Goal: Register for event/course: Sign up to attend an event or enroll in a course

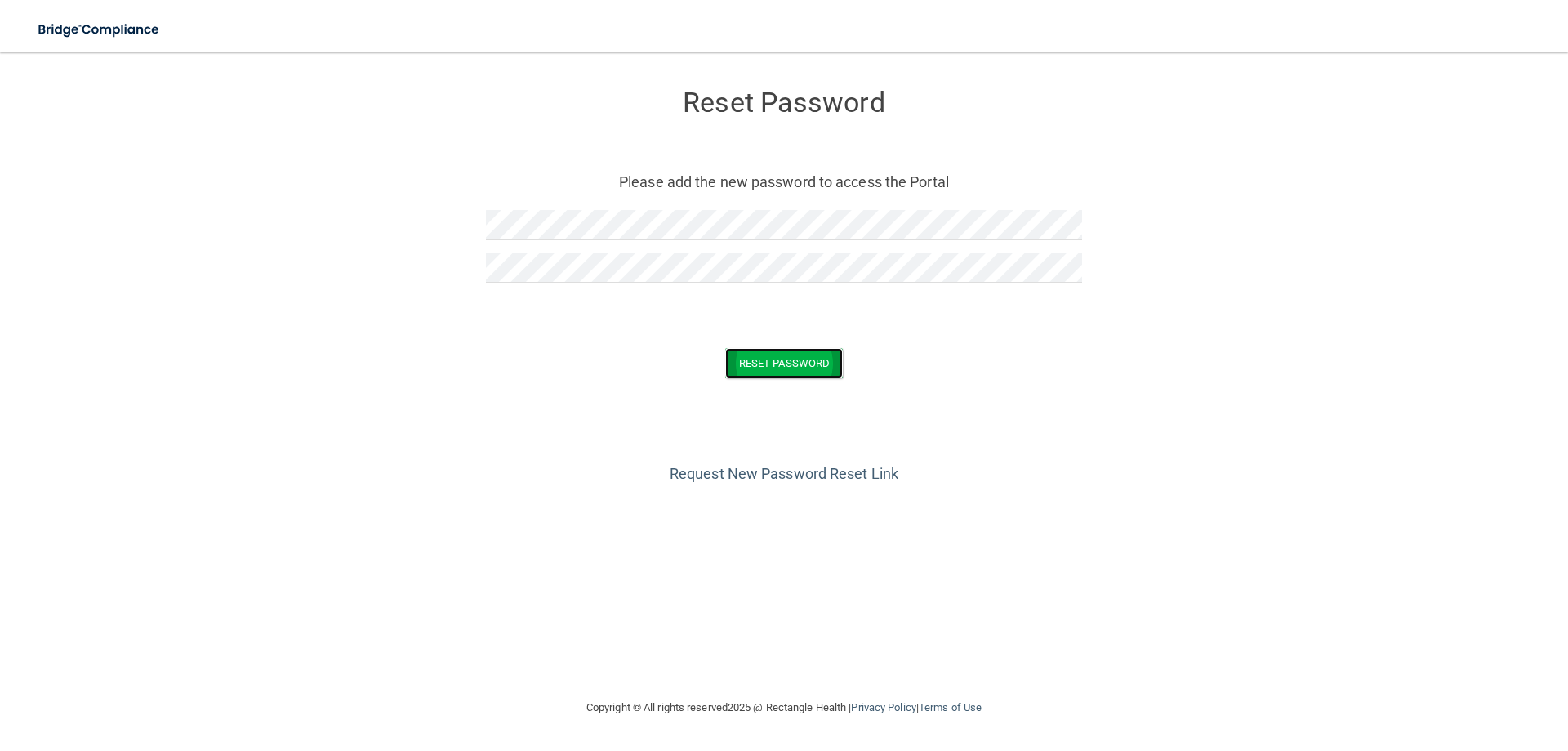
click at [785, 364] on button "Reset Password" at bounding box center [784, 363] width 117 height 31
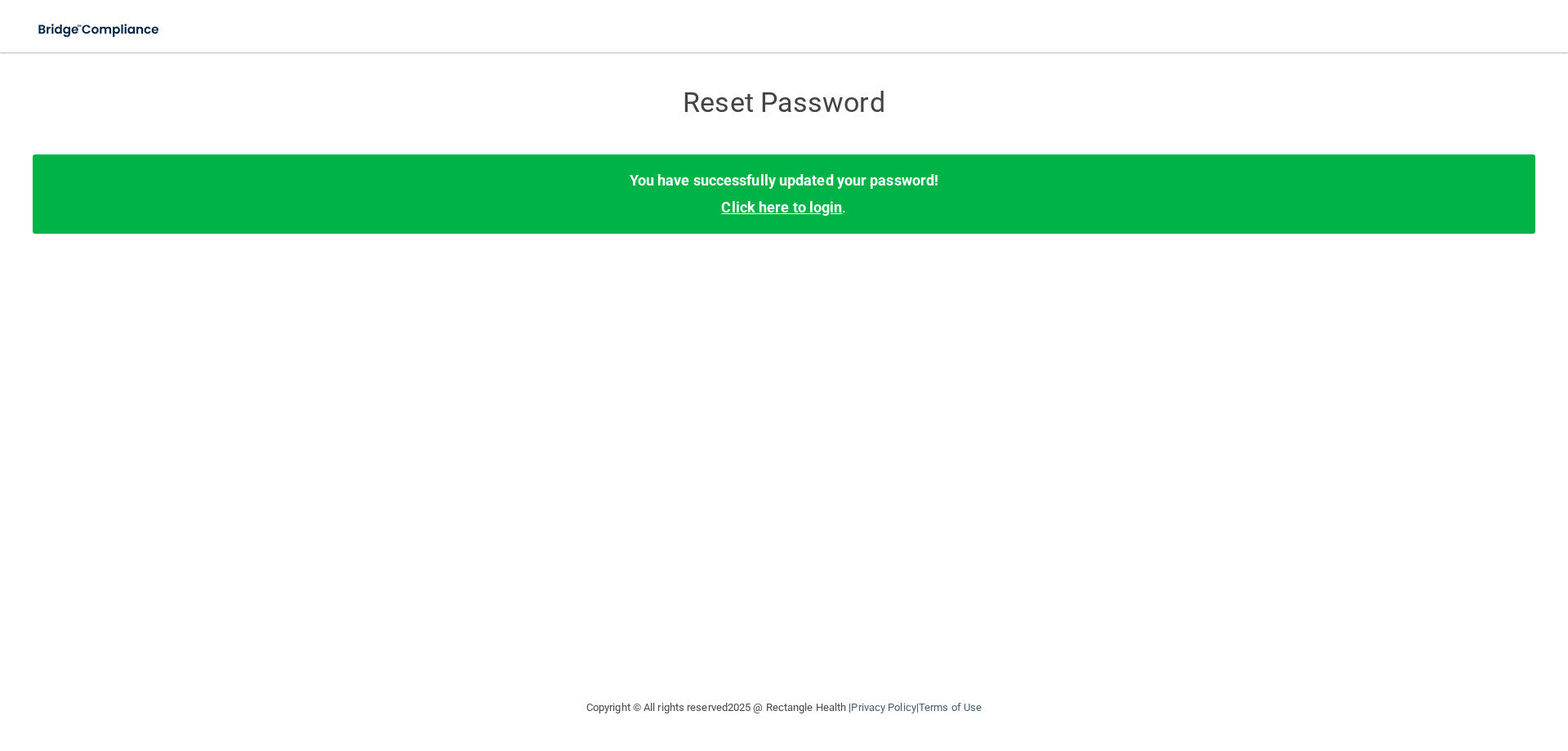
click at [777, 207] on link "Click here to login" at bounding box center [782, 206] width 121 height 17
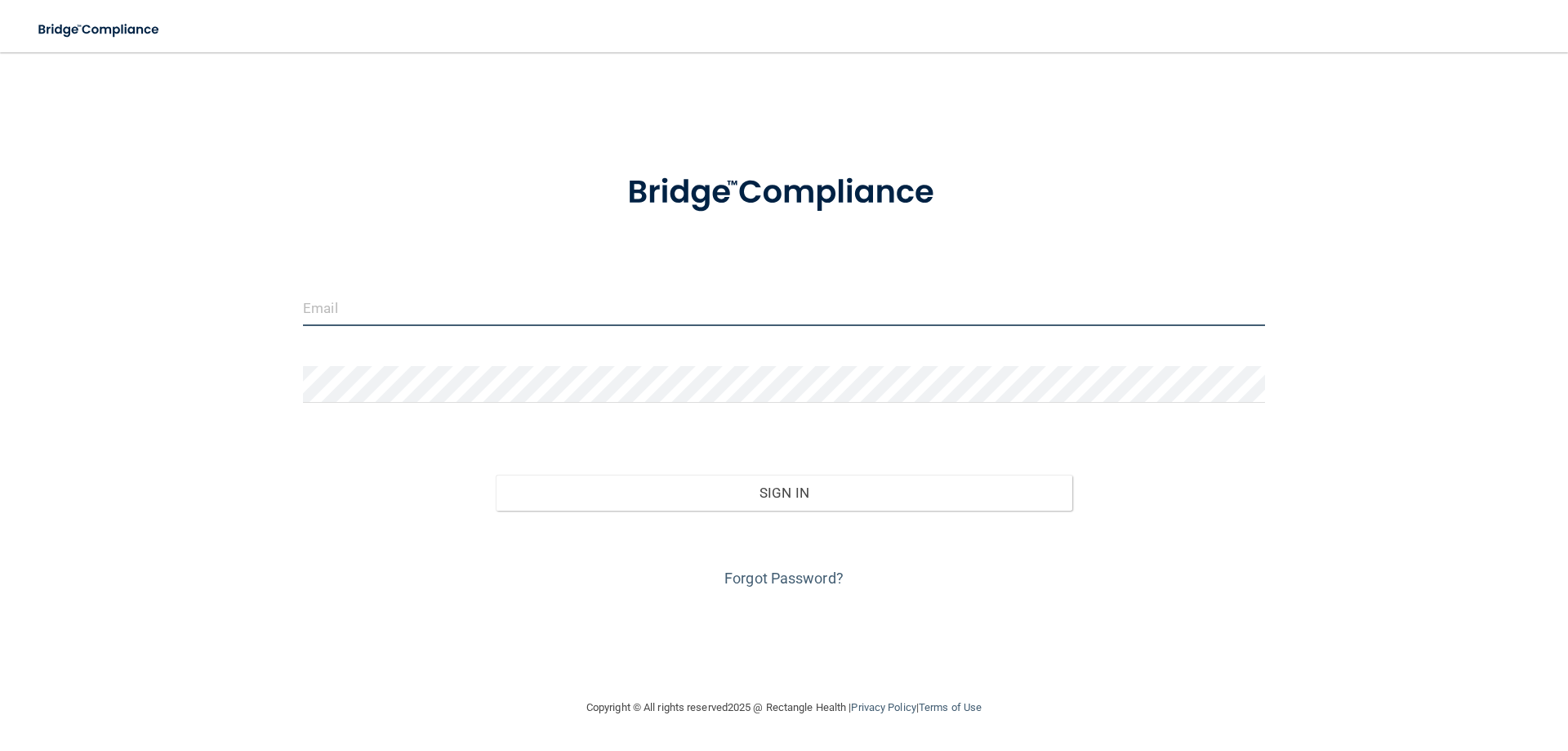
click at [423, 309] on input "email" at bounding box center [784, 307] width 962 height 36
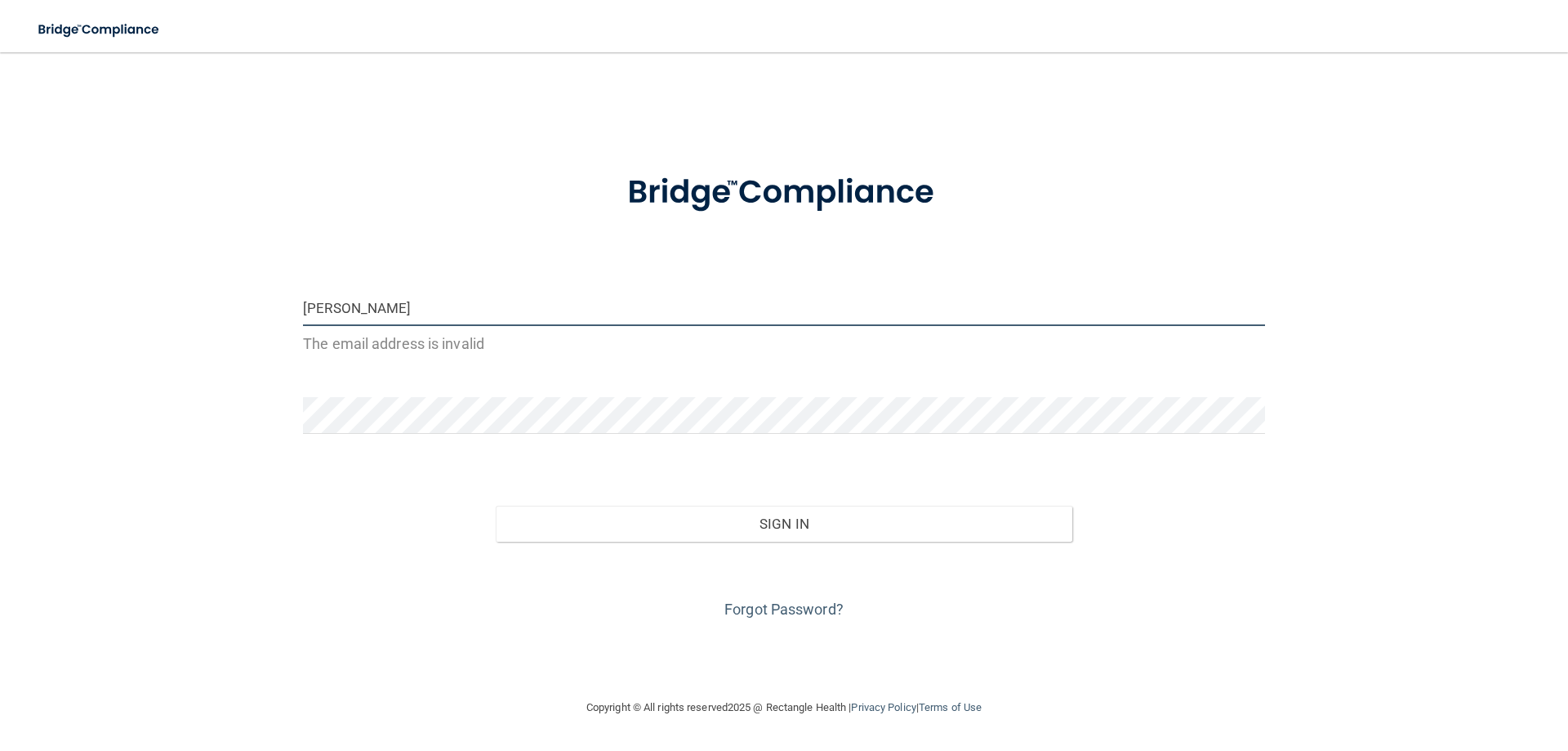
type input "[PERSON_NAME][EMAIL_ADDRESS][PERSON_NAME][DOMAIN_NAME]"
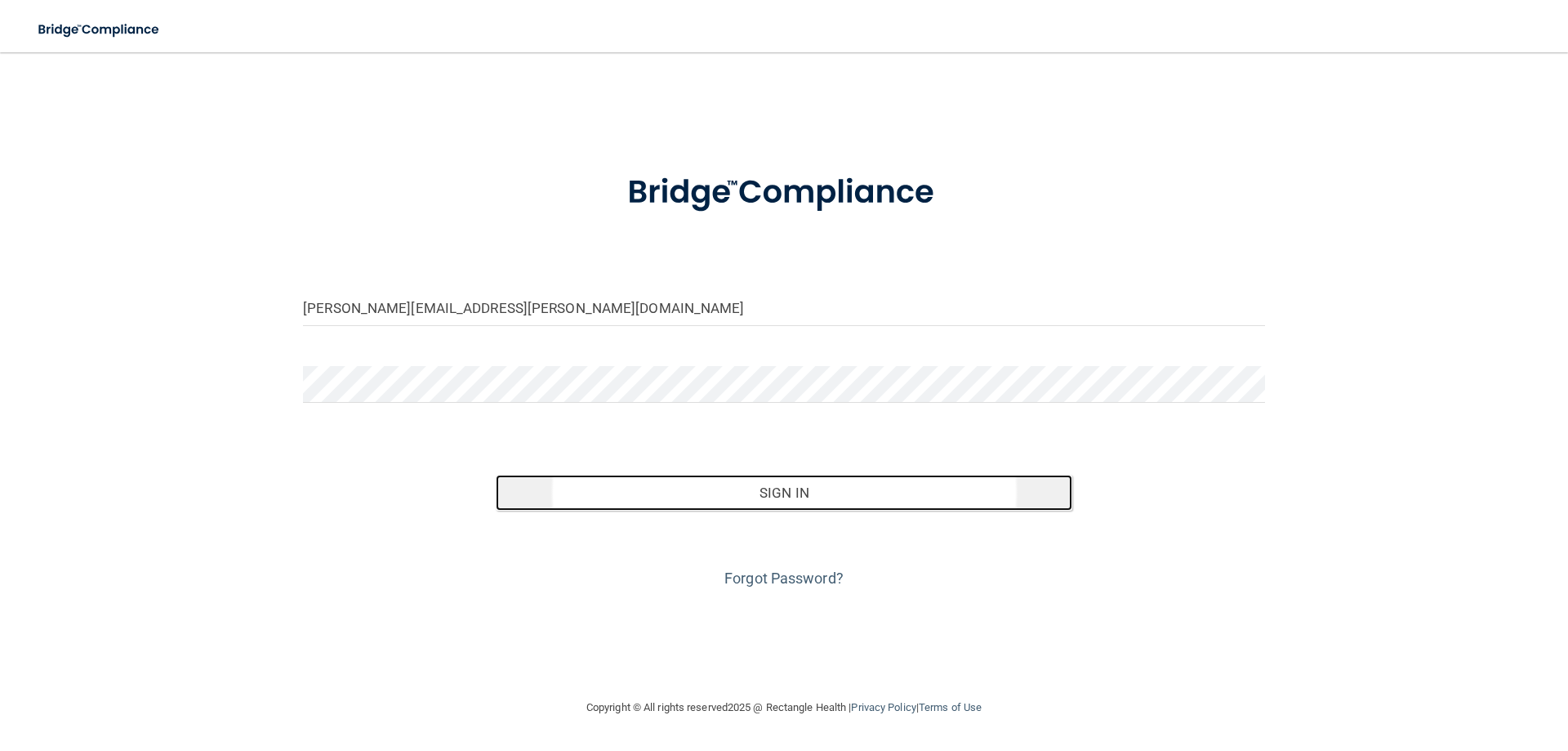
click at [796, 496] on button "Sign In" at bounding box center [784, 492] width 578 height 35
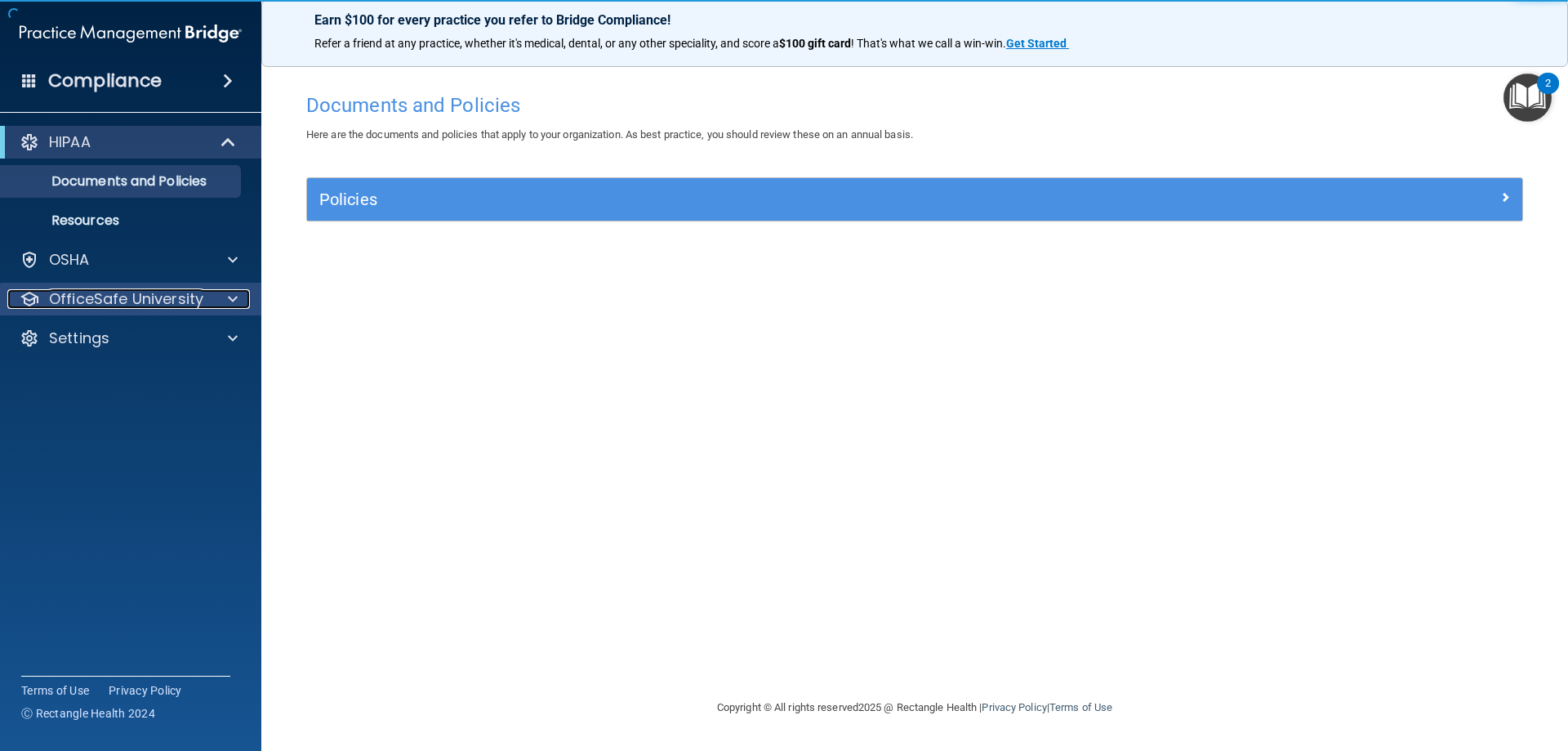
click at [193, 302] on p "OfficeSafe University" at bounding box center [126, 299] width 155 height 20
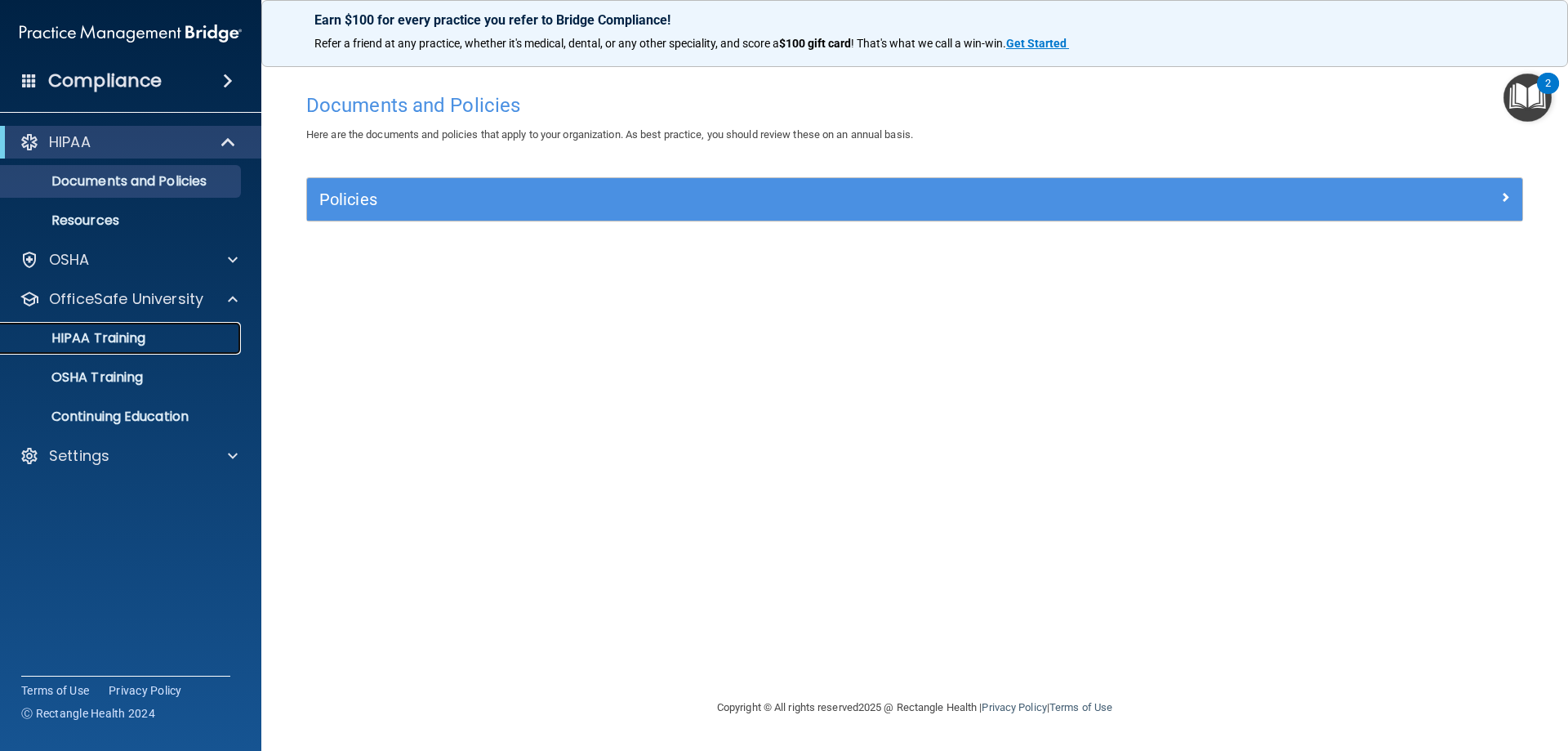
click at [141, 338] on p "HIPAA Training" at bounding box center [78, 338] width 135 height 17
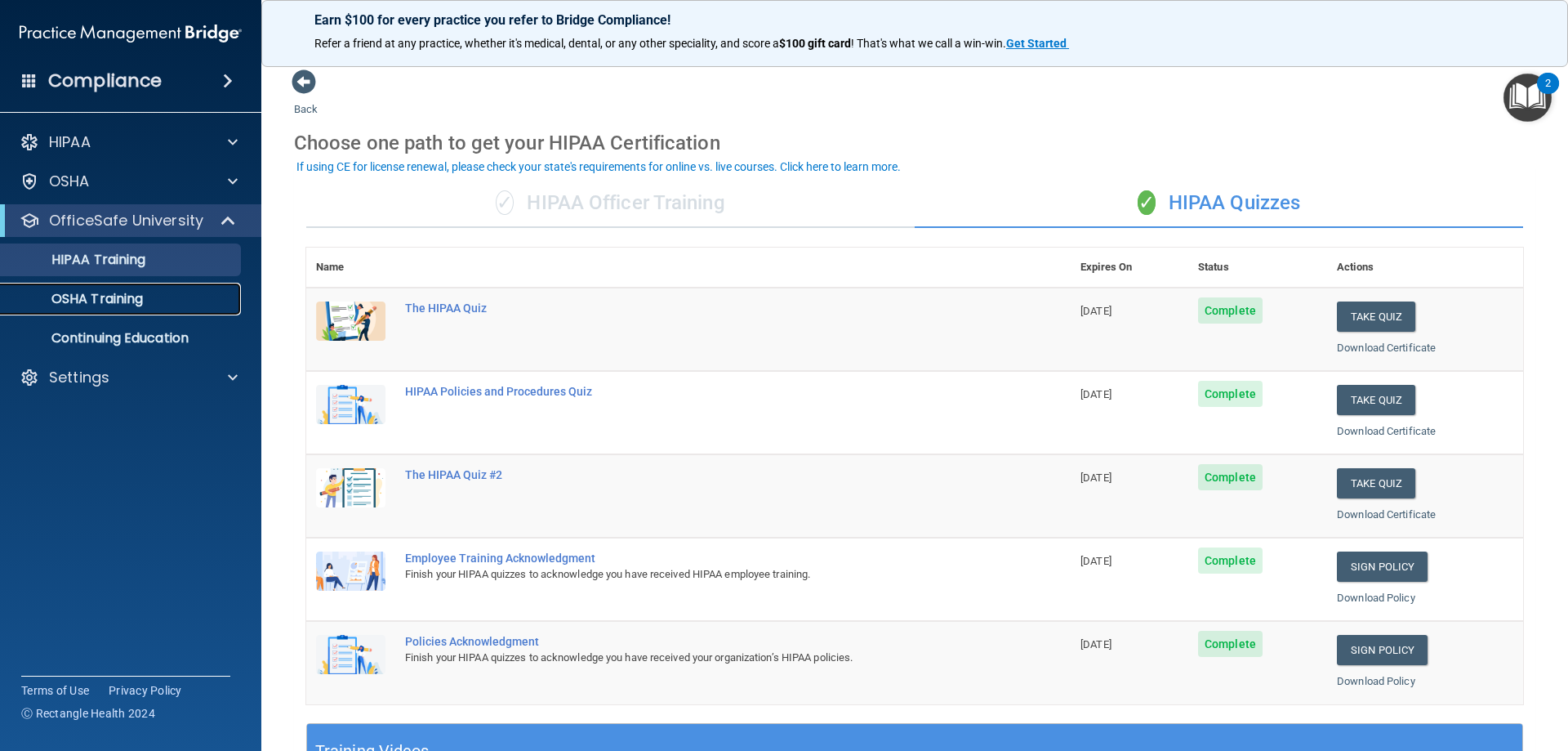
click at [88, 295] on p "OSHA Training" at bounding box center [77, 299] width 132 height 17
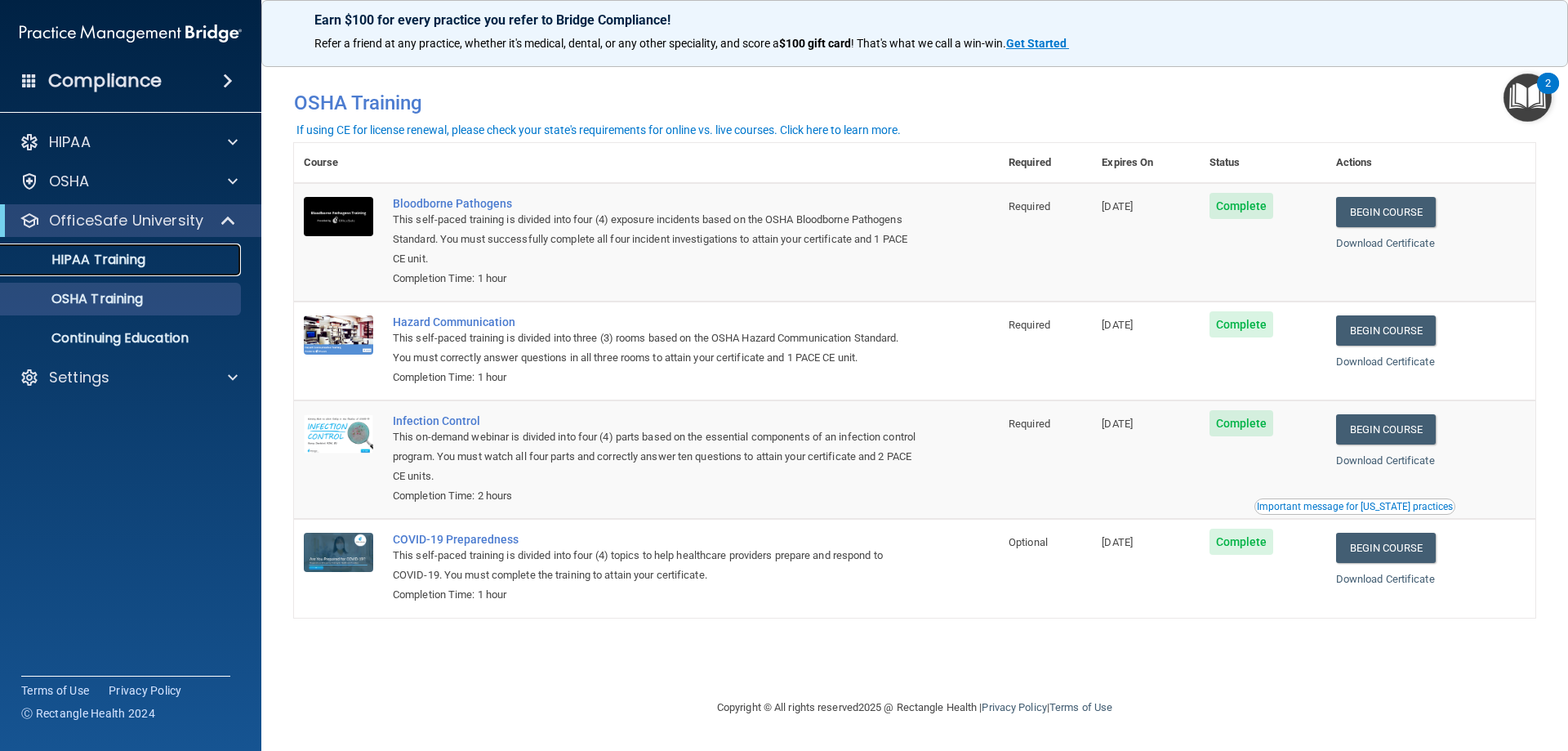
click at [90, 254] on p "HIPAA Training" at bounding box center [78, 259] width 135 height 17
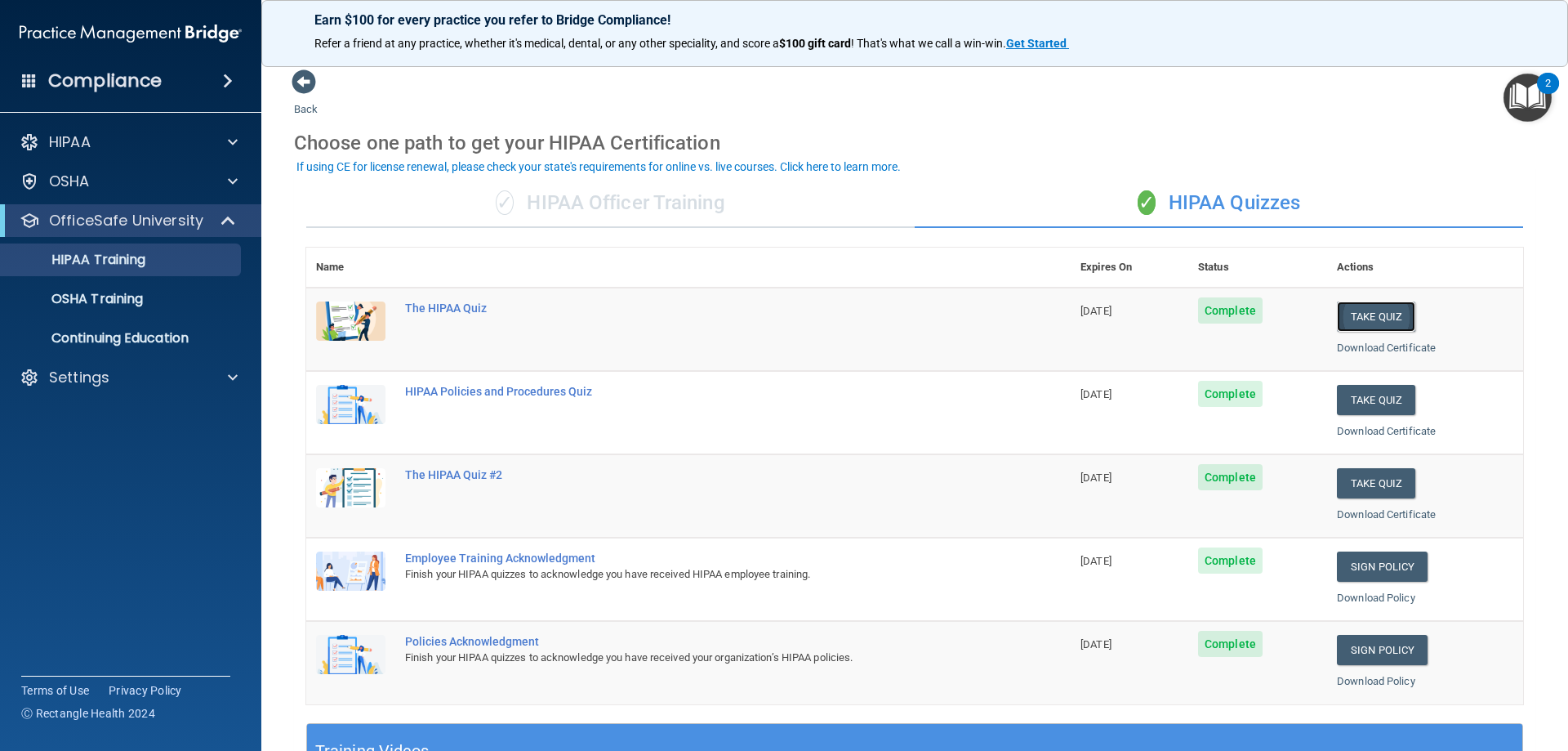
click at [1390, 312] on button "Take Quiz" at bounding box center [1376, 316] width 79 height 31
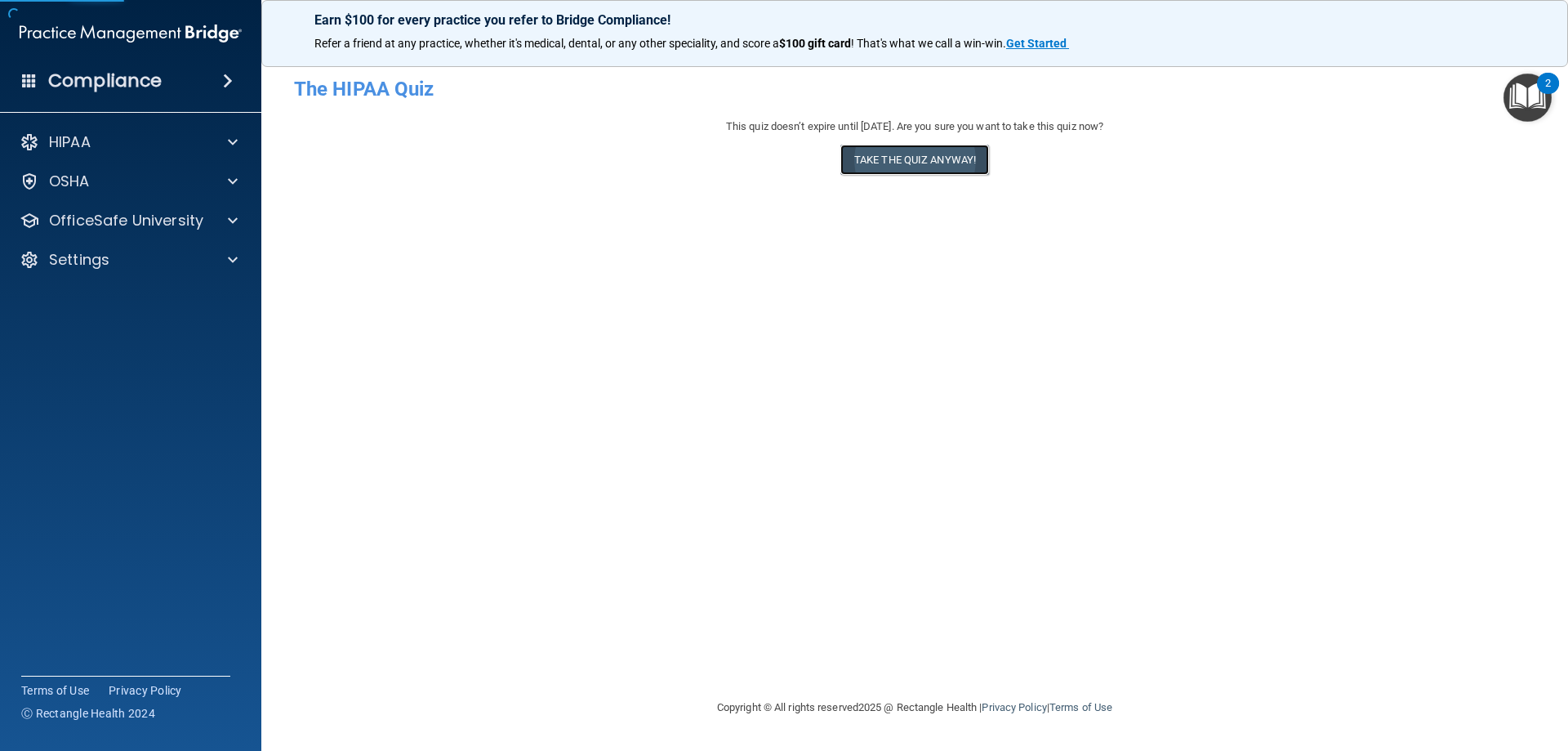
click at [860, 153] on button "Take the quiz anyway!" at bounding box center [915, 160] width 149 height 31
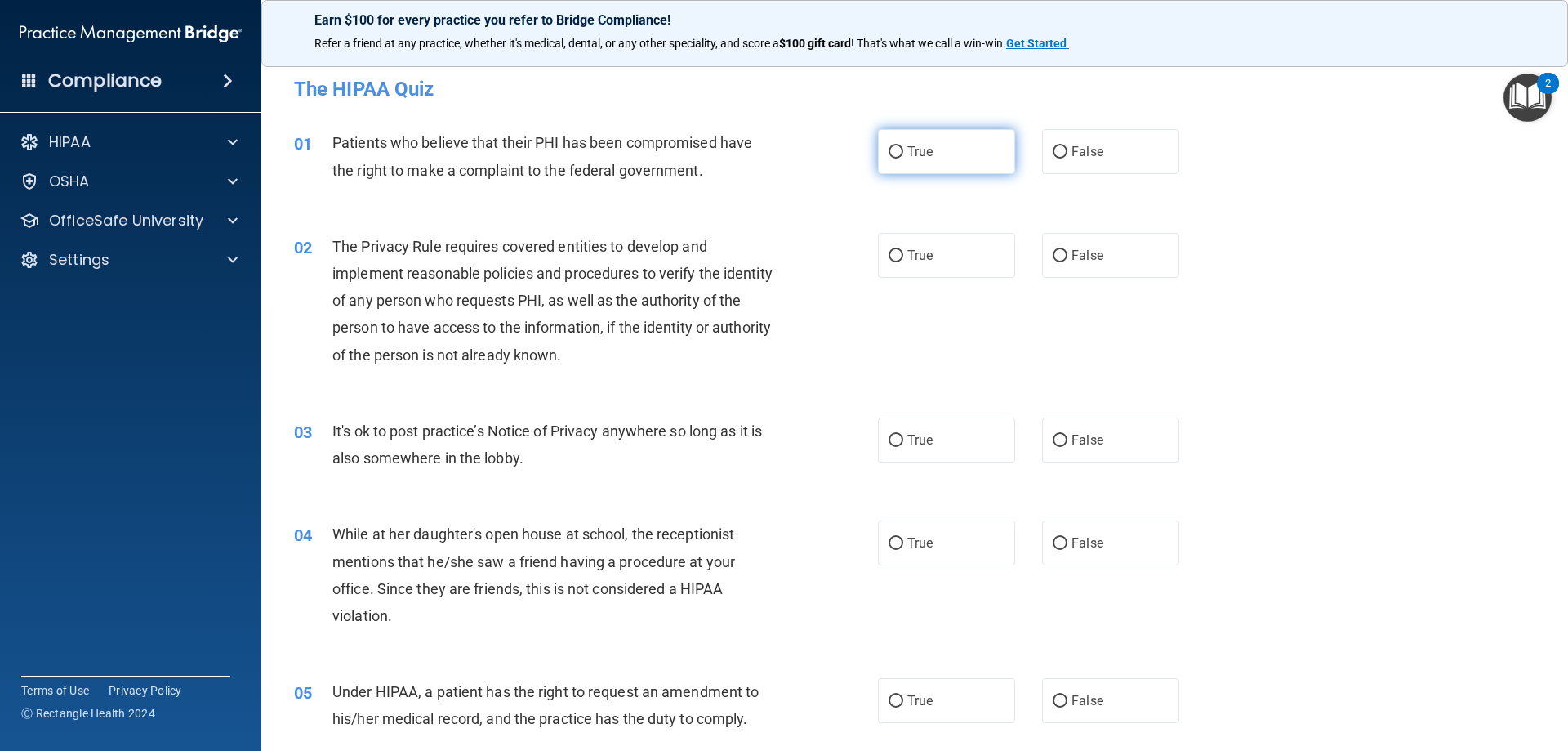
click at [894, 150] on input "True" at bounding box center [896, 152] width 15 height 12
radio input "true"
click at [889, 257] on input "True" at bounding box center [896, 256] width 15 height 12
radio input "true"
click at [1057, 450] on label "False" at bounding box center [1110, 440] width 137 height 45
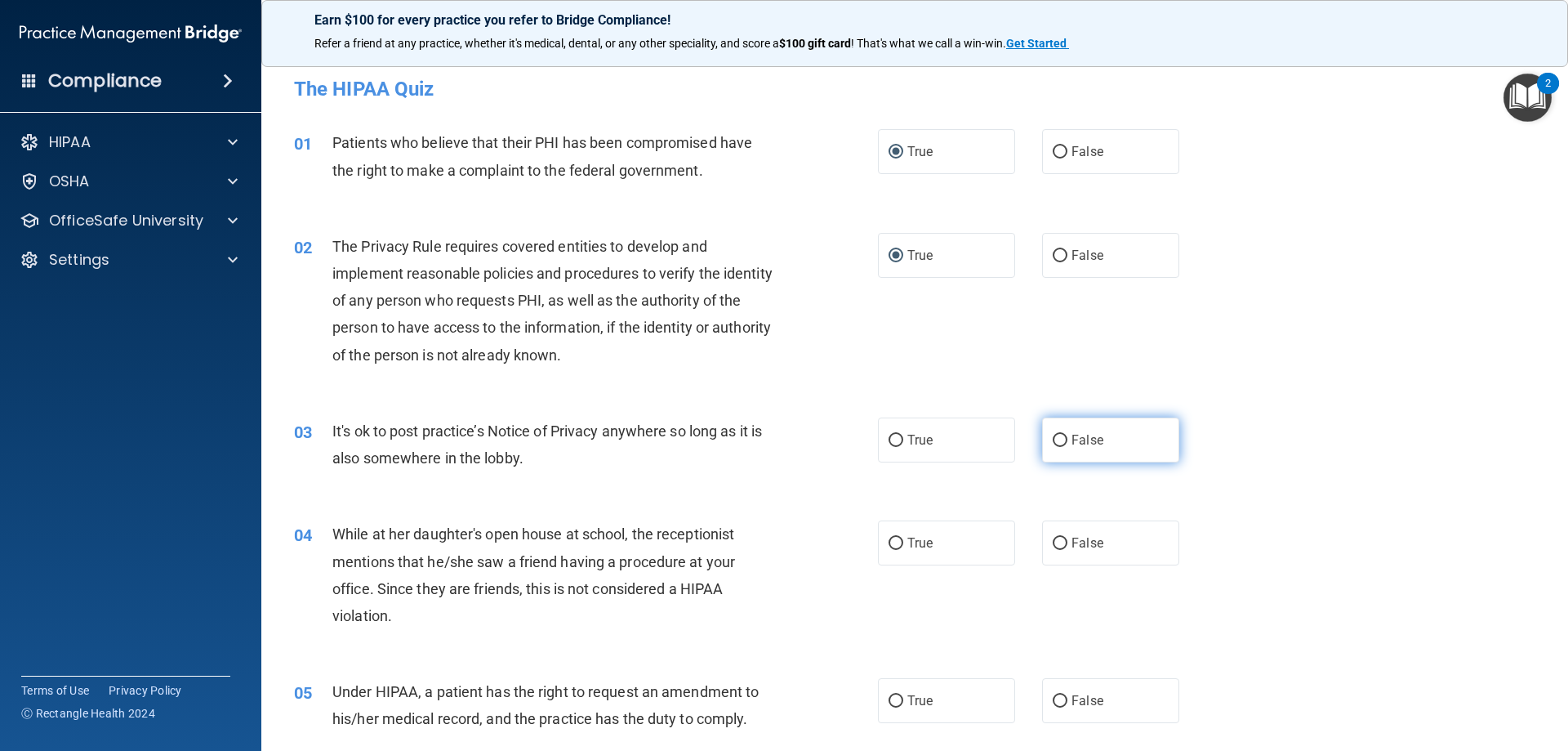
click at [1057, 446] on input "False" at bounding box center [1059, 441] width 15 height 12
radio input "true"
click at [1055, 545] on input "False" at bounding box center [1059, 543] width 15 height 12
radio input "true"
click at [1391, 555] on div "04 While at her daughter's open house at school, the receptionist mentions that…" at bounding box center [915, 579] width 1265 height 158
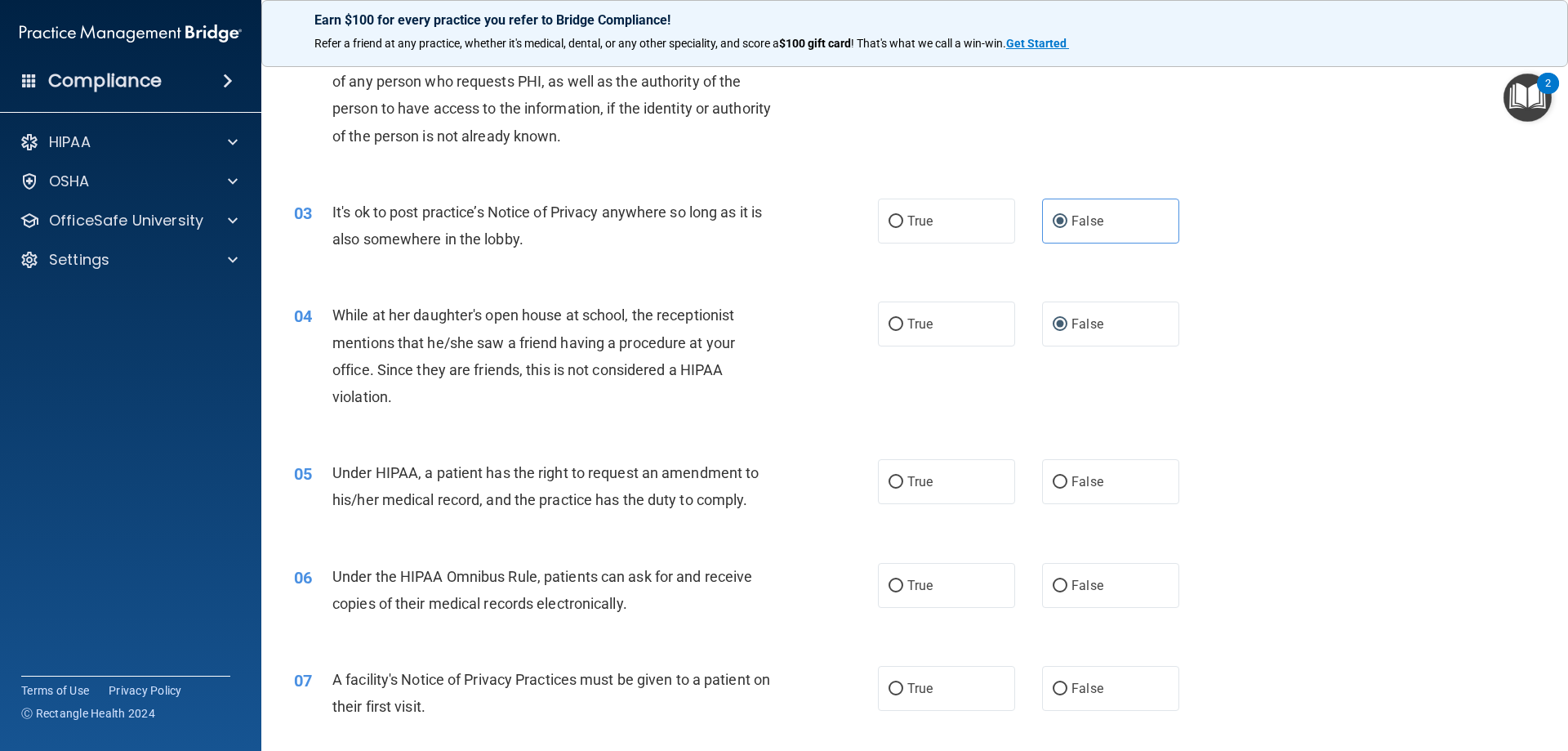
scroll to position [245, 0]
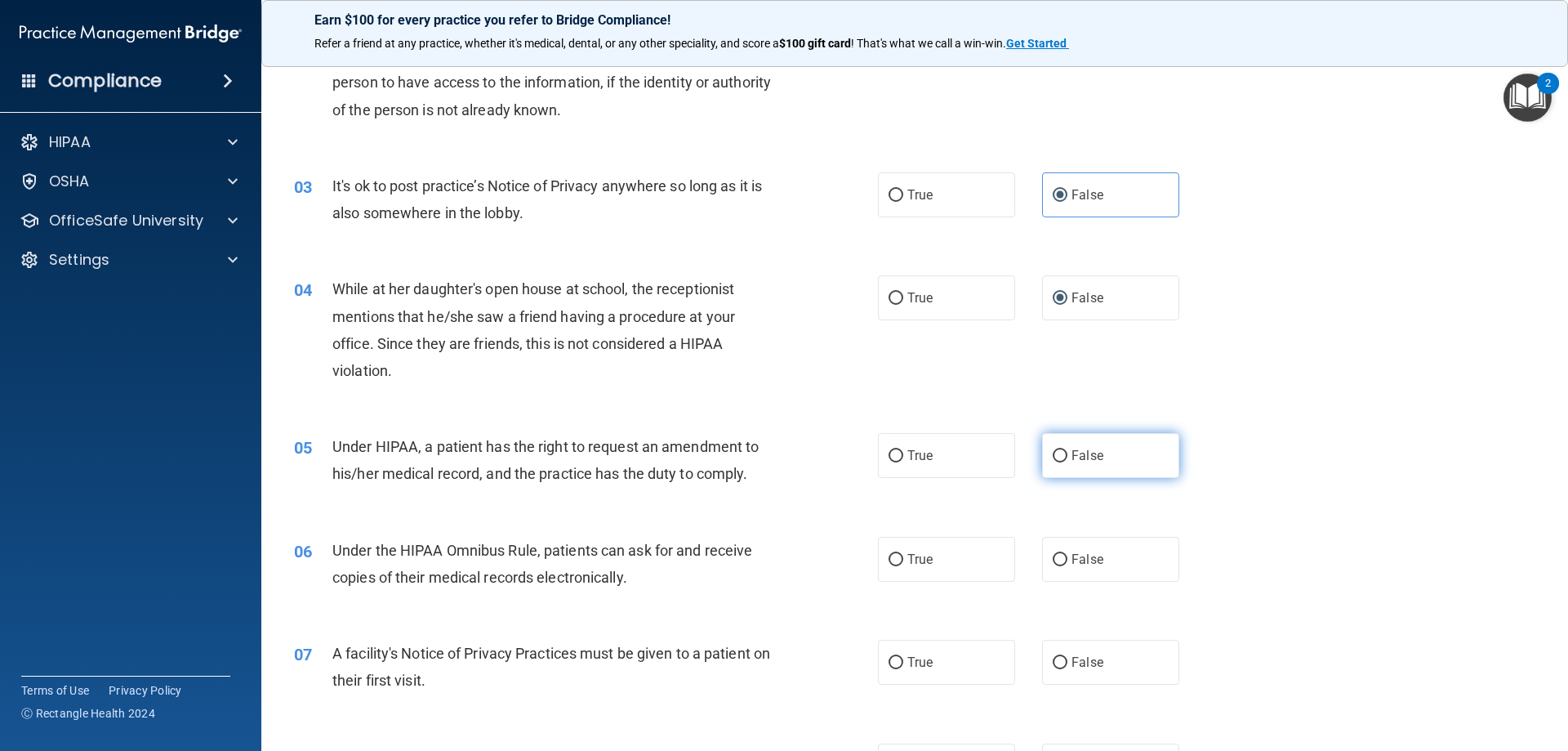
click at [1056, 455] on input "False" at bounding box center [1059, 456] width 15 height 12
radio input "true"
click at [895, 560] on input "True" at bounding box center [896, 560] width 15 height 12
radio input "true"
click at [1358, 568] on div "06 Under the HIPAA Omnibus Rule, patients can ask for and receive copies of the…" at bounding box center [915, 568] width 1265 height 102
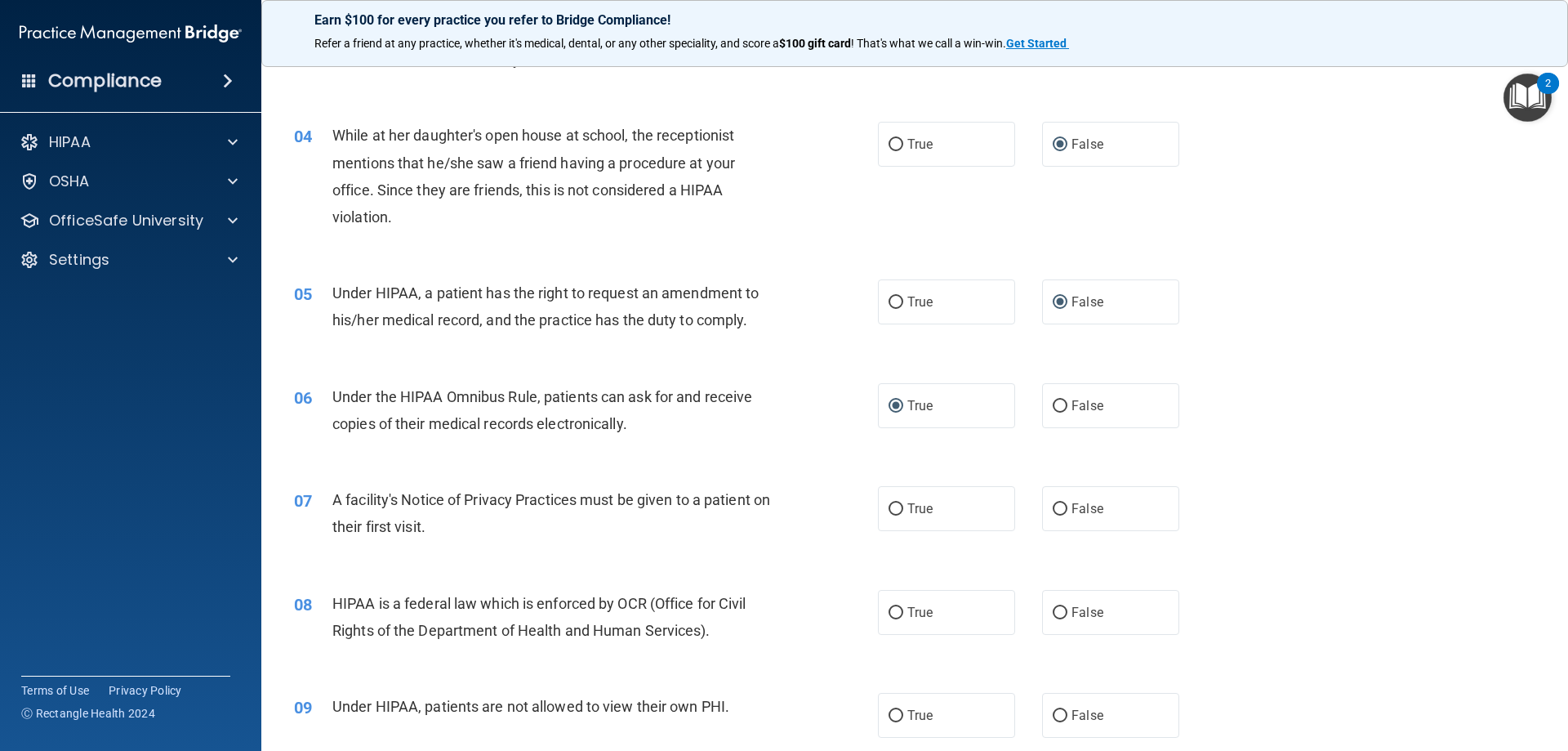
scroll to position [490, 0]
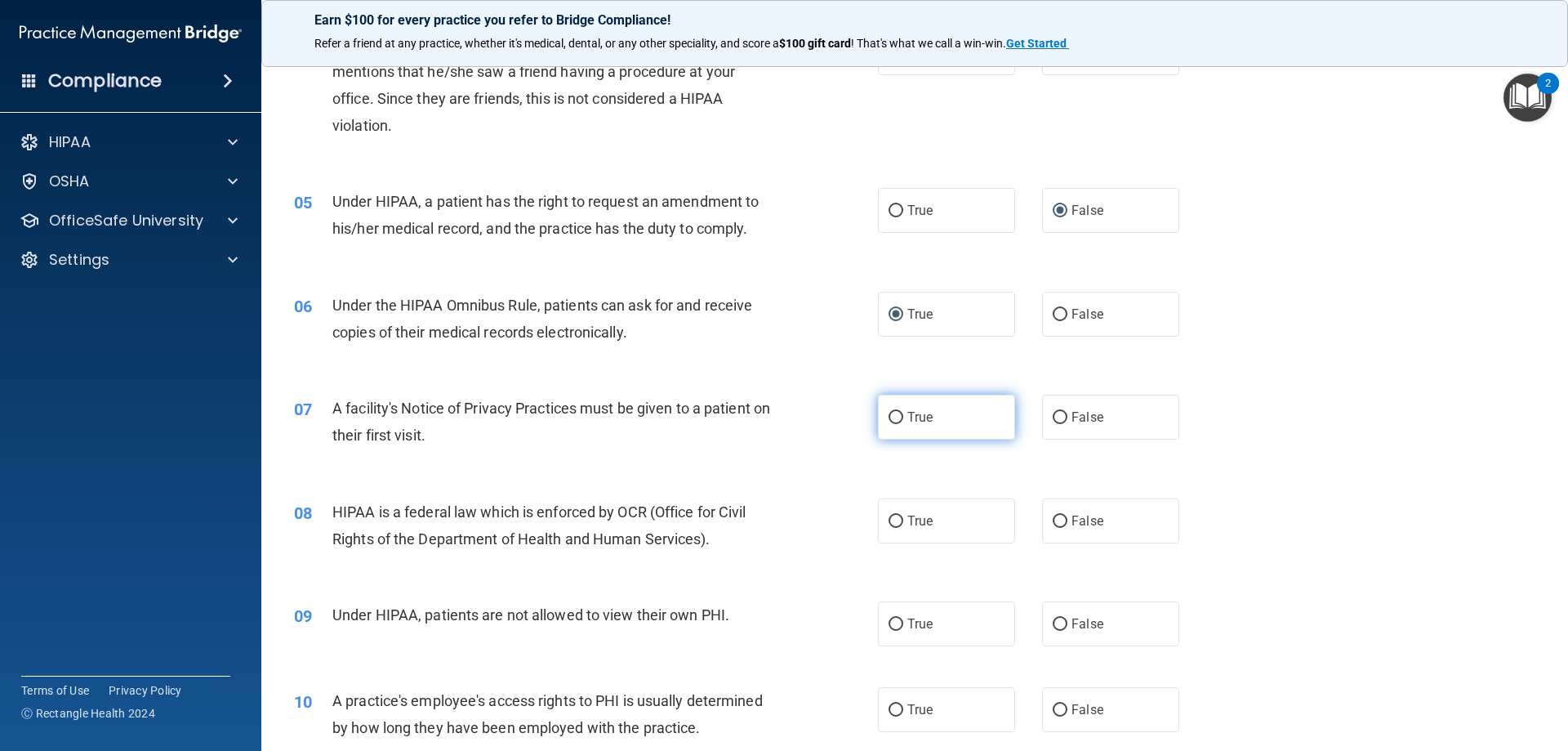
click at [882, 410] on label "True" at bounding box center [946, 417] width 137 height 45
click at [889, 412] on input "True" at bounding box center [896, 418] width 15 height 12
radio input "true"
click at [896, 523] on input "True" at bounding box center [896, 521] width 15 height 12
radio input "true"
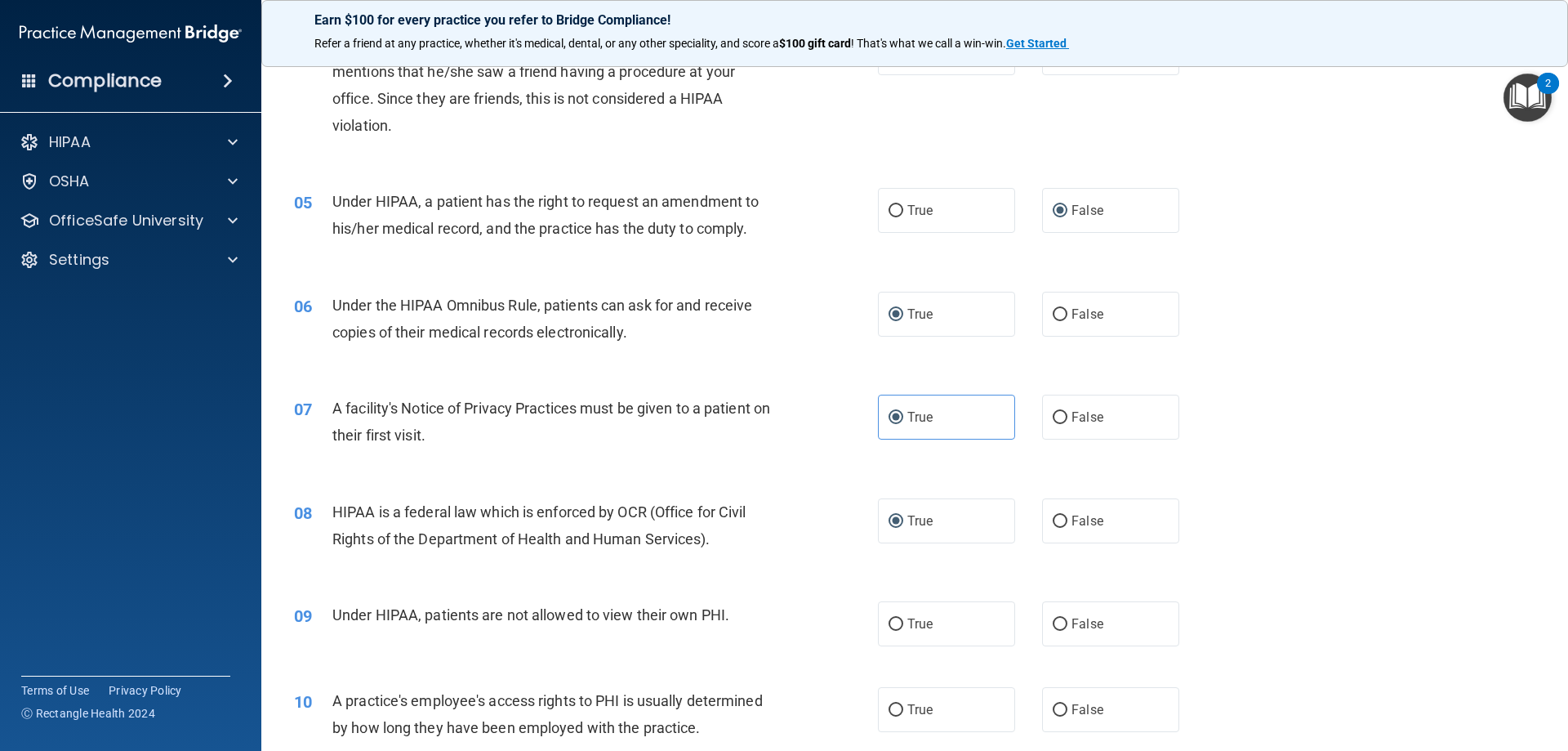
click at [1318, 528] on div "08 HIPAA is a federal law which is enforced by OCR (Office for Civil Rights of …" at bounding box center [915, 529] width 1265 height 102
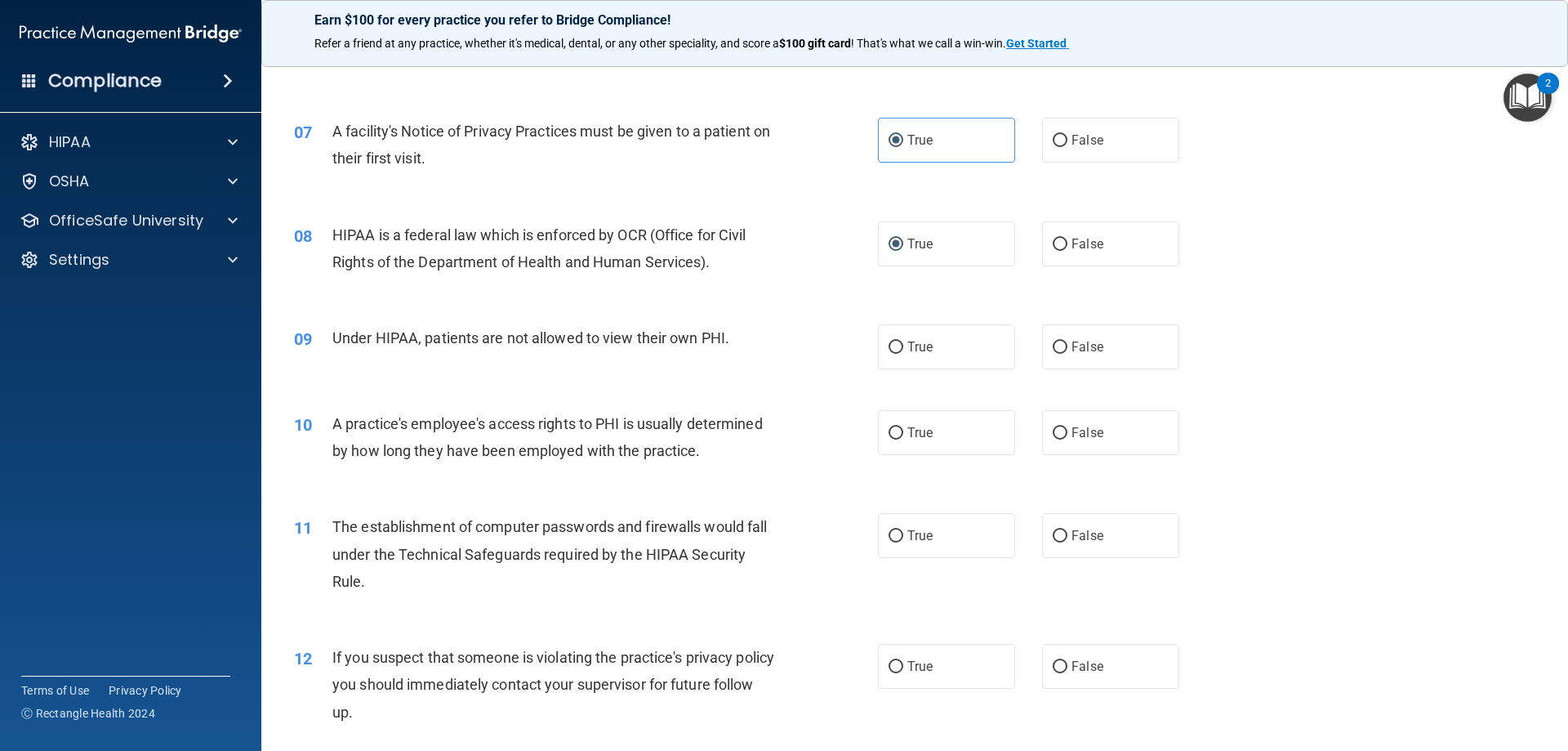
scroll to position [817, 0]
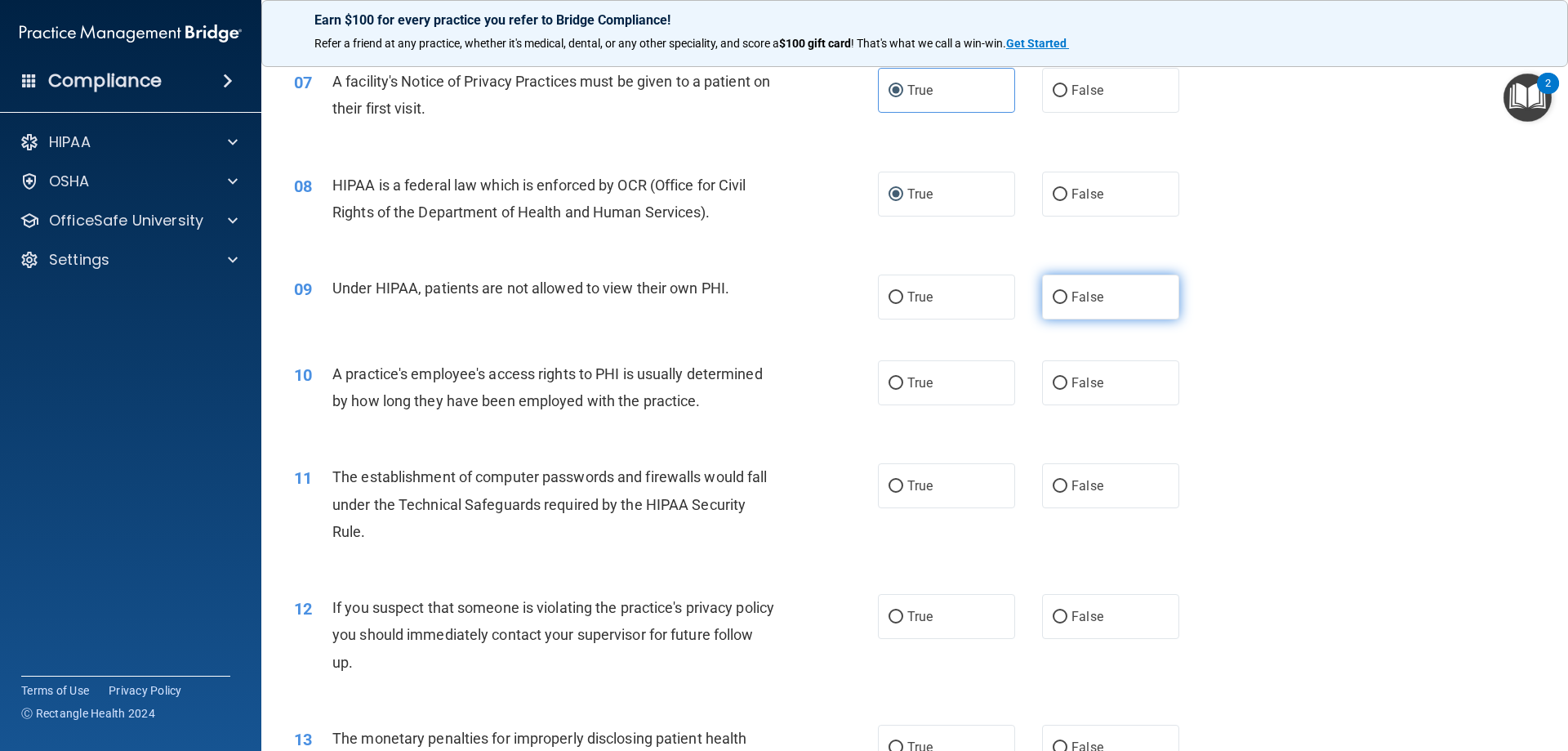
click at [1053, 298] on input "False" at bounding box center [1059, 298] width 15 height 12
radio input "true"
click at [1051, 390] on label "False" at bounding box center [1110, 382] width 137 height 45
click at [1053, 389] on input "False" at bounding box center [1059, 383] width 15 height 12
radio input "true"
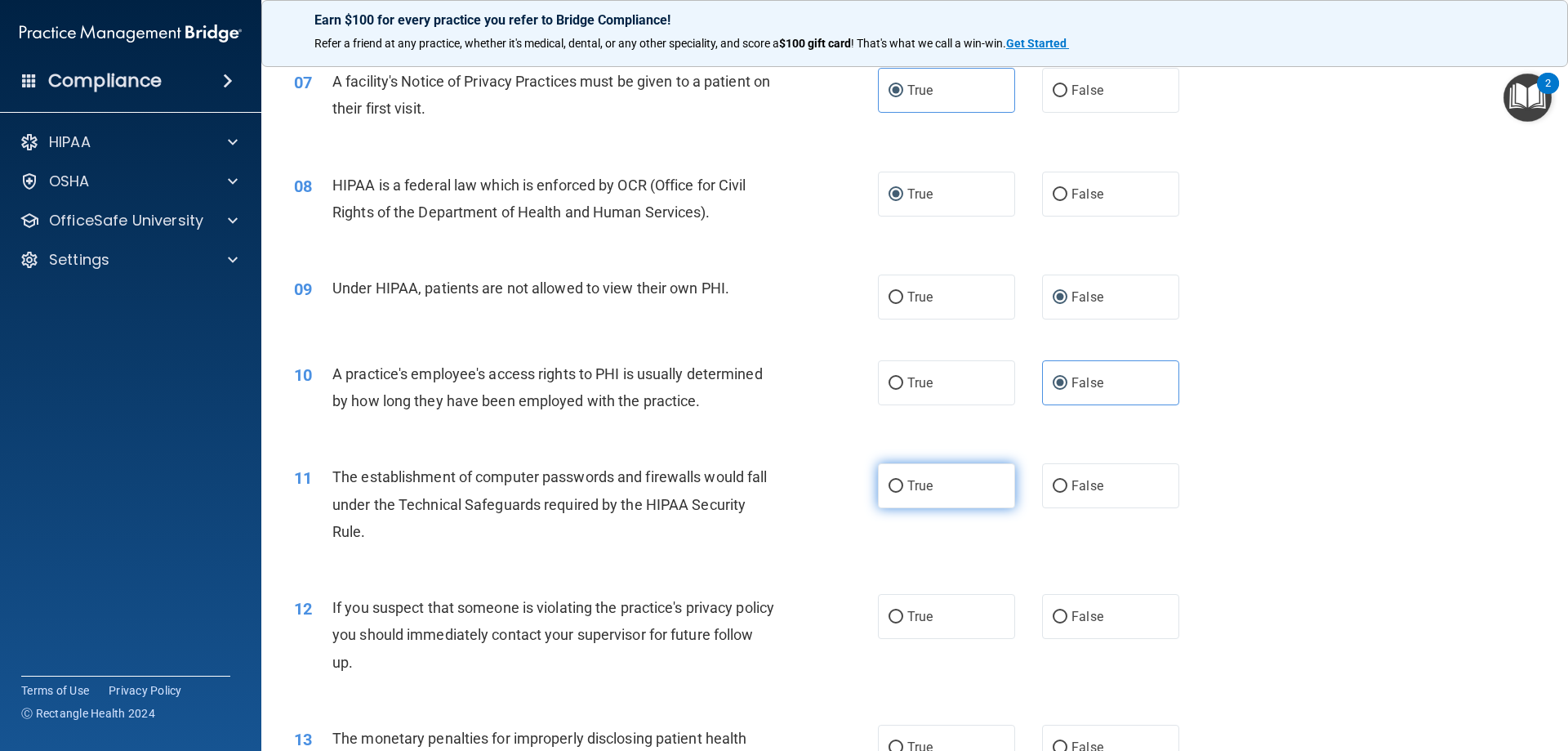
click at [925, 481] on span "True" at bounding box center [920, 486] width 26 height 16
click at [903, 481] on input "True" at bounding box center [896, 486] width 15 height 12
radio input "true"
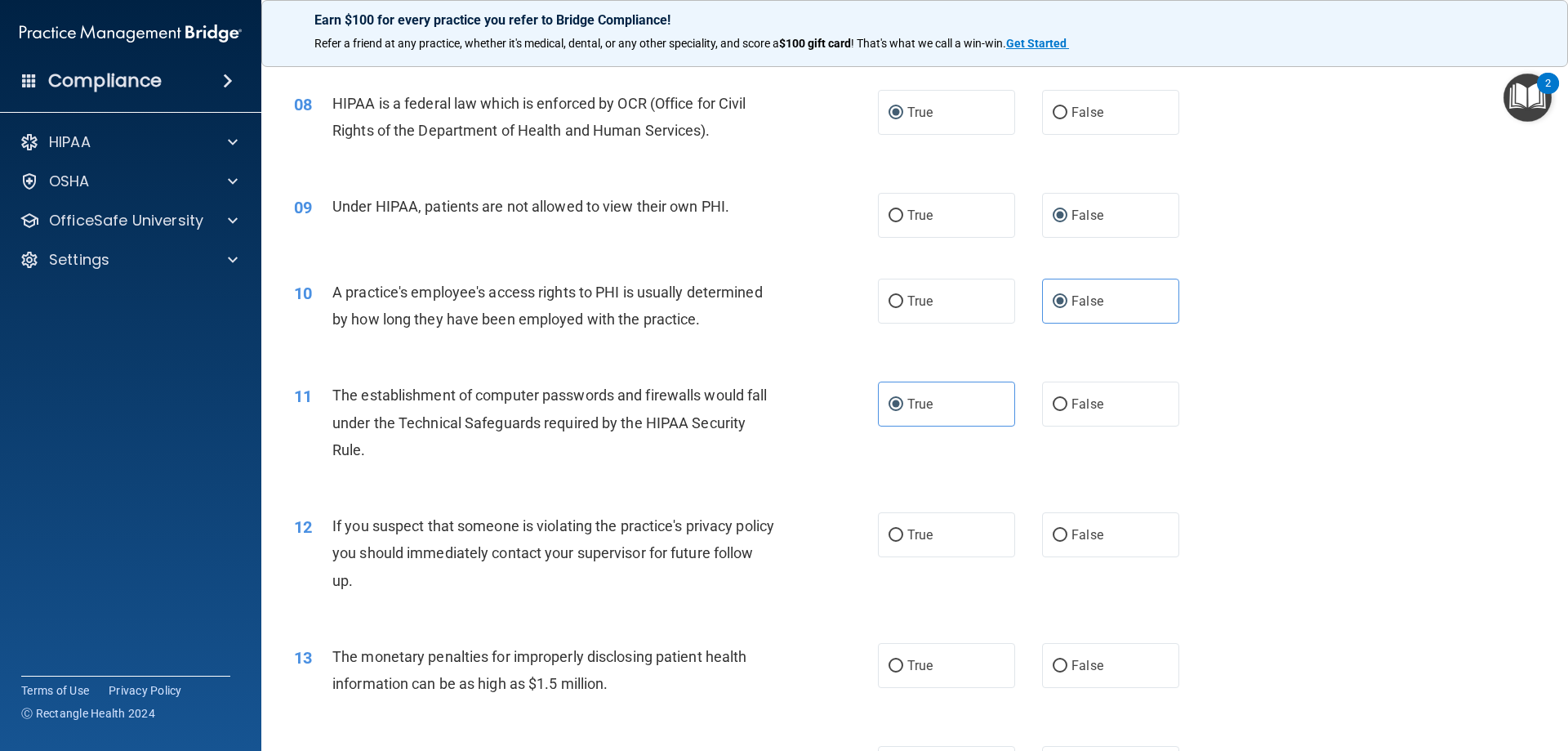
click at [1340, 518] on div "12 If you suspect that someone is violating the practice's privacy policy you s…" at bounding box center [915, 557] width 1265 height 131
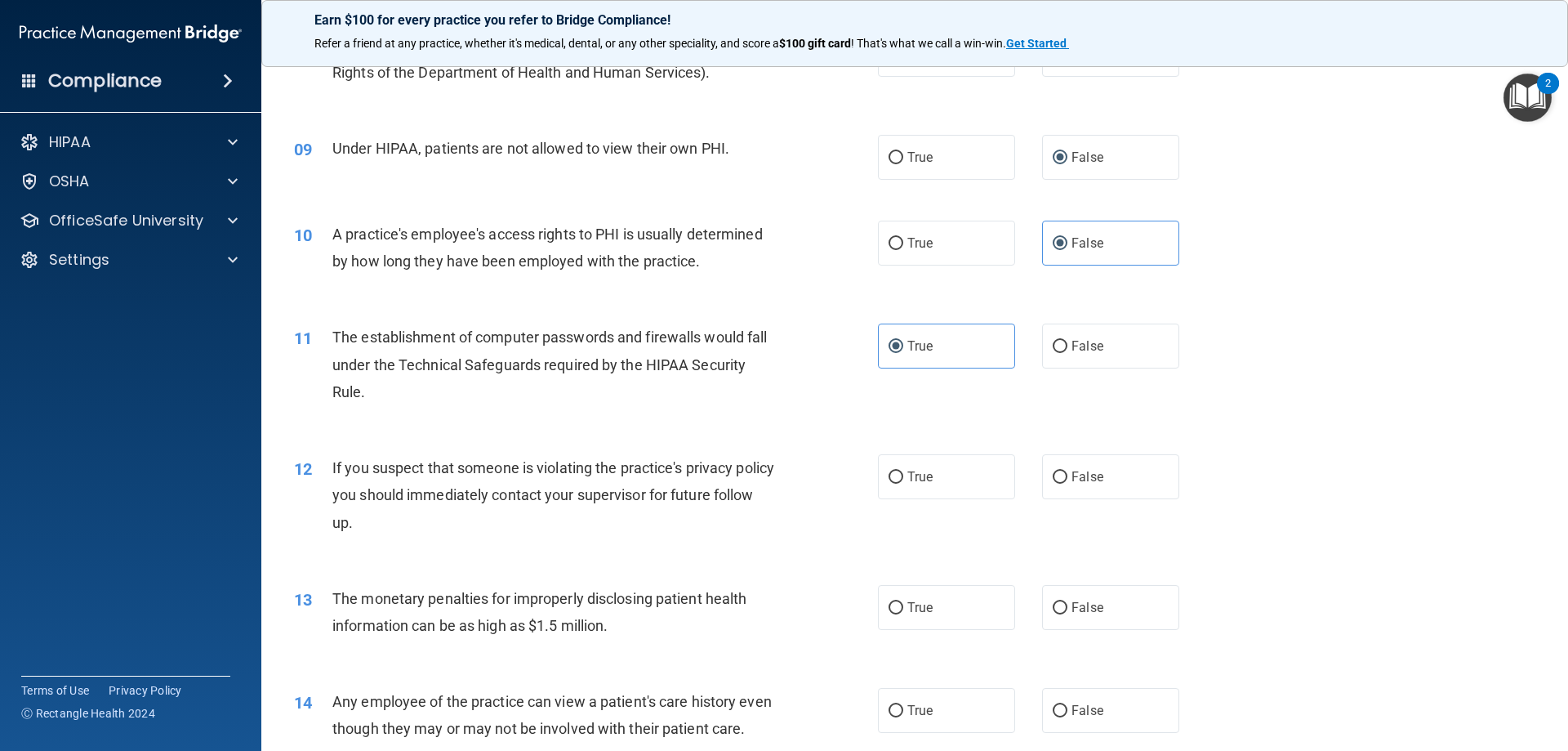
scroll to position [1143, 0]
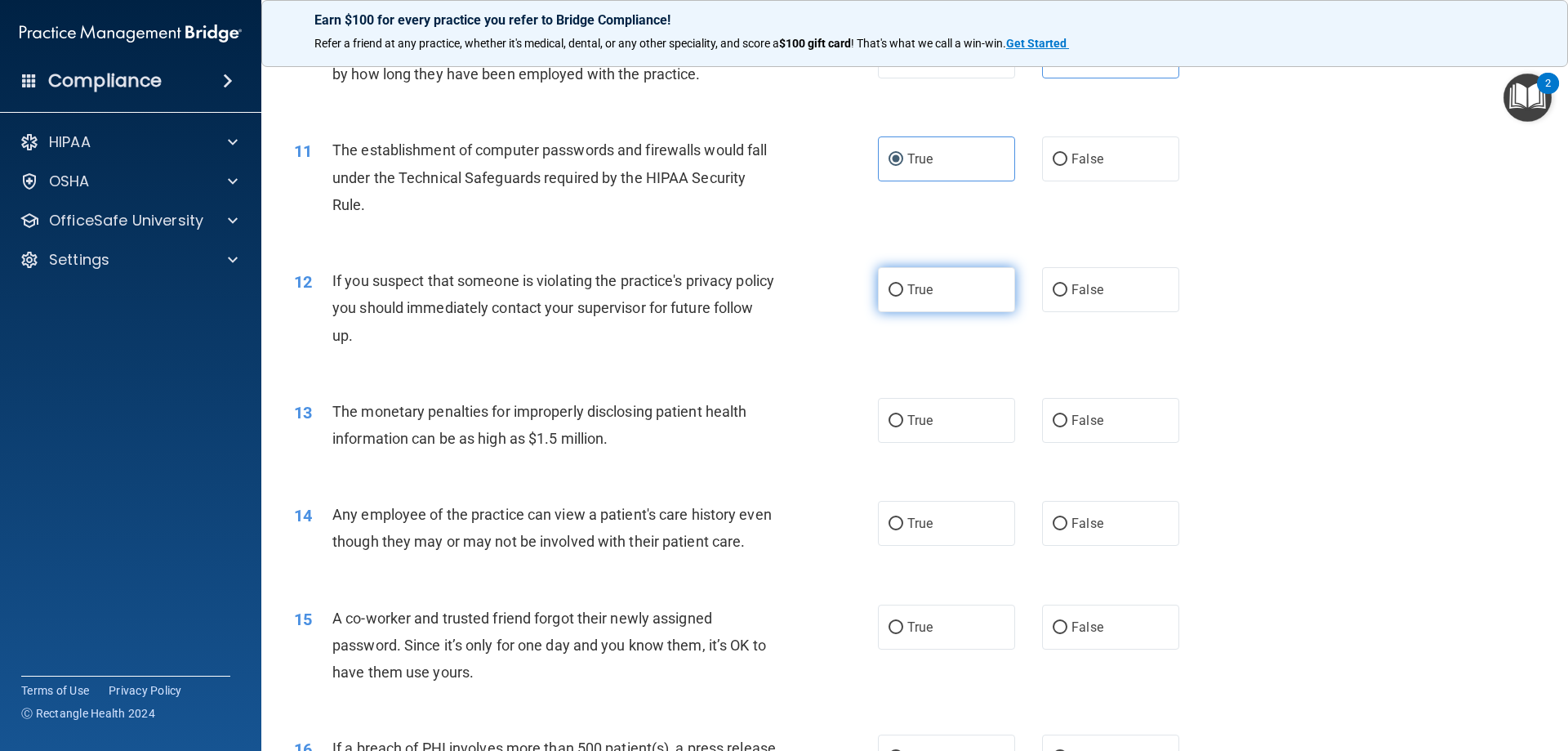
click at [889, 299] on label "True" at bounding box center [946, 290] width 137 height 45
click at [889, 297] on input "True" at bounding box center [896, 290] width 15 height 12
radio input "true"
click at [1350, 379] on div "13 The monetary penalties for improperly disclosing patient health information …" at bounding box center [915, 429] width 1265 height 102
click at [908, 413] on span "True" at bounding box center [920, 420] width 26 height 16
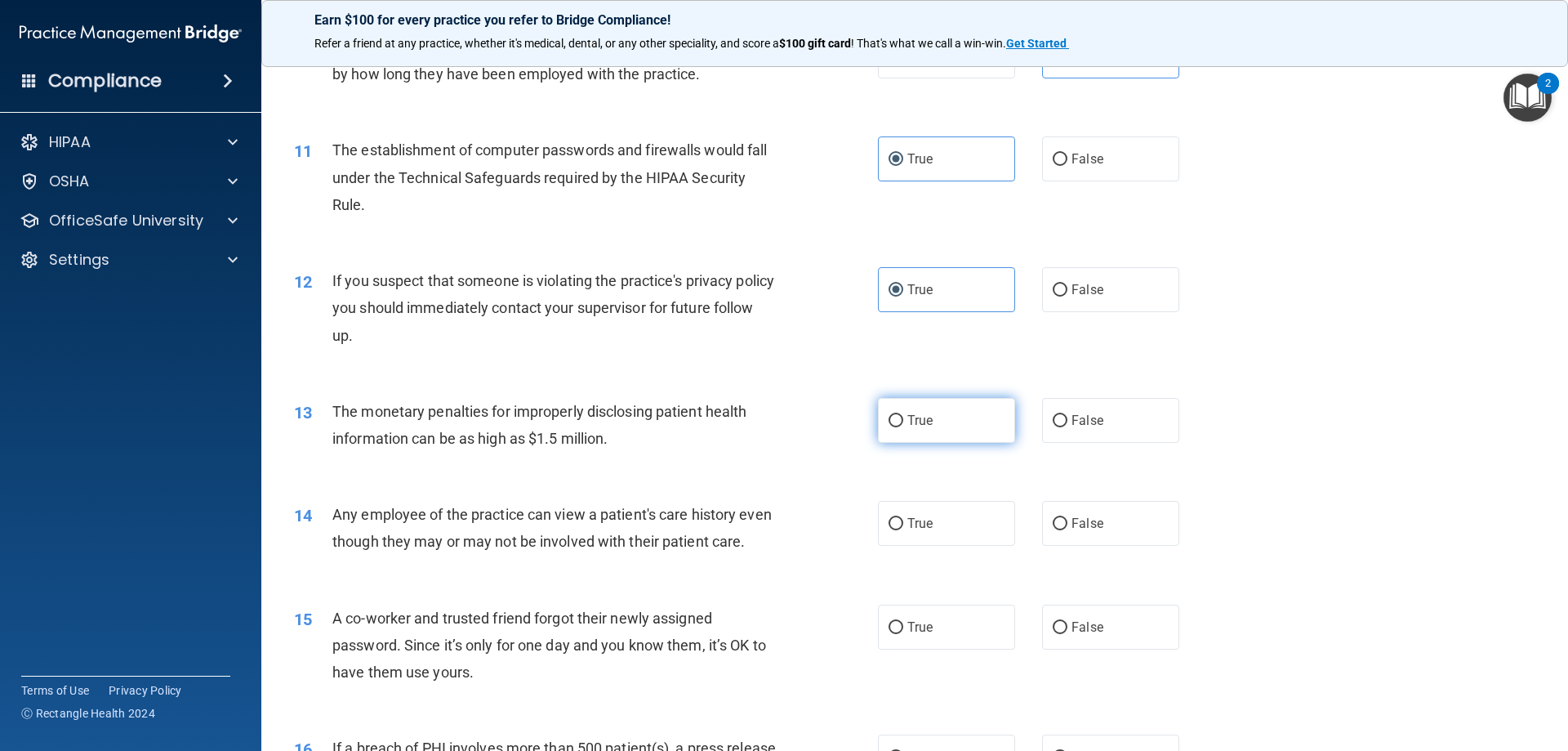
click at [903, 415] on input "True" at bounding box center [896, 421] width 15 height 12
radio input "true"
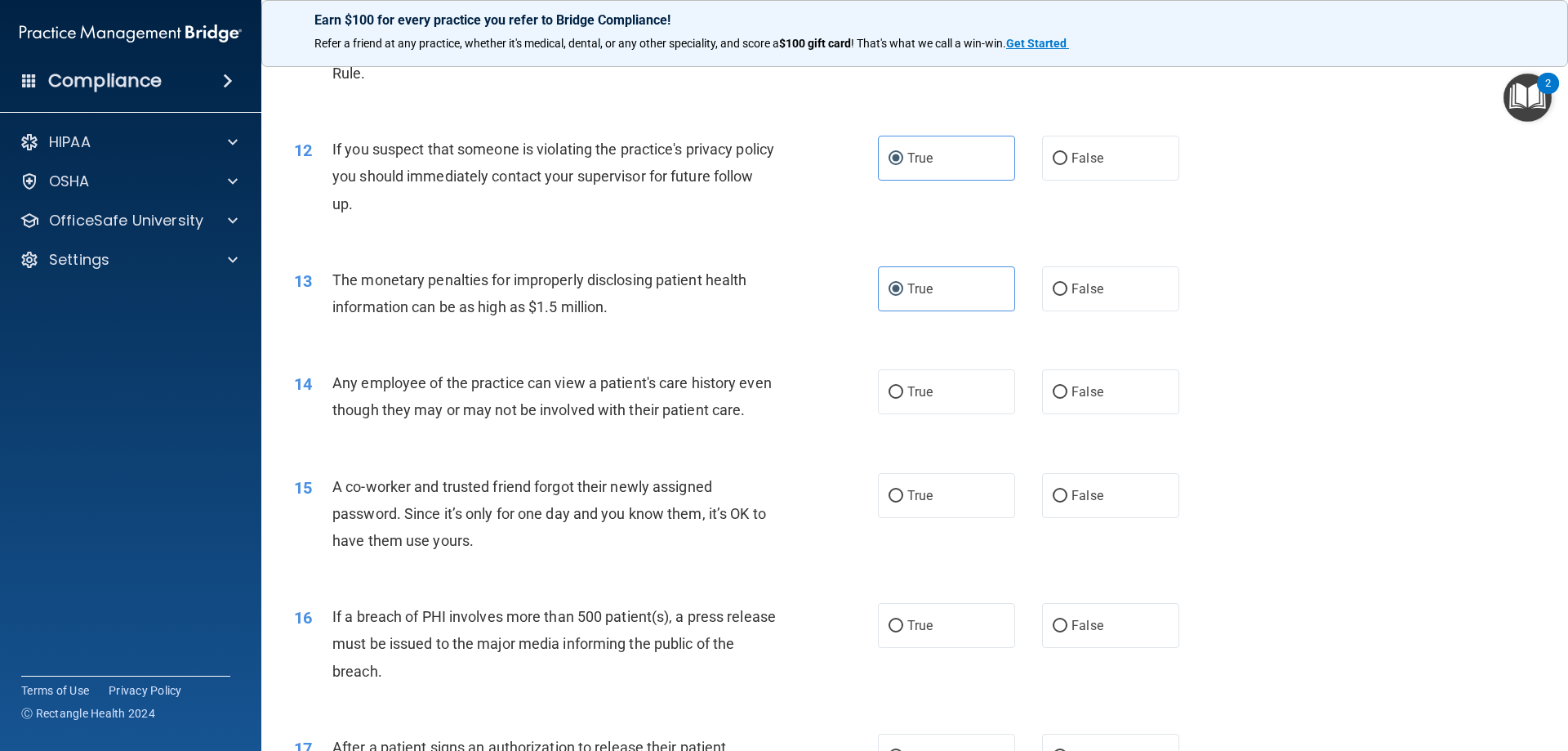
scroll to position [1307, 0]
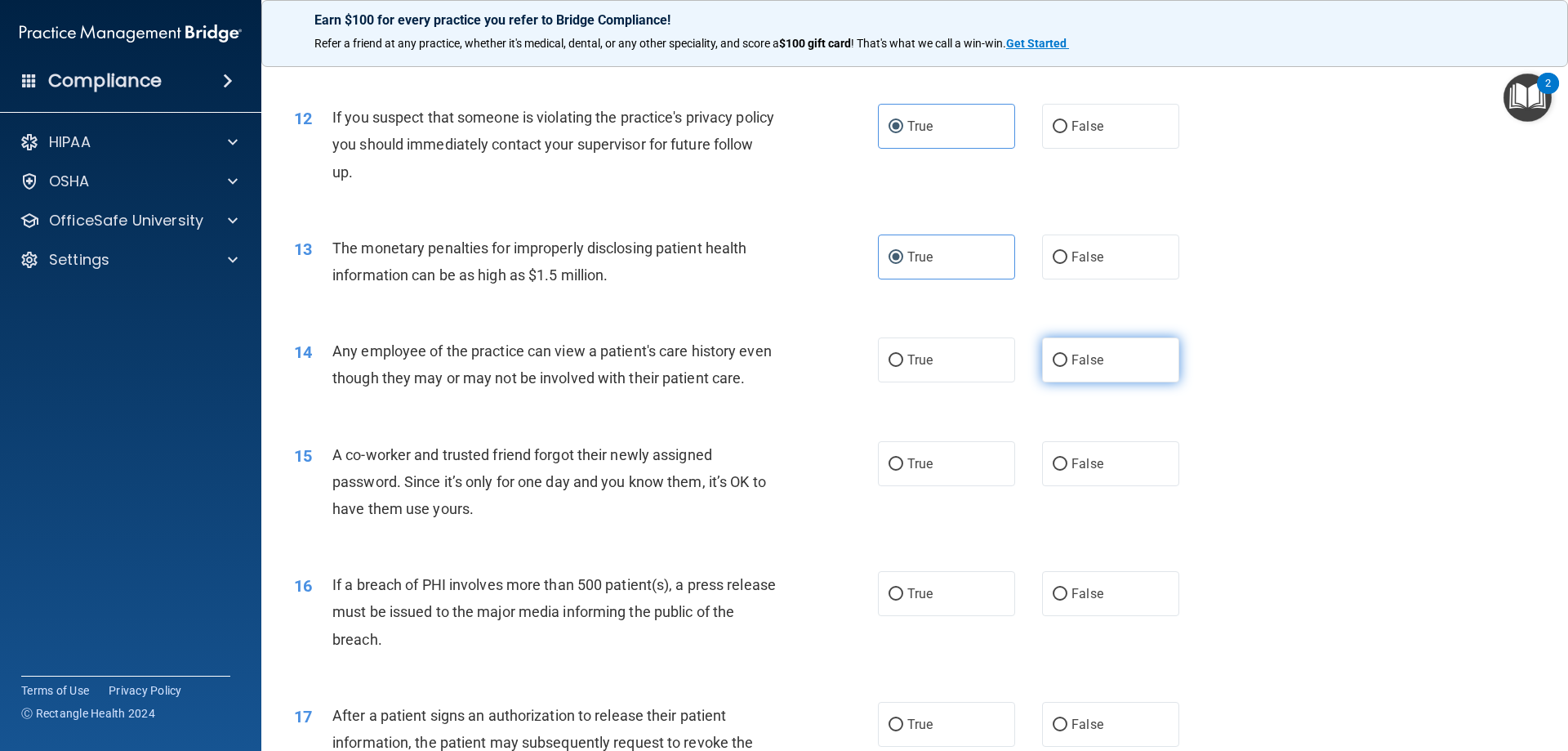
click at [1071, 362] on span "False" at bounding box center [1087, 360] width 32 height 16
click at [1063, 362] on input "False" at bounding box center [1059, 361] width 15 height 12
radio input "true"
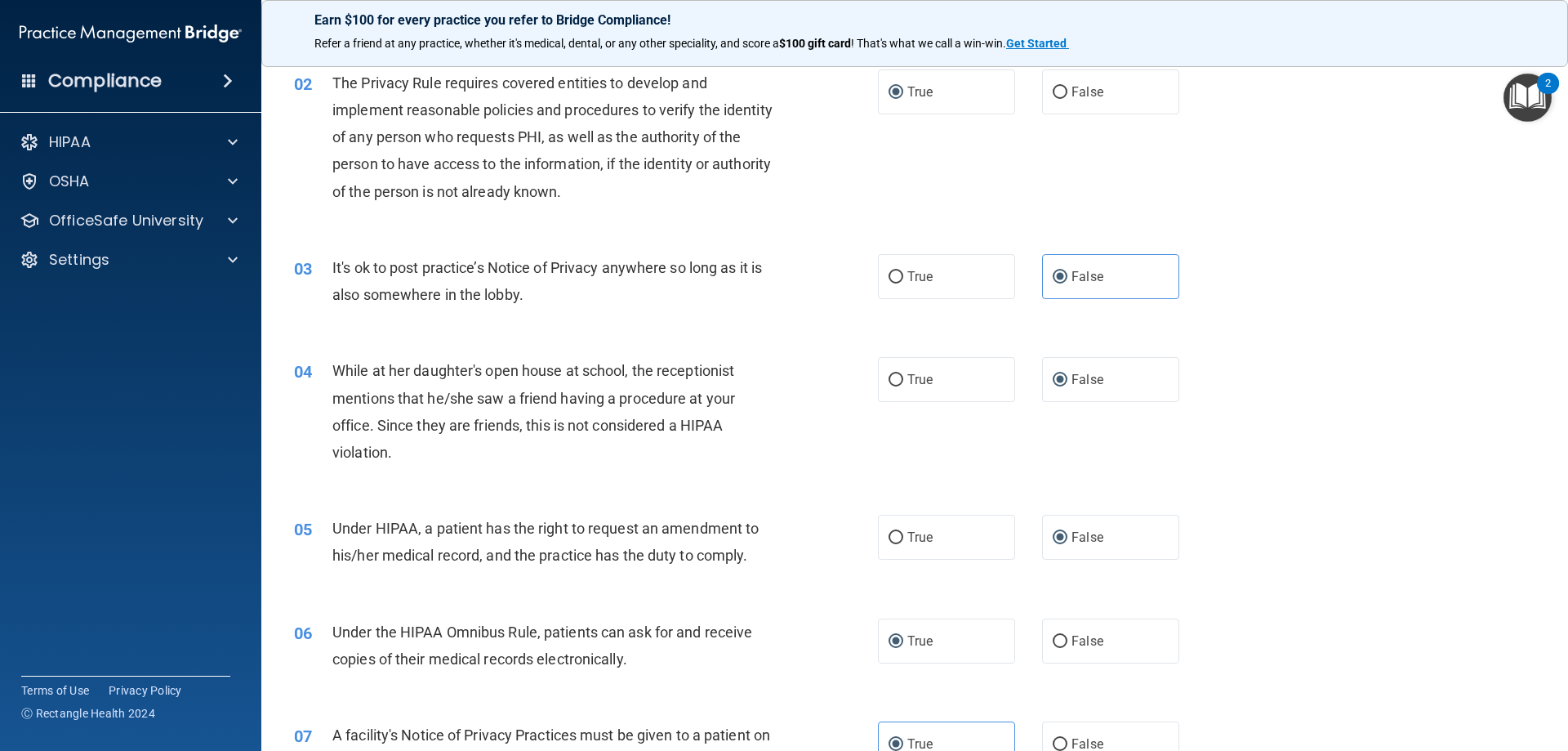
scroll to position [245, 0]
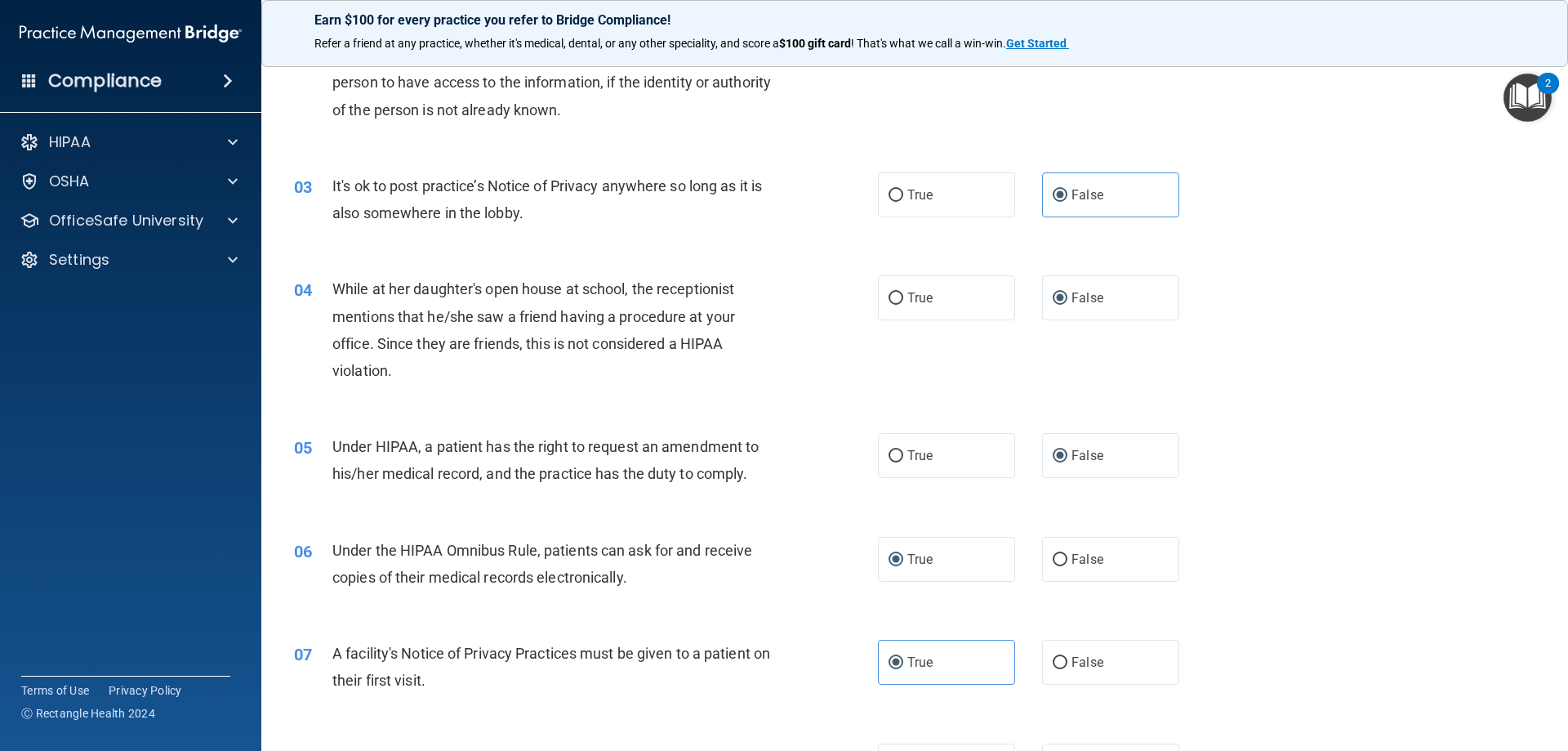
click at [1368, 429] on div "05 Under HIPAA, a patient has the right to request an amendment to his/her medi…" at bounding box center [915, 463] width 1265 height 102
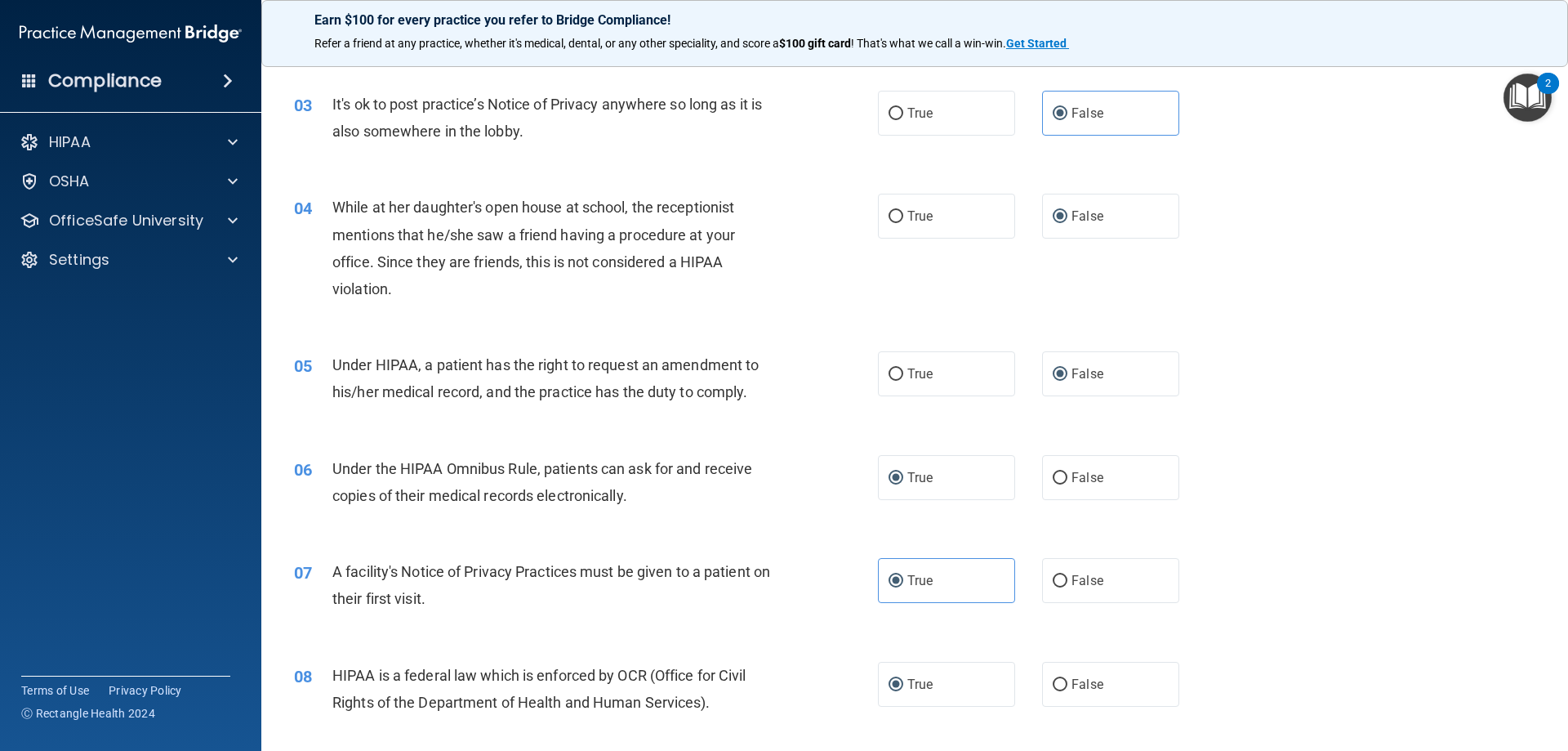
click at [1375, 429] on div "05 Under HIPAA, a patient has the right to request an amendment to his/her medi…" at bounding box center [915, 382] width 1265 height 102
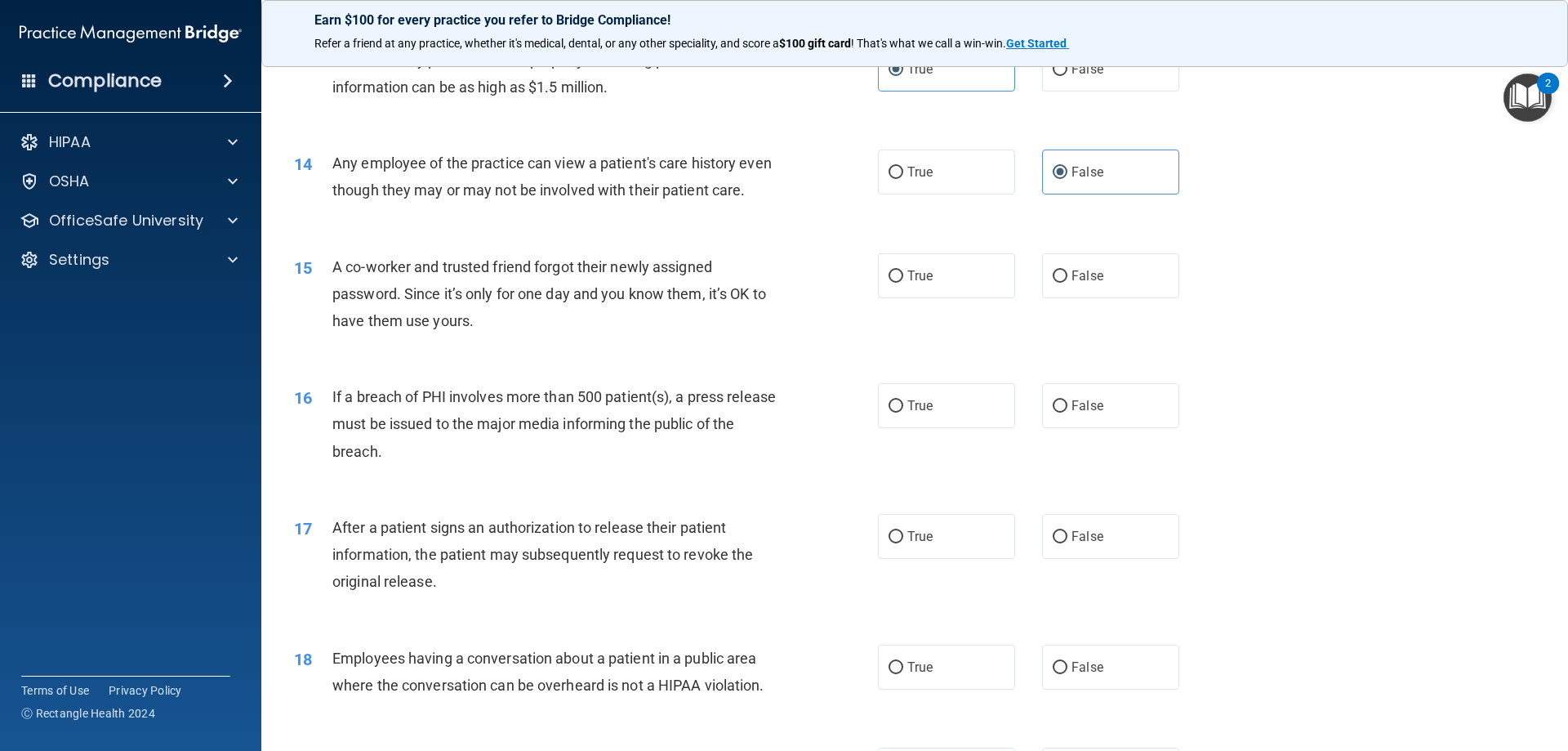
scroll to position [1551, 0]
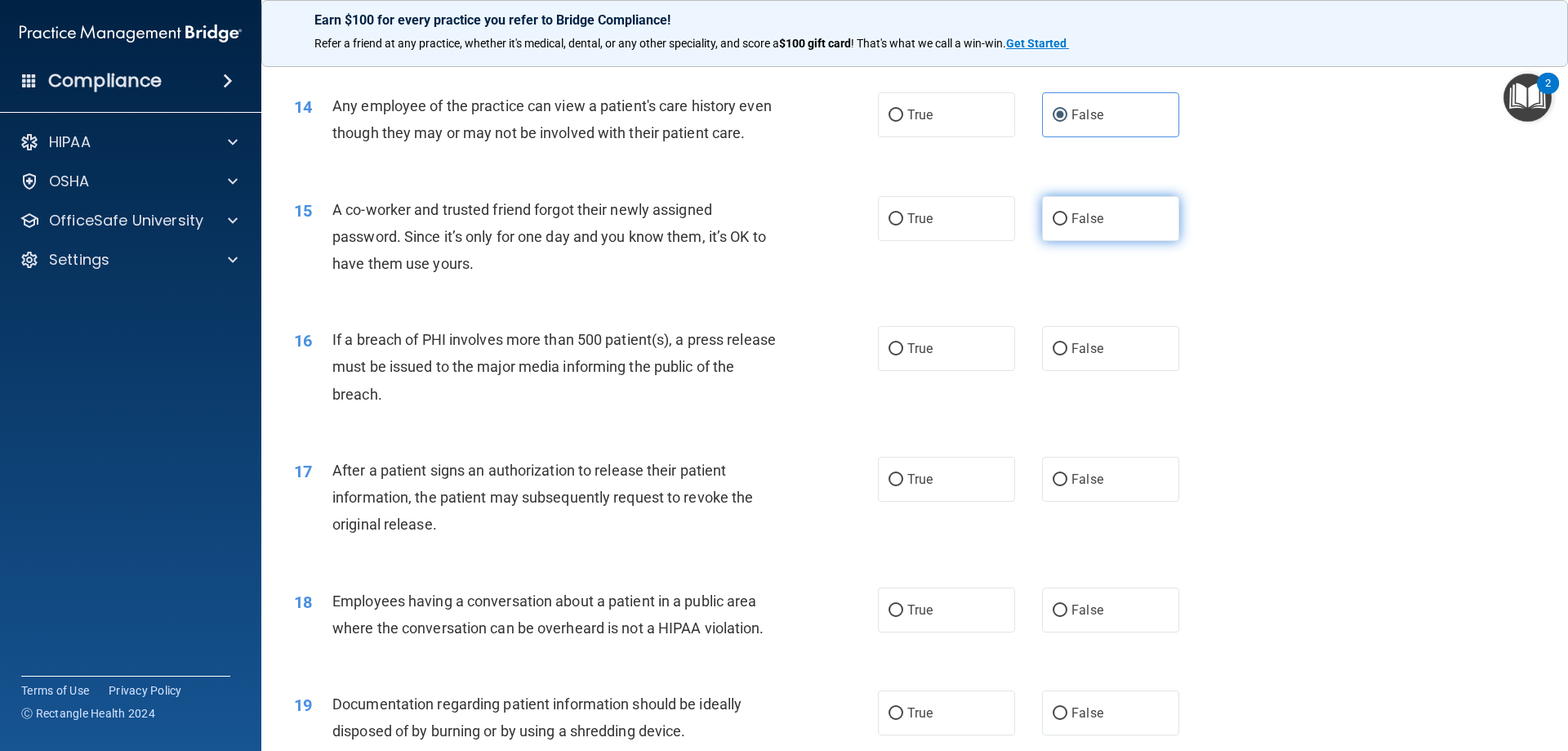
click at [1088, 240] on label "False" at bounding box center [1110, 219] width 137 height 45
click at [1067, 226] on input "False" at bounding box center [1059, 219] width 15 height 12
radio input "true"
click at [894, 355] on input "True" at bounding box center [896, 349] width 15 height 12
radio input "true"
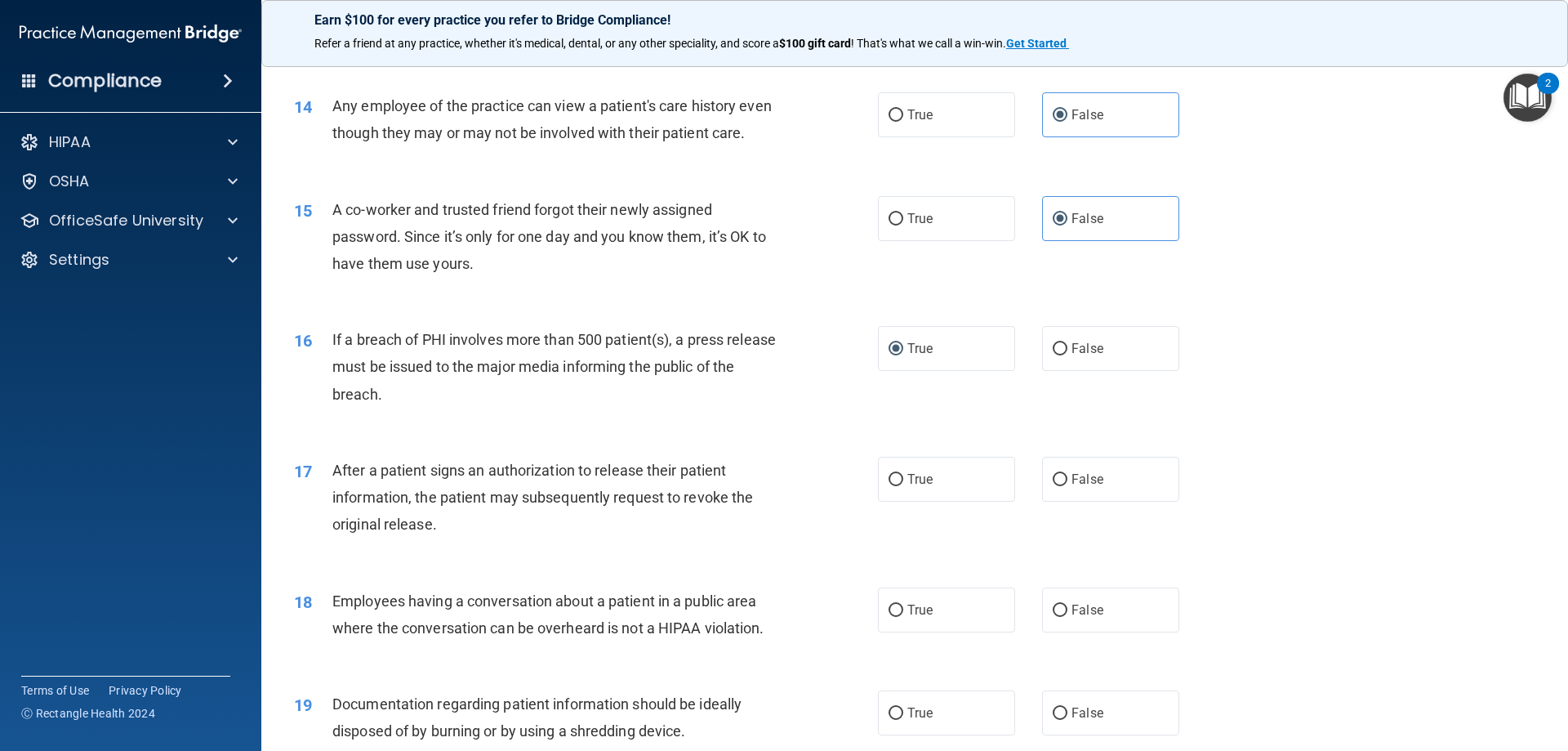
click at [1310, 431] on div "16 If a breach of PHI involves more than 500 patient(s), a press release must b…" at bounding box center [915, 371] width 1265 height 131
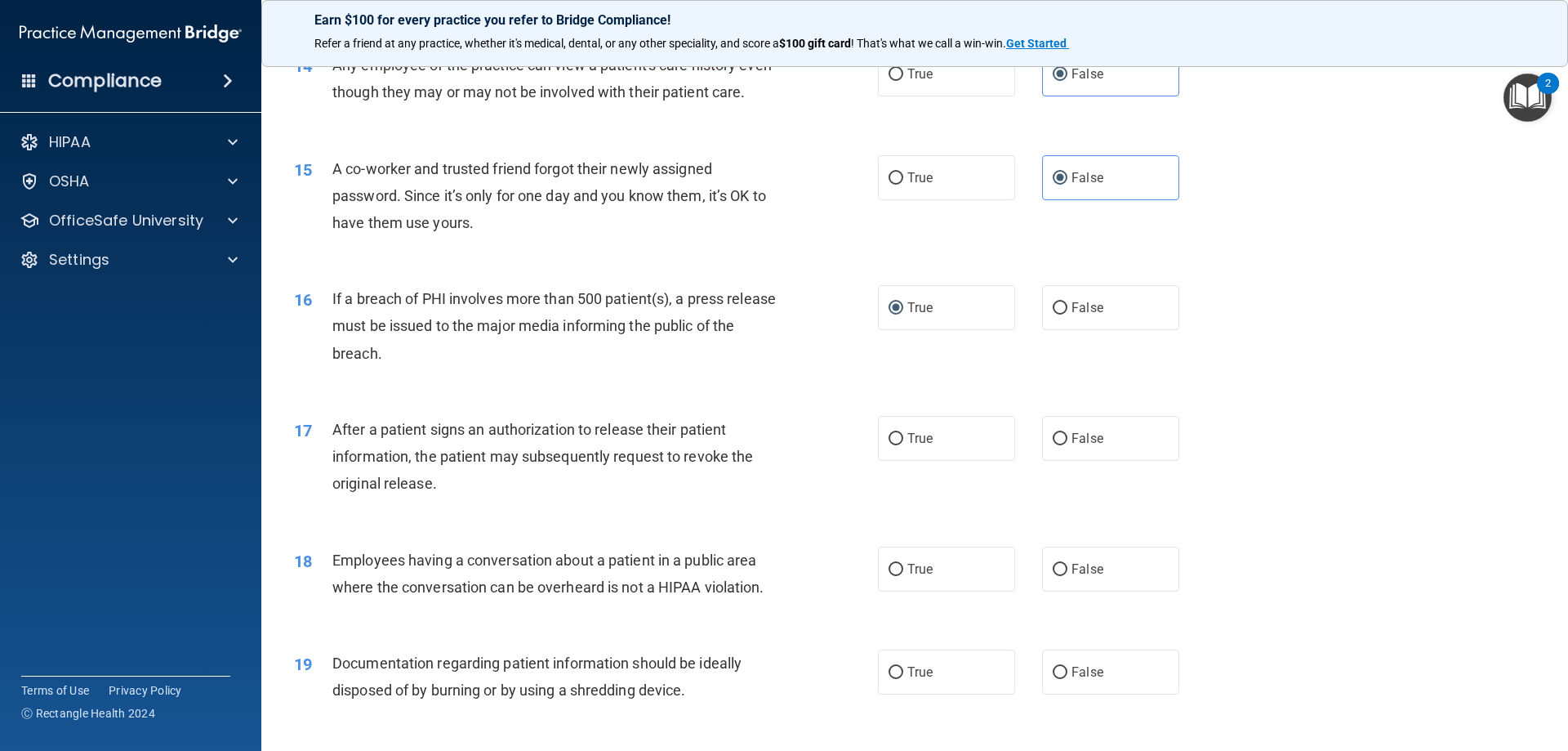
scroll to position [1633, 0]
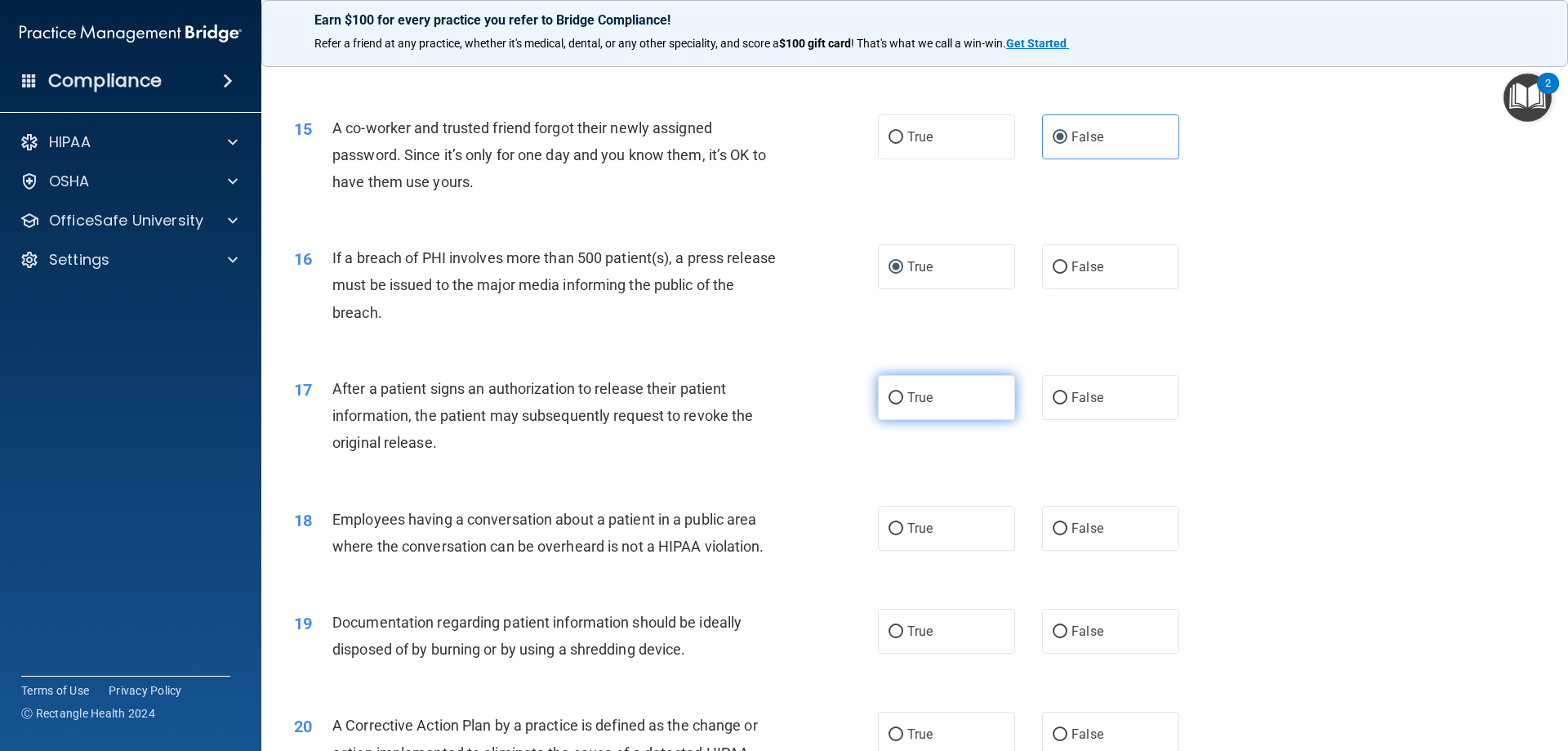
click at [881, 417] on label "True" at bounding box center [946, 397] width 137 height 45
click at [889, 404] on input "True" at bounding box center [896, 398] width 15 height 12
radio input "true"
click at [1230, 454] on div "17 After a patient signs an authorization to release their patient information,…" at bounding box center [915, 420] width 1265 height 131
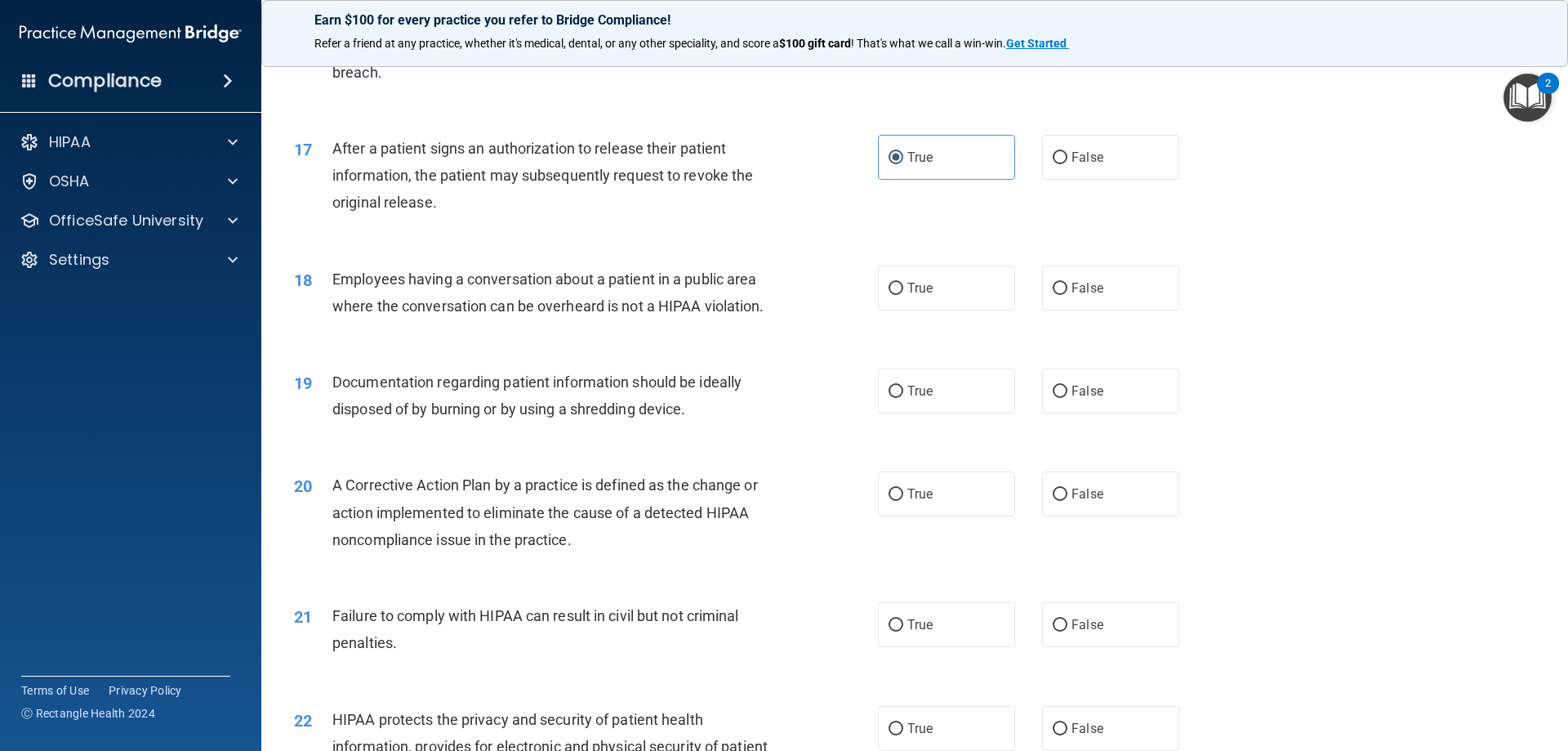
scroll to position [1878, 0]
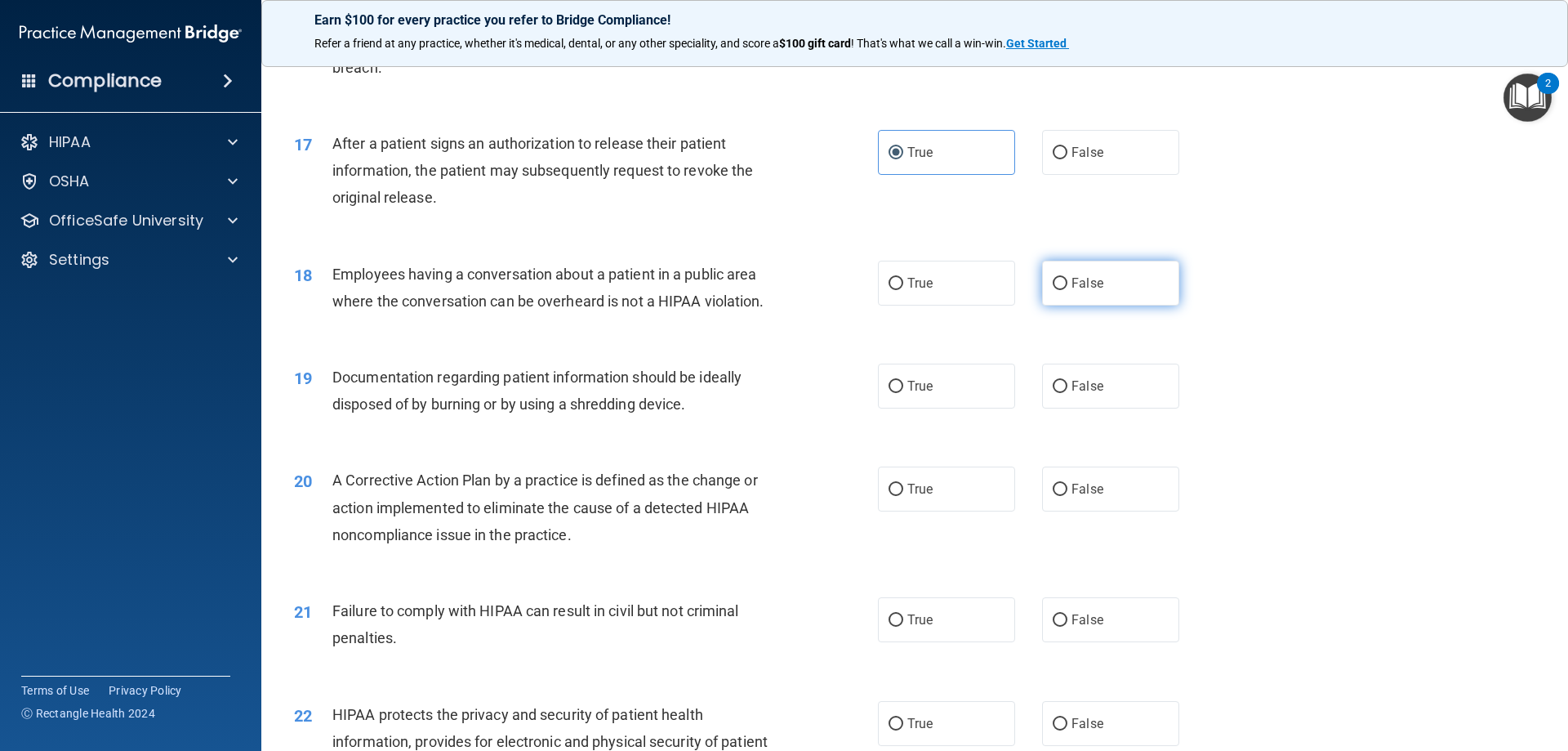
click at [1059, 306] on label "False" at bounding box center [1110, 283] width 137 height 45
click at [1059, 290] on input "False" at bounding box center [1059, 284] width 15 height 12
radio input "true"
click at [1325, 383] on div "19 Documentation regarding patient information should be ideally disposed of by…" at bounding box center [915, 394] width 1265 height 102
click at [889, 393] on input "True" at bounding box center [896, 386] width 15 height 12
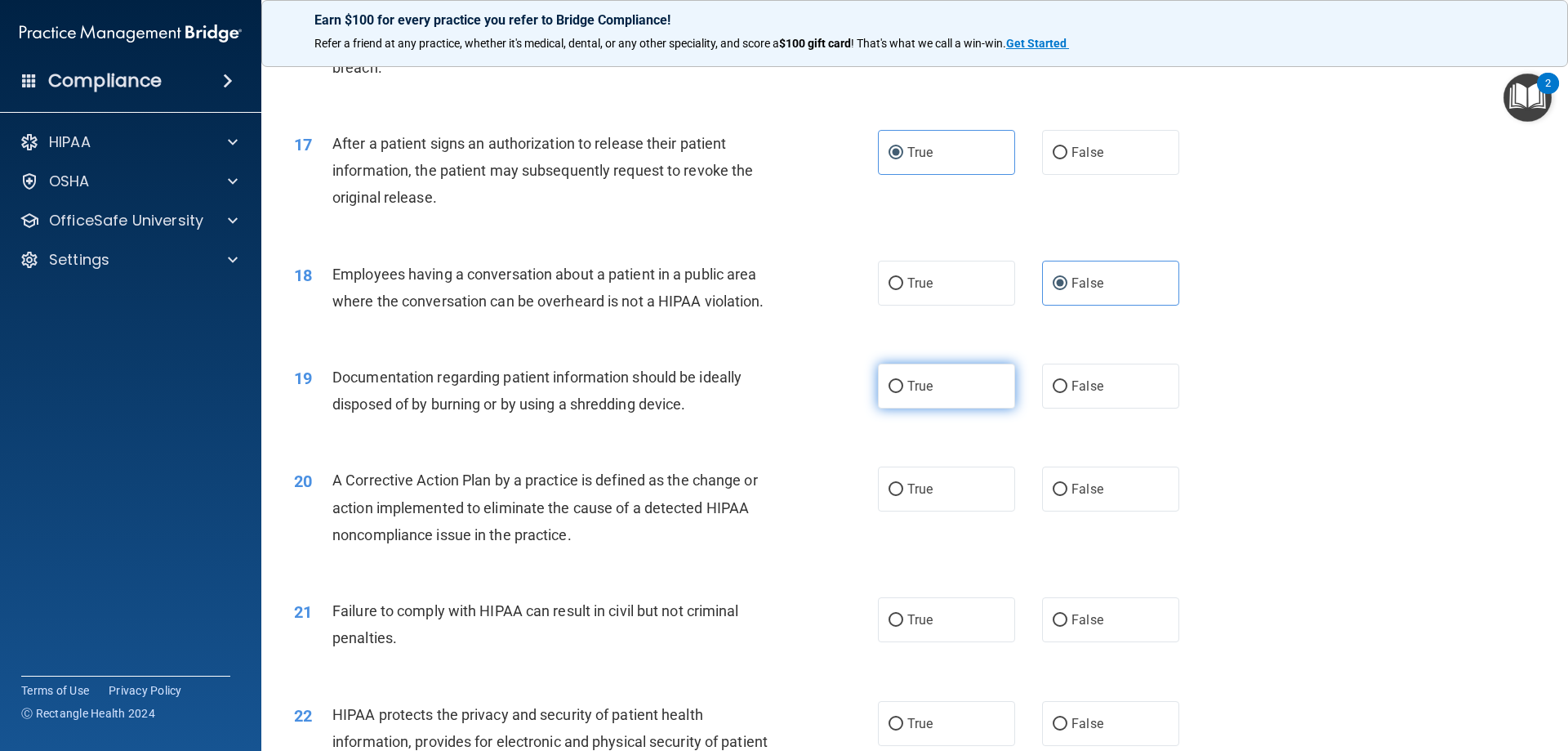
radio input "true"
click at [1430, 474] on div "20 A Corrective Action Plan by a practice is defined as the change or action im…" at bounding box center [915, 511] width 1265 height 131
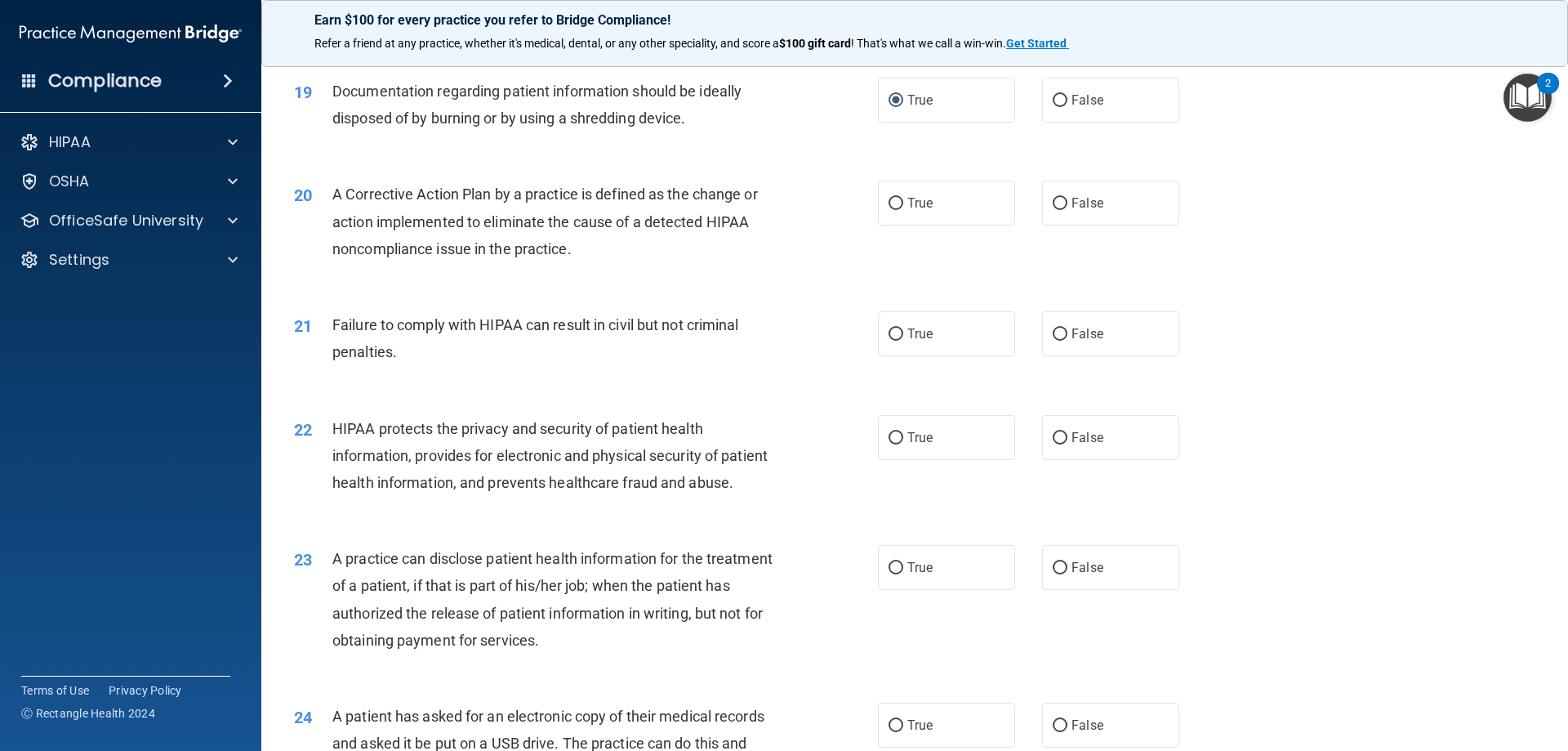
scroll to position [2205, 0]
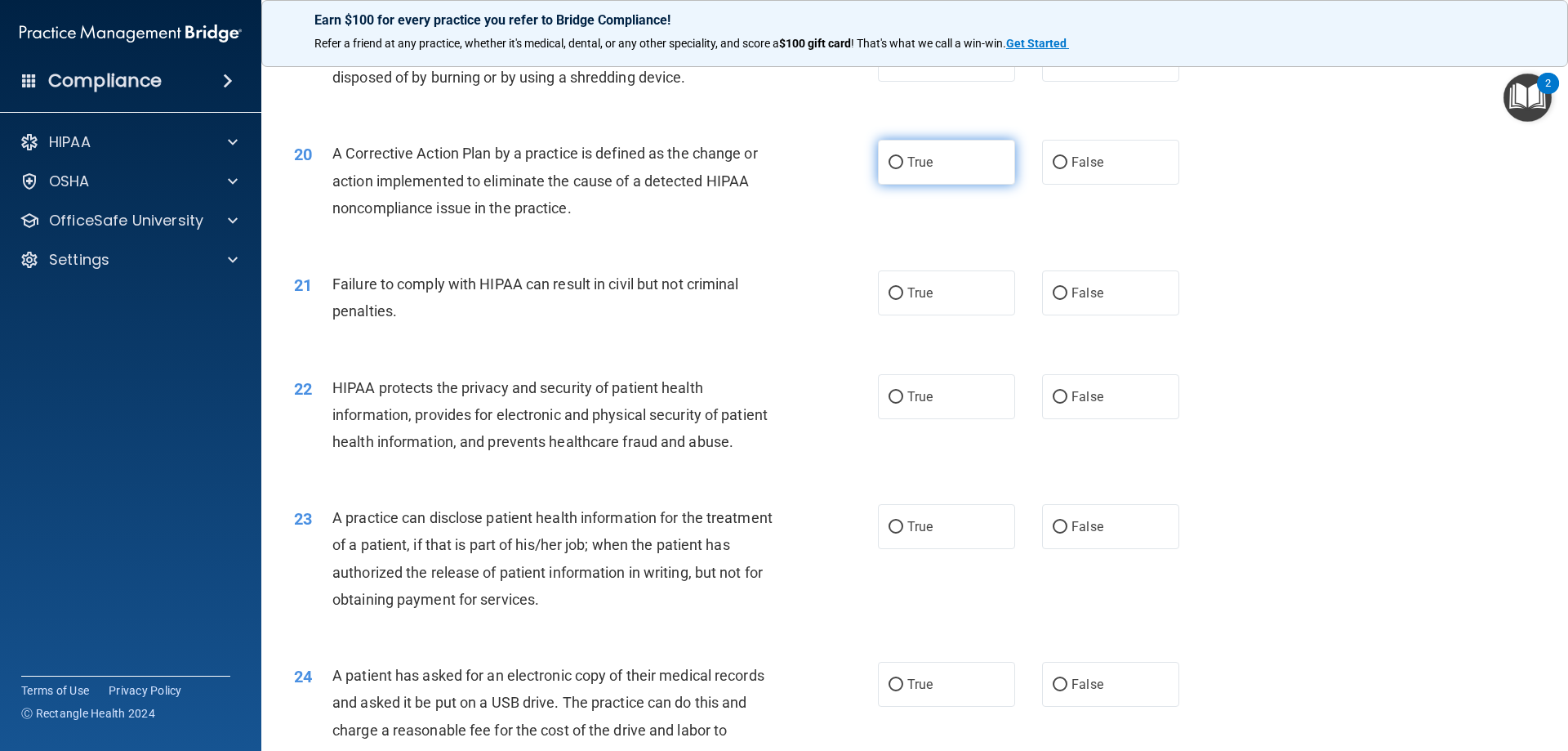
click at [897, 184] on label "True" at bounding box center [946, 163] width 137 height 45
click at [897, 170] on input "True" at bounding box center [896, 163] width 15 height 12
radio input "true"
click at [1403, 340] on div "21 Failure to comply with HIPAA can result in civil but not criminal penalties.…" at bounding box center [915, 302] width 1265 height 102
click at [1060, 315] on label "False" at bounding box center [1110, 293] width 137 height 45
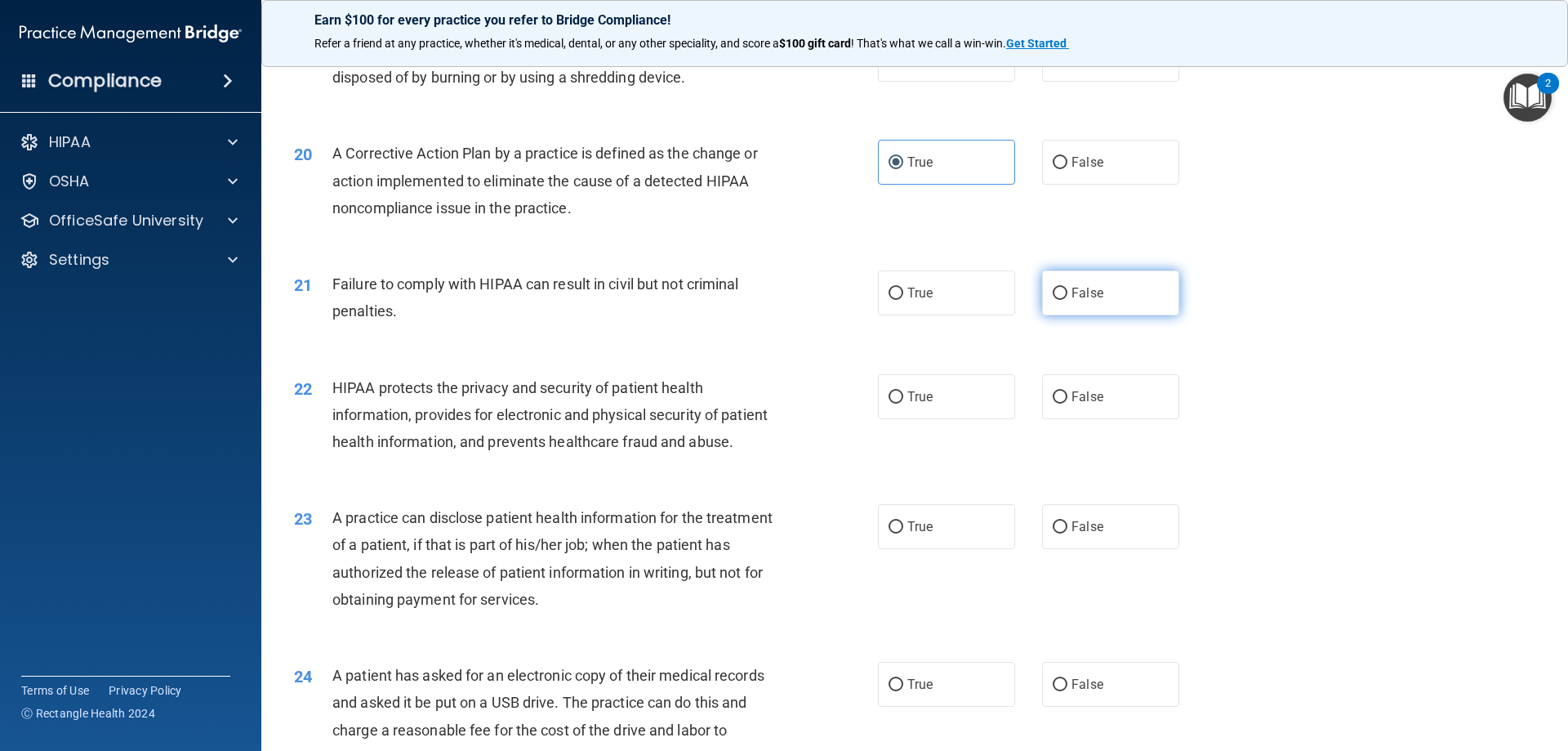
click at [1060, 300] on input "False" at bounding box center [1059, 294] width 15 height 12
radio input "true"
click at [903, 419] on label "True" at bounding box center [946, 397] width 137 height 45
click at [903, 403] on input "True" at bounding box center [896, 397] width 15 height 12
radio input "true"
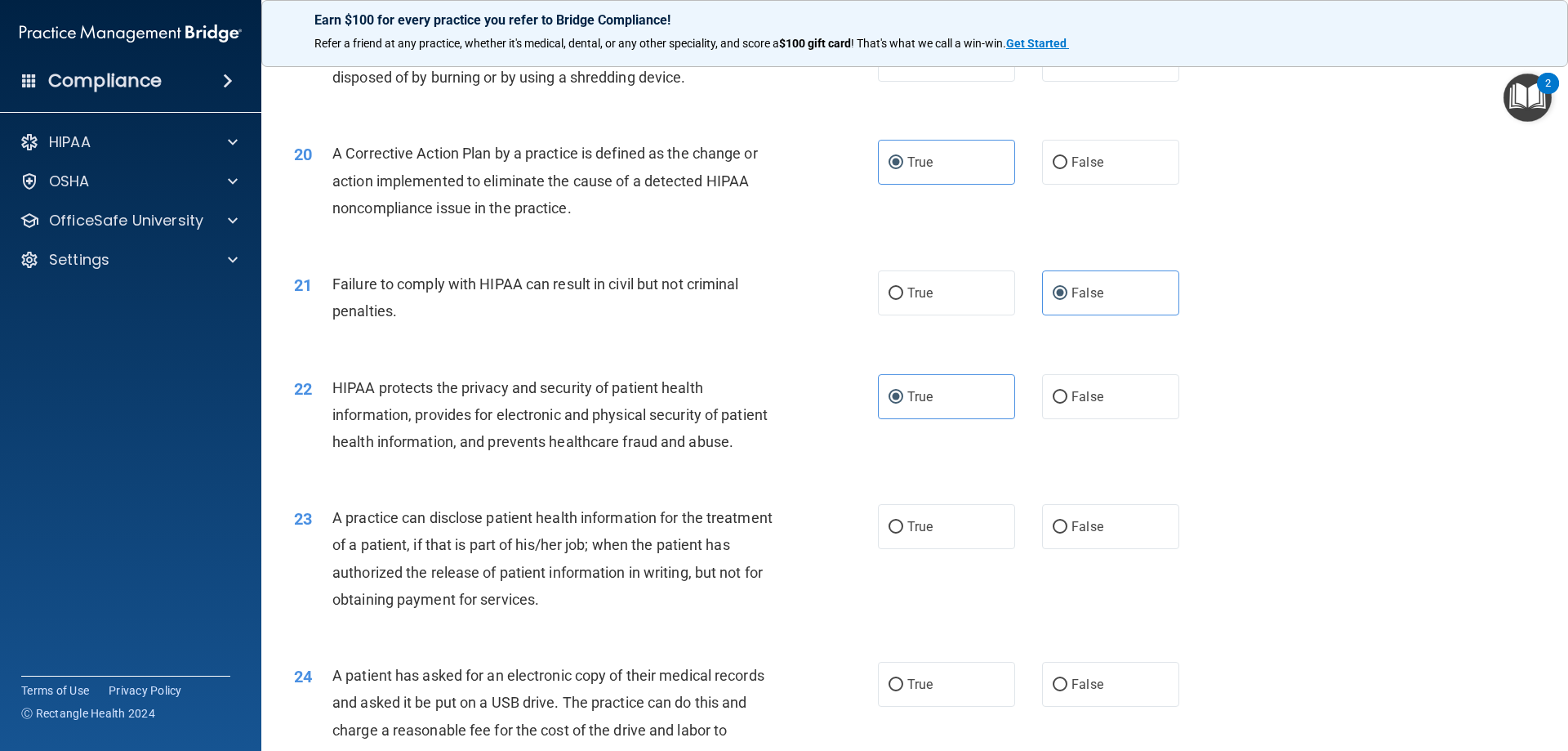
click at [1379, 484] on div "22 HIPAA protects the privacy and security of patient health information, provi…" at bounding box center [915, 419] width 1265 height 131
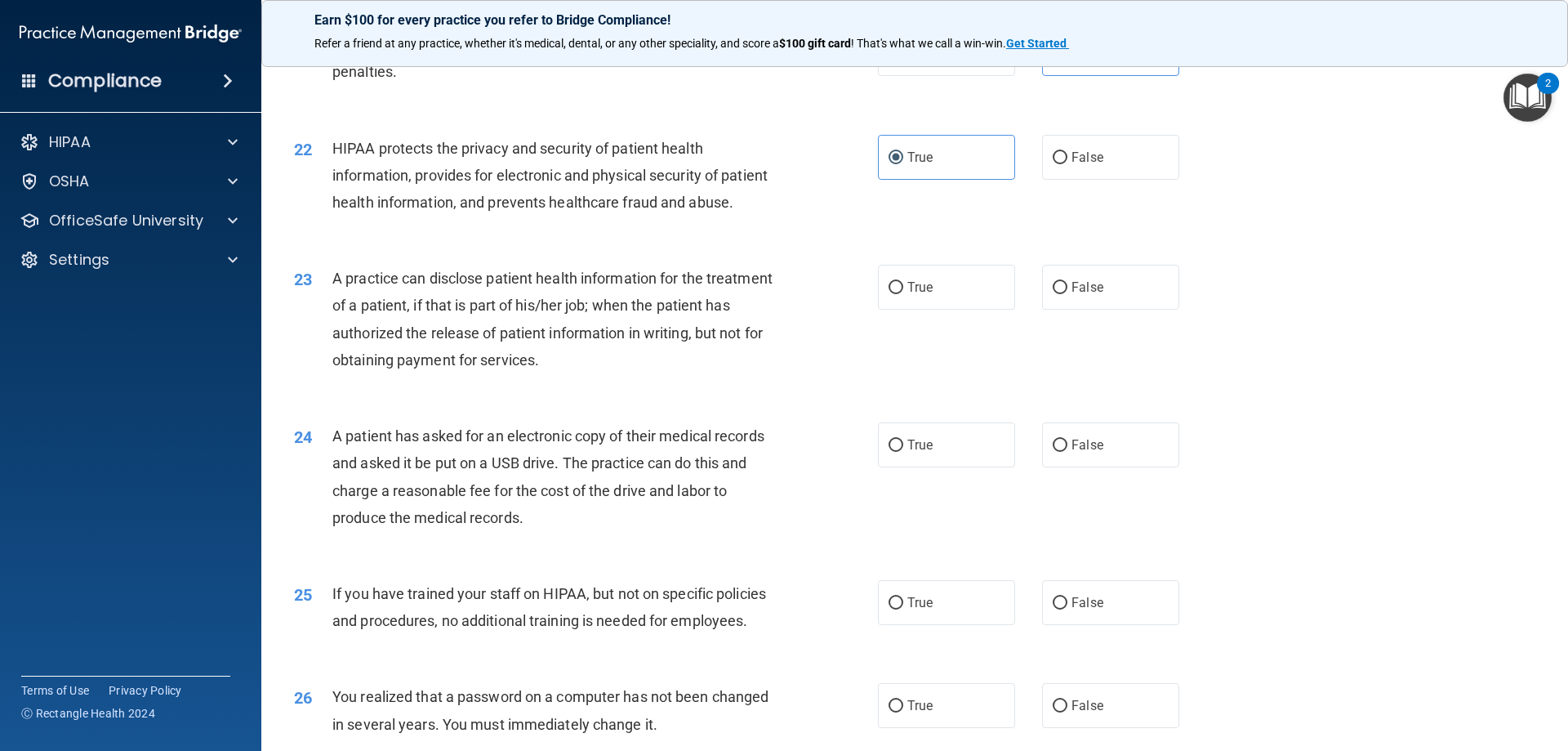
scroll to position [2532, 0]
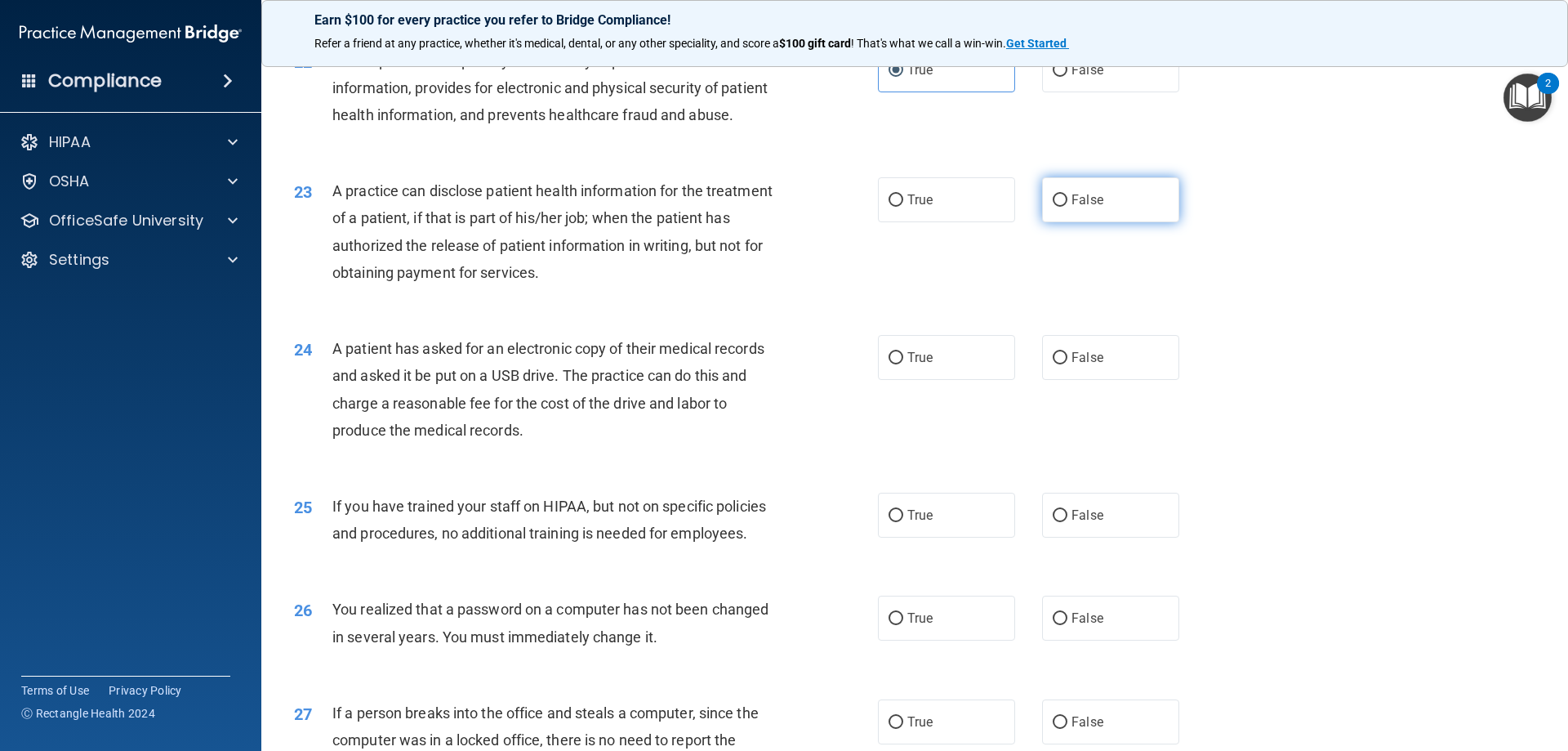
click at [1062, 222] on label "False" at bounding box center [1110, 200] width 137 height 45
click at [1062, 207] on input "False" at bounding box center [1059, 200] width 15 height 12
radio input "true"
click at [1336, 440] on div "24 A patient has asked for an electronic copy of their medical records and aske…" at bounding box center [915, 393] width 1265 height 158
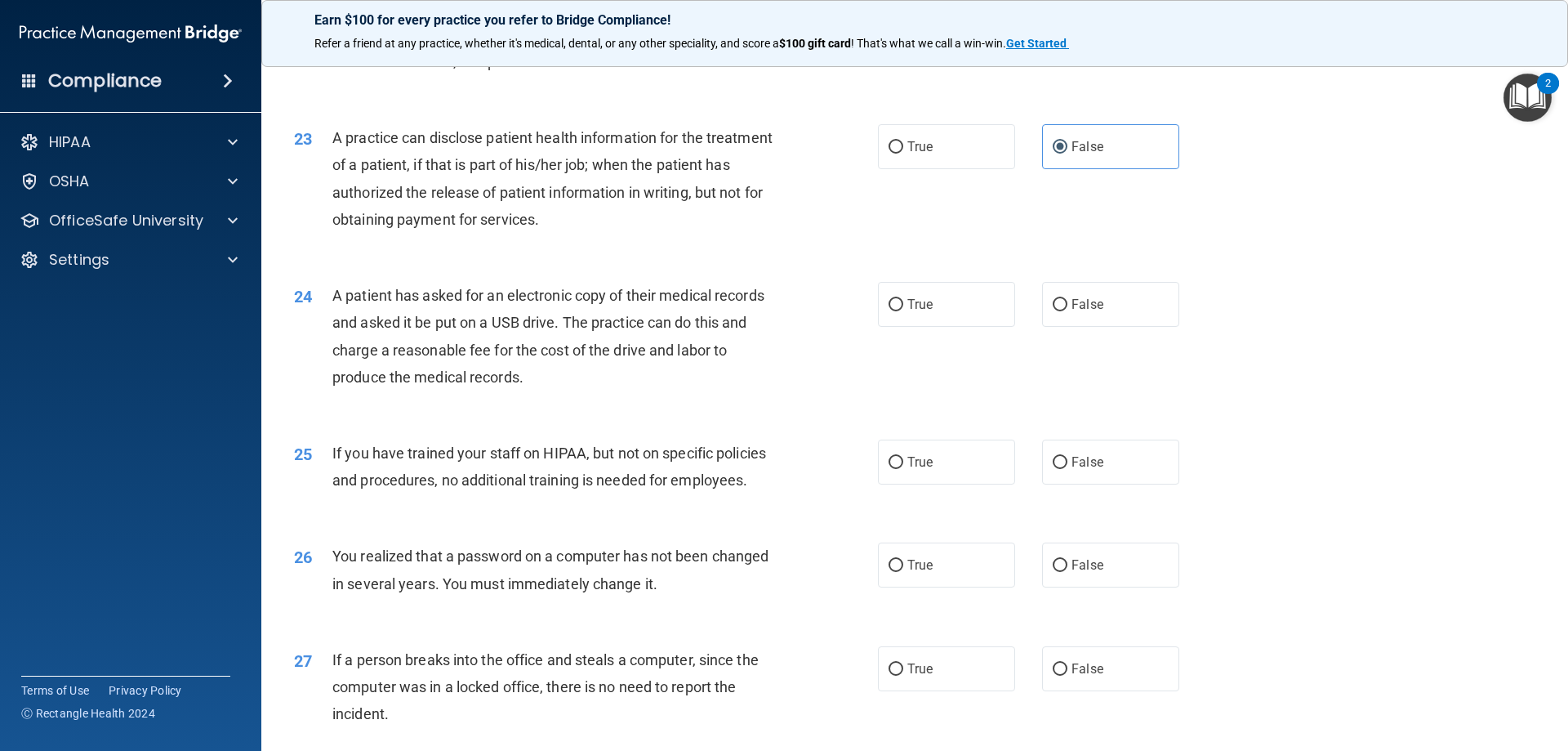
scroll to position [2614, 0]
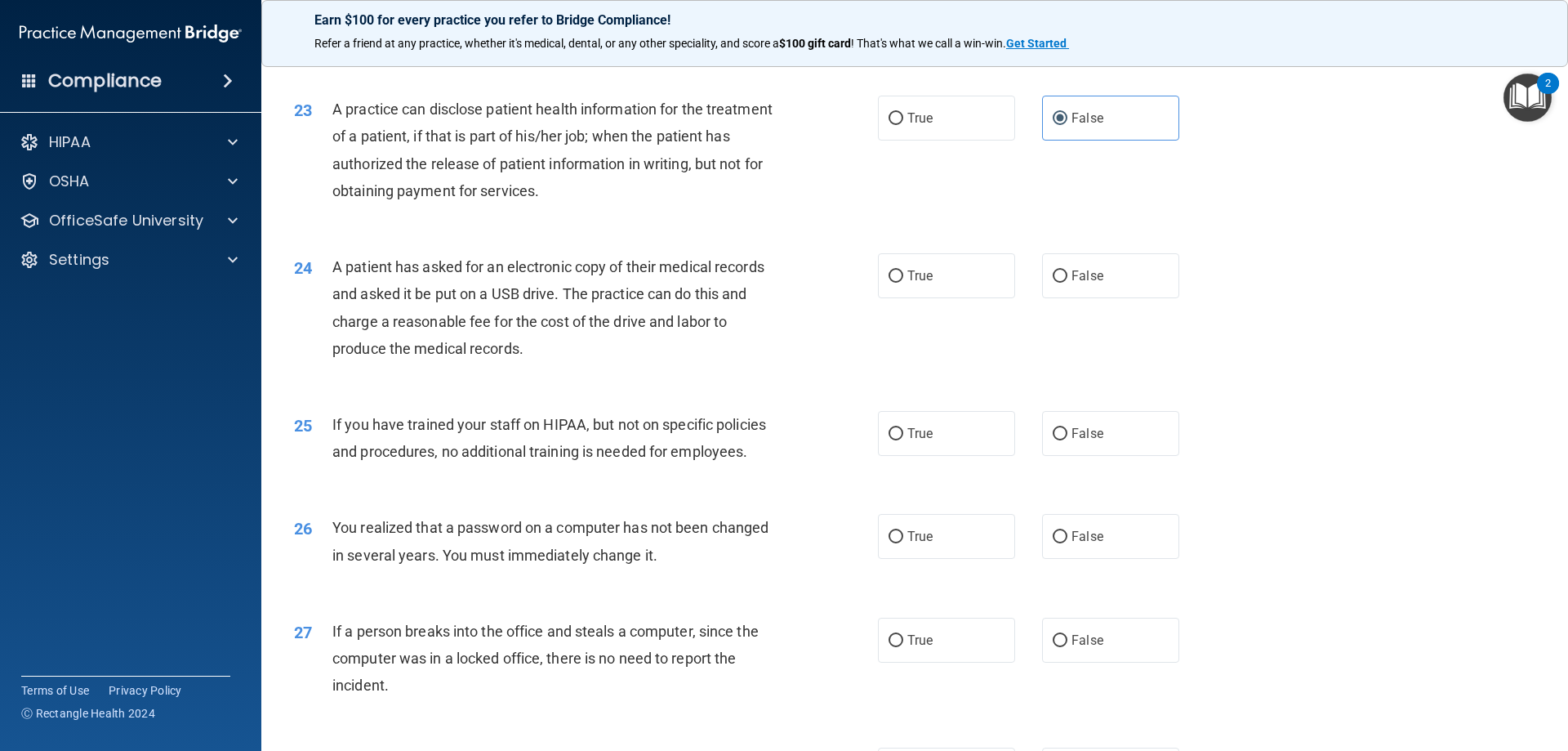
click at [1339, 390] on div "24 A patient has asked for an electronic copy of their medical records and aske…" at bounding box center [915, 311] width 1265 height 158
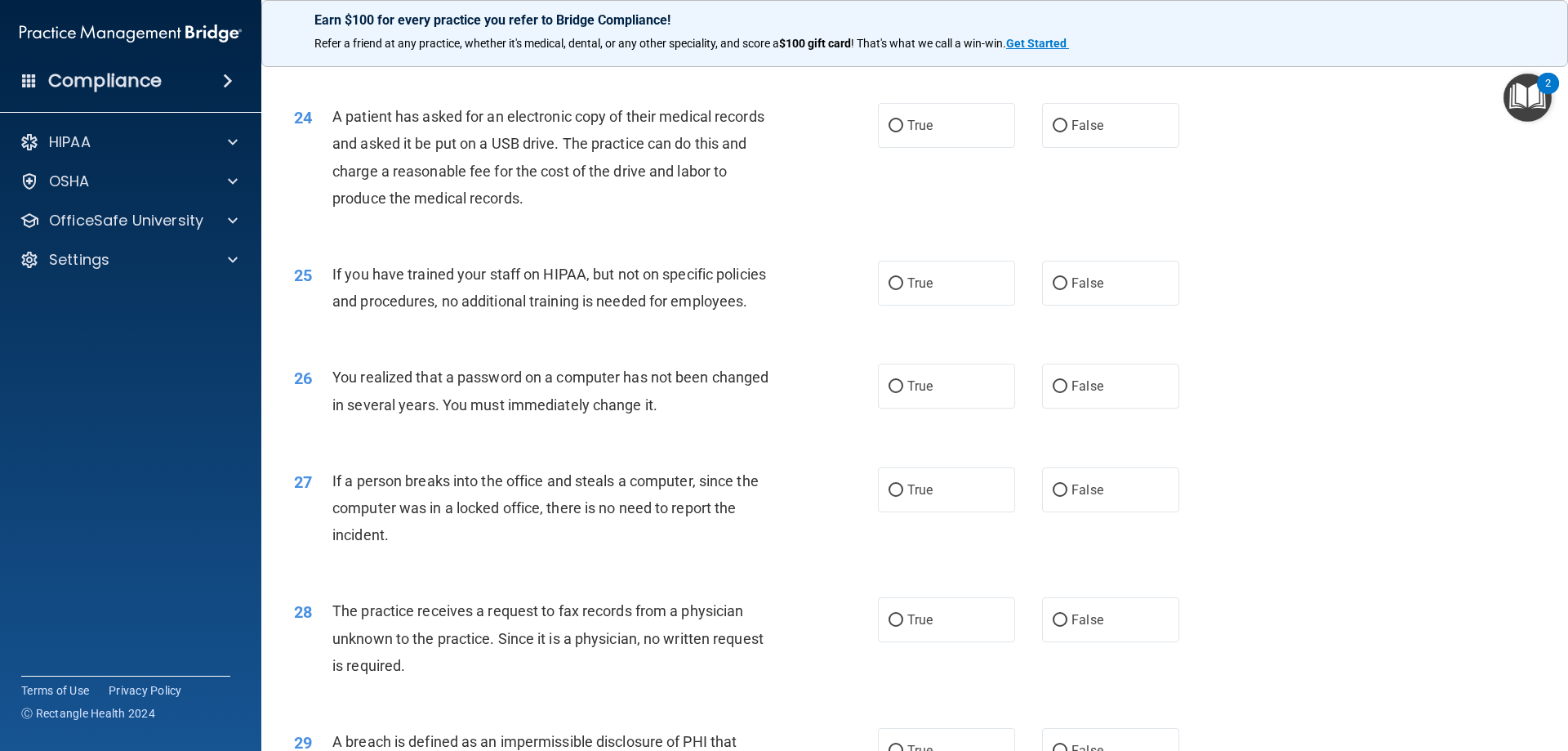
scroll to position [2776, 0]
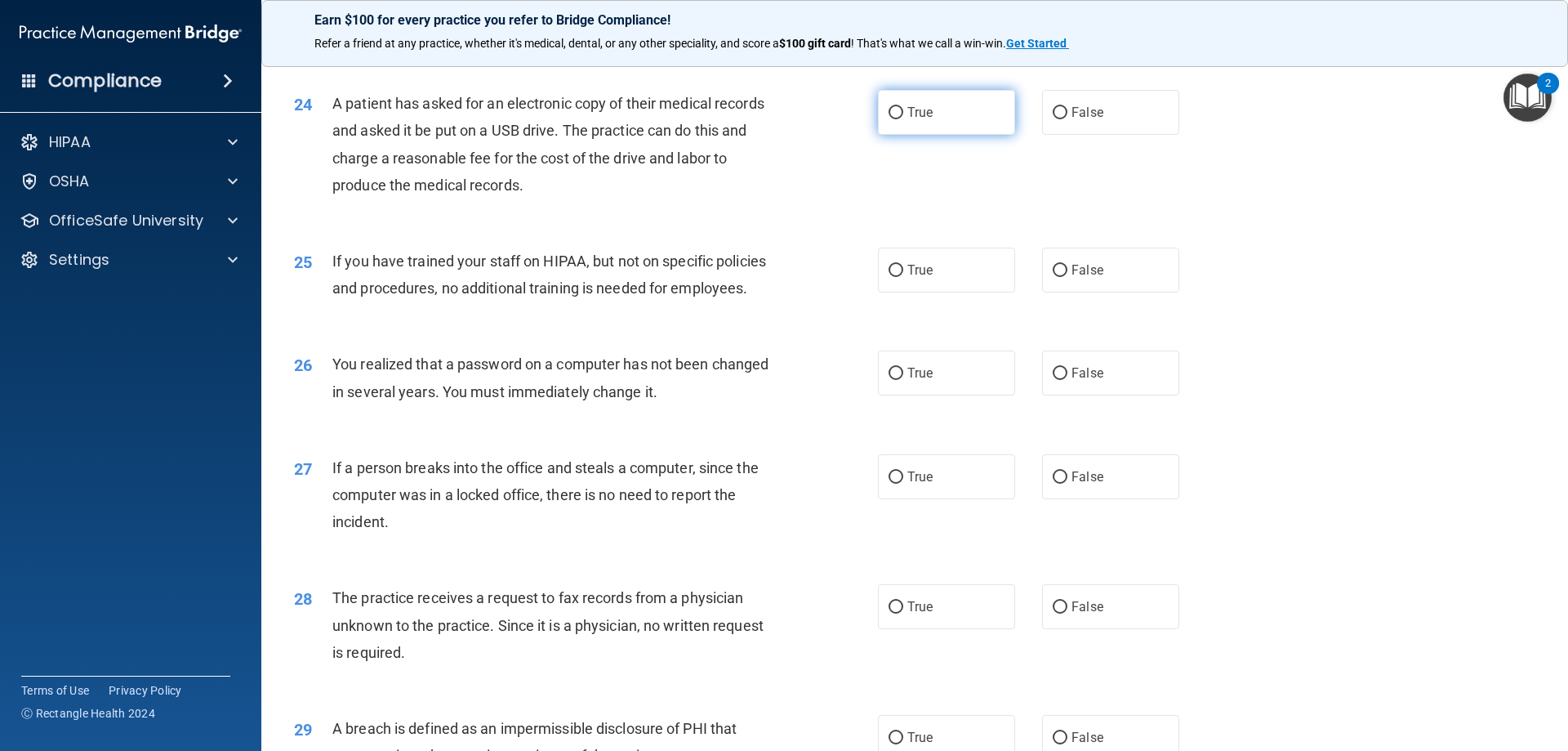
click at [879, 135] on label "True" at bounding box center [946, 112] width 137 height 45
click at [889, 119] on input "True" at bounding box center [896, 113] width 15 height 12
radio input "true"
click at [1332, 330] on div "25 If you have trained your staff on HIPAA, but not on specific policies and pr…" at bounding box center [915, 278] width 1265 height 102
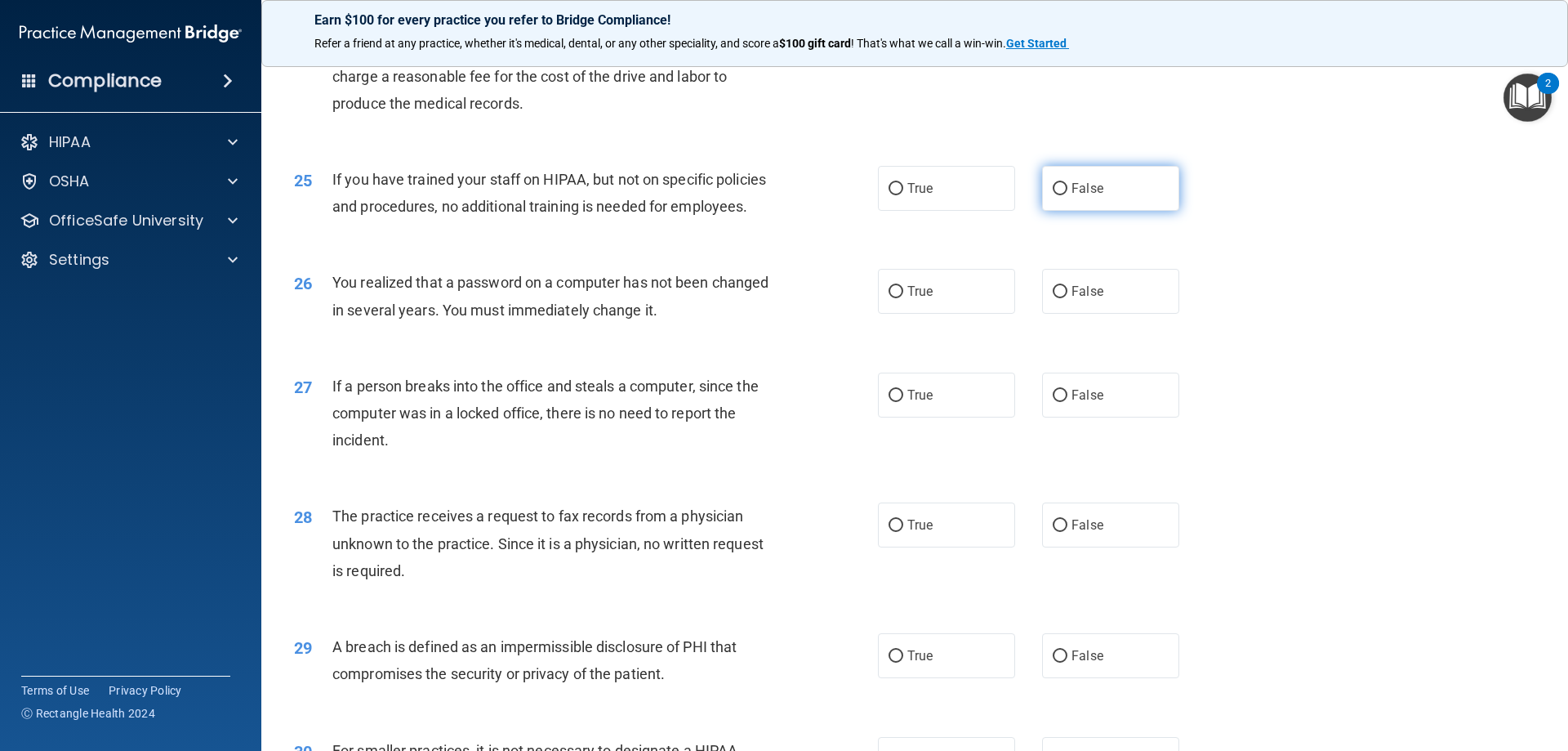
click at [1071, 196] on span "False" at bounding box center [1087, 188] width 32 height 16
click at [1065, 195] on input "False" at bounding box center [1059, 189] width 15 height 12
radio input "true"
click at [889, 298] on input "True" at bounding box center [896, 292] width 15 height 12
radio input "true"
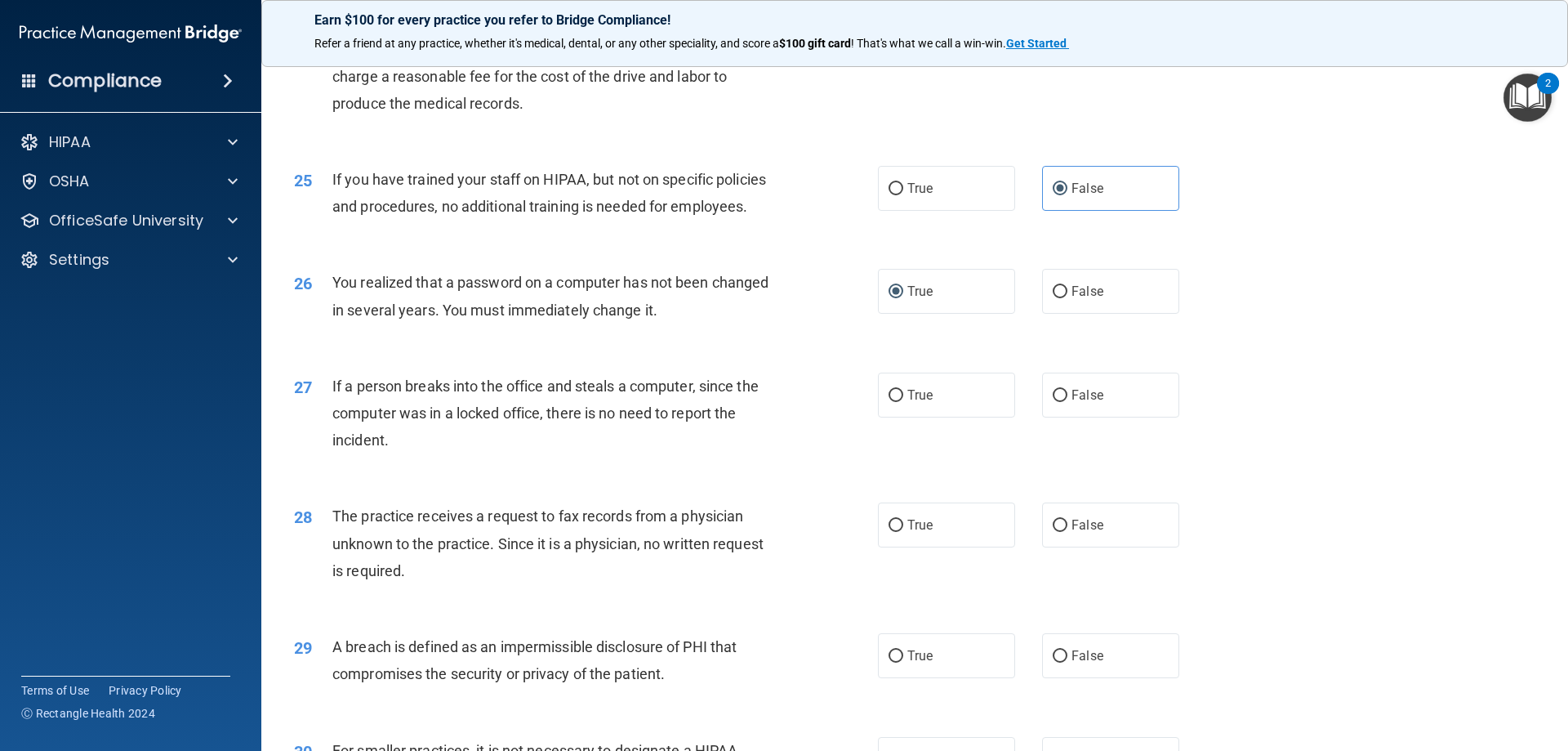
click at [1372, 474] on div "27 If a person breaks into the office and steals a computer, since the computer…" at bounding box center [915, 417] width 1265 height 131
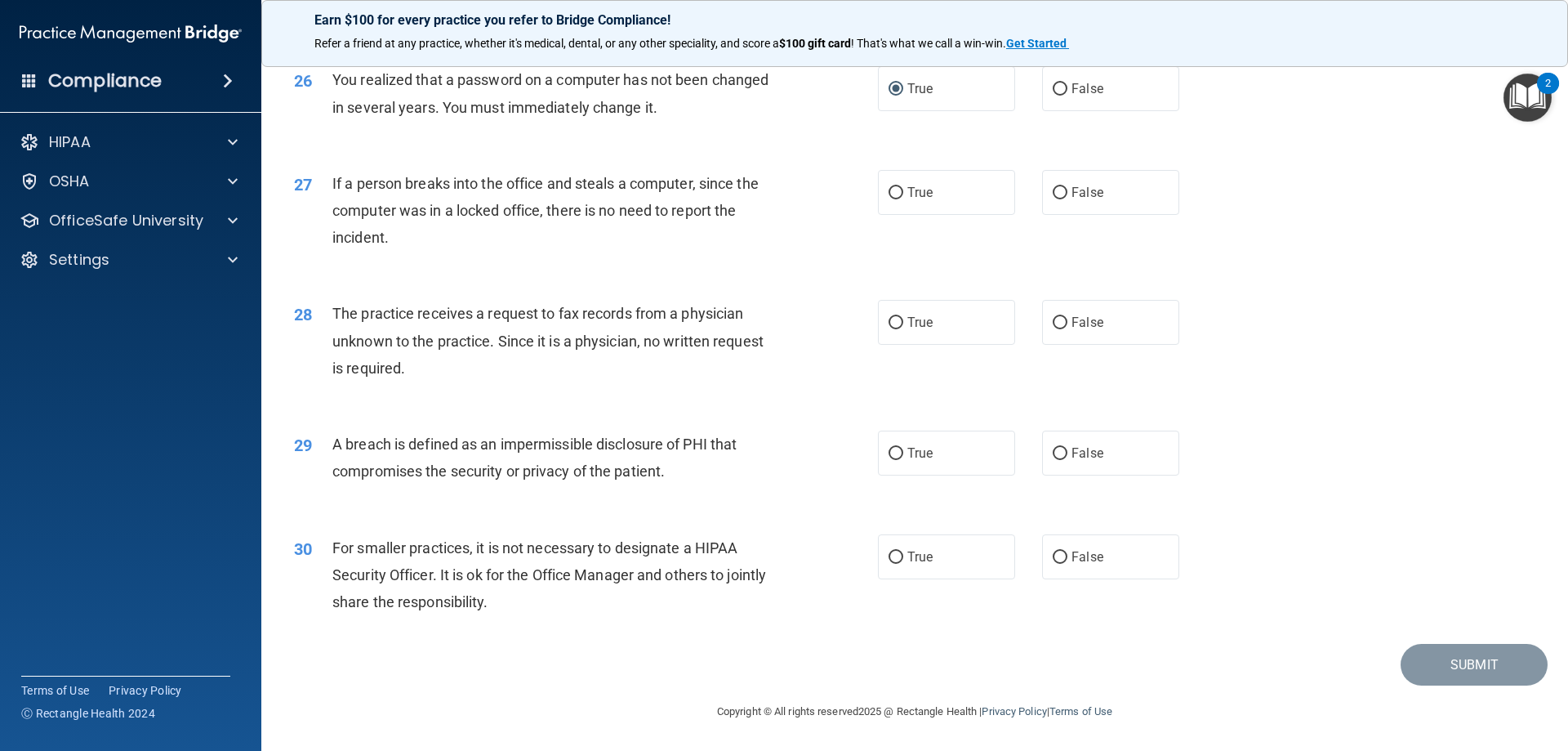
scroll to position [3142, 0]
click at [1084, 188] on span "False" at bounding box center [1087, 192] width 32 height 16
click at [1067, 188] on input "False" at bounding box center [1059, 193] width 15 height 12
radio input "true"
click at [1061, 322] on label "False" at bounding box center [1110, 322] width 137 height 45
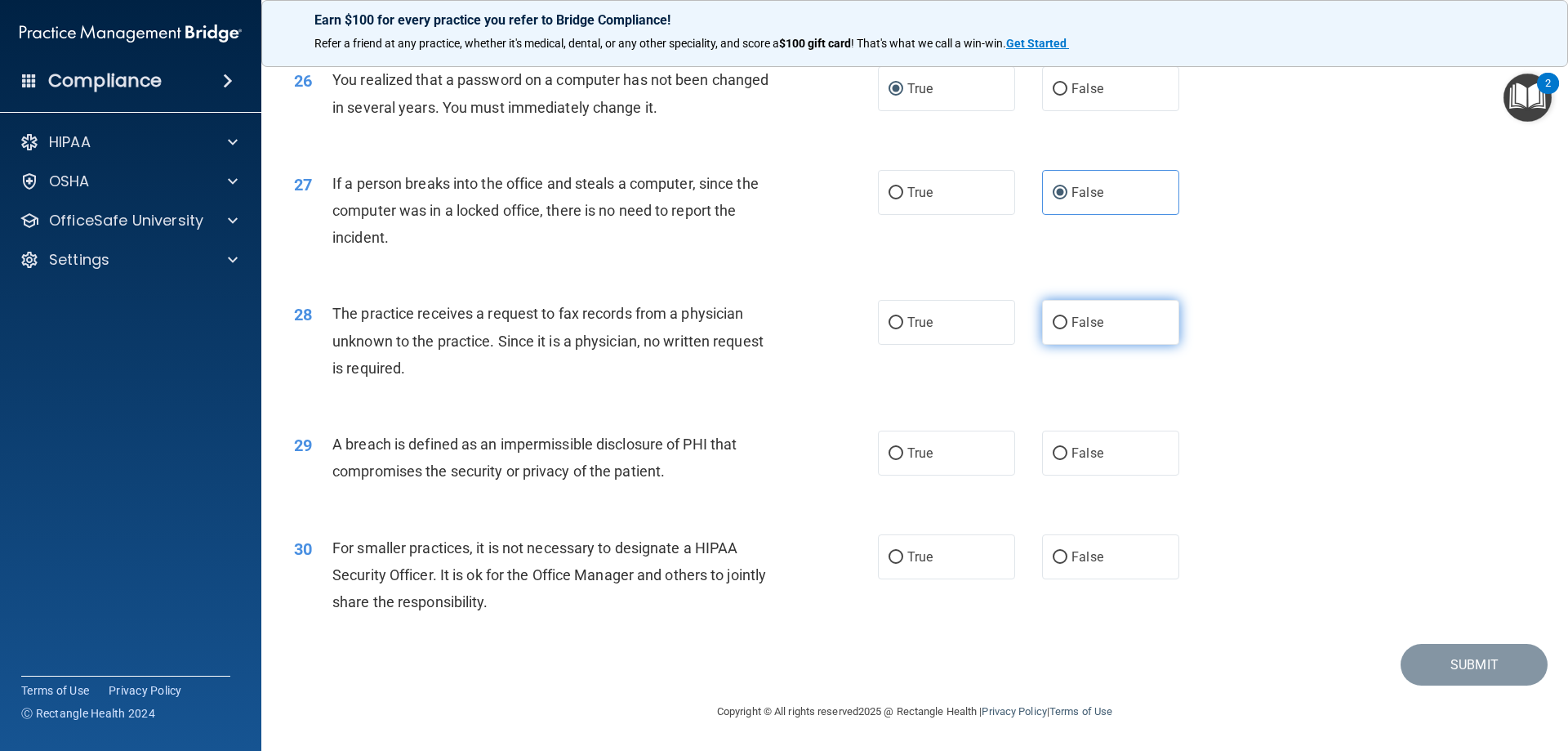
click at [1061, 322] on input "False" at bounding box center [1059, 323] width 15 height 12
radio input "true"
click at [1332, 397] on div "28 The practice receives a request to fax records from a physician unknown to t…" at bounding box center [915, 344] width 1265 height 131
click at [922, 456] on span "True" at bounding box center [920, 453] width 26 height 16
click at [903, 456] on input "True" at bounding box center [896, 453] width 15 height 12
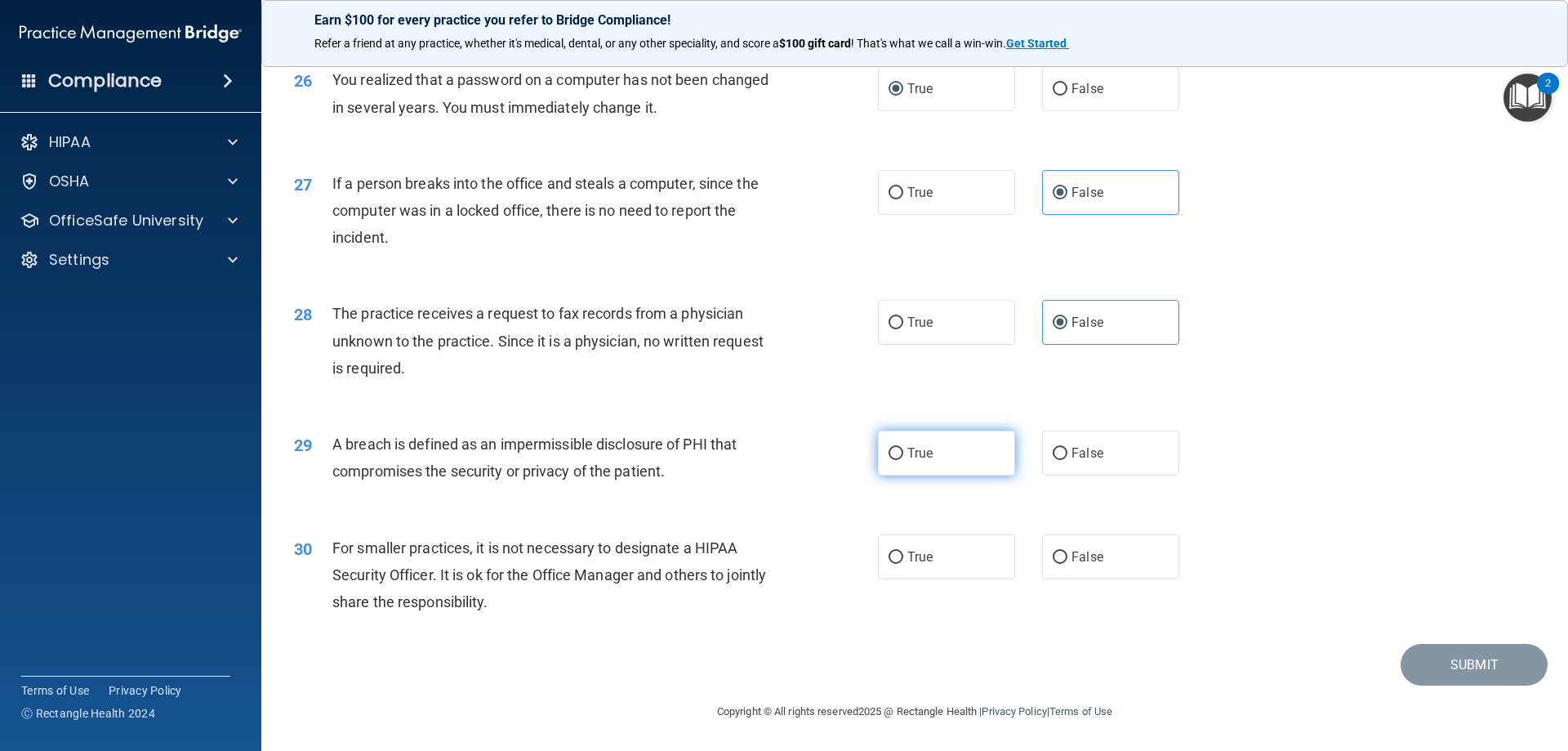
radio input "true"
click at [1089, 562] on span "False" at bounding box center [1087, 557] width 32 height 16
click at [1067, 562] on input "False" at bounding box center [1059, 557] width 15 height 12
radio input "true"
click at [1484, 665] on button "Submit" at bounding box center [1473, 664] width 147 height 41
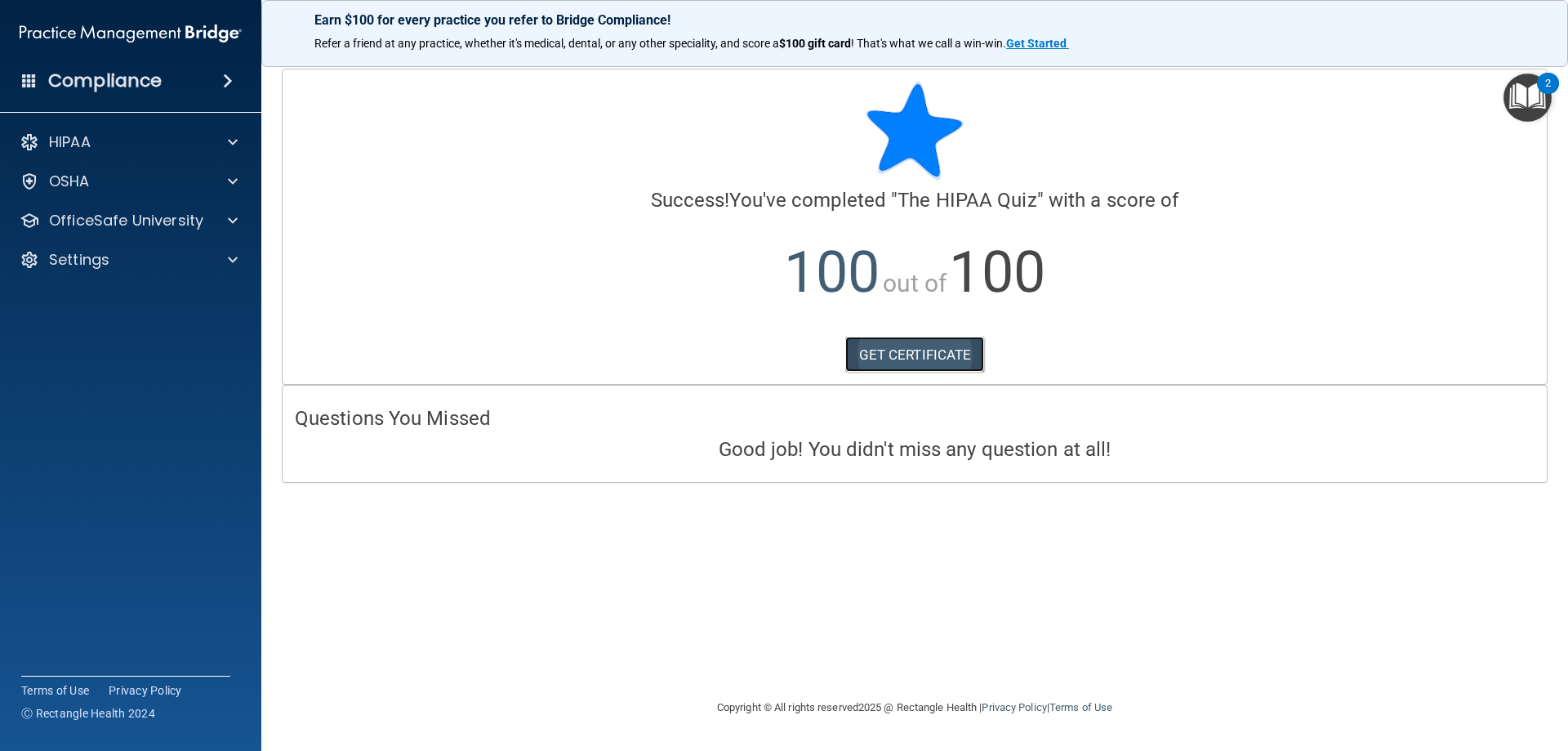
click at [898, 358] on link "GET CERTIFICATE" at bounding box center [916, 354] width 140 height 35
click at [193, 212] on p "OfficeSafe University" at bounding box center [126, 221] width 155 height 20
click at [156, 258] on div "HIPAA Training" at bounding box center [122, 259] width 223 height 17
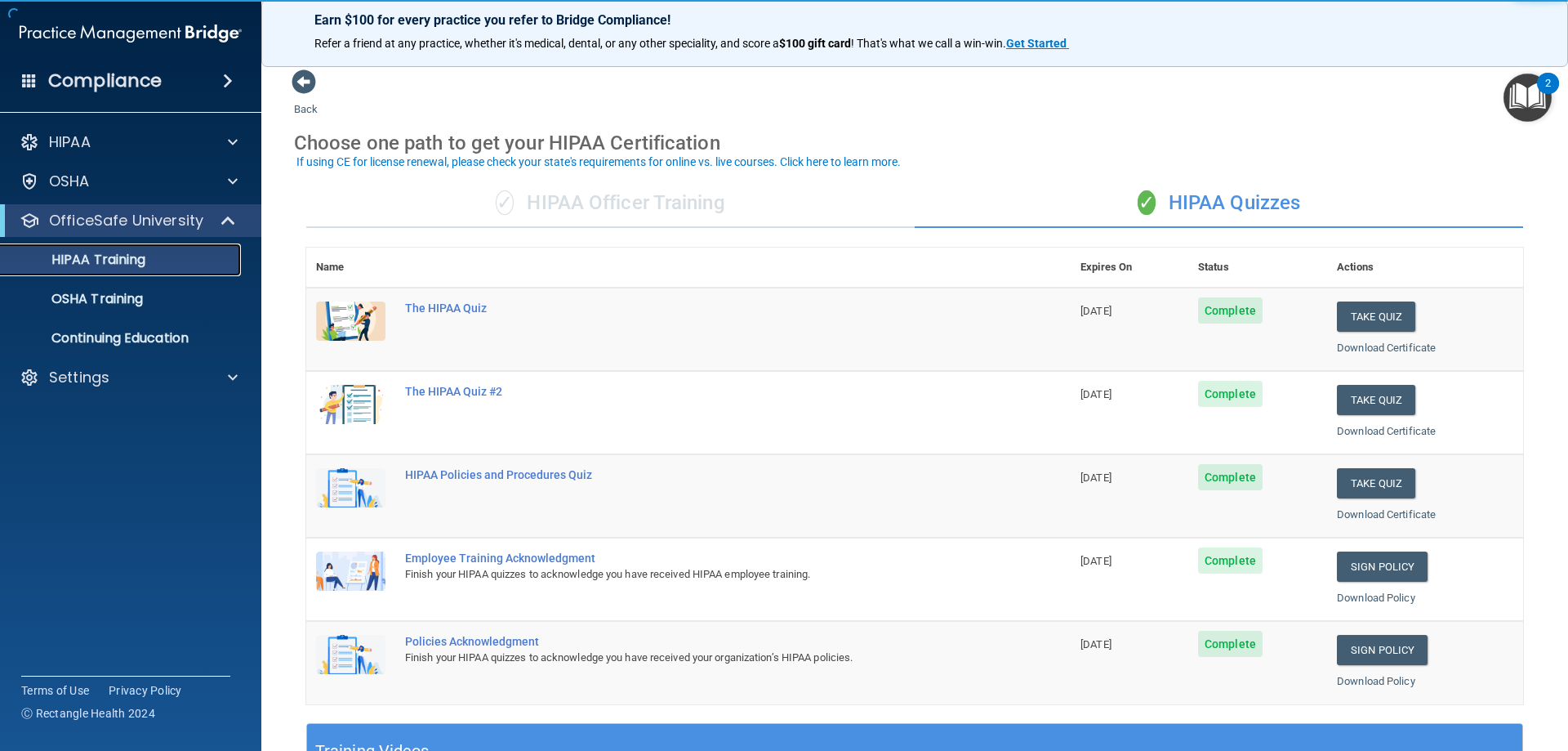
scroll to position [82, 0]
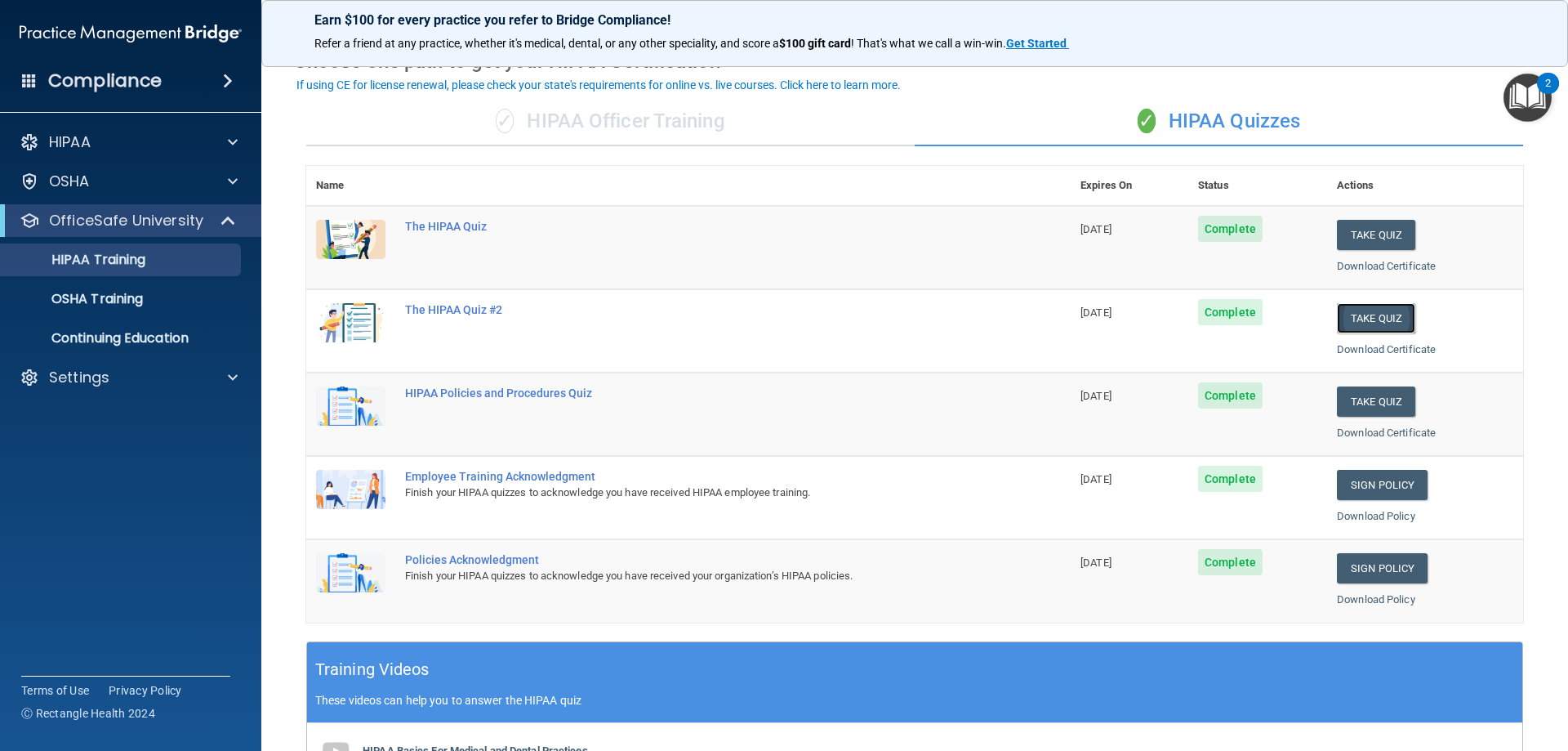
click at [1350, 314] on button "Take Quiz" at bounding box center [1376, 317] width 79 height 31
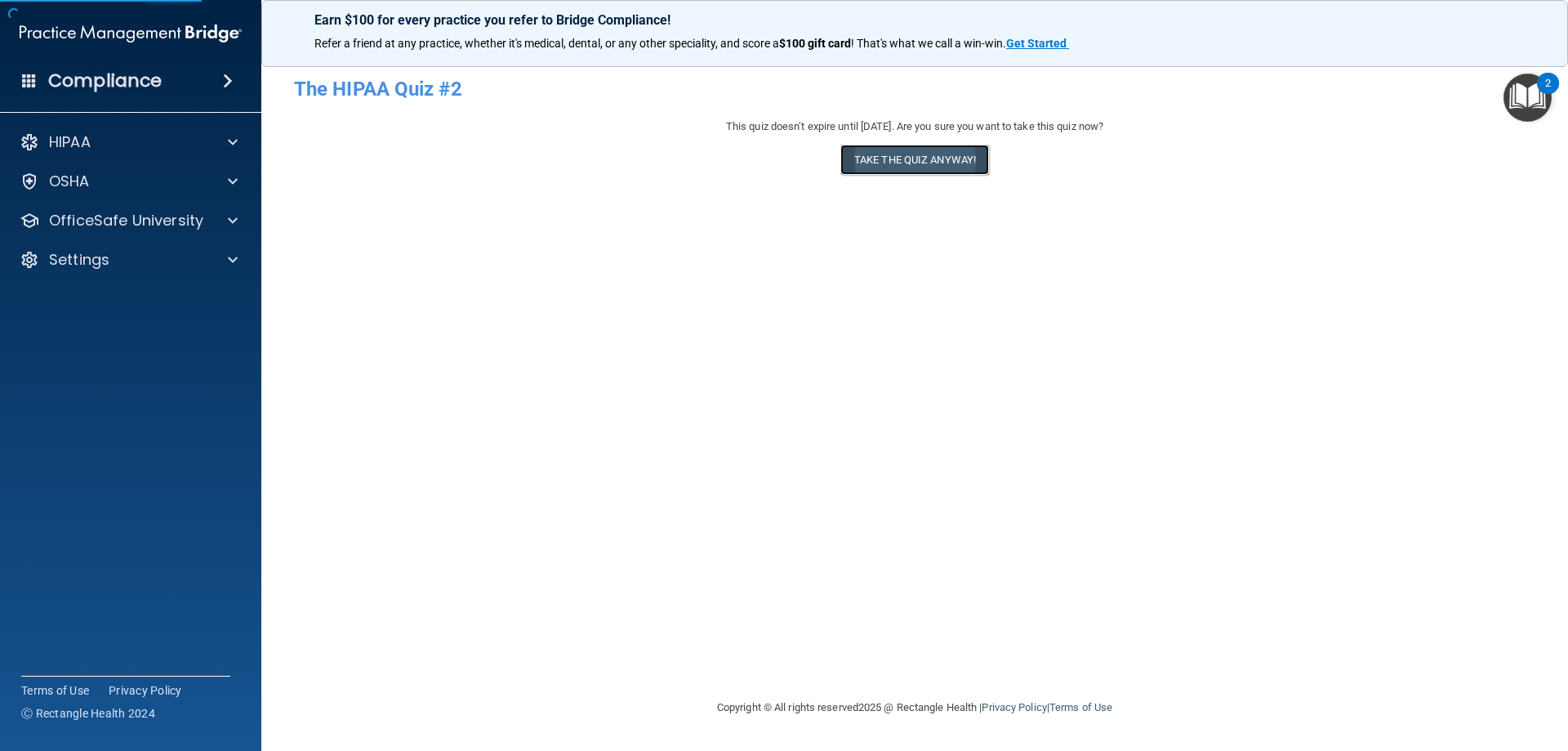
click at [918, 167] on button "Take the quiz anyway!" at bounding box center [915, 160] width 149 height 31
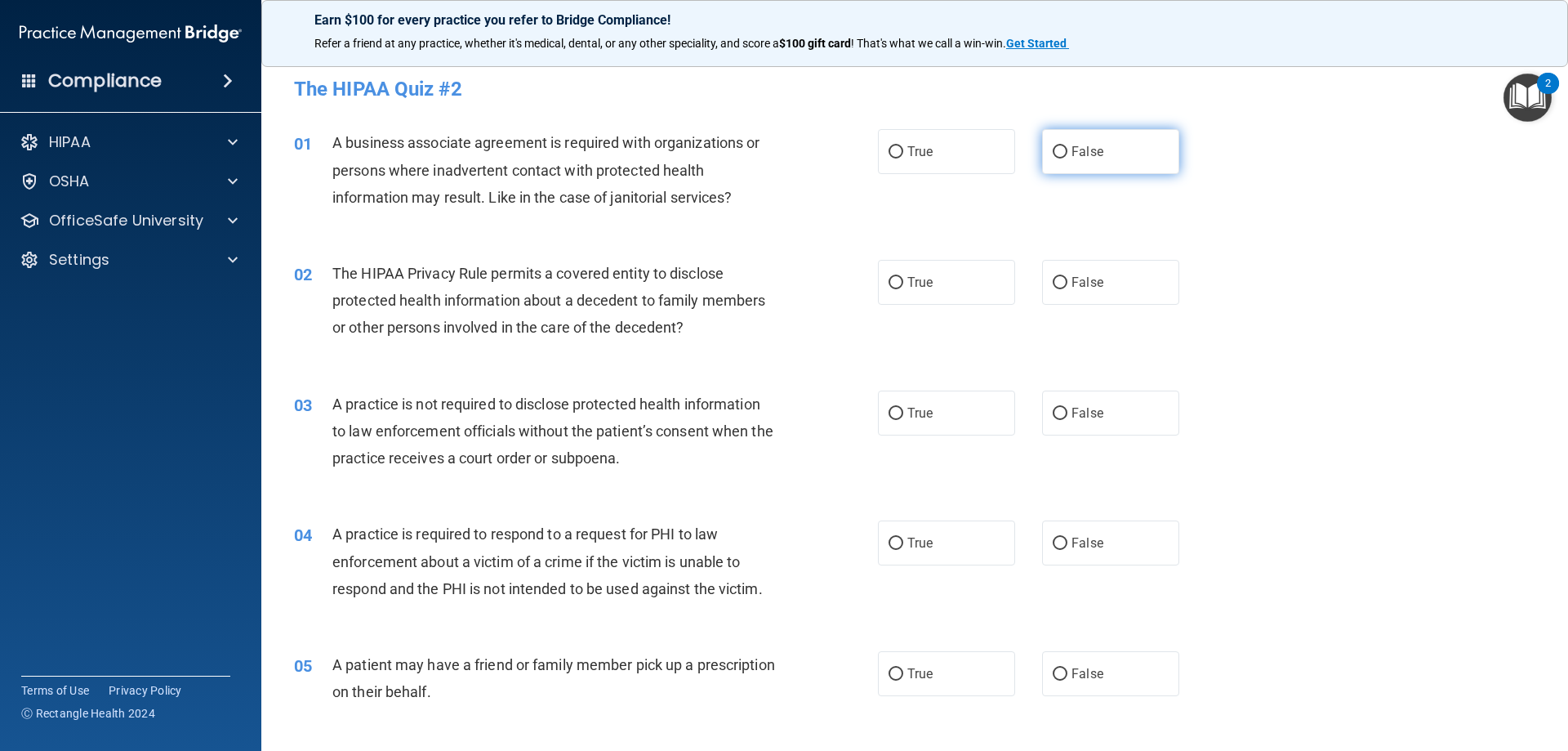
click at [1056, 153] on input "False" at bounding box center [1059, 152] width 15 height 12
radio input "true"
click at [1370, 234] on div "01 A business associate agreement is required with organizations or persons whe…" at bounding box center [915, 173] width 1265 height 131
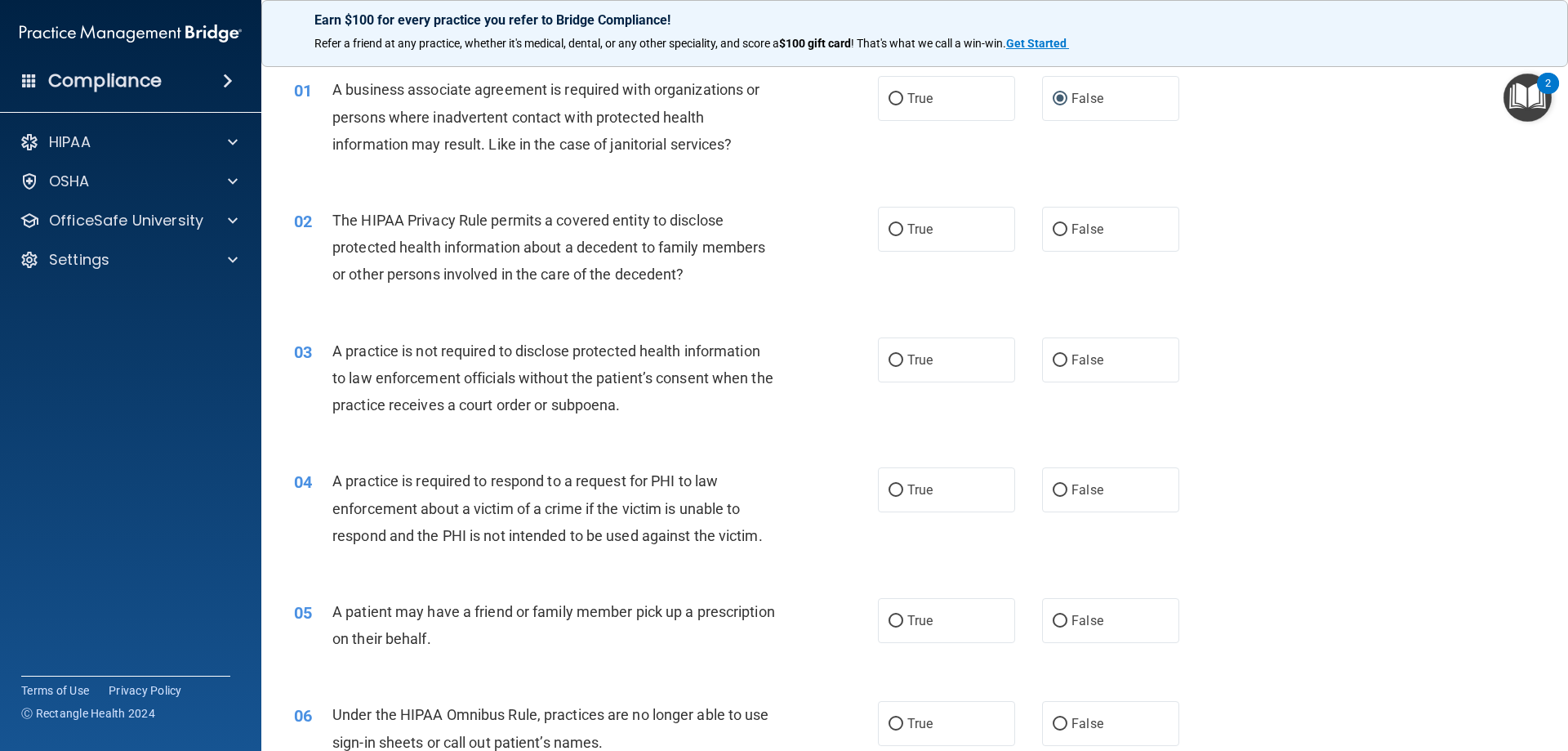
scroll to position [82, 0]
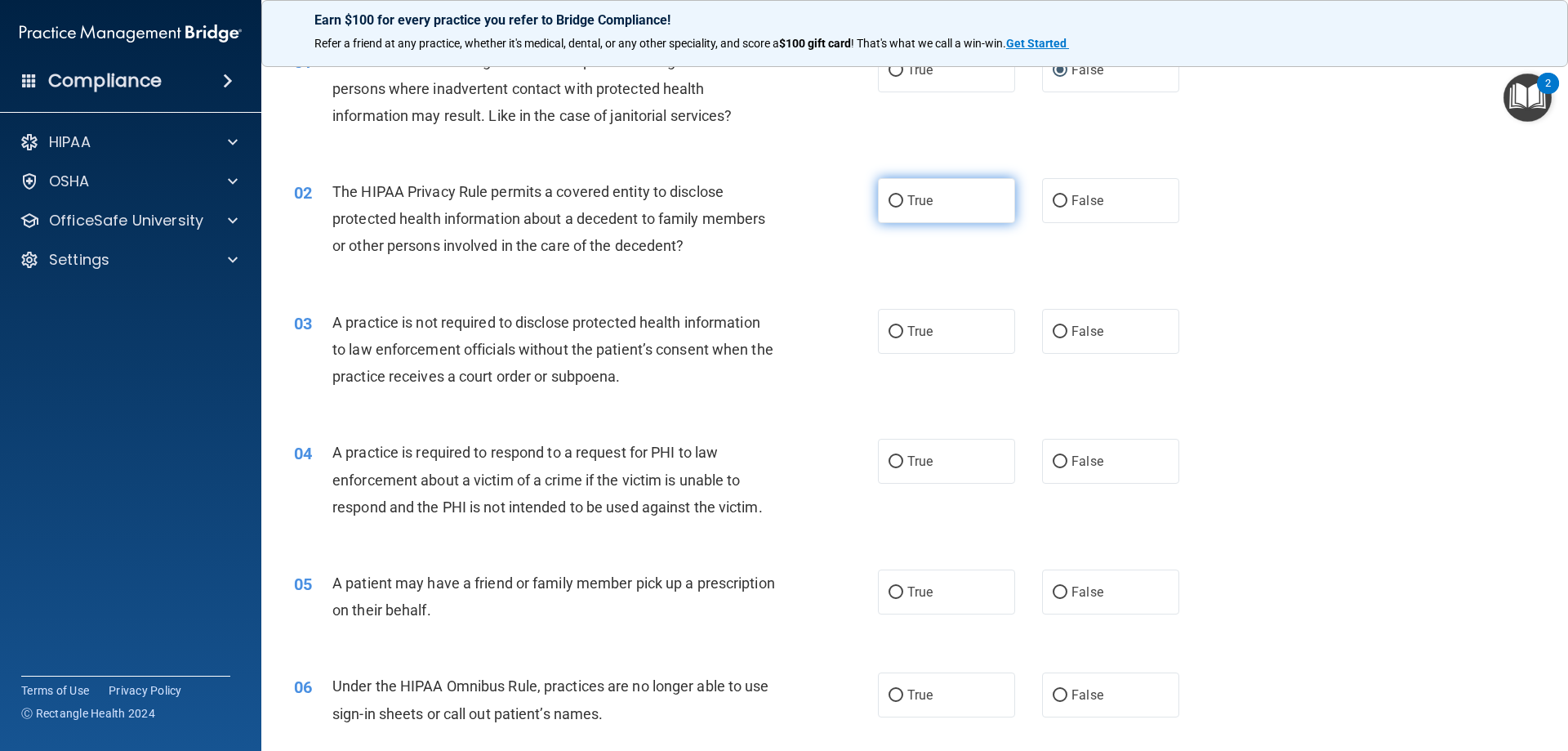
click at [910, 194] on span "True" at bounding box center [920, 201] width 26 height 16
click at [903, 195] on input "True" at bounding box center [896, 201] width 15 height 12
radio input "true"
click at [1262, 272] on div "02 The HIPAA Privacy Rule permits a covered entity to disclose protected health…" at bounding box center [915, 223] width 1265 height 131
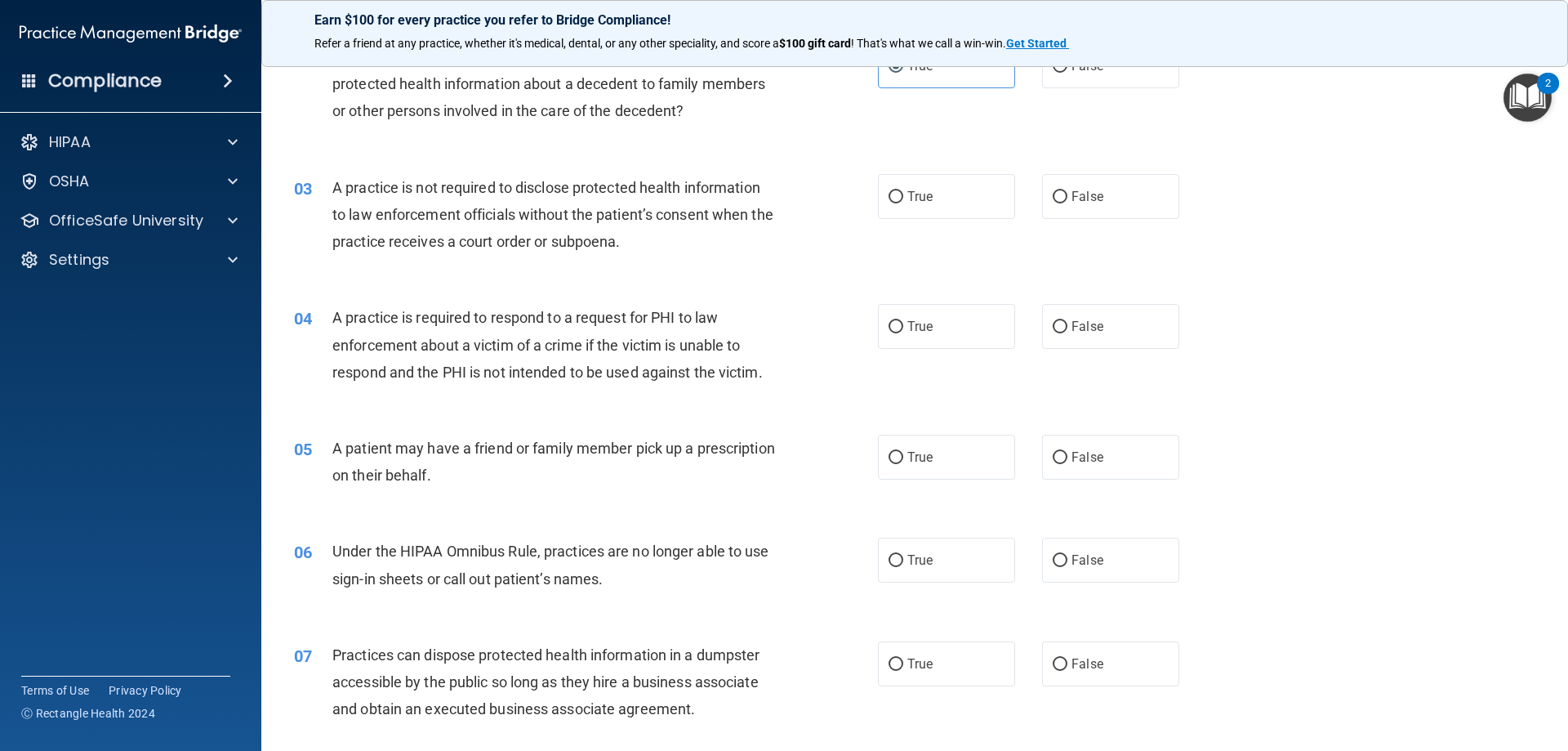
scroll to position [245, 0]
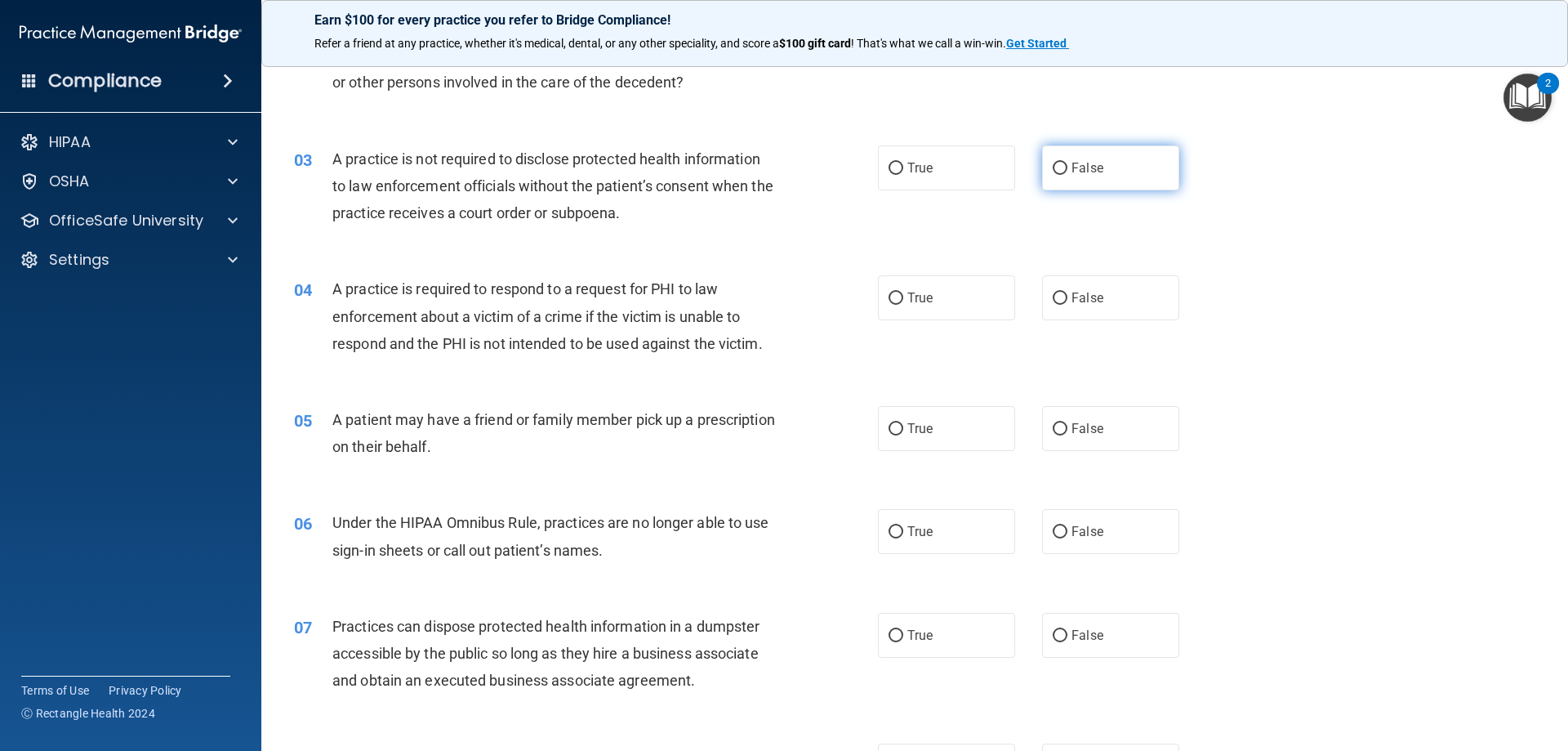
click at [1071, 172] on span "False" at bounding box center [1087, 168] width 32 height 16
click at [1067, 172] on input "False" at bounding box center [1059, 169] width 15 height 12
radio input "true"
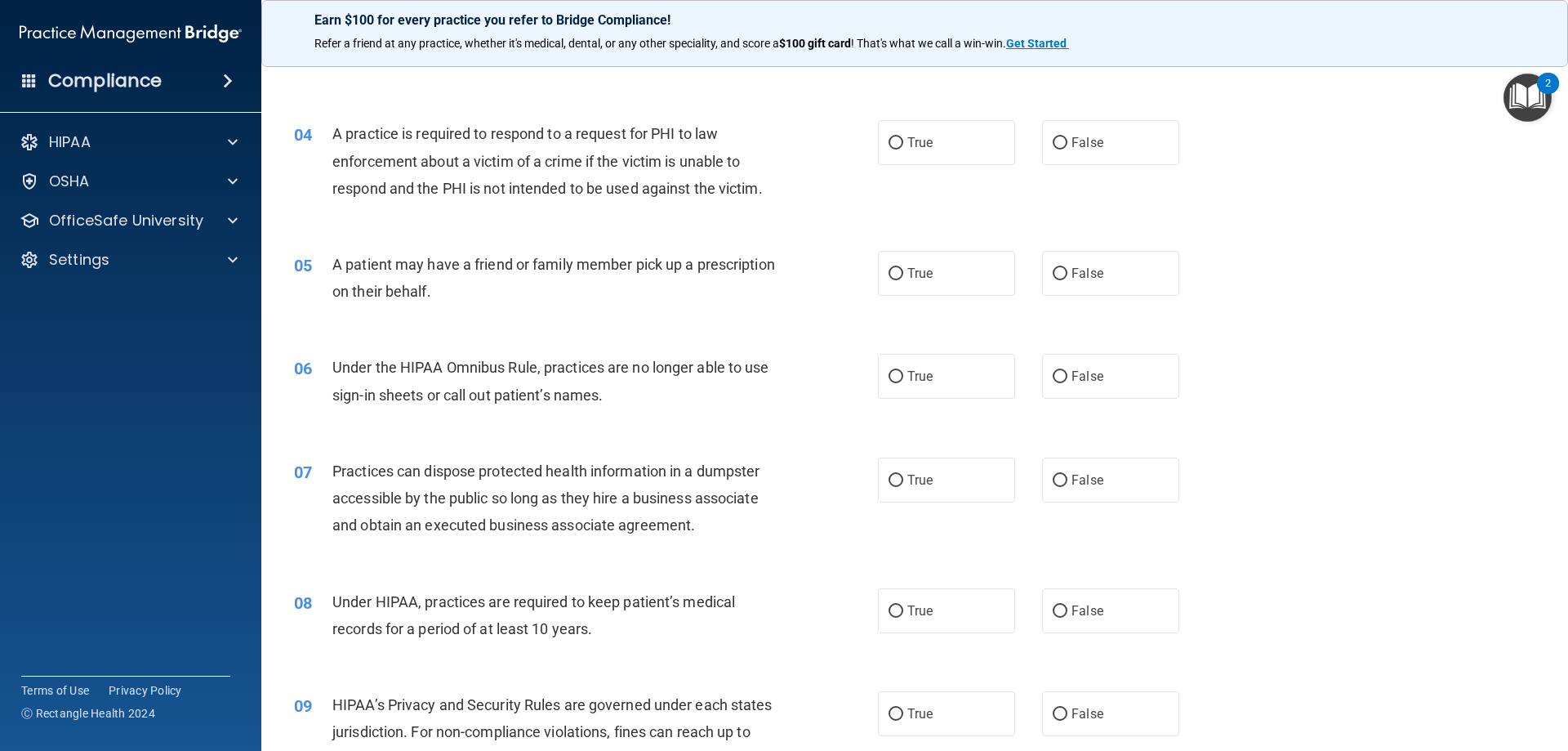
scroll to position [408, 0]
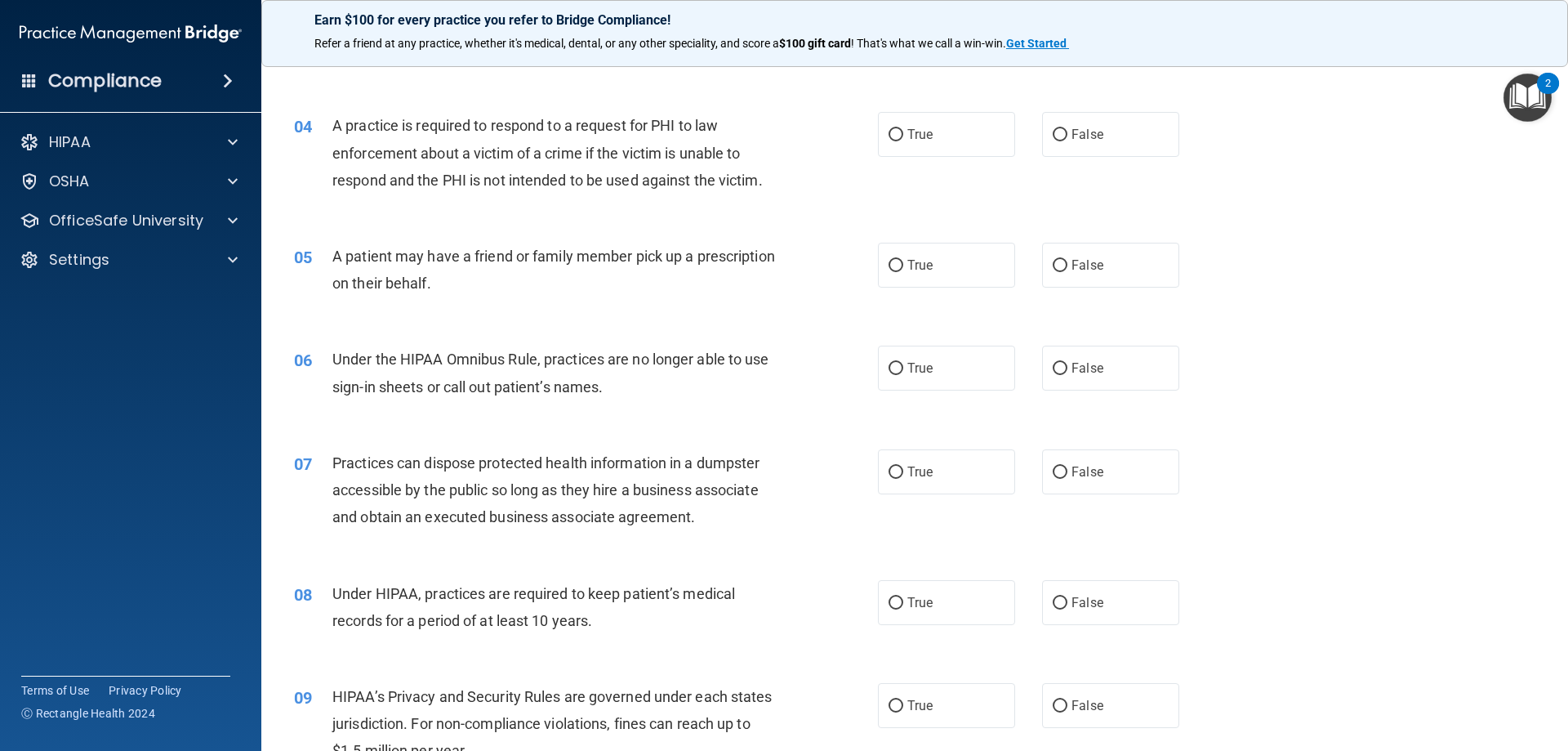
click at [1337, 311] on div "05 A patient may have a friend or family member pick up a prescription on their…" at bounding box center [915, 273] width 1265 height 102
click at [915, 142] on label "True" at bounding box center [946, 135] width 137 height 45
click at [903, 141] on input "True" at bounding box center [896, 135] width 15 height 12
radio input "true"
click at [1366, 296] on div "05 A patient may have a friend or family member pick up a prescription on their…" at bounding box center [915, 273] width 1265 height 102
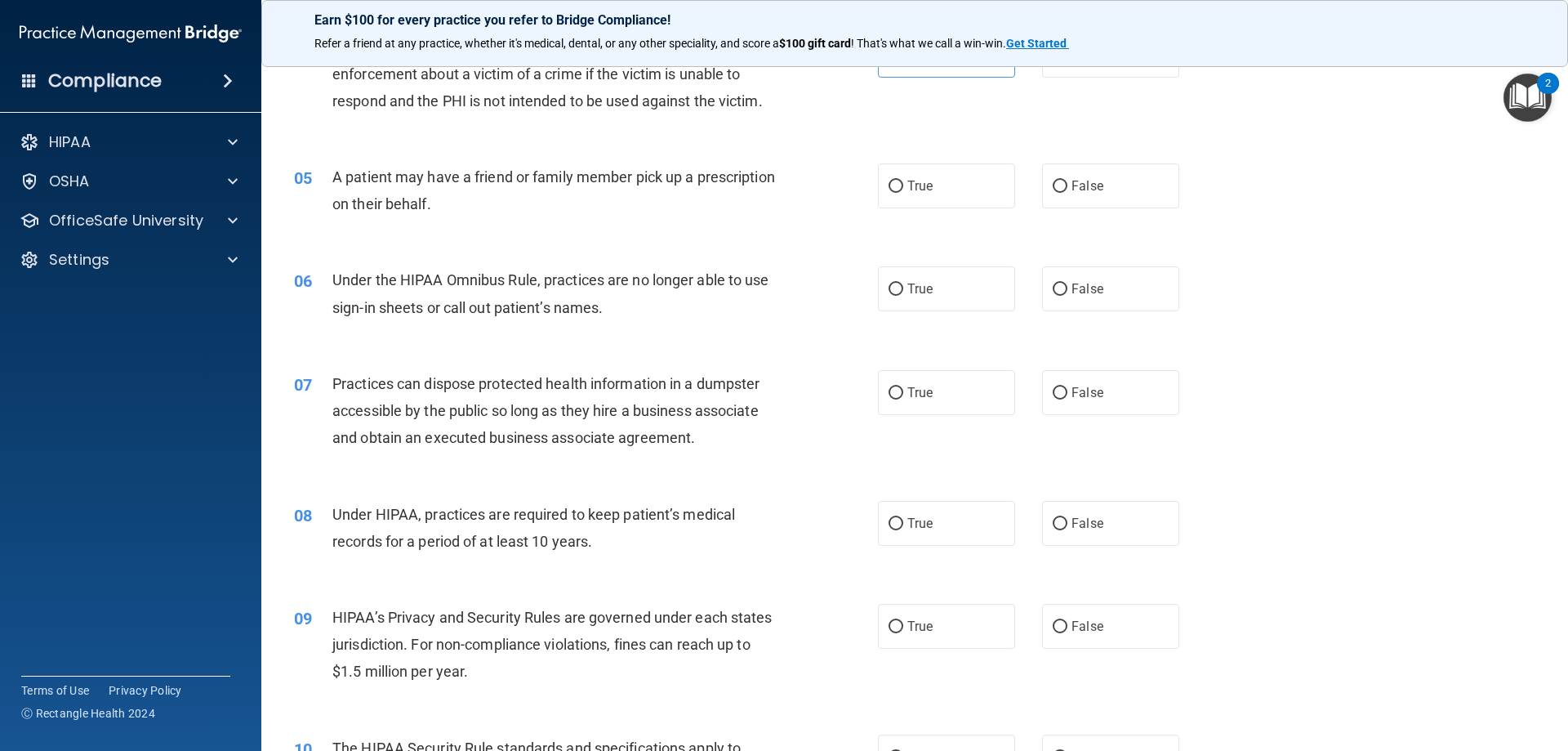
scroll to position [490, 0]
click at [908, 183] on span "True" at bounding box center [920, 183] width 26 height 16
click at [903, 183] on input "True" at bounding box center [896, 184] width 15 height 12
radio input "true"
click at [1398, 330] on div "06 Under the HIPAA Omnibus Rule, practices are no longer able to use sign-in sh…" at bounding box center [915, 295] width 1265 height 102
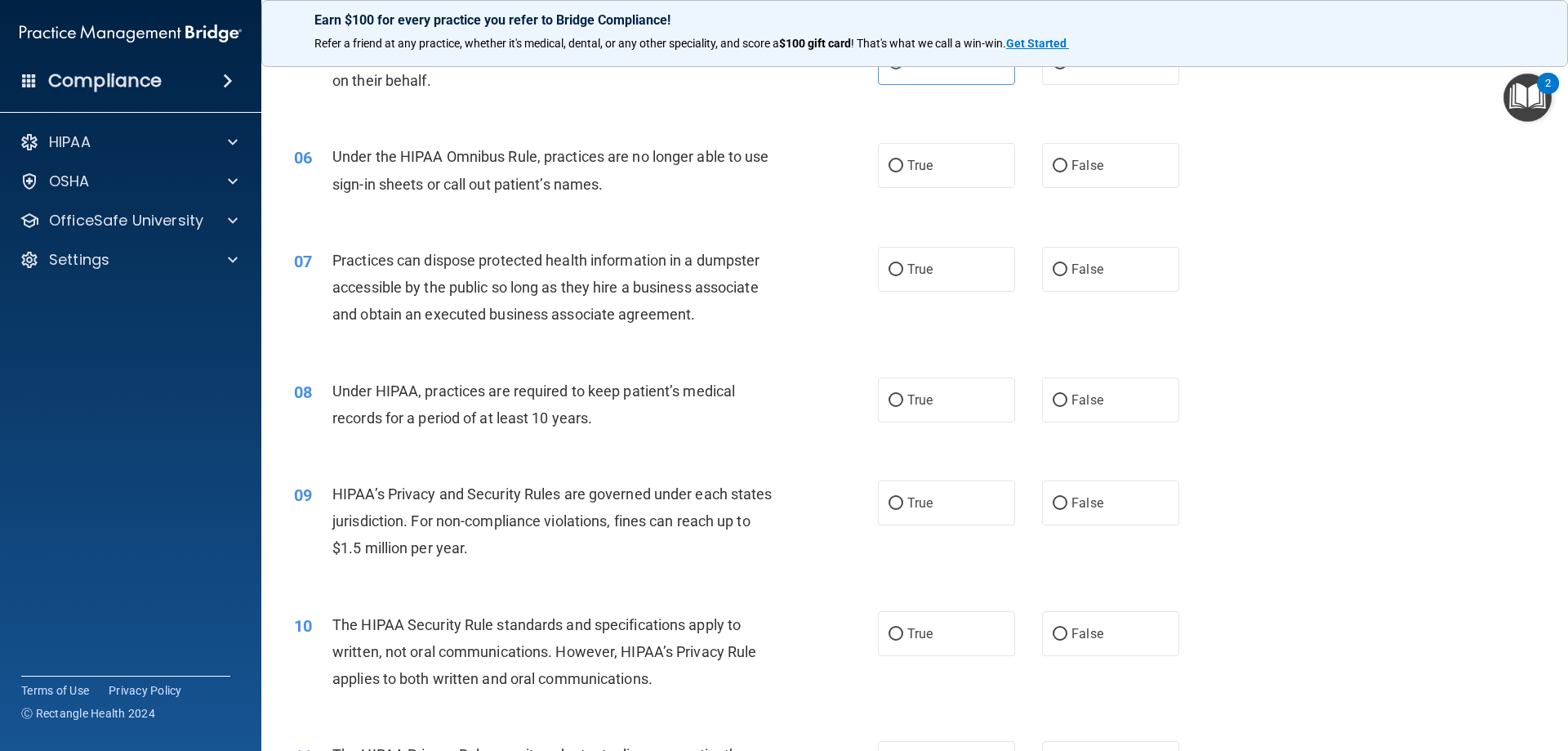
scroll to position [653, 0]
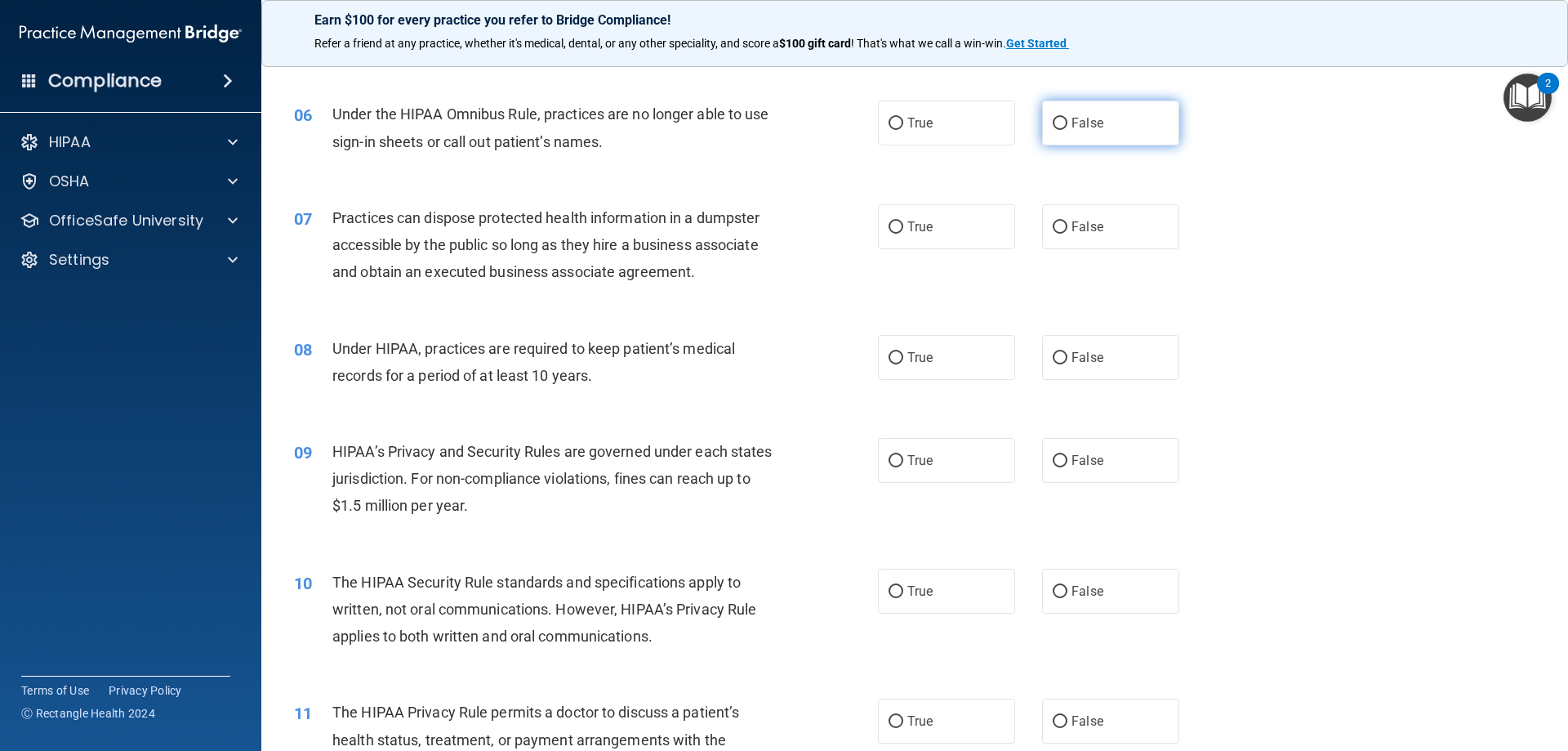
click at [1056, 124] on input "False" at bounding box center [1059, 123] width 15 height 12
radio input "true"
click at [1347, 269] on div "07 Practices can dispose protected health information in a dumpster accessible …" at bounding box center [915, 248] width 1265 height 131
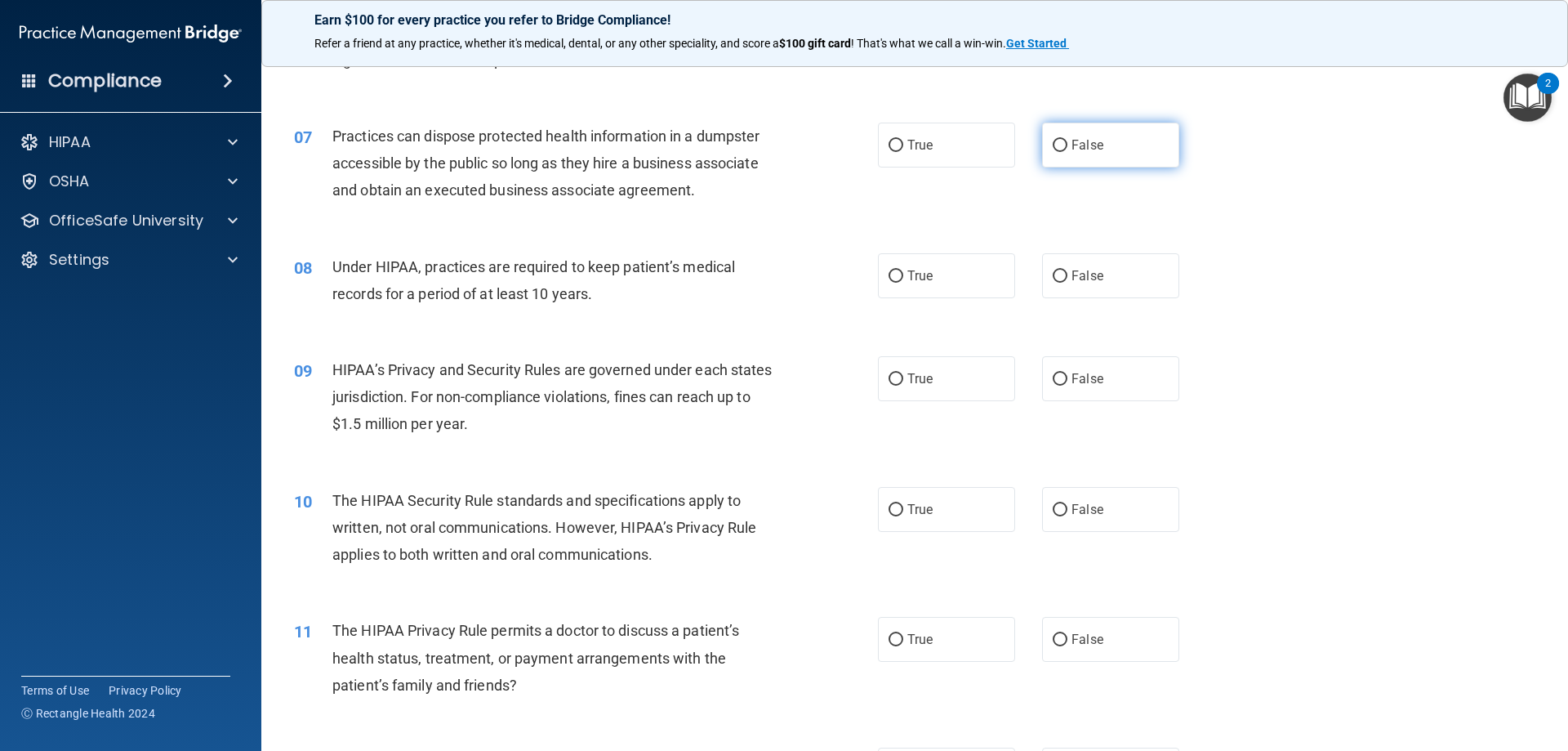
click at [1055, 146] on input "False" at bounding box center [1059, 146] width 15 height 12
radio input "true"
click at [1071, 274] on span "False" at bounding box center [1087, 276] width 32 height 16
click at [1065, 274] on input "False" at bounding box center [1059, 276] width 15 height 12
radio input "true"
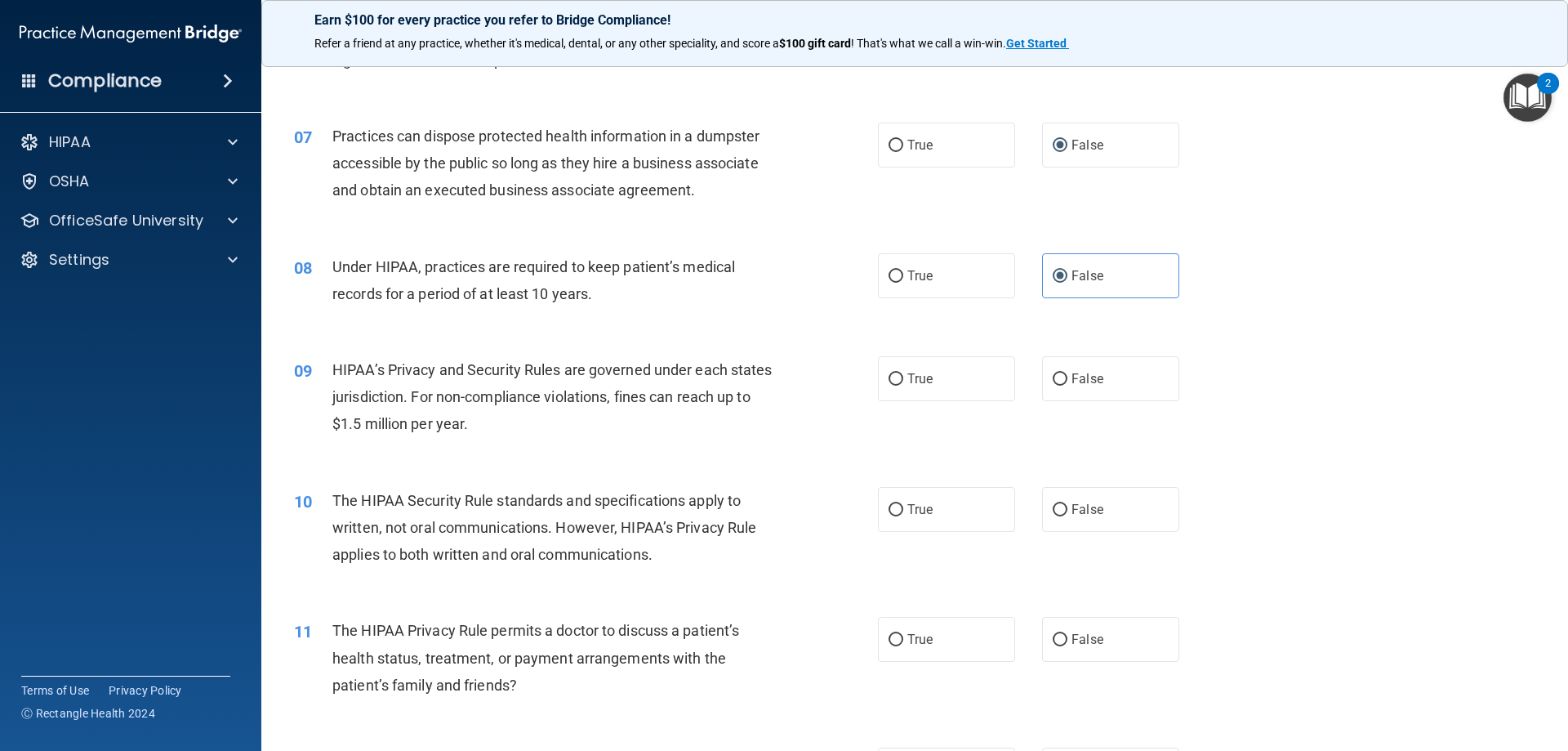
click at [1354, 427] on div "09 HIPAA’s Privacy and Security Rules are governed under each states jurisdicti…" at bounding box center [915, 401] width 1265 height 131
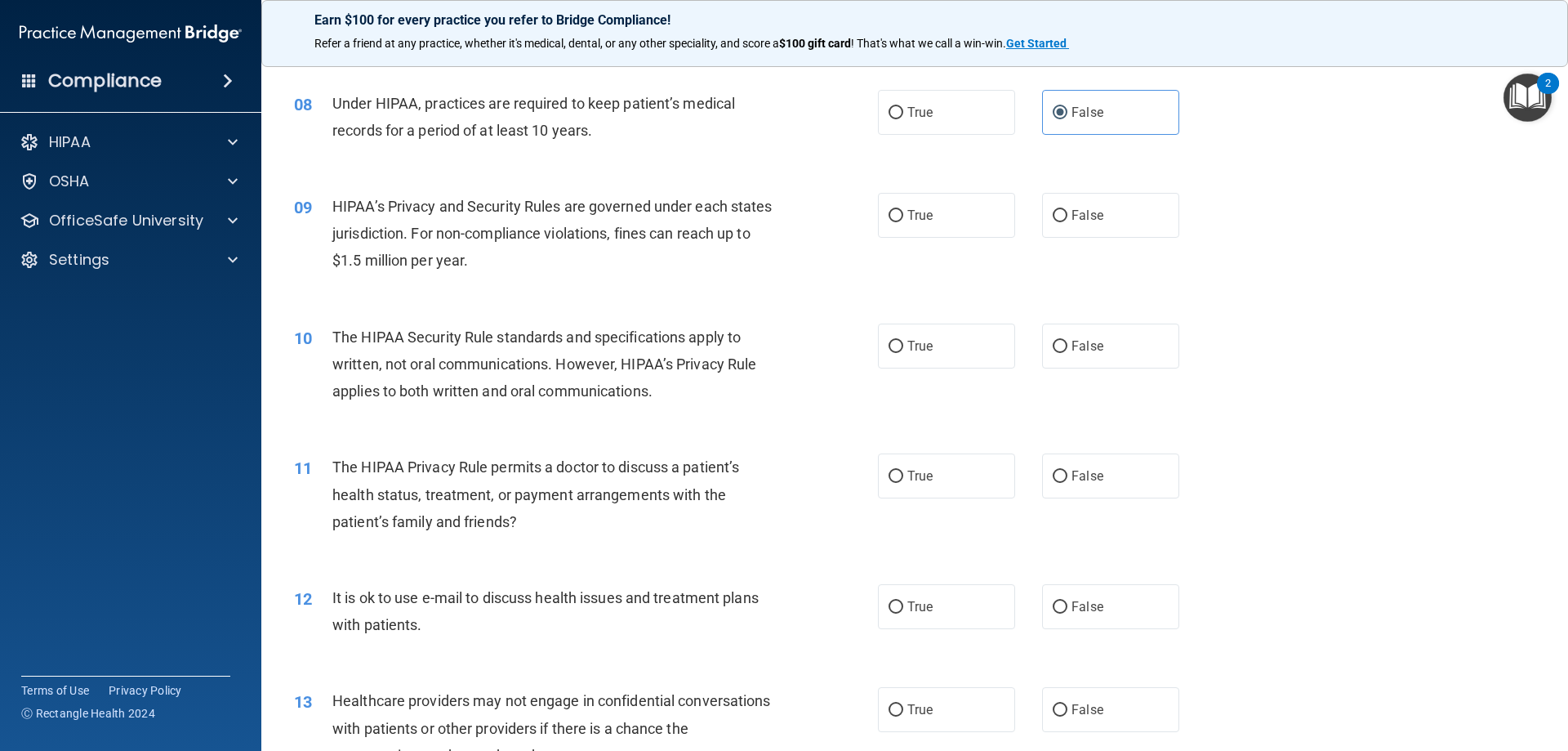
scroll to position [980, 0]
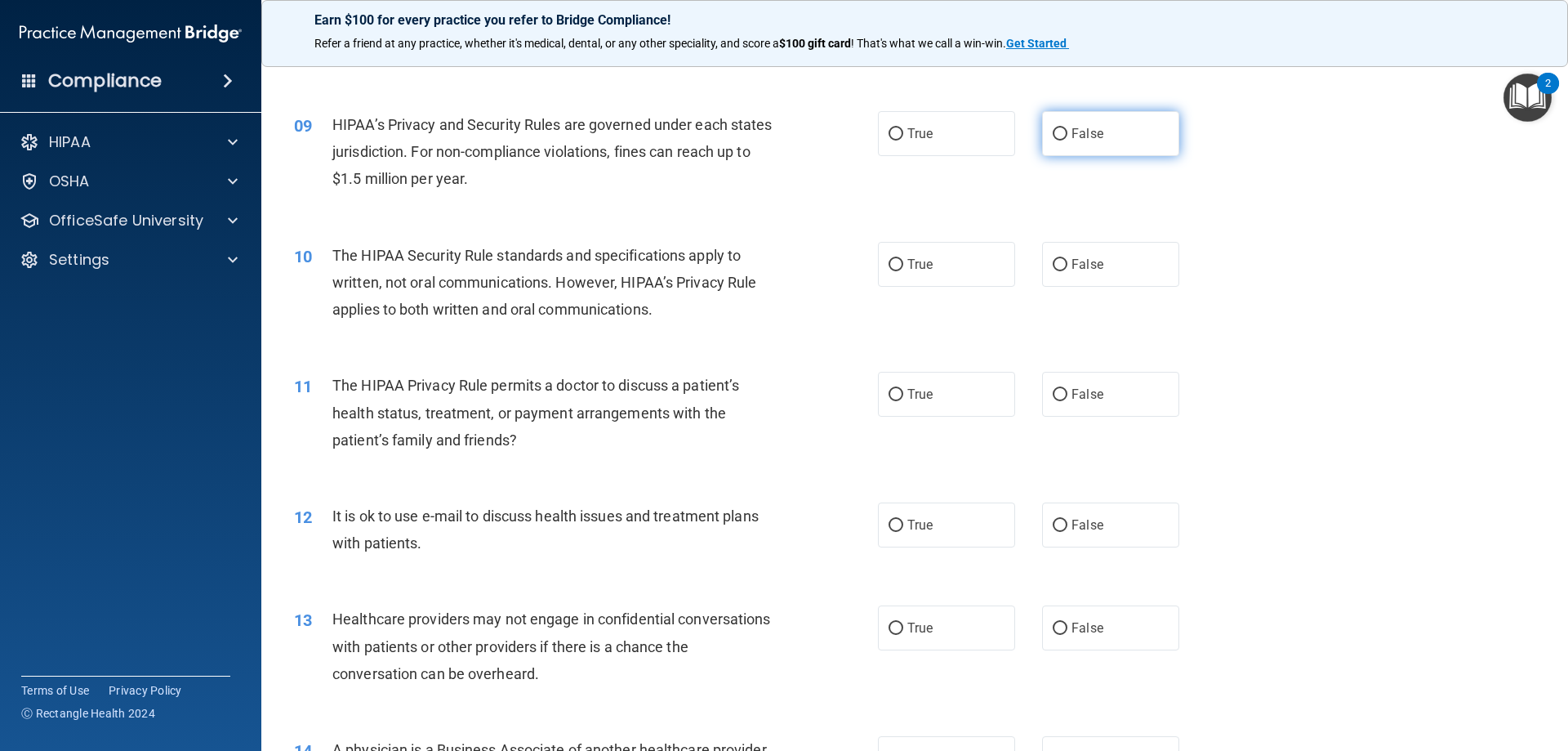
click at [1053, 140] on input "False" at bounding box center [1059, 134] width 15 height 12
radio input "true"
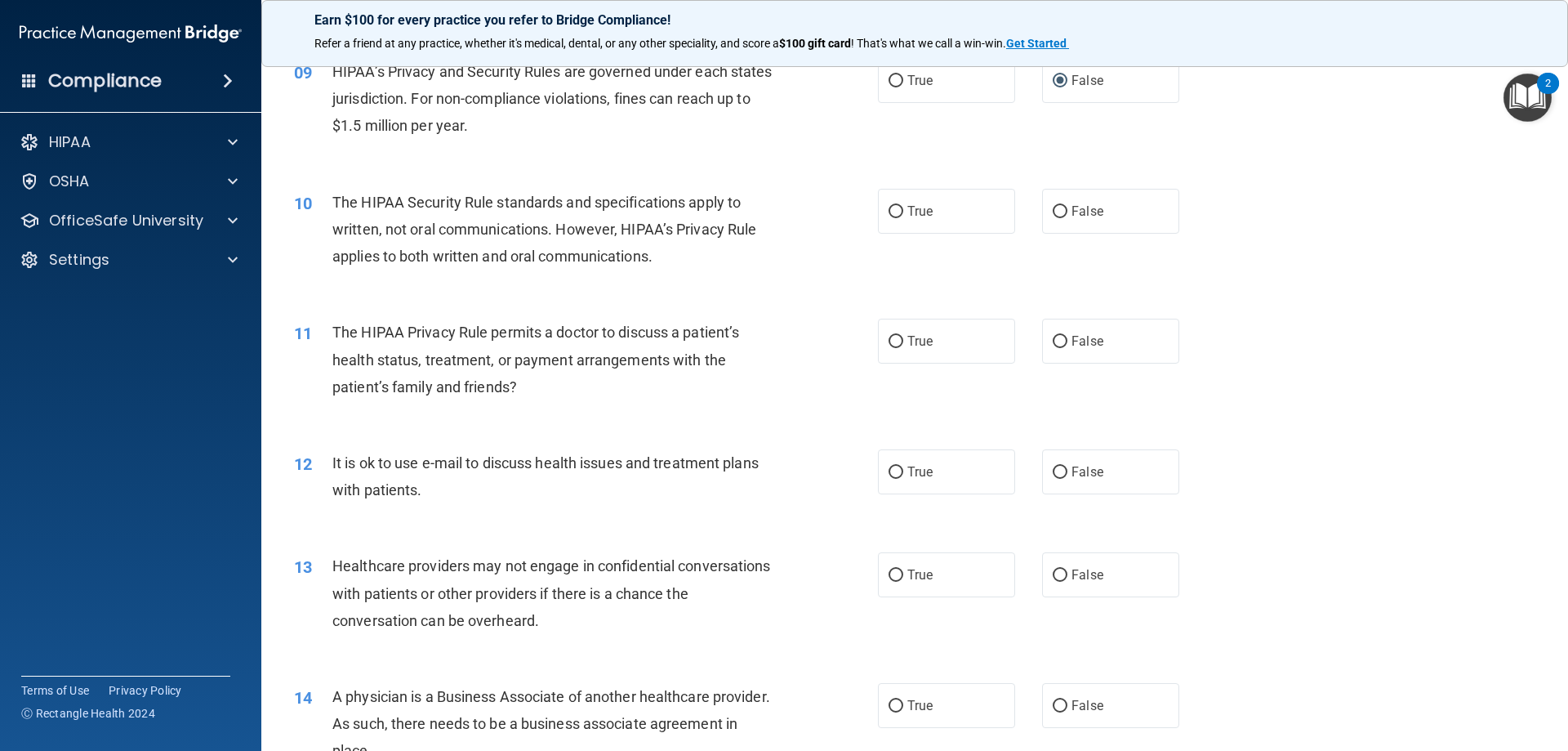
scroll to position [1061, 0]
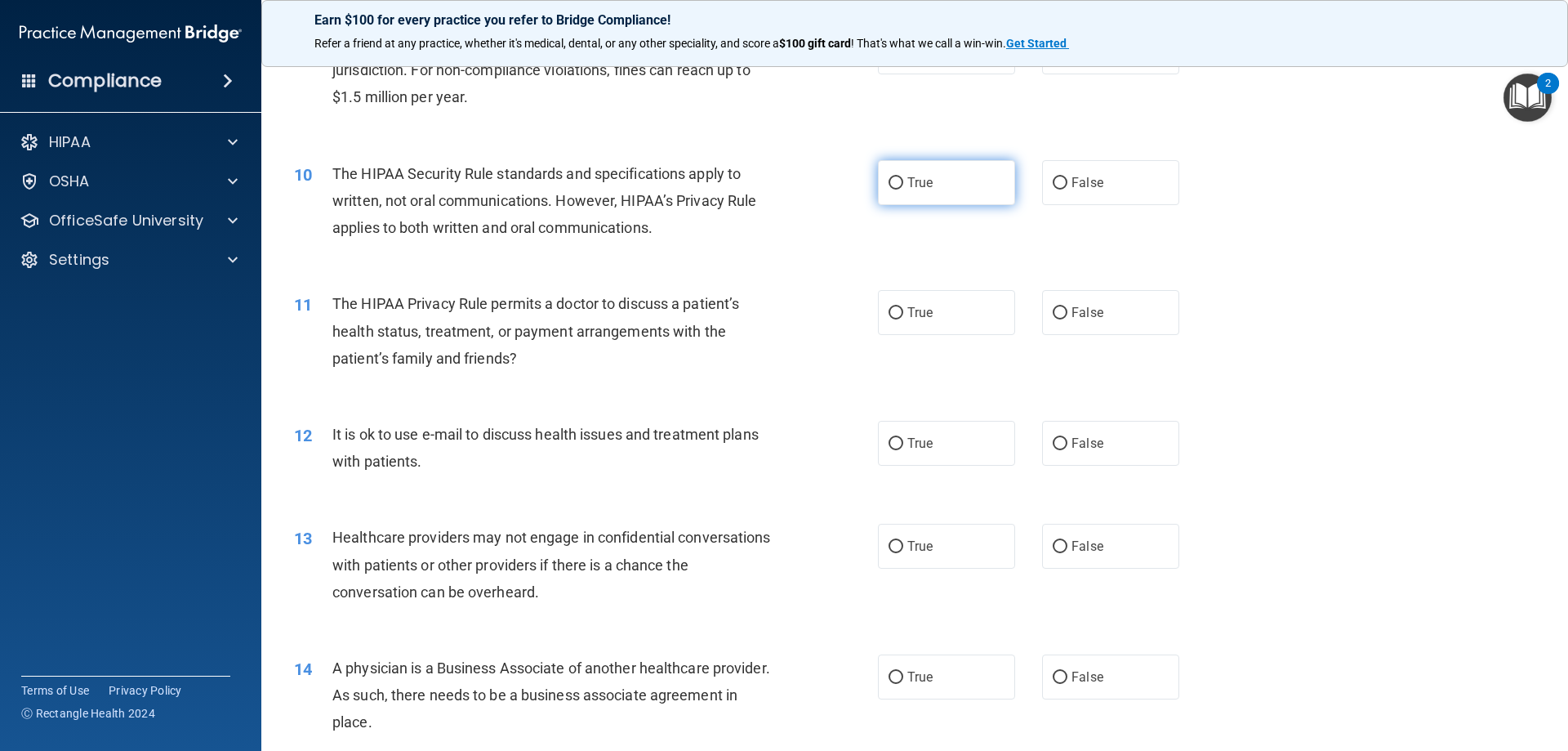
click at [930, 181] on label "True" at bounding box center [946, 182] width 137 height 45
click at [903, 181] on input "True" at bounding box center [896, 183] width 15 height 12
radio input "true"
click at [1330, 336] on div "11 The HIPAA Privacy Rule permits a doctor to discuss a patient’s health status…" at bounding box center [915, 334] width 1265 height 131
click at [1327, 333] on div "11 The HIPAA Privacy Rule permits a doctor to discuss a patient’s health status…" at bounding box center [915, 334] width 1265 height 131
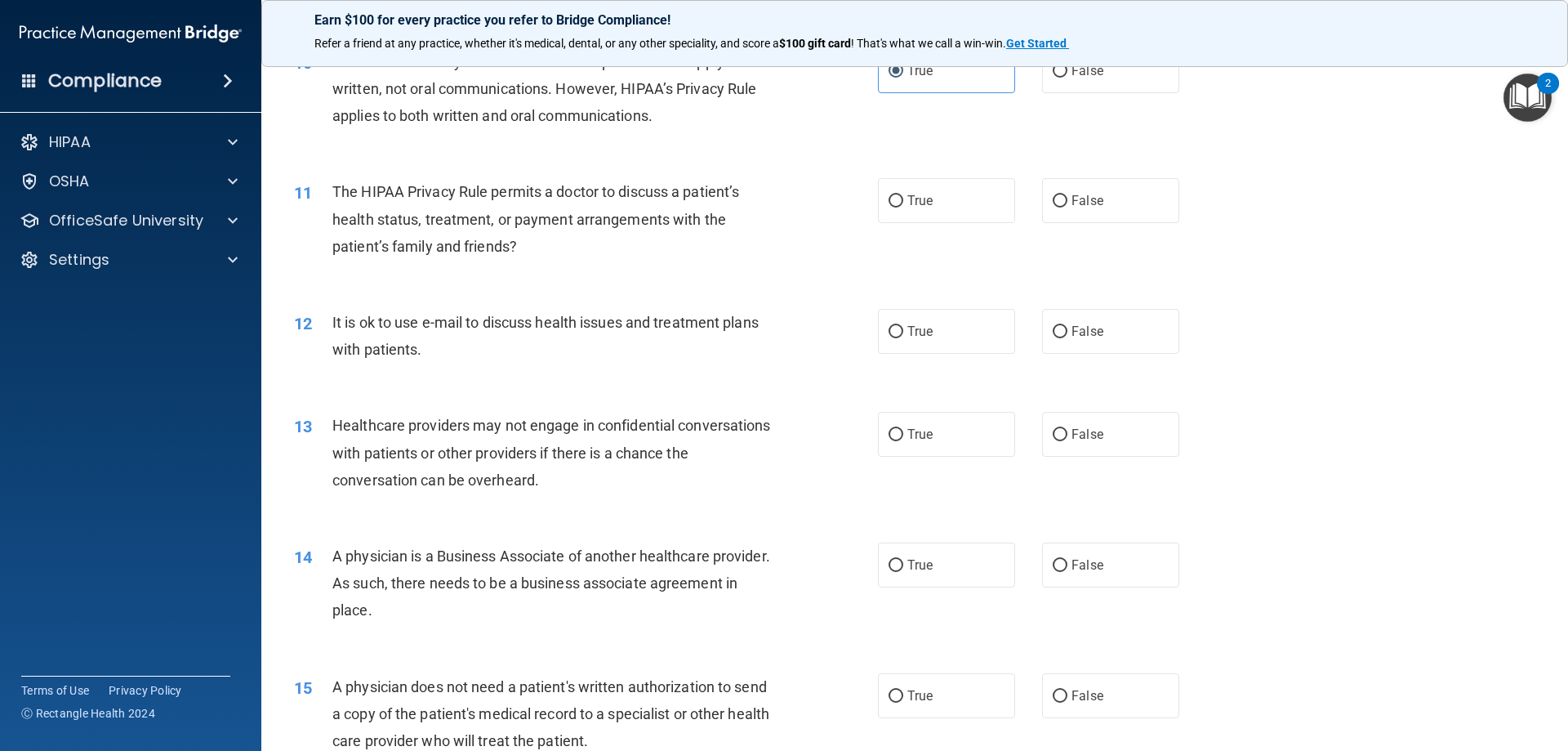
scroll to position [1225, 0]
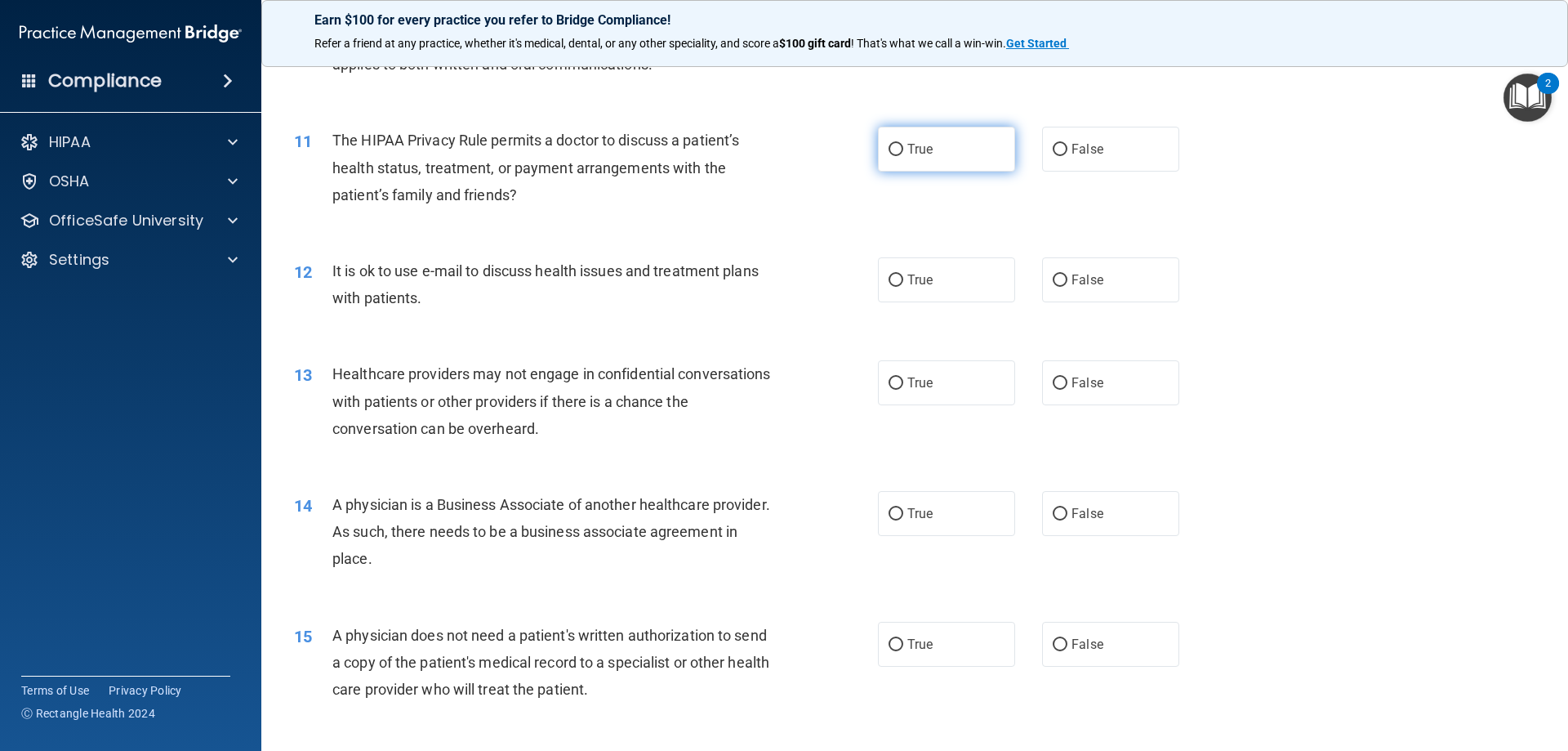
click at [889, 145] on input "True" at bounding box center [896, 150] width 15 height 12
radio input "true"
click at [909, 290] on label "True" at bounding box center [946, 280] width 137 height 45
click at [903, 287] on input "True" at bounding box center [896, 280] width 15 height 12
radio input "true"
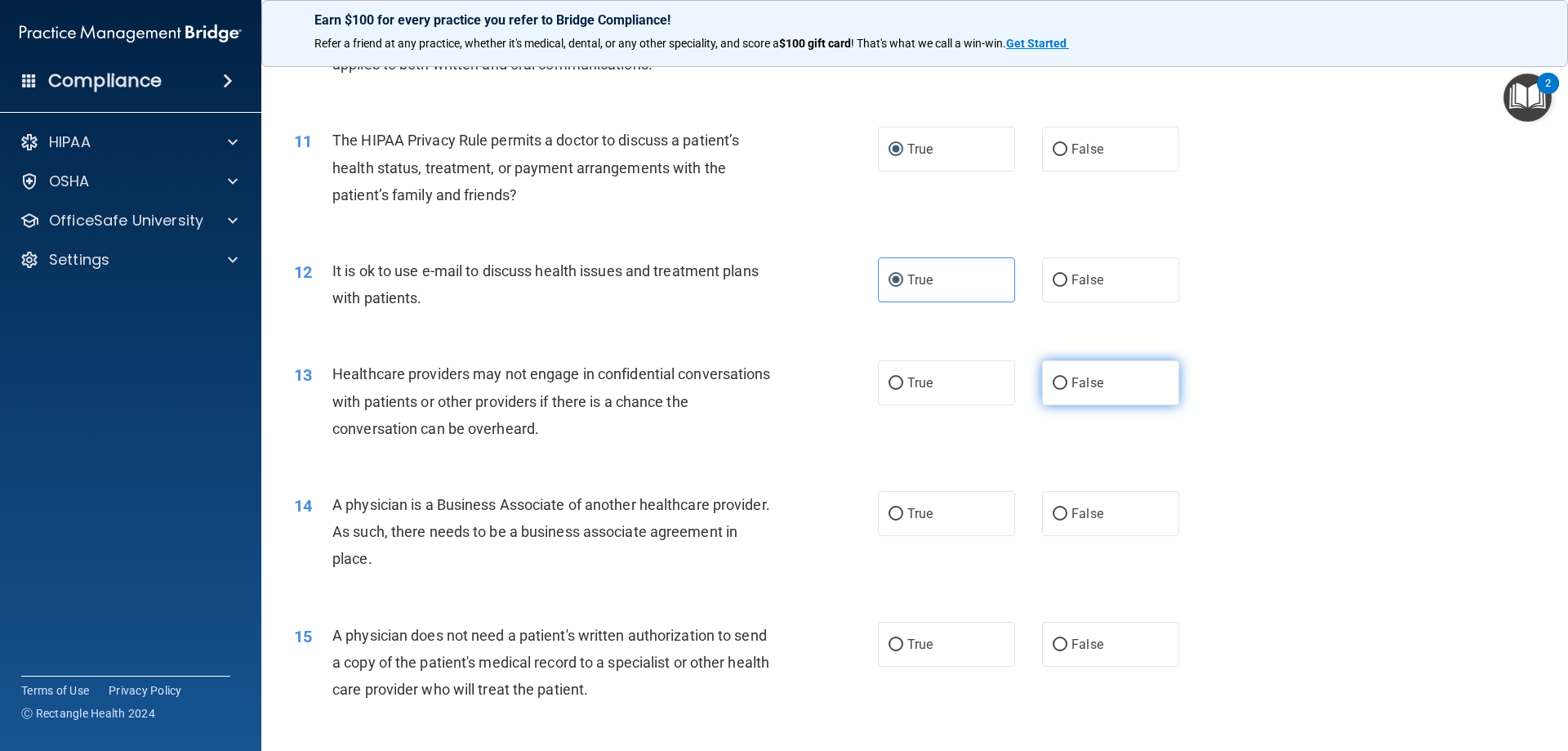
click at [1053, 384] on input "False" at bounding box center [1059, 383] width 15 height 12
radio input "true"
click at [1324, 330] on div "12 It is ok to use e-mail to discuss health issues and treatment plans with pat…" at bounding box center [915, 288] width 1265 height 102
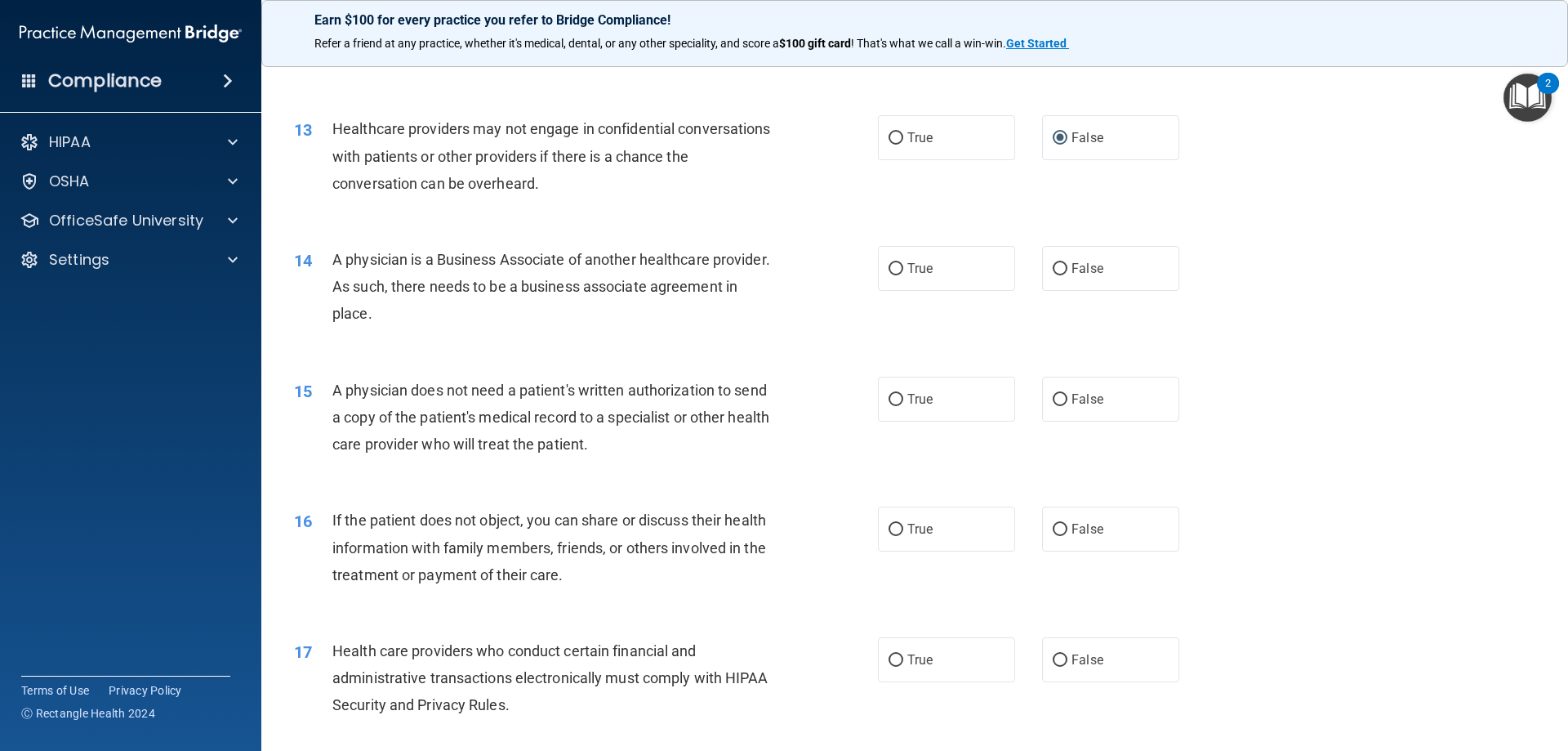
scroll to position [1551, 0]
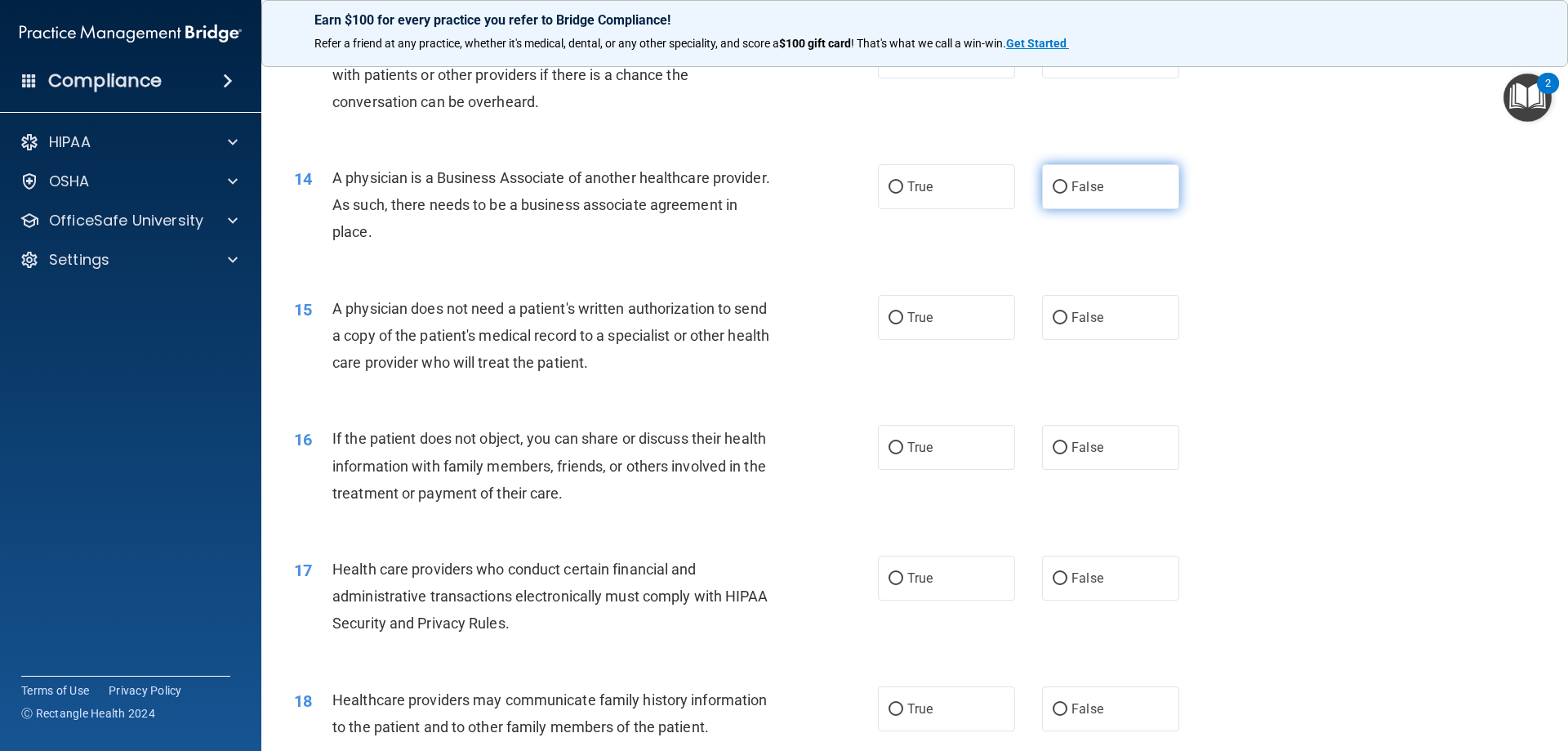
click at [1074, 190] on span "False" at bounding box center [1087, 186] width 32 height 16
click at [1067, 190] on input "False" at bounding box center [1059, 187] width 15 height 12
radio input "true"
click at [1351, 362] on div "15 A physician does not need a patient's written authorization to send a copy o…" at bounding box center [915, 339] width 1265 height 131
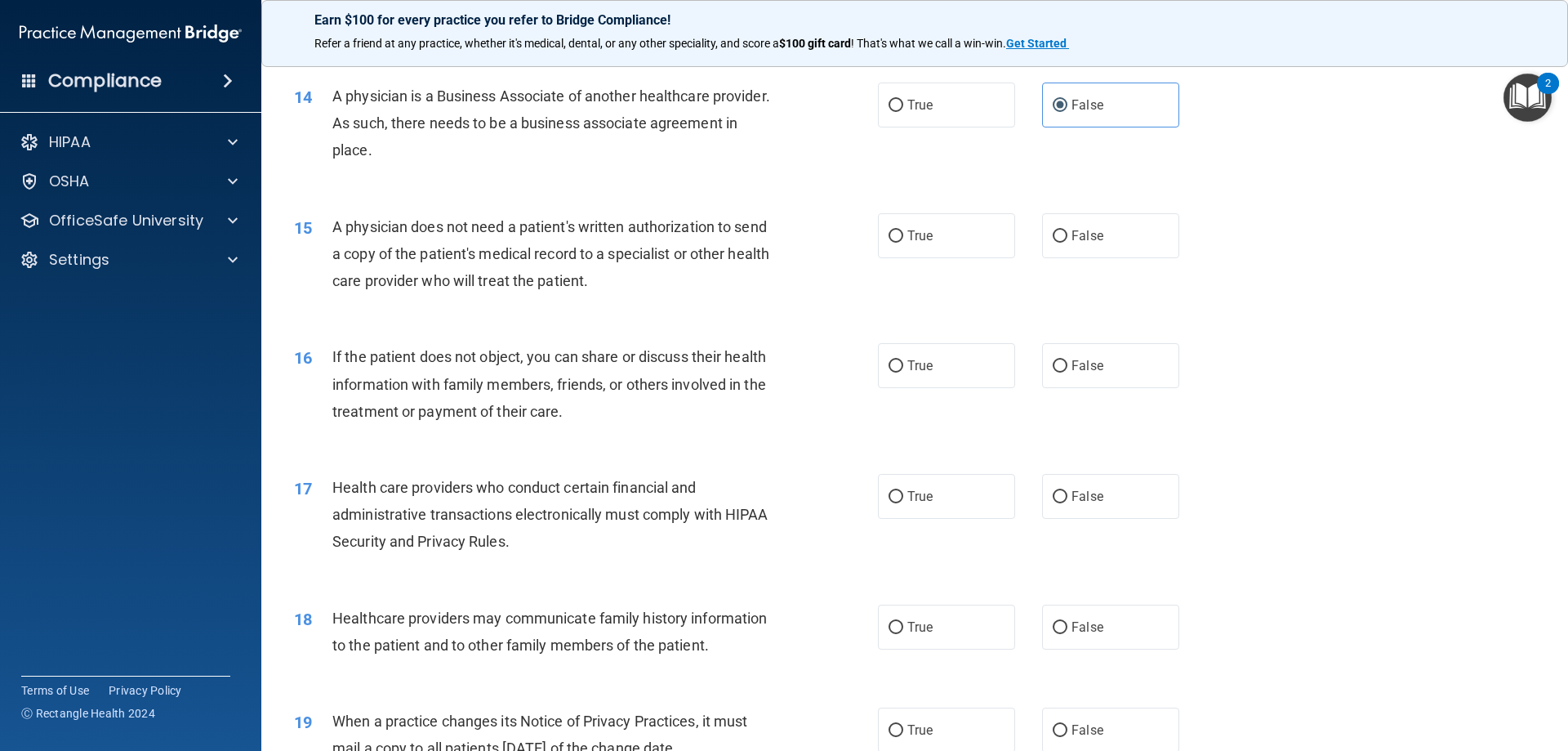
scroll to position [1715, 0]
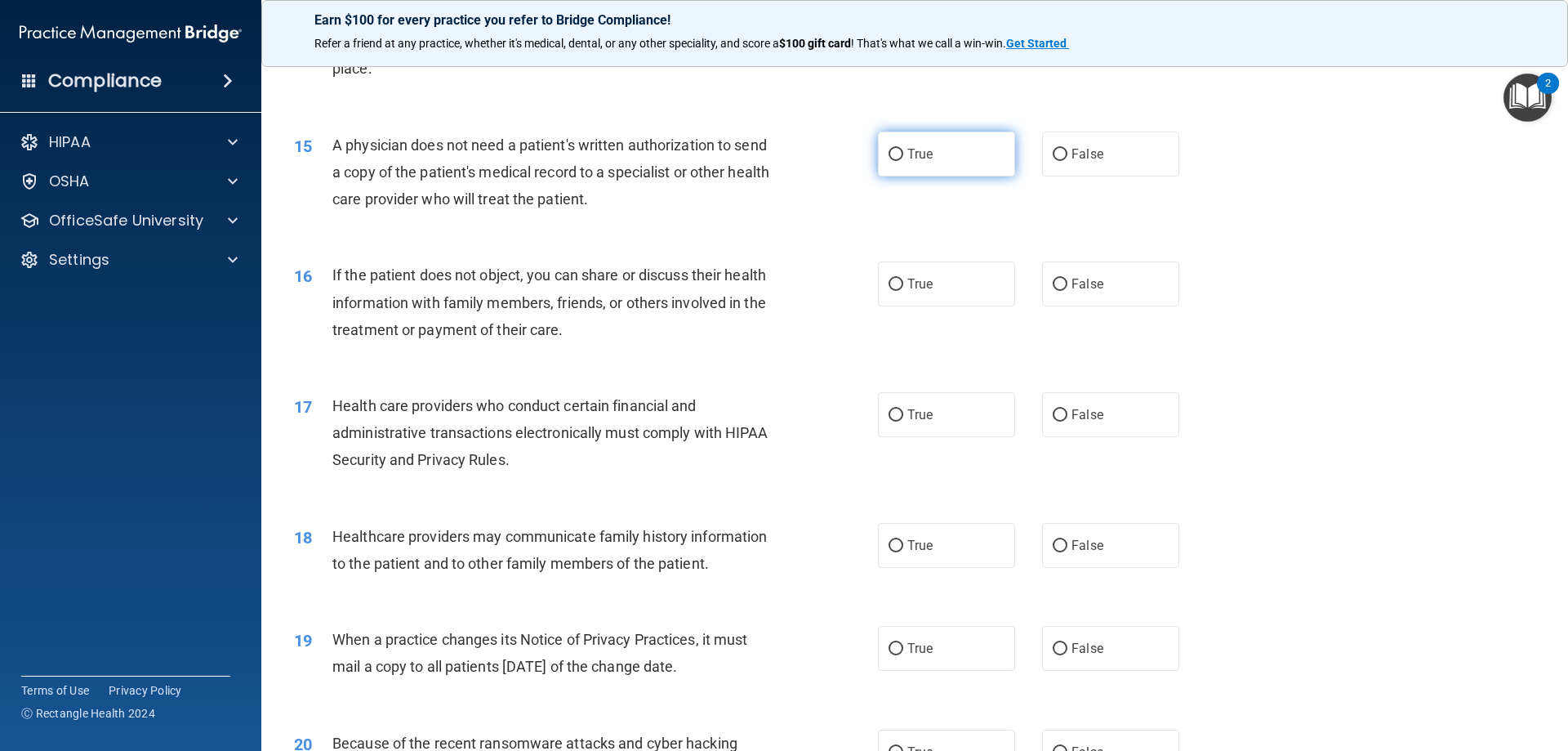
click at [893, 150] on input "True" at bounding box center [896, 155] width 15 height 12
radio input "true"
click at [1399, 326] on div "16 If the patient does not object, you can share or discuss their health inform…" at bounding box center [915, 306] width 1265 height 131
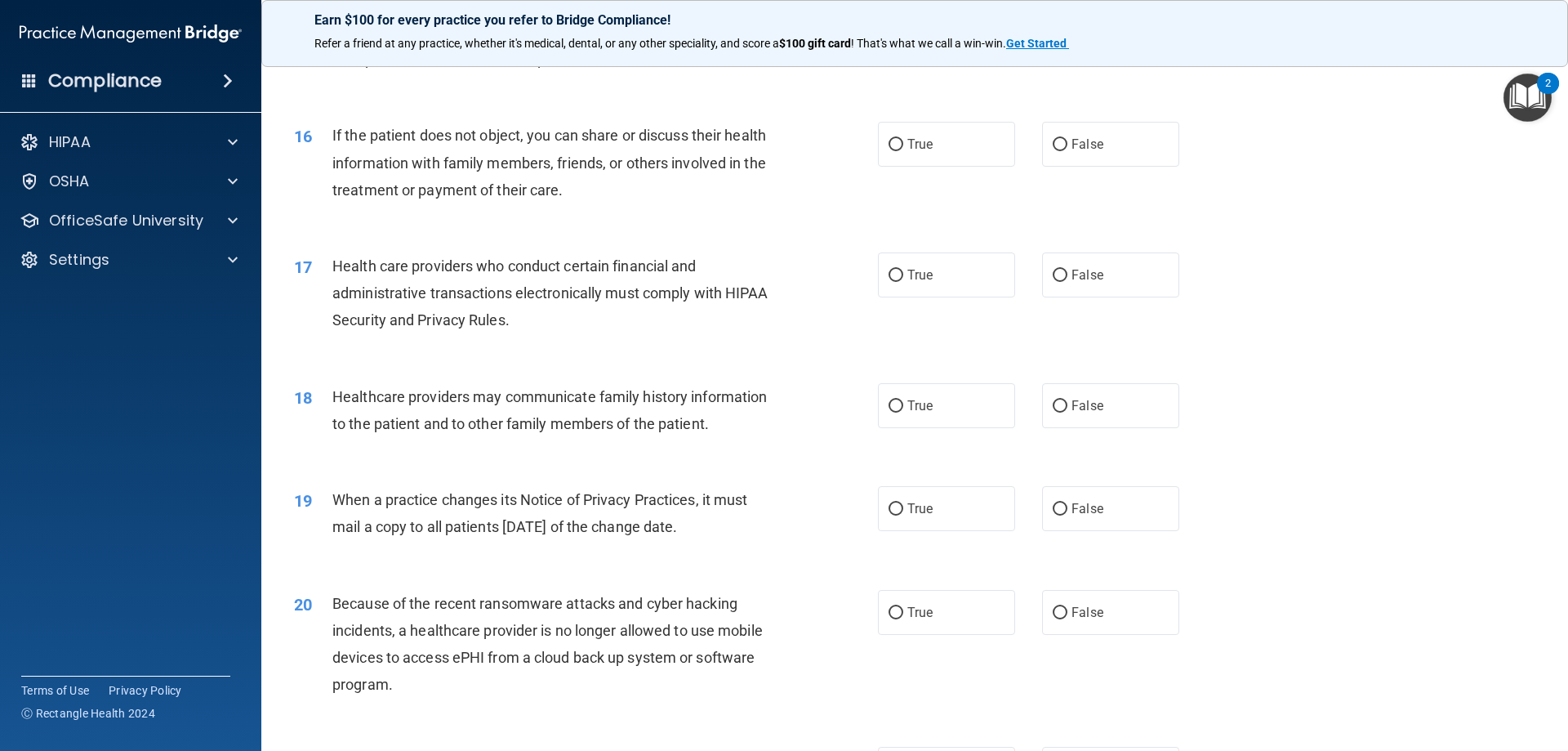
scroll to position [1878, 0]
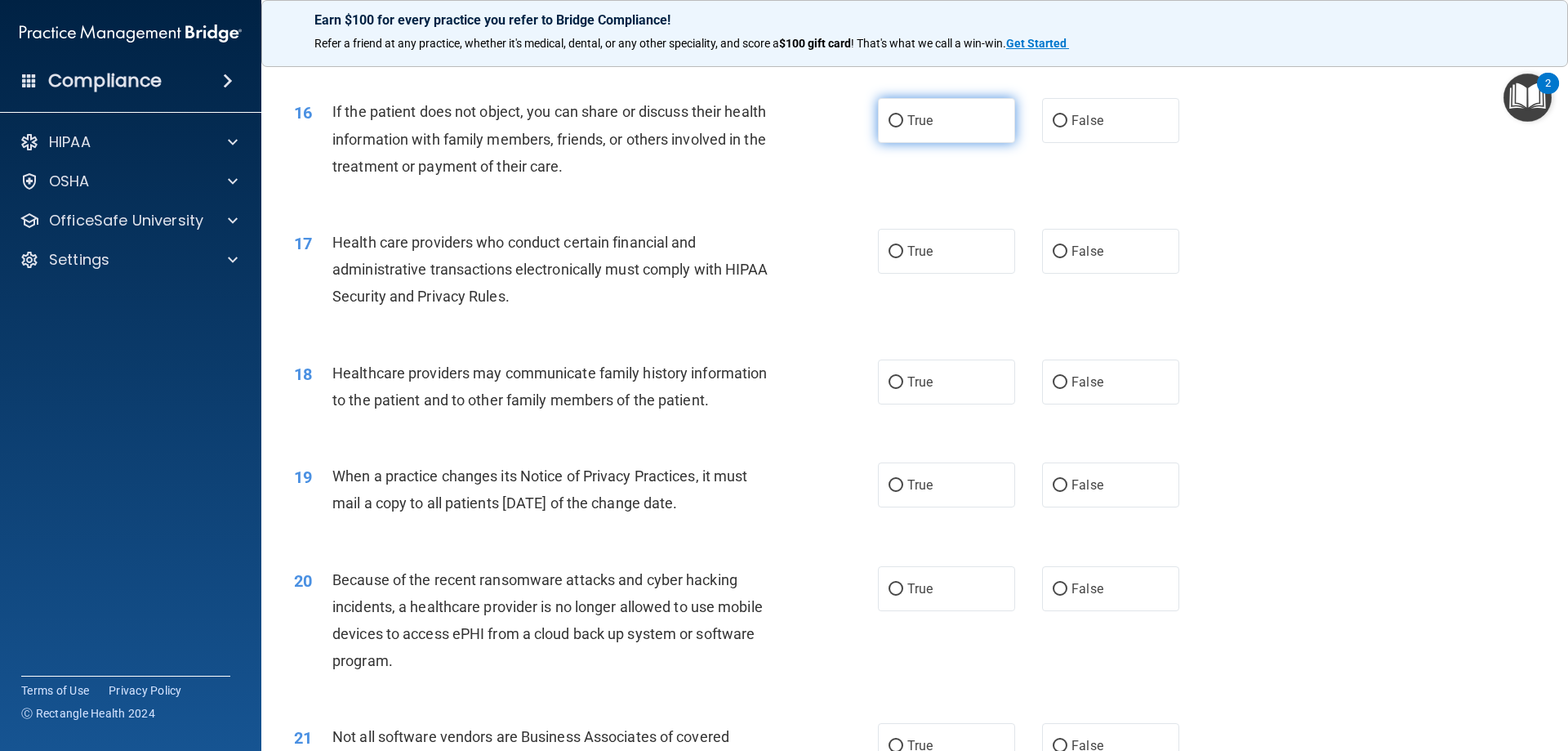
click at [929, 117] on label "True" at bounding box center [946, 120] width 137 height 45
click at [903, 117] on input "True" at bounding box center [896, 121] width 15 height 12
radio input "true"
click at [1403, 293] on div "17 Health care providers who conduct certain financial and administrative trans…" at bounding box center [915, 273] width 1265 height 131
click at [860, 258] on div "17 Health care providers who conduct certain financial and administrative trans…" at bounding box center [585, 273] width 633 height 90
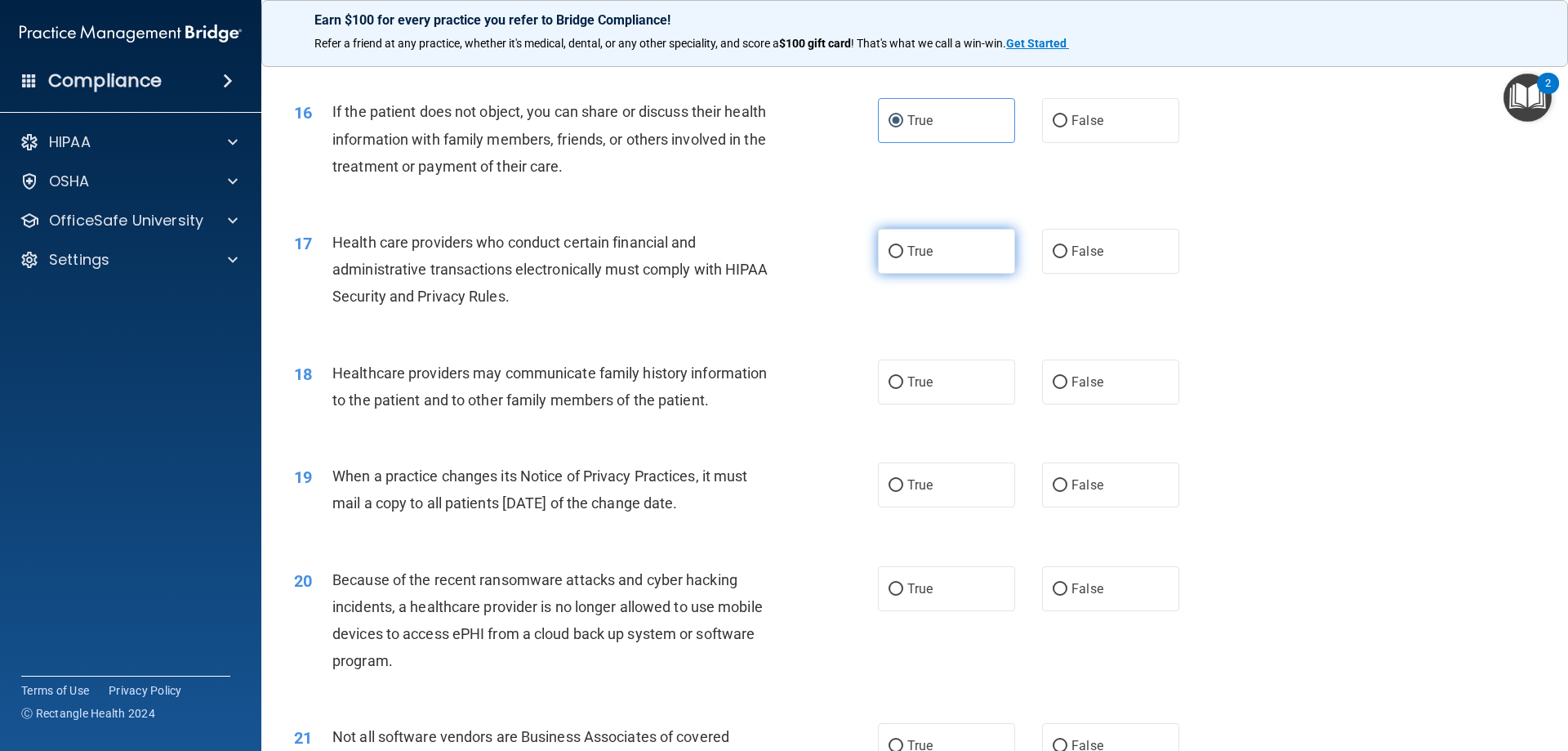
click at [912, 256] on span "True" at bounding box center [920, 251] width 26 height 16
click at [903, 256] on input "True" at bounding box center [896, 251] width 15 height 12
radio input "true"
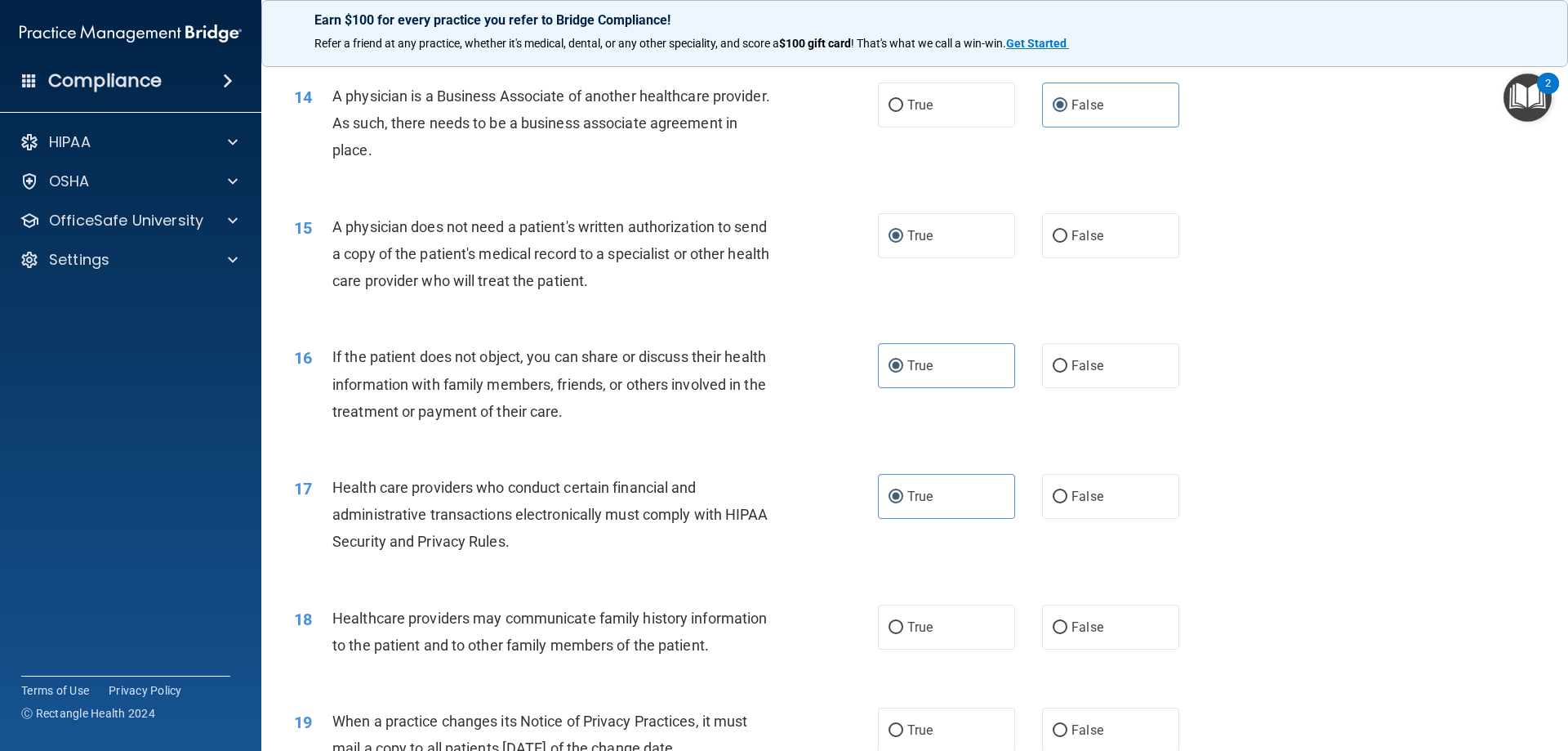
scroll to position [1551, 0]
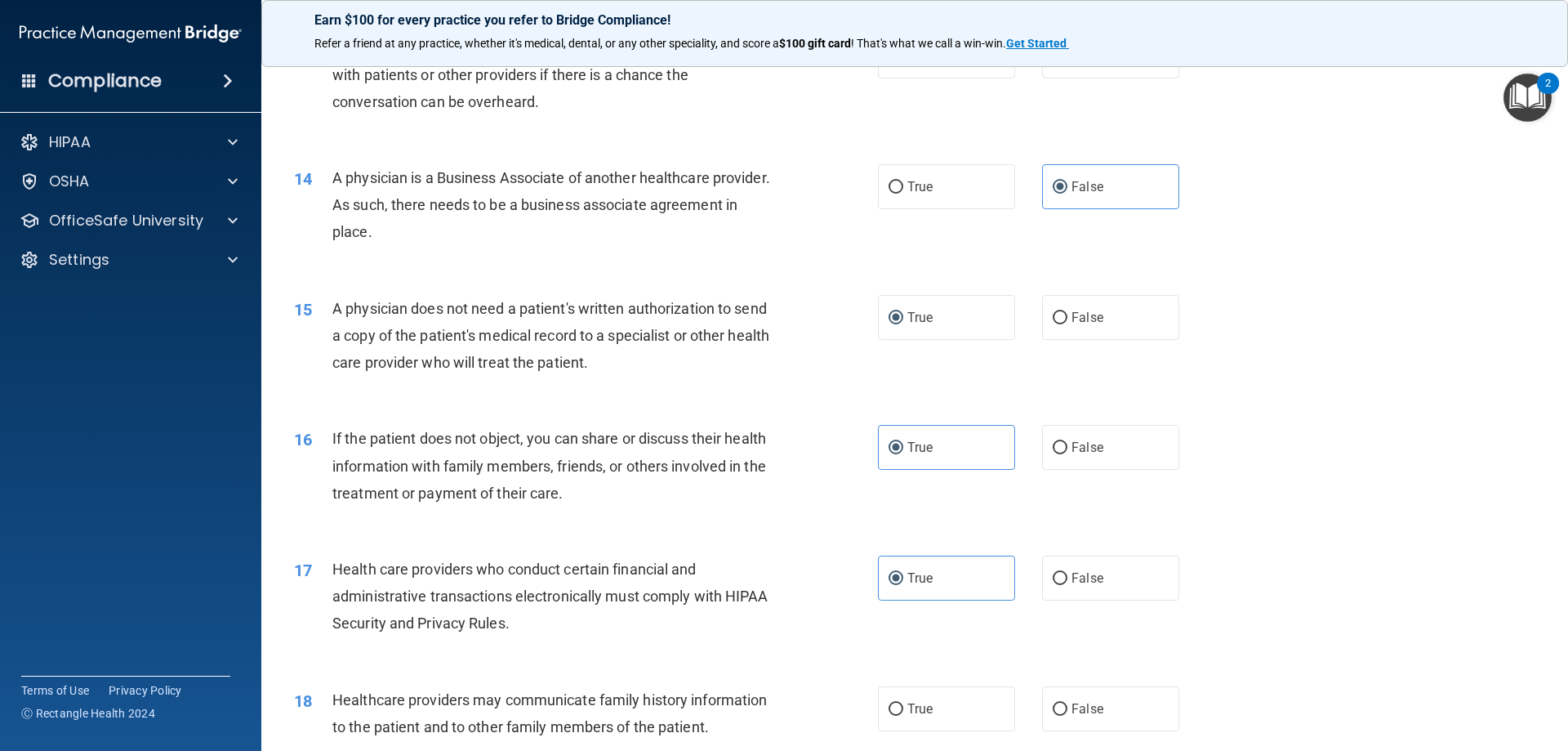
click at [1253, 393] on div "15 A physician does not need a patient's written authorization to send a copy o…" at bounding box center [915, 339] width 1265 height 131
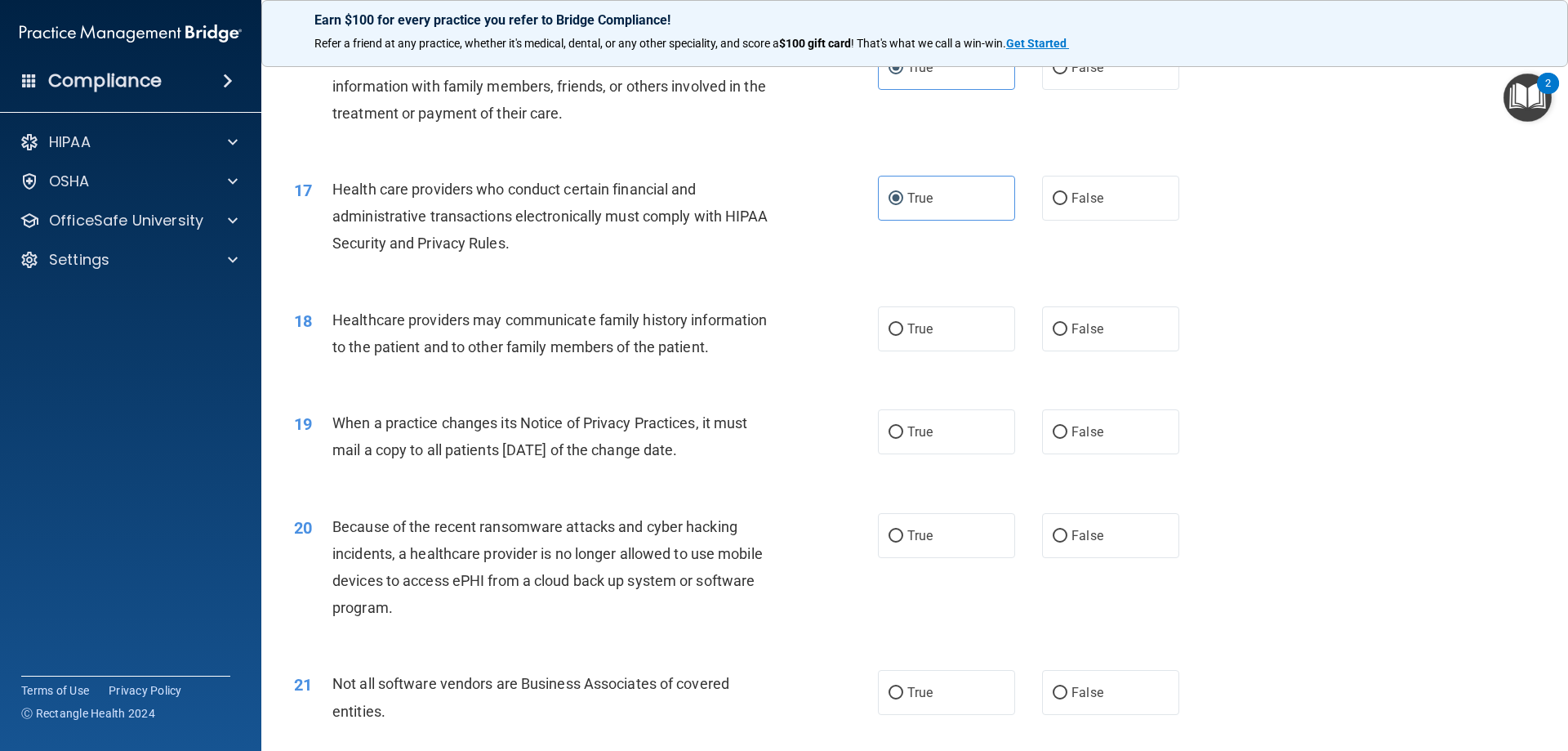
scroll to position [1960, 0]
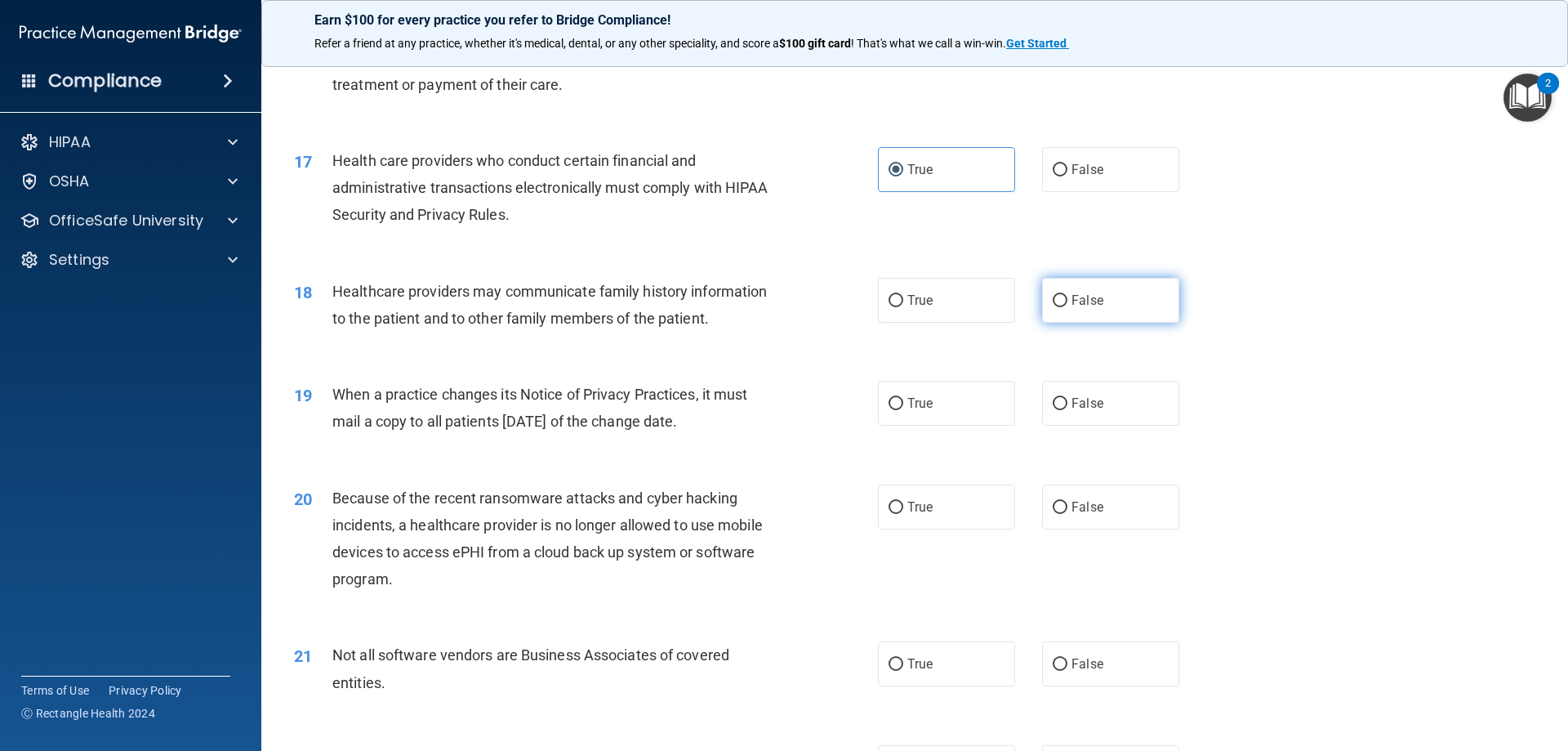
click at [1079, 304] on span "False" at bounding box center [1087, 301] width 32 height 16
click at [1067, 304] on input "False" at bounding box center [1059, 301] width 15 height 12
radio input "true"
click at [1108, 402] on label "False" at bounding box center [1110, 403] width 137 height 45
click at [1067, 402] on input "False" at bounding box center [1059, 404] width 15 height 12
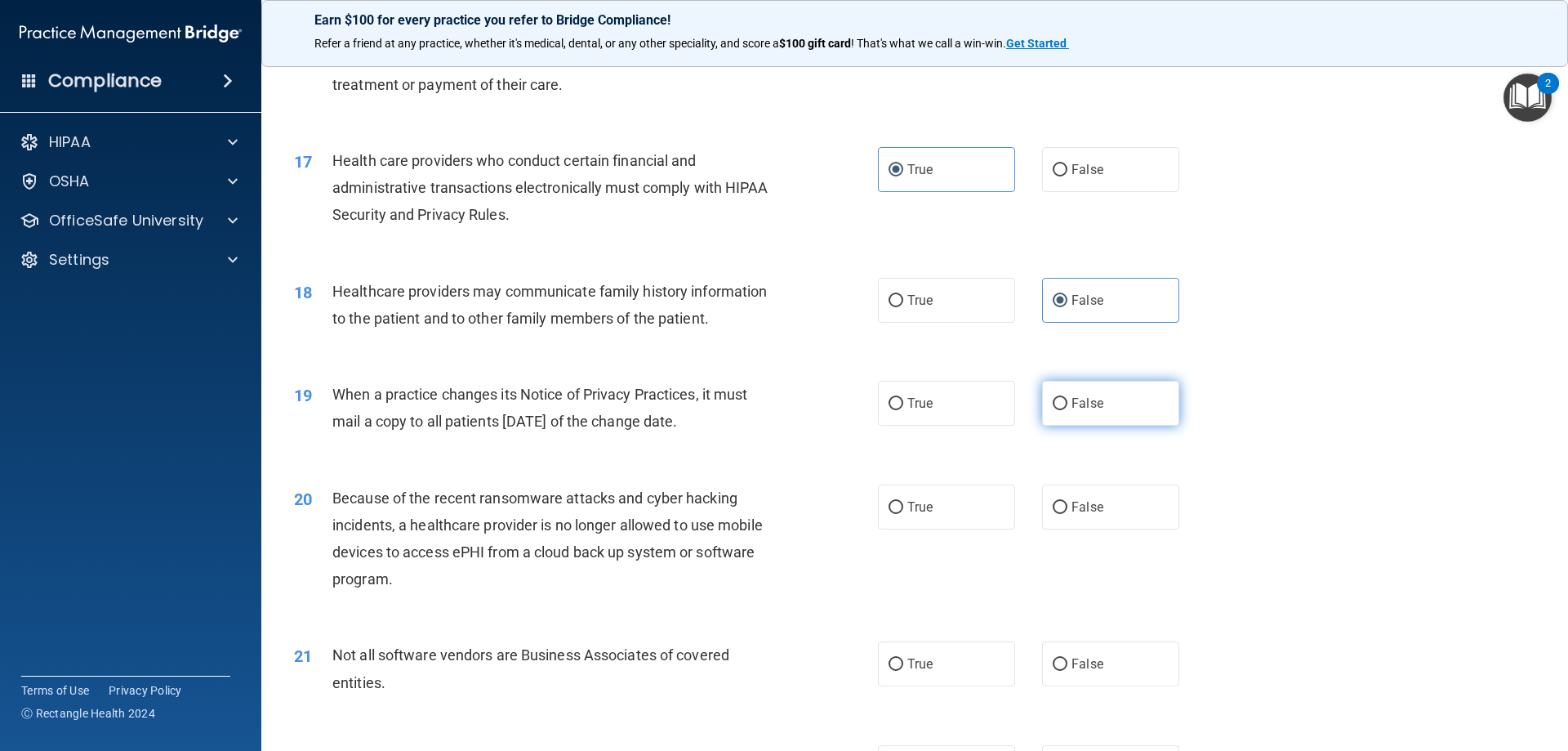
radio input "true"
click at [1287, 416] on div "19 When a practice changes its Notice of Privacy Practices, it must mail a copy…" at bounding box center [915, 411] width 1265 height 102
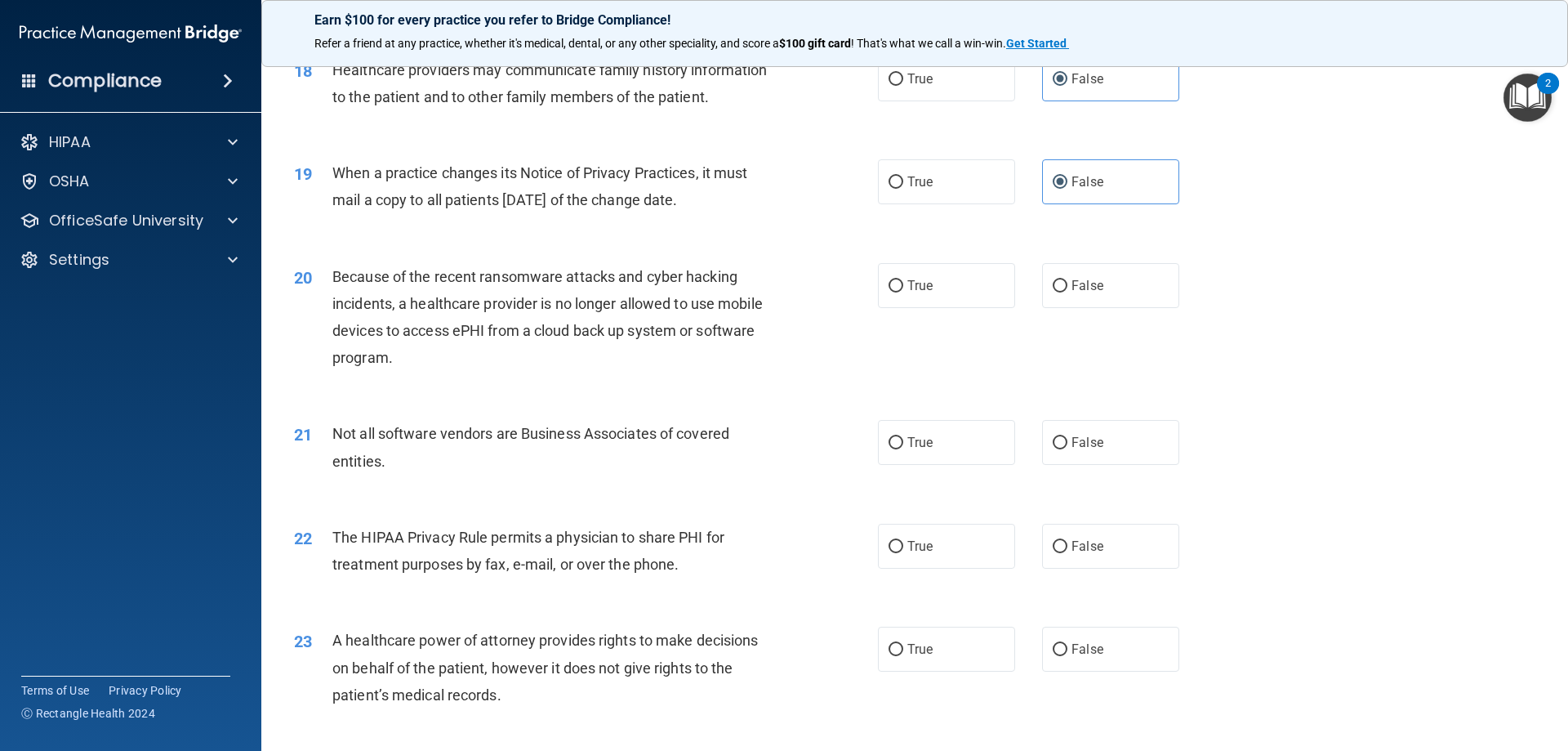
scroll to position [2205, 0]
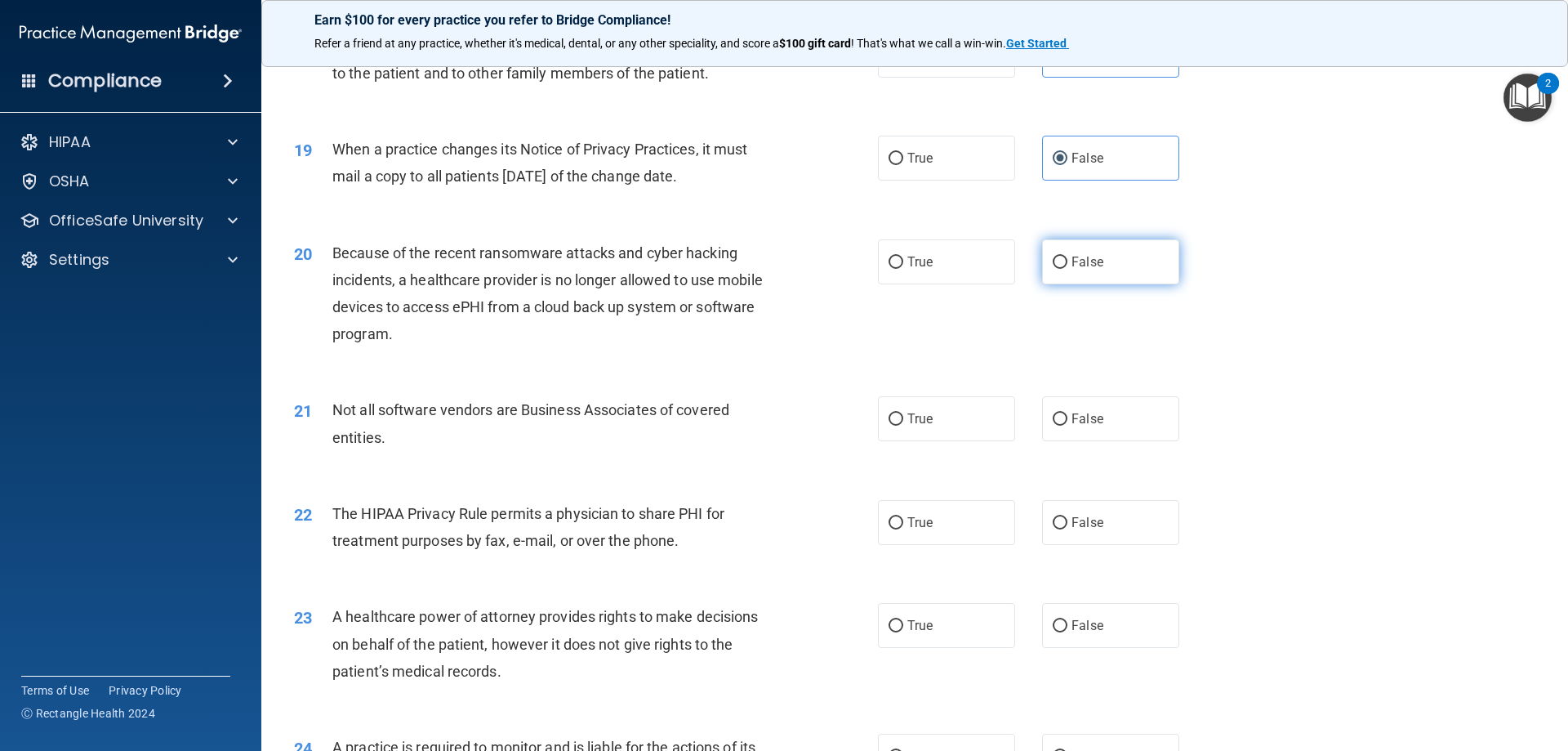
click at [1053, 260] on input "False" at bounding box center [1059, 262] width 15 height 12
radio input "true"
click at [899, 422] on label "True" at bounding box center [946, 419] width 137 height 45
click at [899, 422] on input "True" at bounding box center [896, 419] width 15 height 12
radio input "true"
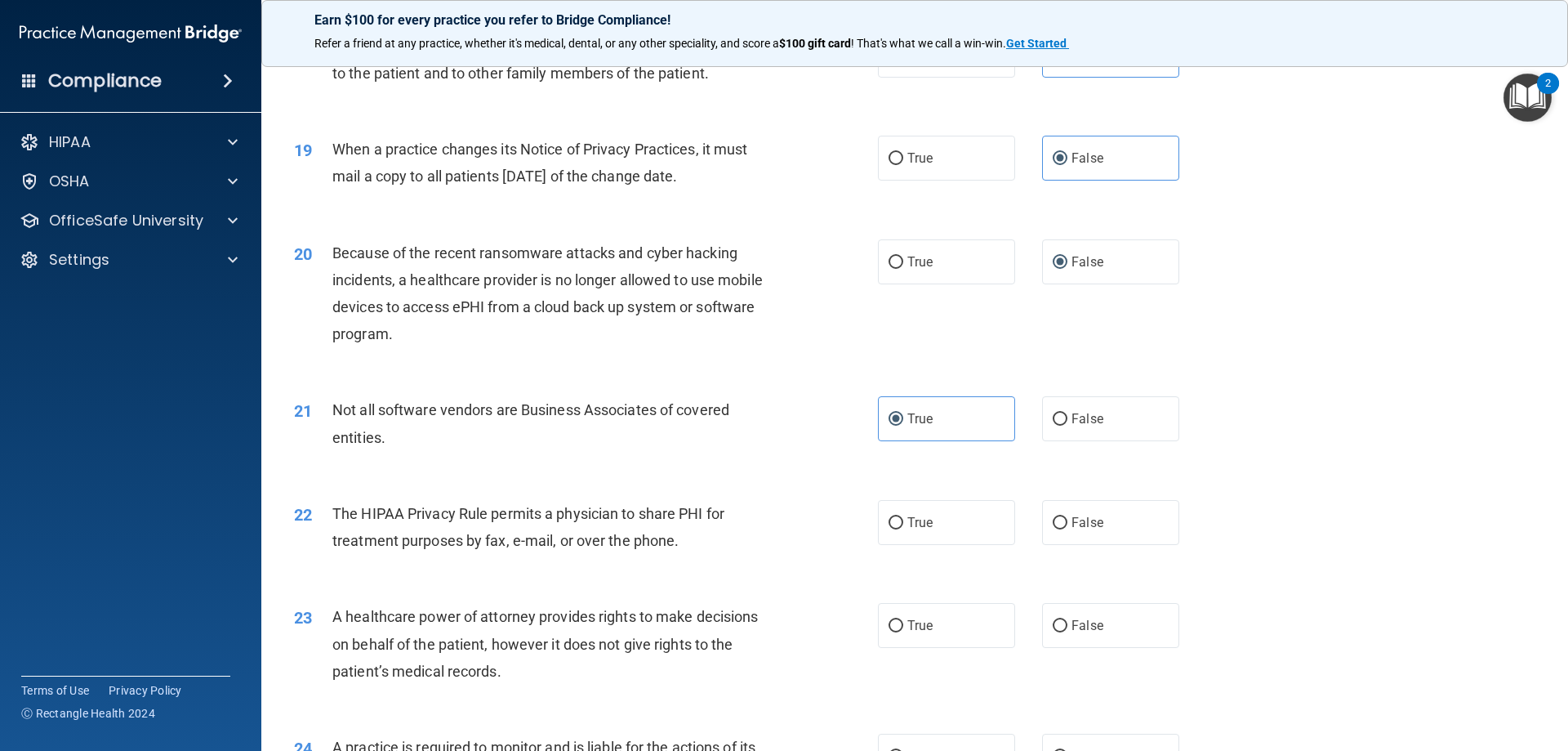
click at [1323, 514] on div "22 The HIPAA Privacy Rule permits a physician to share PHI for treatment purpos…" at bounding box center [915, 530] width 1265 height 102
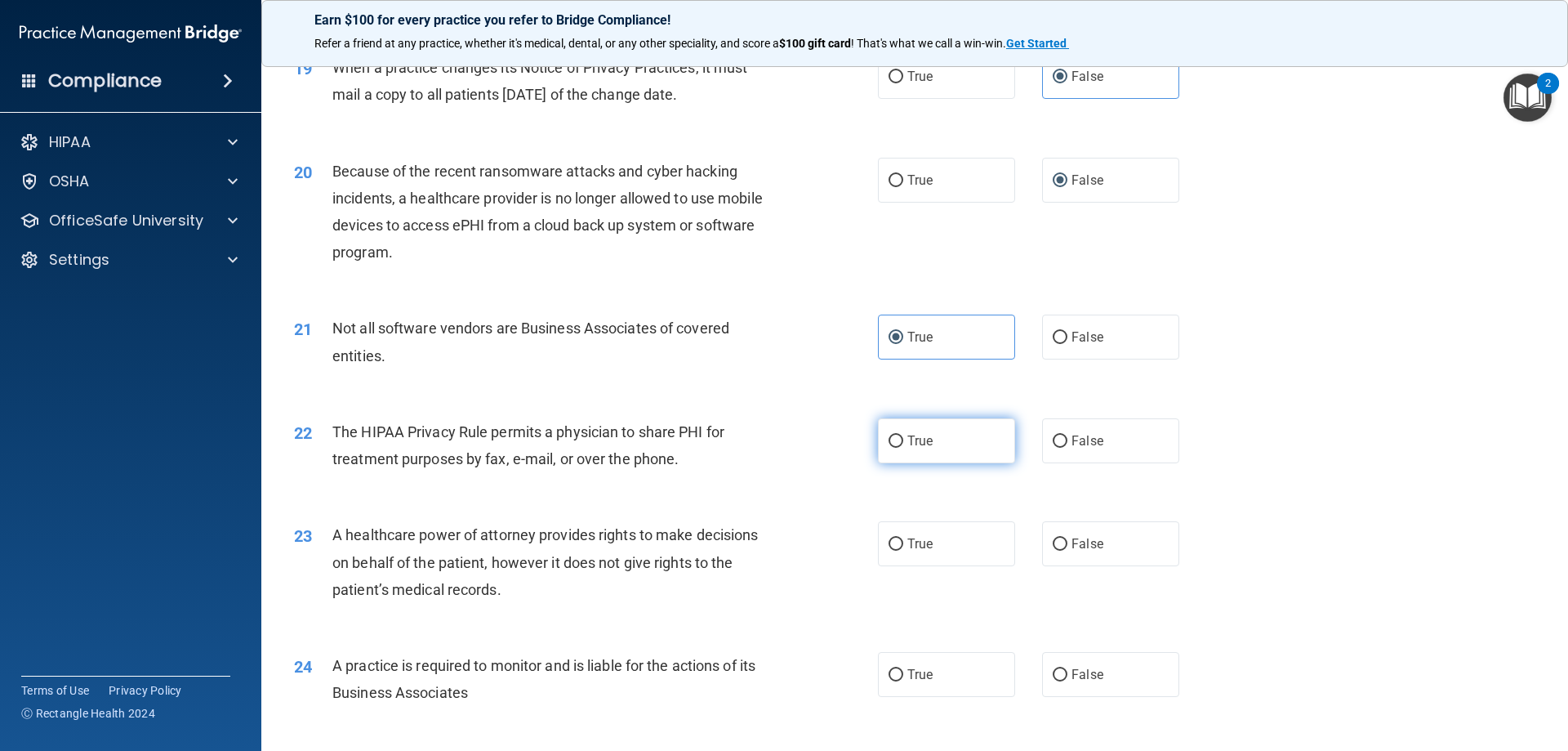
click at [908, 444] on span "True" at bounding box center [920, 441] width 26 height 16
click at [903, 444] on input "True" at bounding box center [896, 442] width 15 height 12
radio input "true"
click at [1375, 532] on div "23 A healthcare power of attorney provides rights to make decisions on behalf o…" at bounding box center [915, 566] width 1265 height 131
click at [1075, 550] on span "False" at bounding box center [1087, 544] width 32 height 16
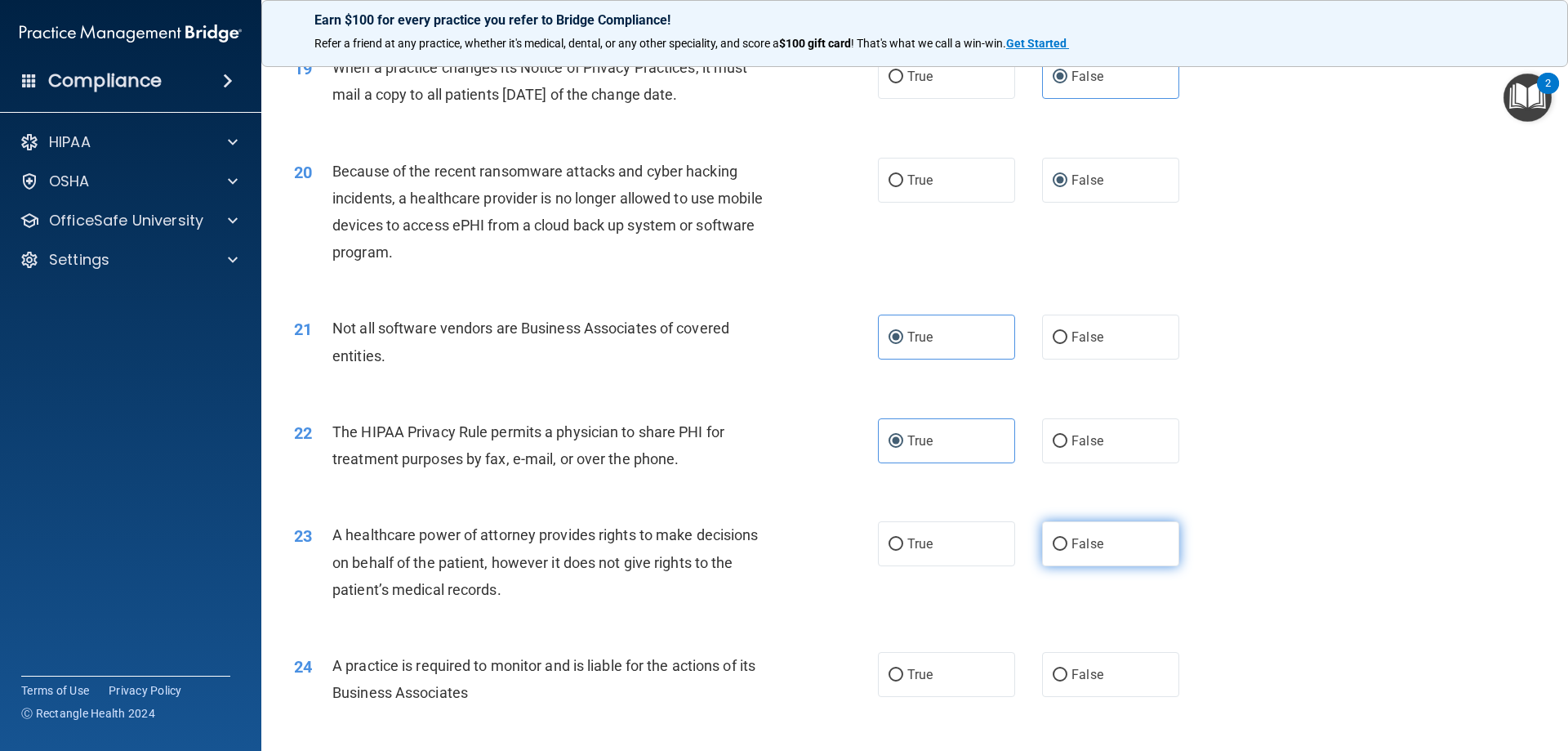
click at [1067, 550] on input "False" at bounding box center [1059, 544] width 15 height 12
radio input "true"
click at [1303, 549] on div "23 A healthcare power of attorney provides rights to make decisions on behalf o…" at bounding box center [915, 566] width 1265 height 131
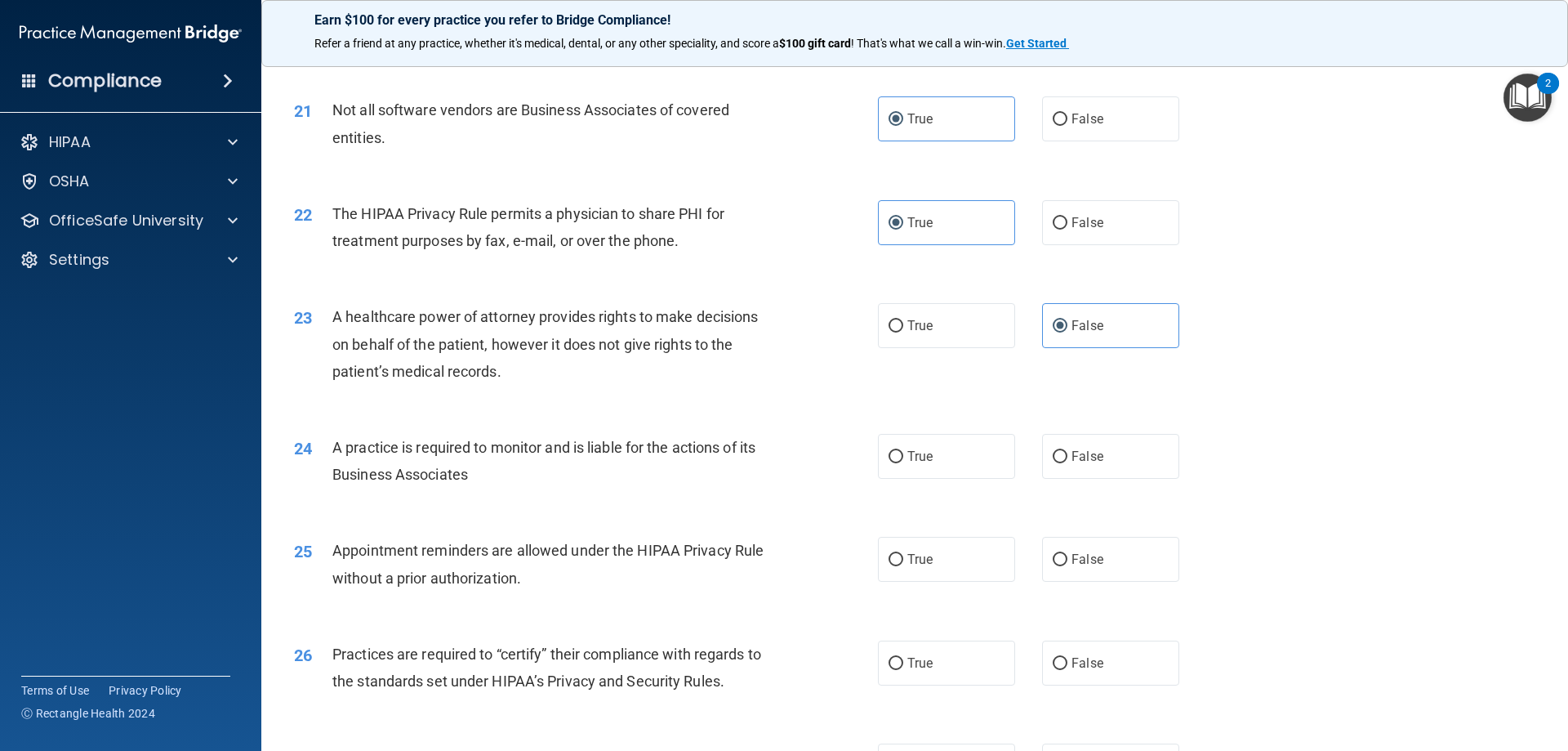
scroll to position [2532, 0]
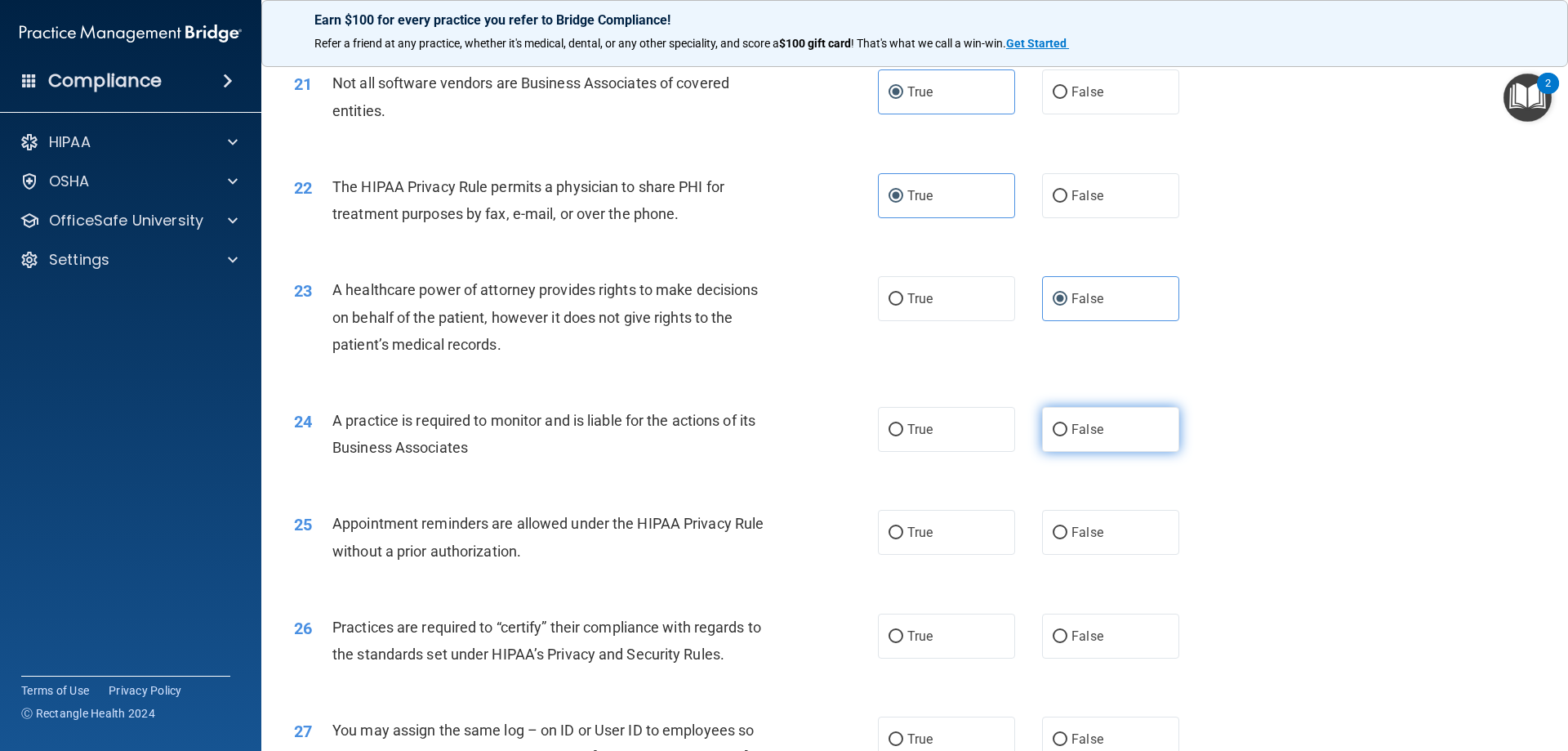
click at [1092, 430] on span "False" at bounding box center [1087, 430] width 32 height 16
click at [1067, 430] on input "False" at bounding box center [1059, 430] width 15 height 12
radio input "true"
click at [918, 537] on span "True" at bounding box center [920, 532] width 26 height 16
click at [903, 537] on input "True" at bounding box center [896, 532] width 15 height 12
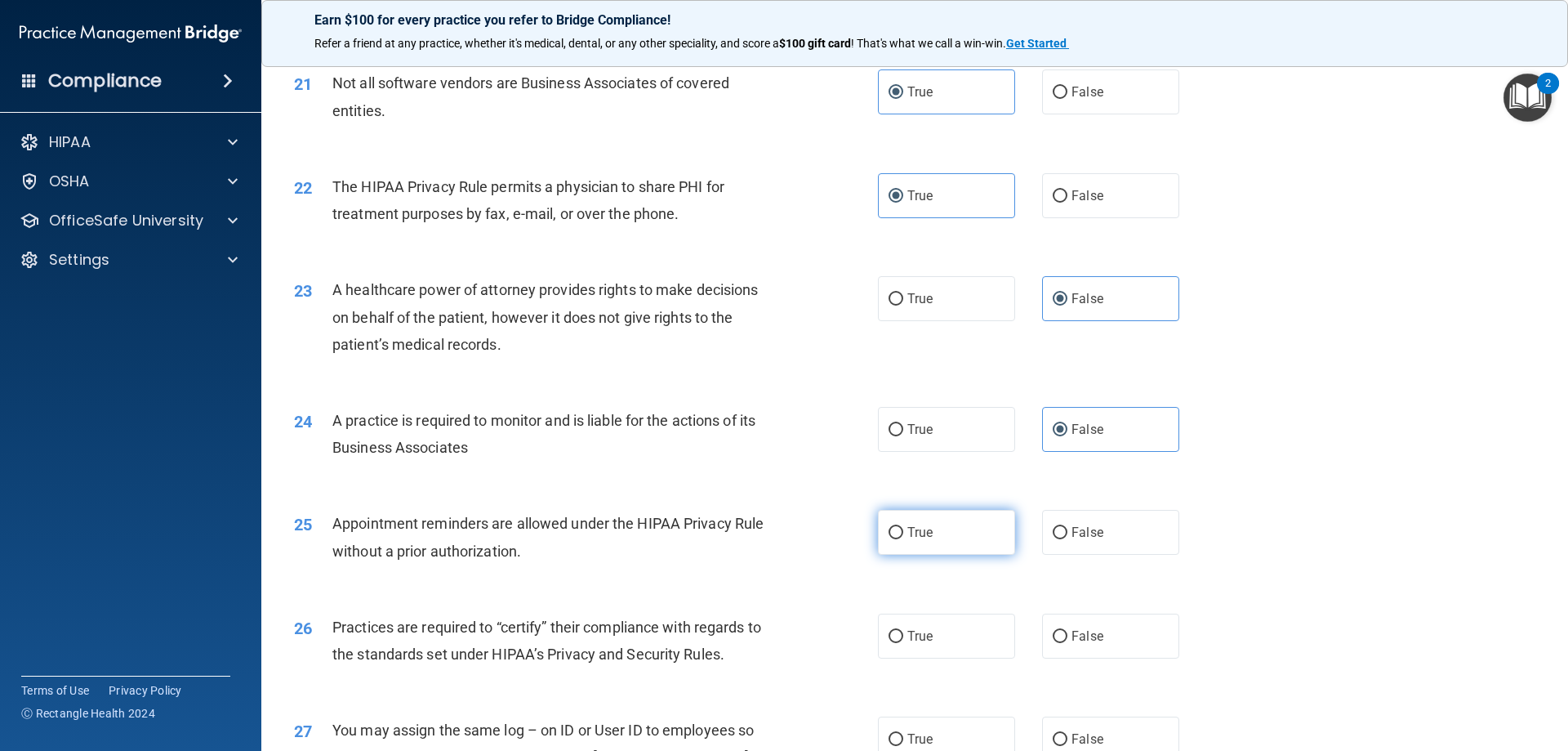
radio input "true"
click at [1073, 638] on span "False" at bounding box center [1087, 636] width 32 height 16
click at [1067, 638] on input "False" at bounding box center [1059, 637] width 15 height 12
radio input "true"
click at [1071, 739] on span "False" at bounding box center [1087, 739] width 32 height 16
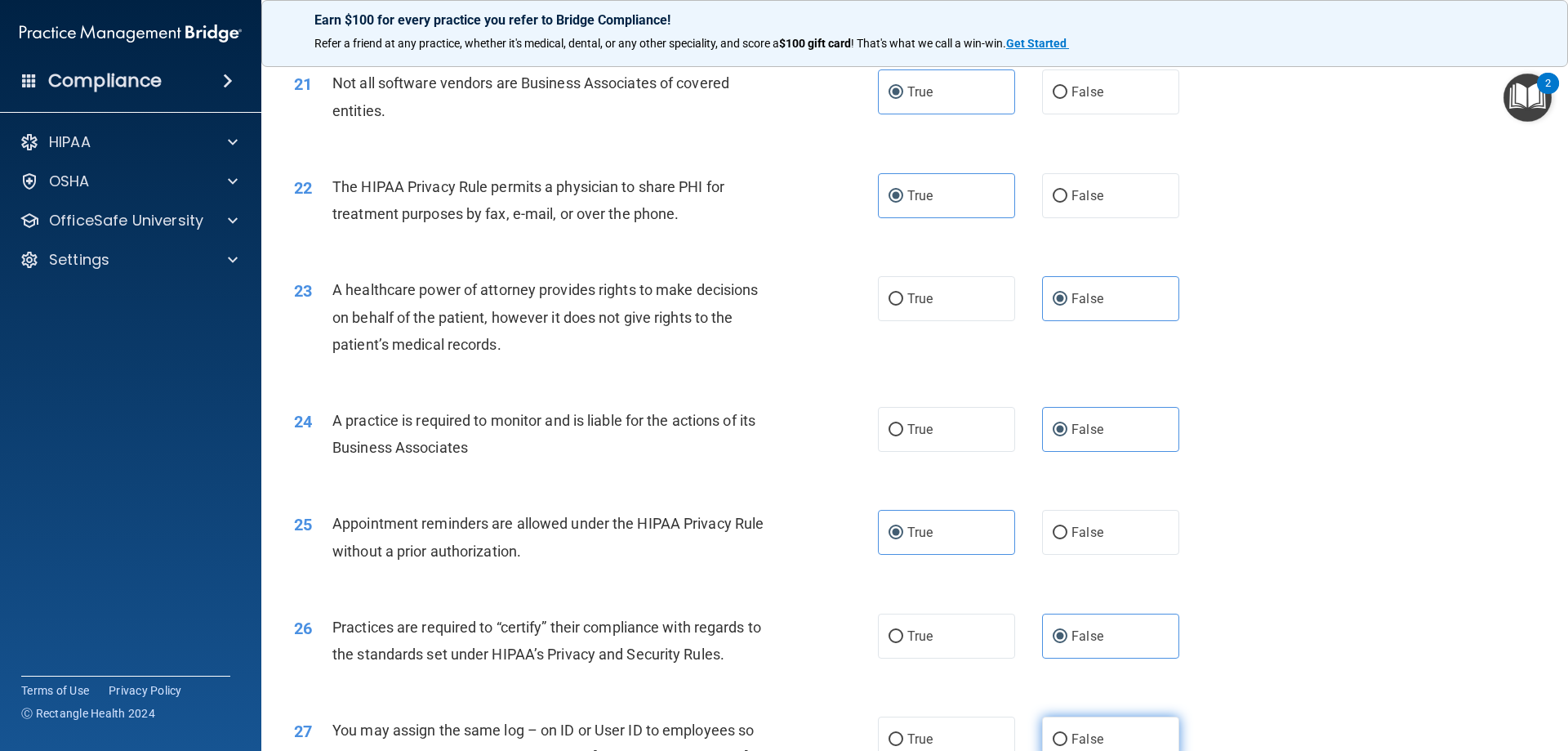
click at [1067, 739] on input "False" at bounding box center [1059, 739] width 15 height 12
radio input "true"
click at [1332, 637] on div "26 Practices are required to “certify” their compliance with regards to the sta…" at bounding box center [915, 645] width 1265 height 102
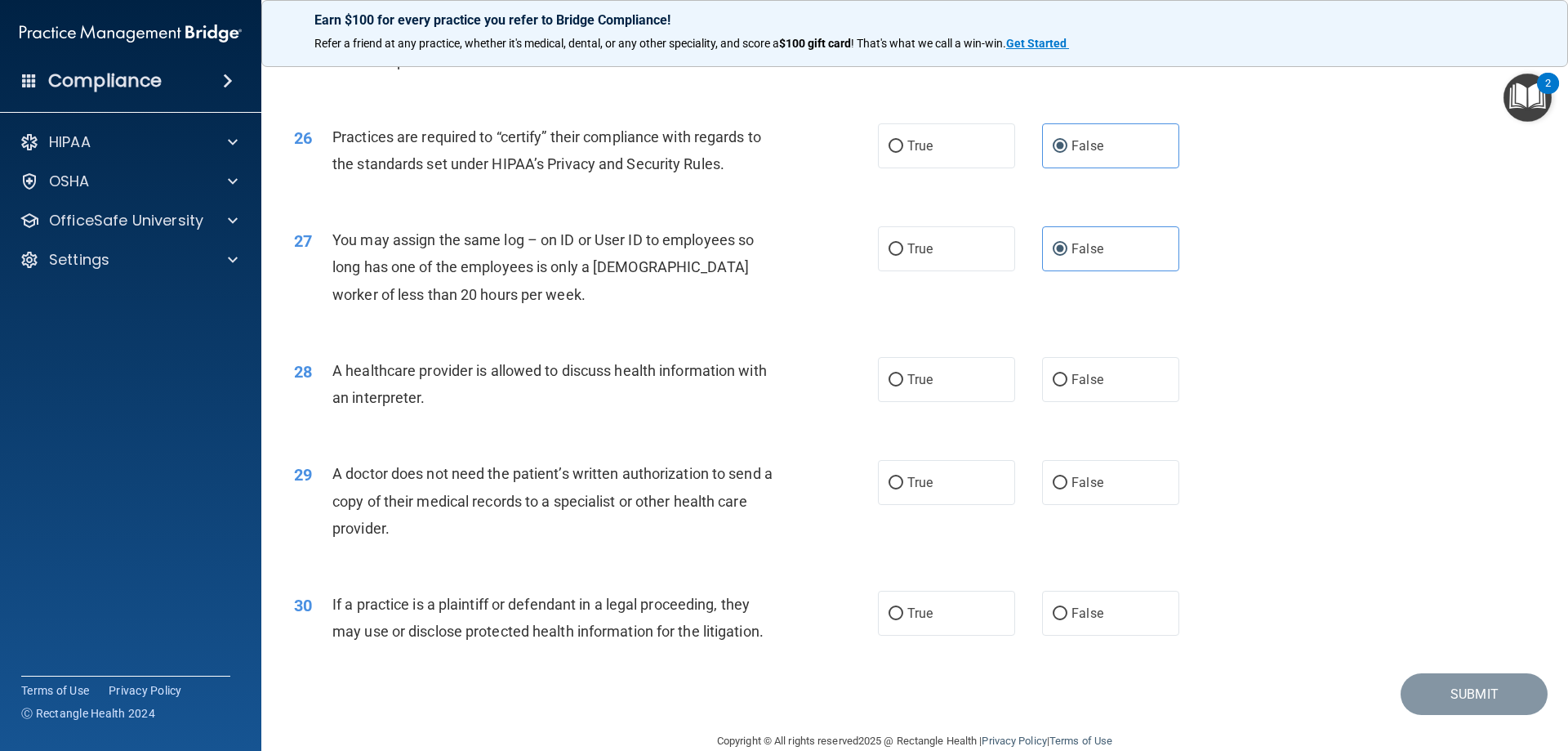
scroll to position [3051, 0]
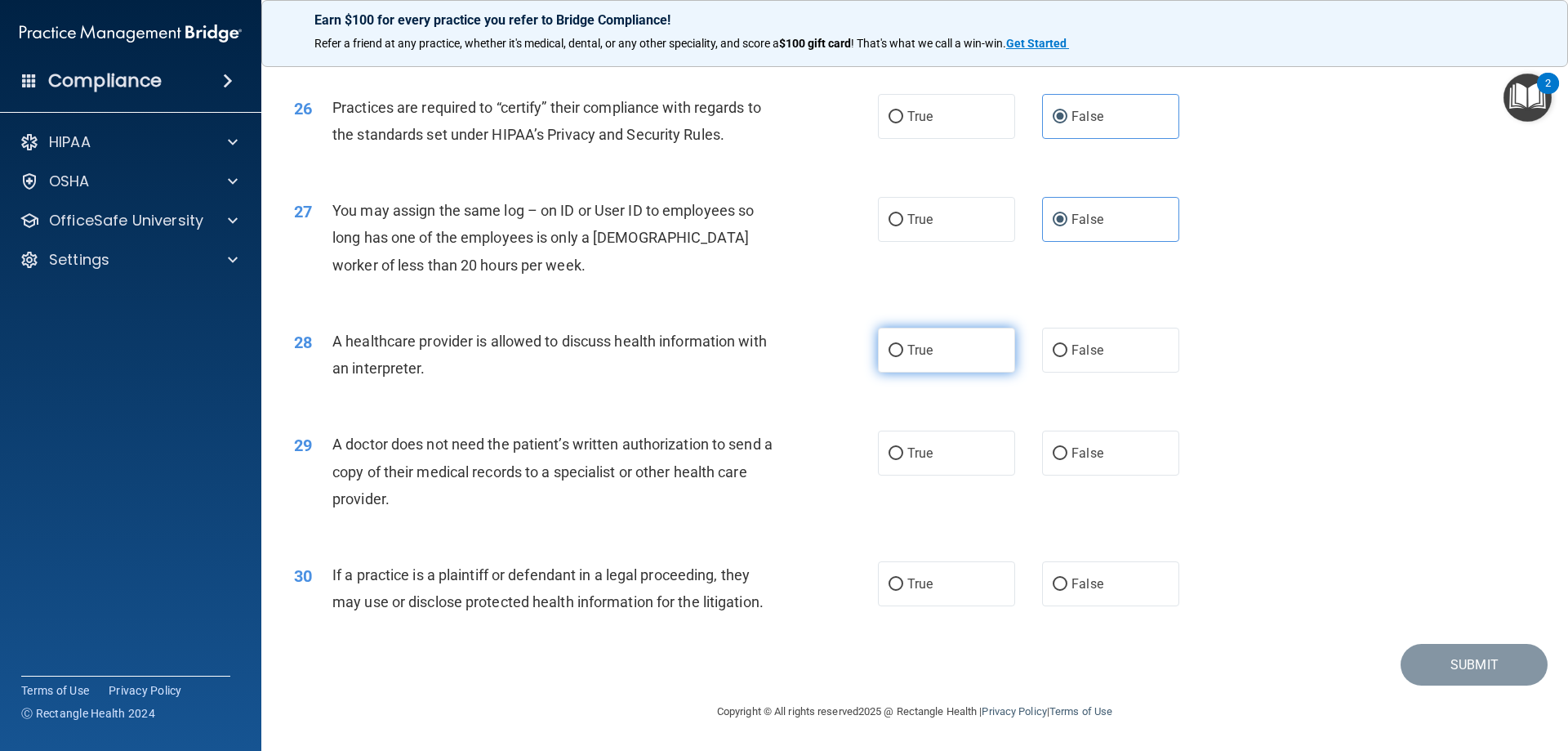
click at [916, 350] on span "True" at bounding box center [920, 350] width 26 height 16
click at [903, 350] on input "True" at bounding box center [896, 351] width 15 height 12
radio input "true"
click at [908, 459] on span "True" at bounding box center [920, 453] width 26 height 16
click at [903, 459] on input "True" at bounding box center [896, 453] width 15 height 12
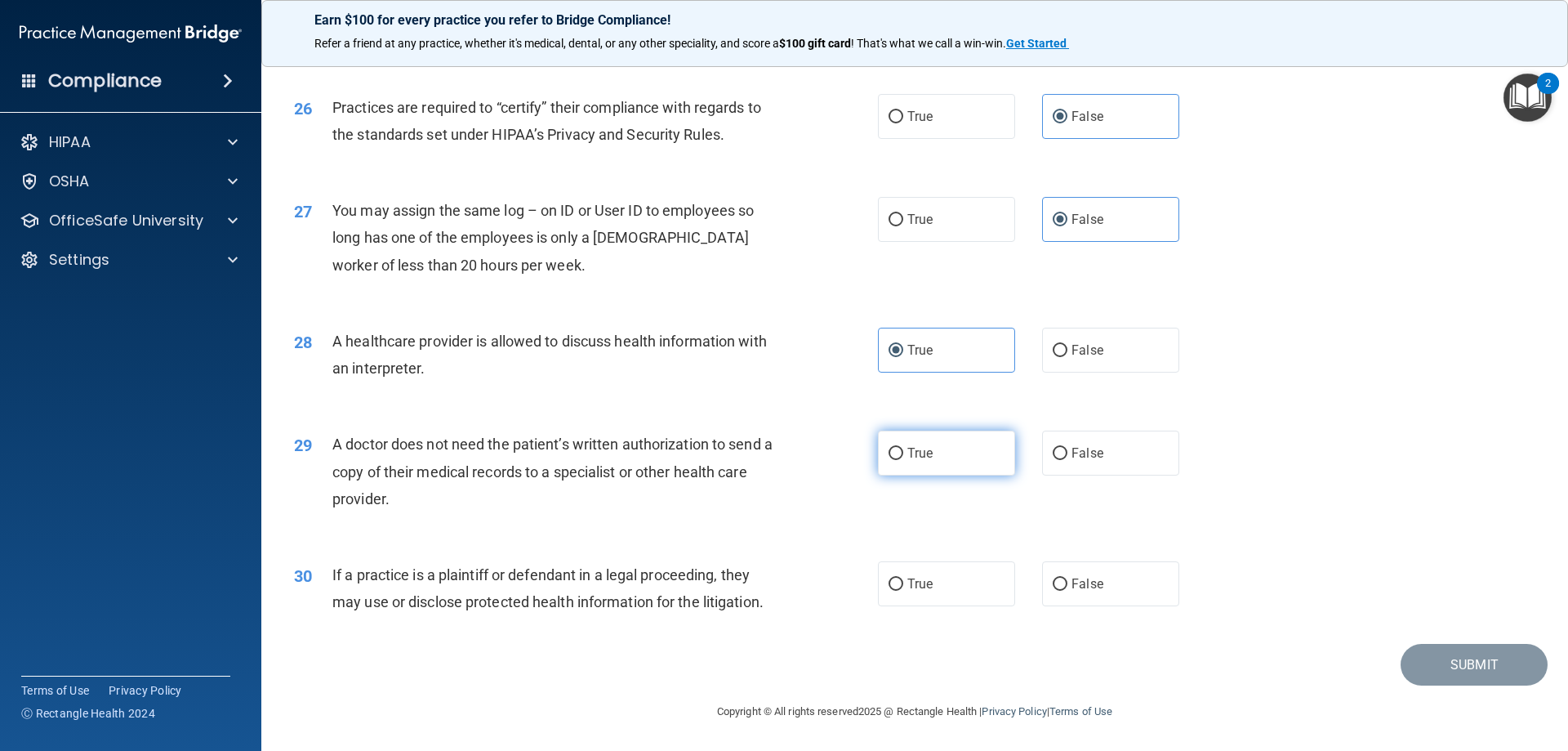
radio input "true"
click at [895, 588] on input "True" at bounding box center [896, 584] width 15 height 12
radio input "true"
click at [1442, 665] on button "Submit" at bounding box center [1473, 664] width 147 height 41
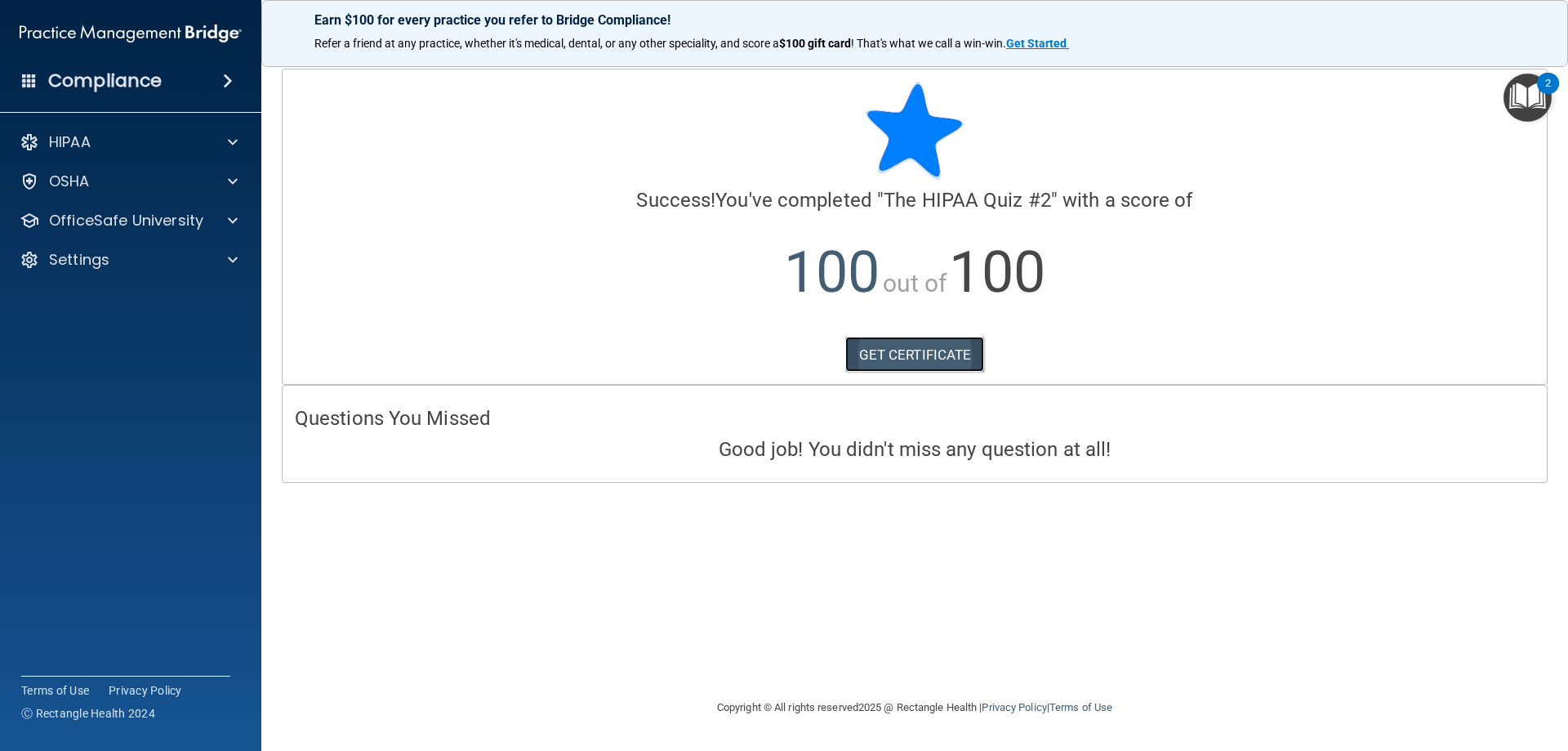
click at [891, 354] on link "GET CERTIFICATE" at bounding box center [916, 354] width 140 height 35
click at [122, 232] on div "OfficeSafe University" at bounding box center [131, 220] width 262 height 33
click at [232, 235] on div "OfficeSafe University" at bounding box center [131, 220] width 262 height 33
click at [232, 227] on span at bounding box center [233, 221] width 10 height 20
click at [126, 261] on p "HIPAA Training" at bounding box center [78, 259] width 135 height 17
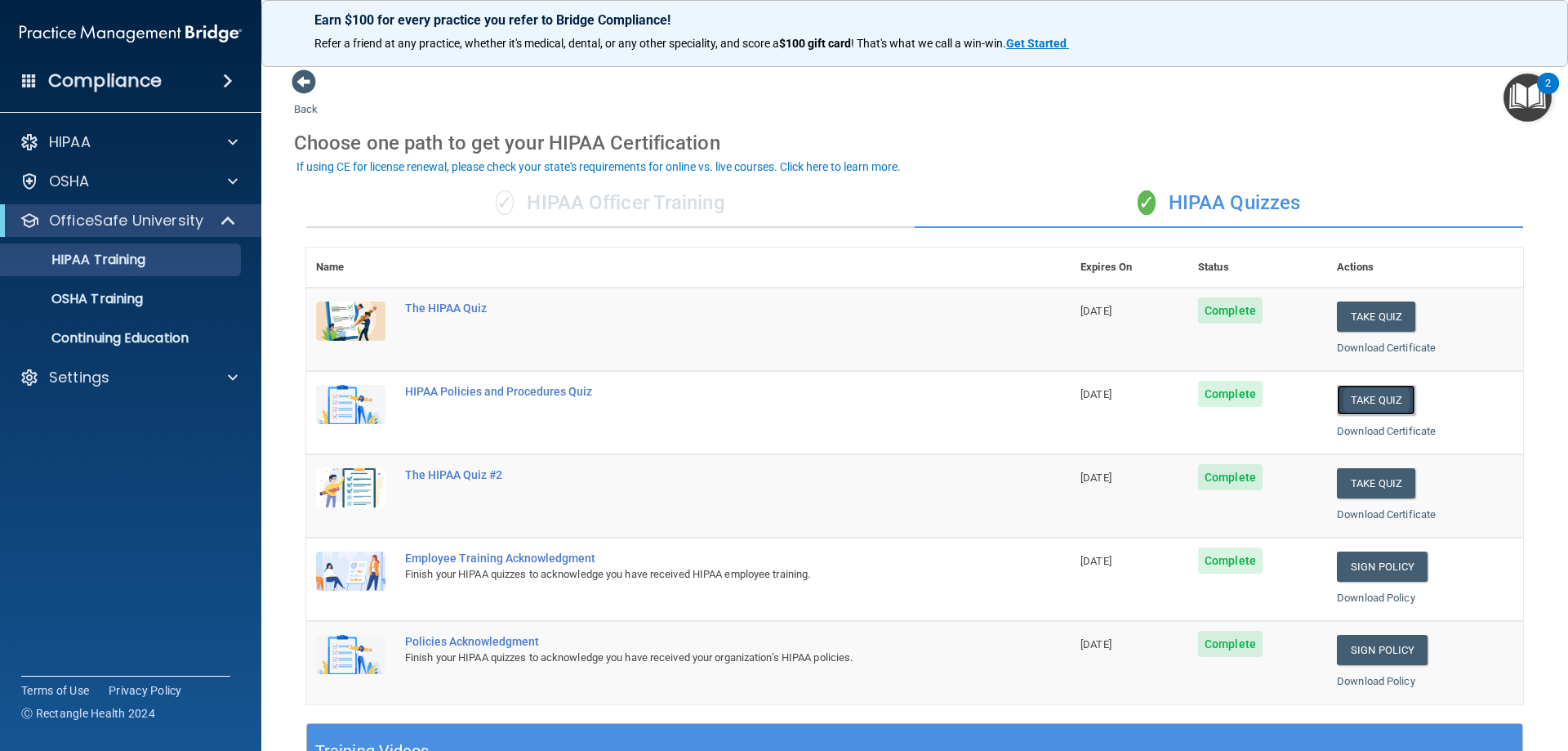
click at [1375, 399] on button "Take Quiz" at bounding box center [1376, 399] width 79 height 31
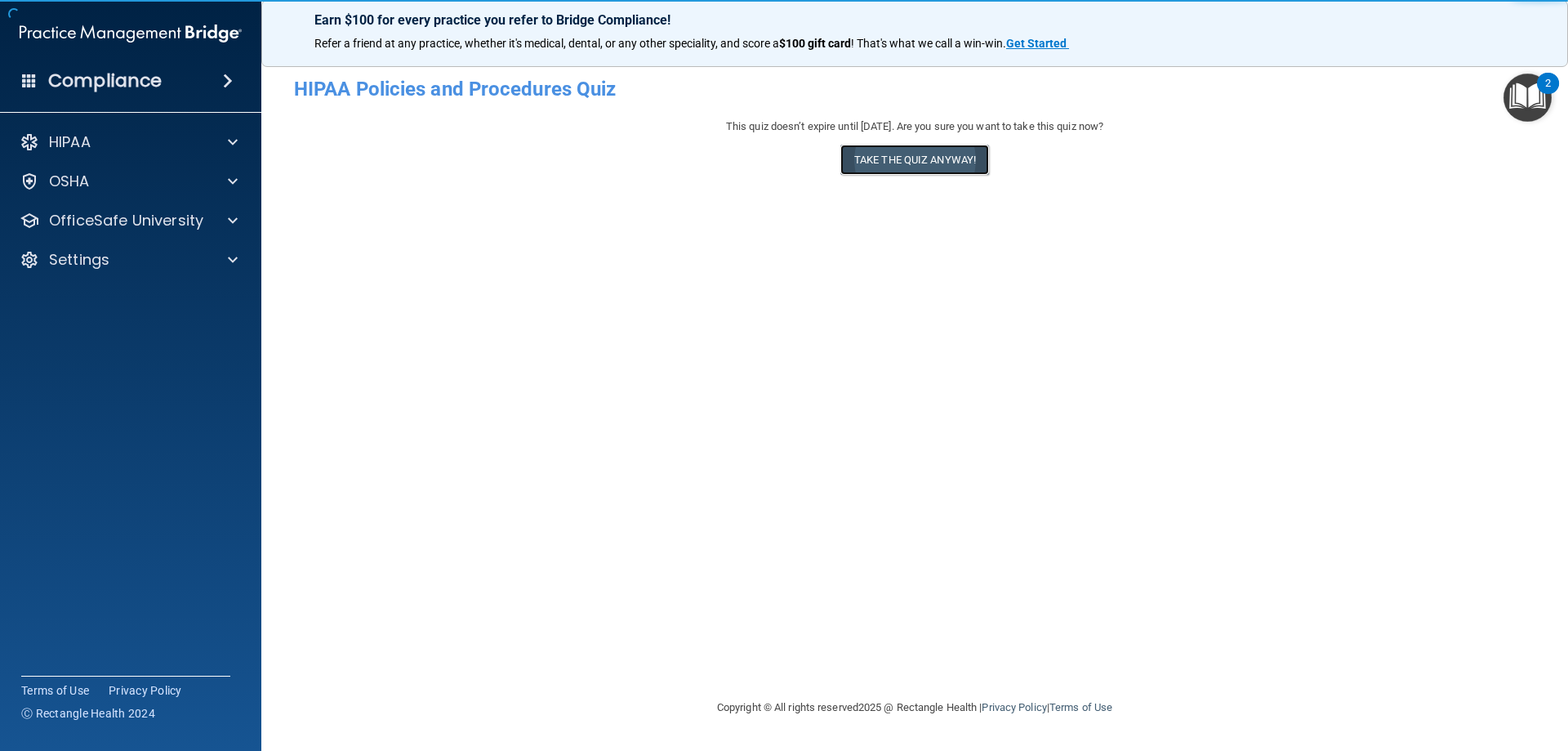
click at [951, 162] on button "Take the quiz anyway!" at bounding box center [915, 160] width 149 height 31
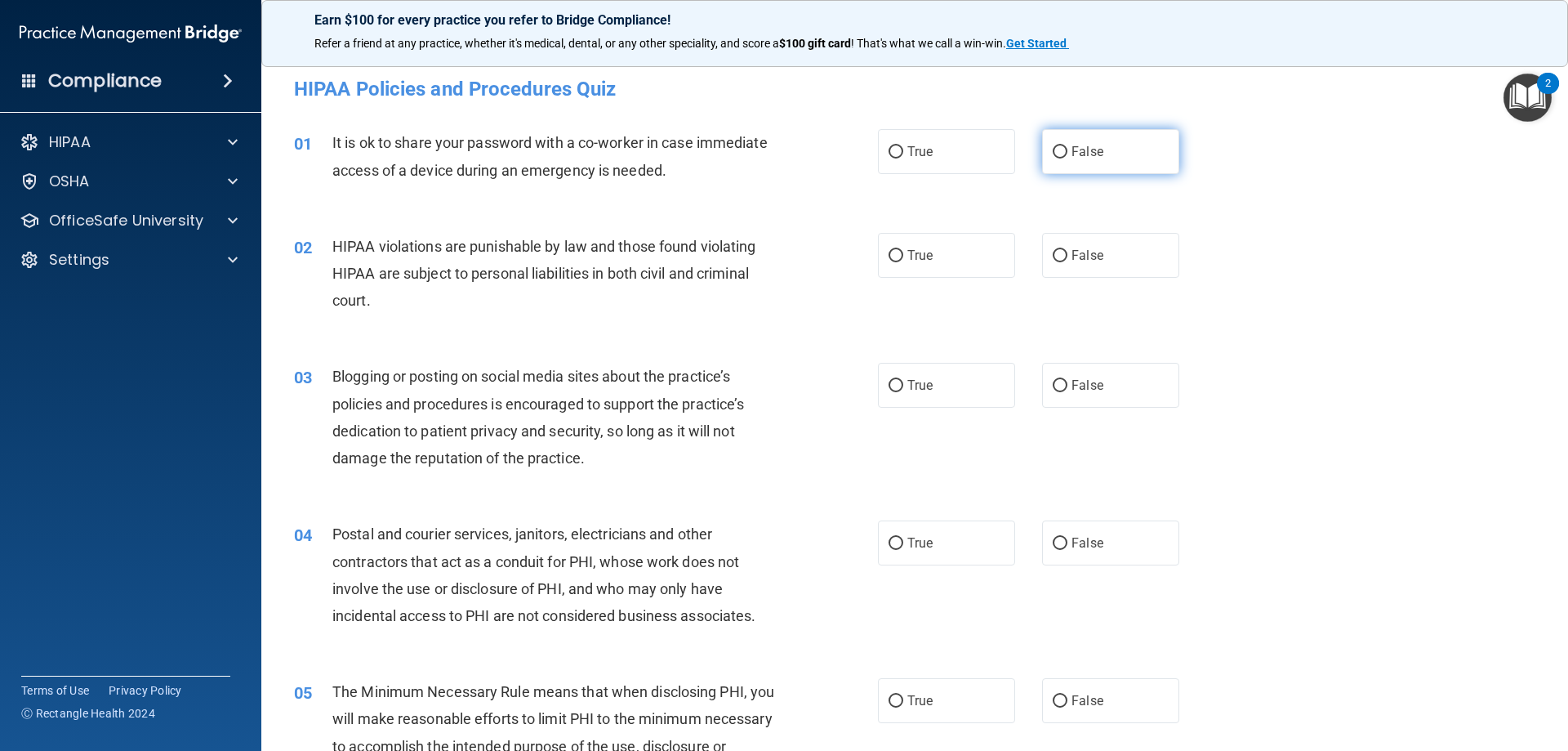
click at [1053, 148] on input "False" at bounding box center [1059, 152] width 15 height 12
radio input "true"
click at [1278, 261] on div "02 HIPAA violations are punishable by law and those found violating HIPAA are s…" at bounding box center [915, 277] width 1265 height 131
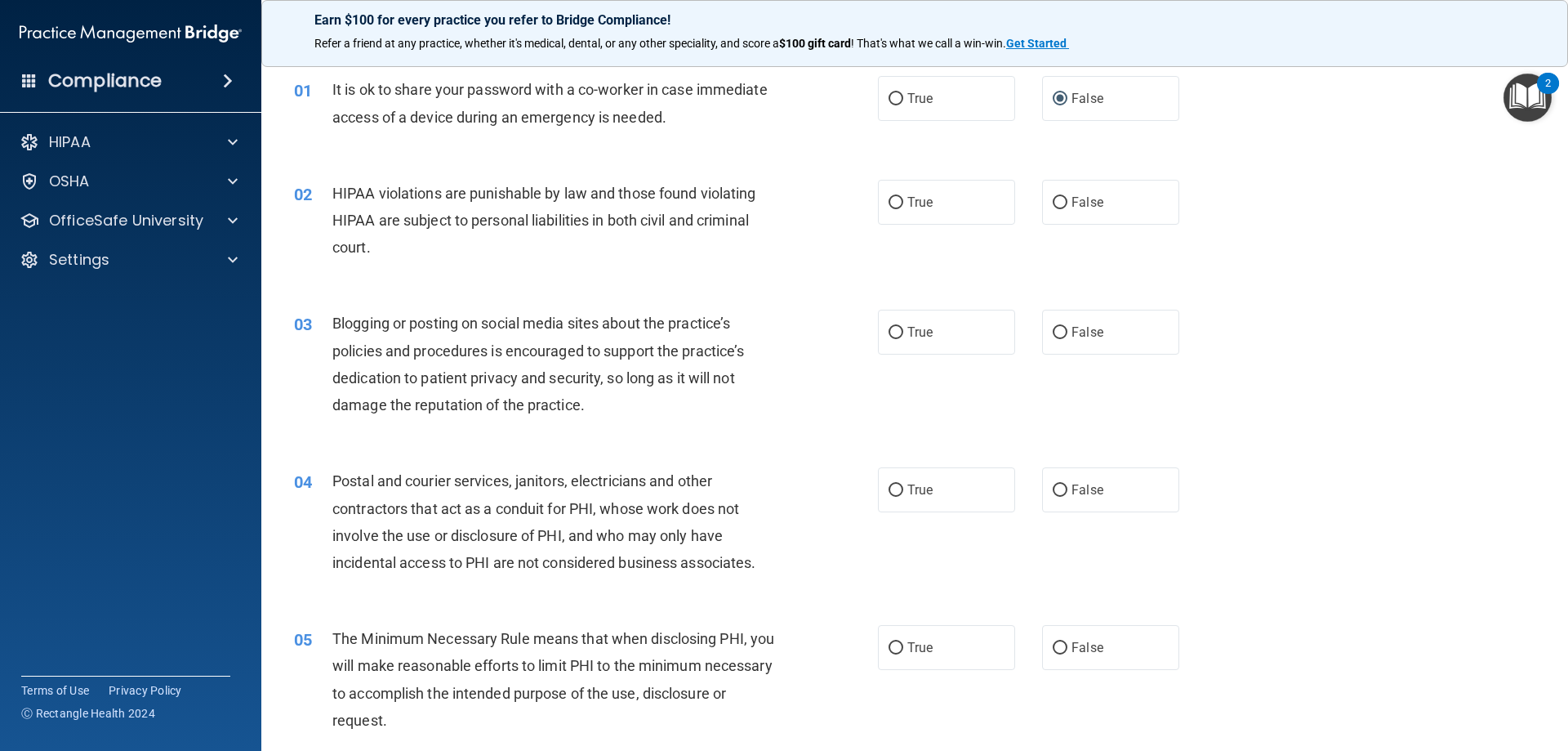
scroll to position [82, 0]
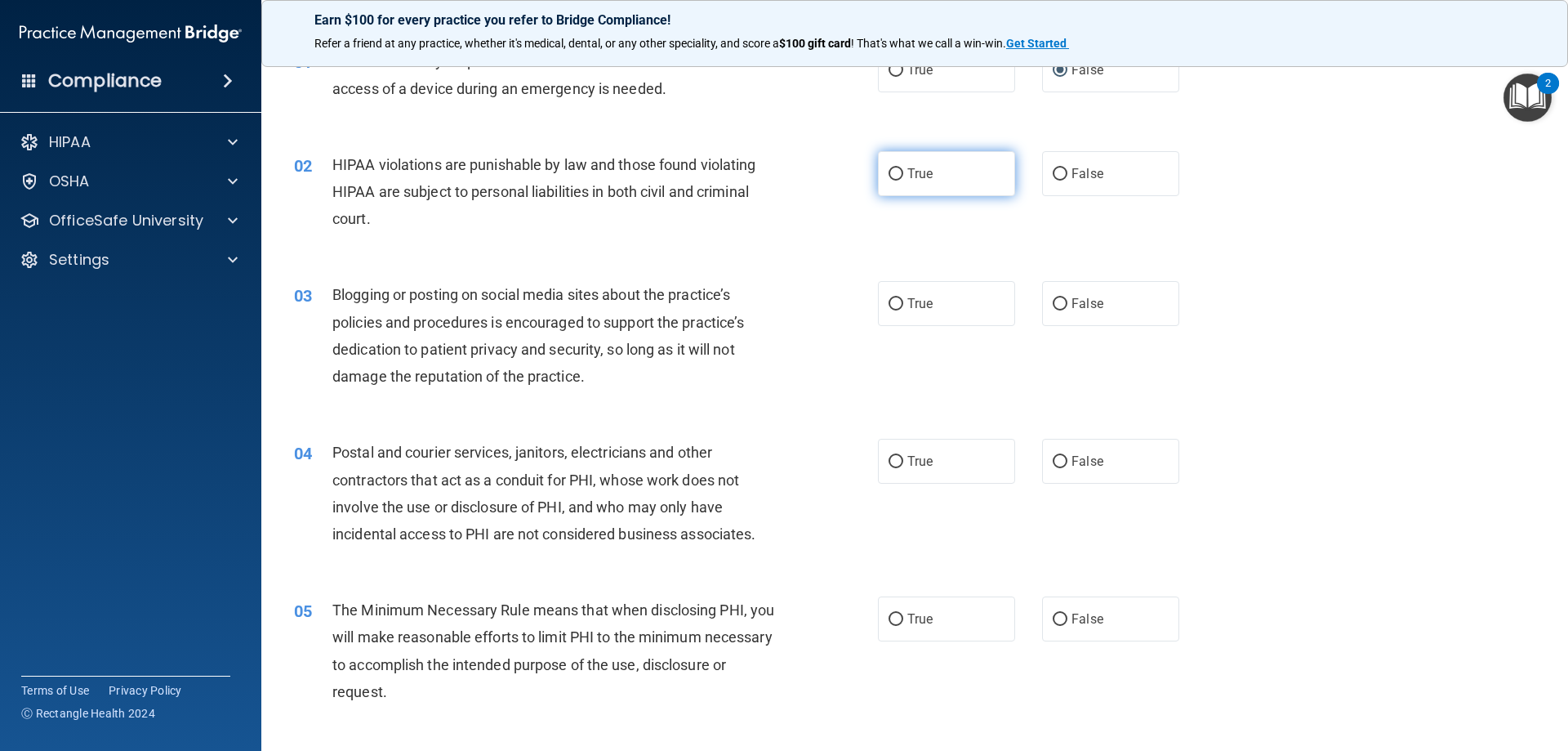
click at [899, 171] on label "True" at bounding box center [946, 173] width 137 height 45
click at [899, 171] on input "True" at bounding box center [896, 174] width 15 height 12
radio input "true"
click at [1333, 363] on div "03 Blogging or posting on social media sites about the practice’s policies and …" at bounding box center [915, 339] width 1265 height 158
click at [1053, 302] on input "False" at bounding box center [1059, 304] width 15 height 12
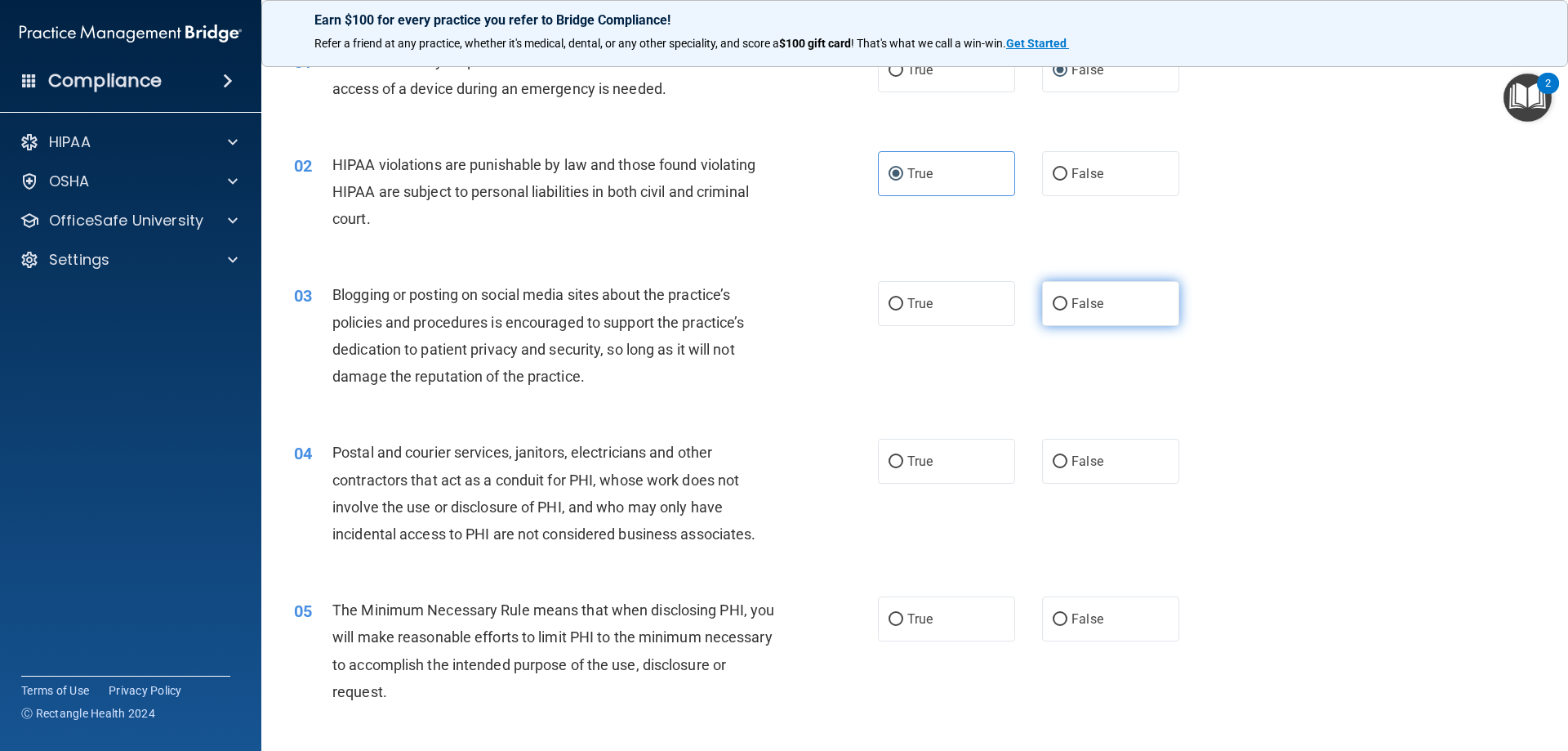
radio input "true"
click at [1386, 411] on div "03 Blogging or posting on social media sites about the practice’s policies and …" at bounding box center [915, 339] width 1265 height 158
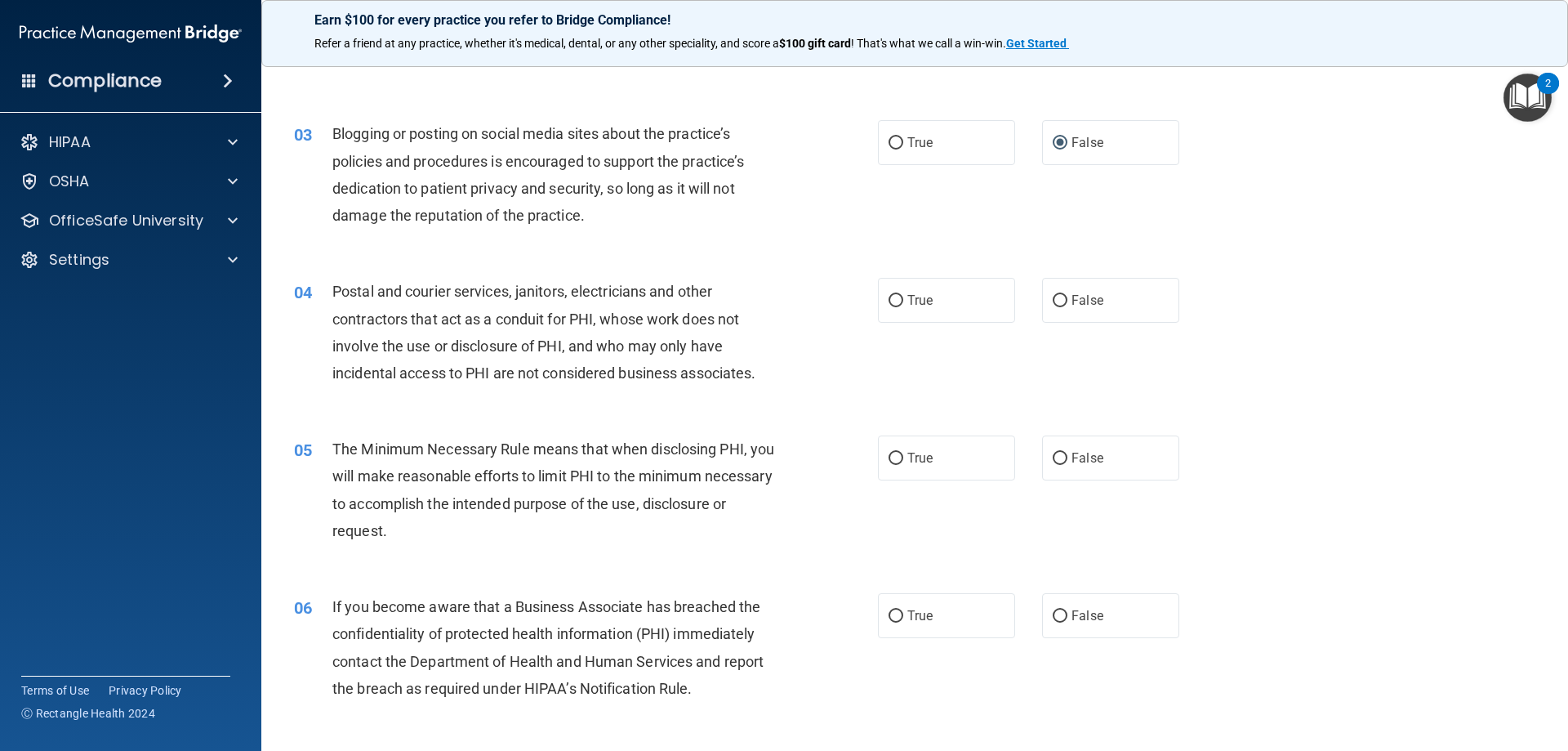
scroll to position [245, 0]
click at [939, 301] on label "True" at bounding box center [946, 298] width 137 height 45
click at [903, 301] on input "True" at bounding box center [896, 299] width 15 height 12
radio input "true"
click at [1332, 489] on div "05 The Minimum Necessary Rule means that when disclosing PHI, you will make rea…" at bounding box center [915, 491] width 1265 height 158
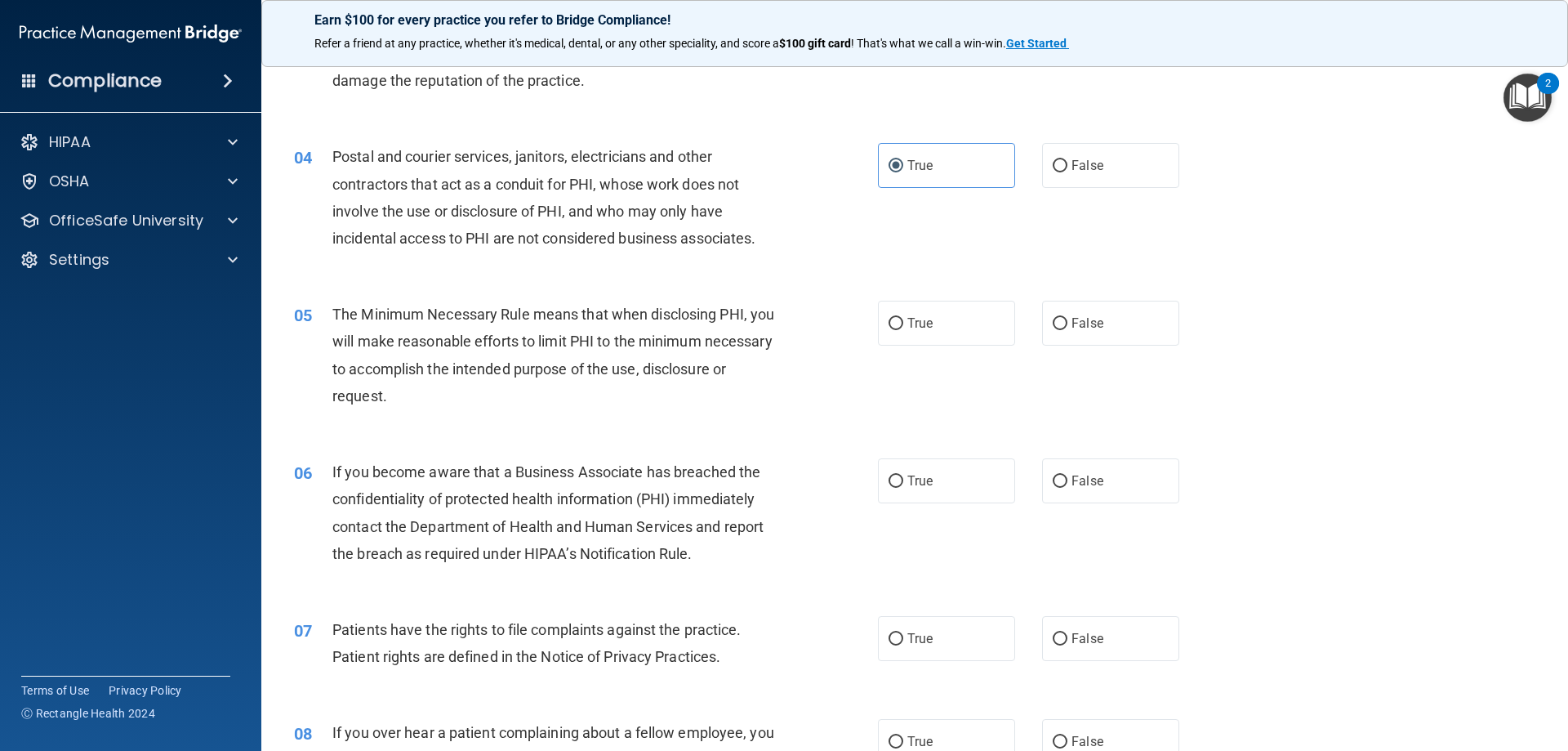
scroll to position [490, 0]
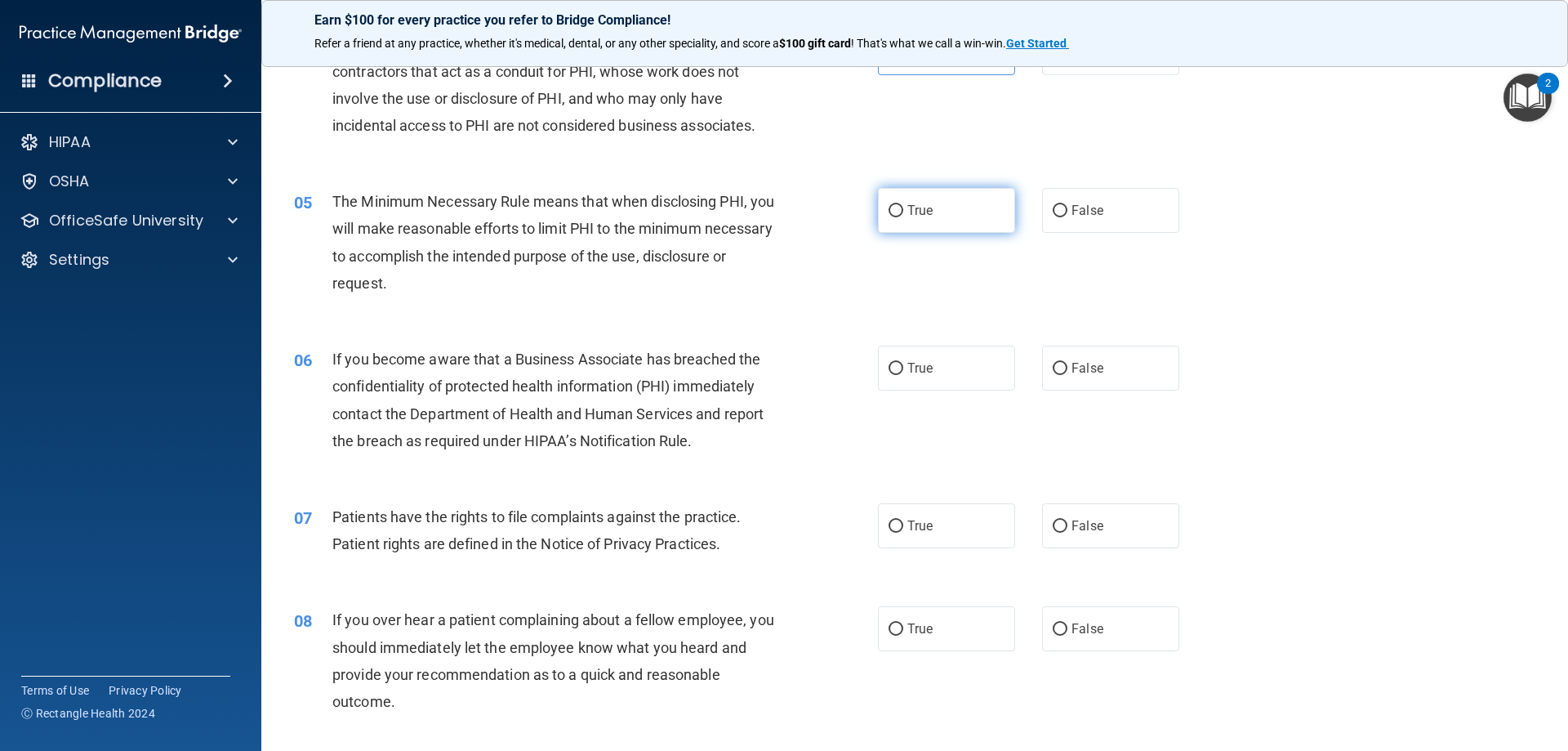
click at [899, 223] on label "True" at bounding box center [946, 211] width 137 height 45
click at [899, 217] on input "True" at bounding box center [896, 211] width 15 height 12
radio input "true"
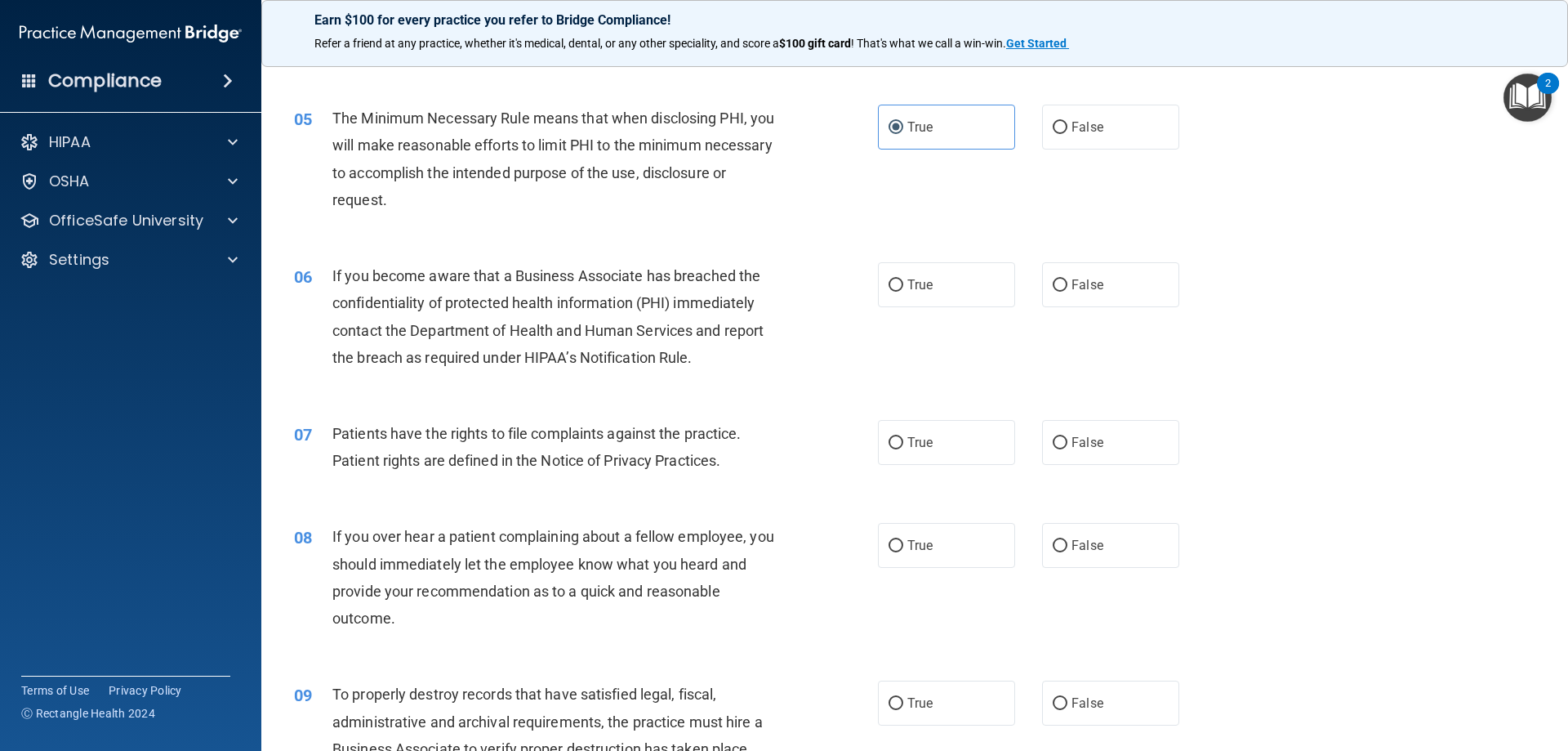
scroll to position [653, 0]
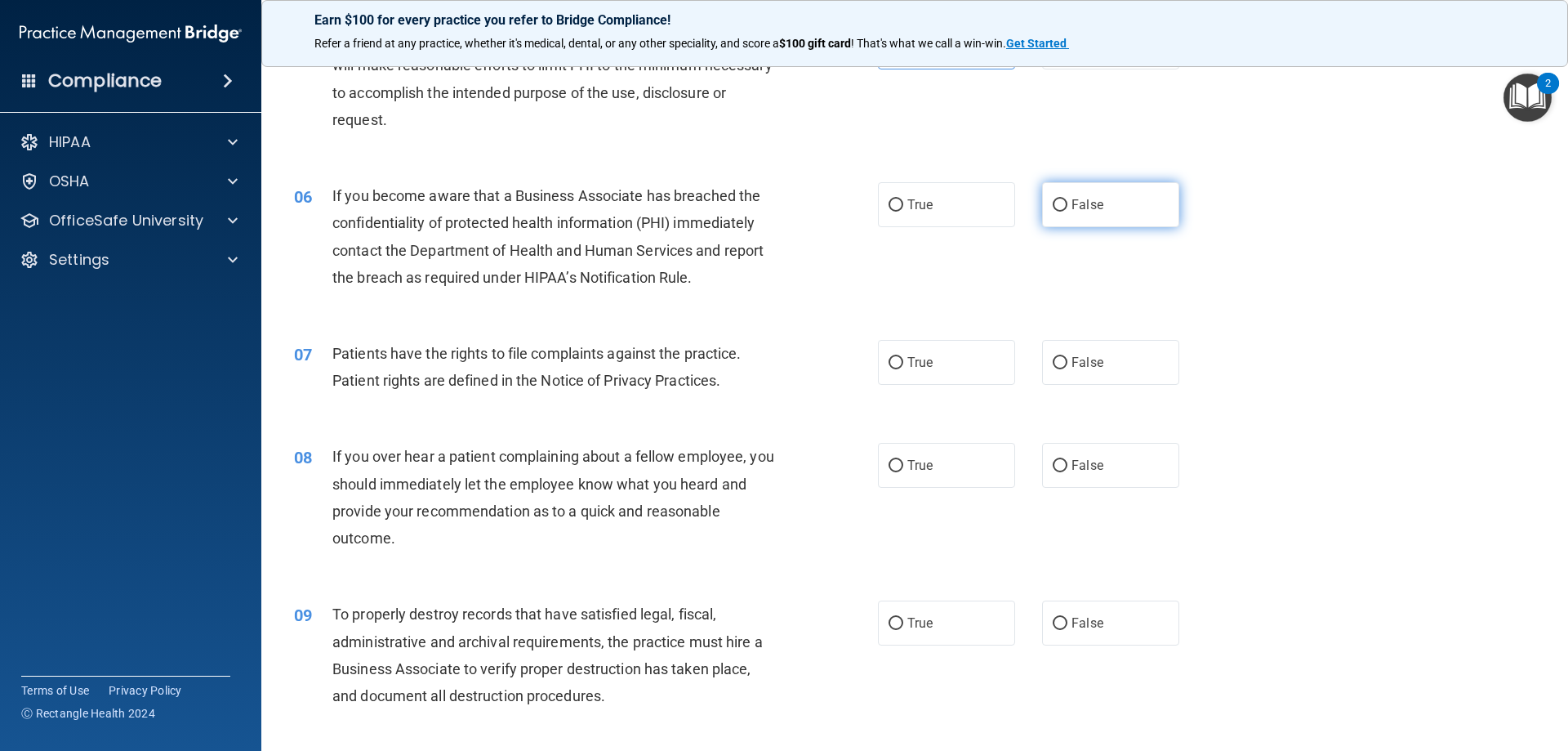
click at [1093, 215] on label "False" at bounding box center [1110, 205] width 137 height 45
click at [1067, 212] on input "False" at bounding box center [1059, 205] width 15 height 12
radio input "true"
click at [1382, 326] on div "07 Patients have the rights to file complaints against the practice. Patient ri…" at bounding box center [915, 371] width 1265 height 102
click at [894, 365] on input "True" at bounding box center [896, 363] width 15 height 12
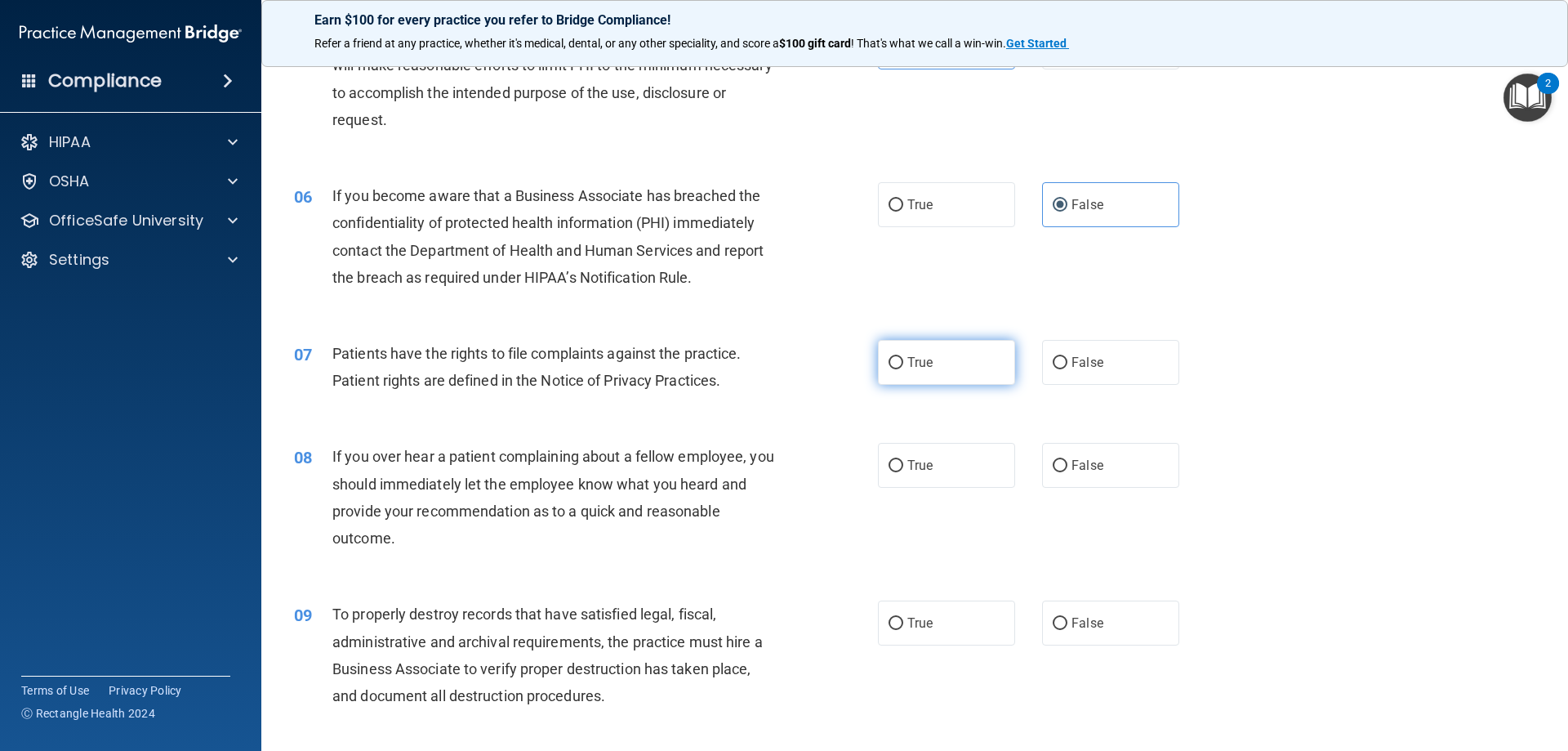
radio input "true"
click at [1075, 458] on span "False" at bounding box center [1087, 465] width 32 height 16
click at [1067, 460] on input "False" at bounding box center [1059, 466] width 15 height 12
radio input "true"
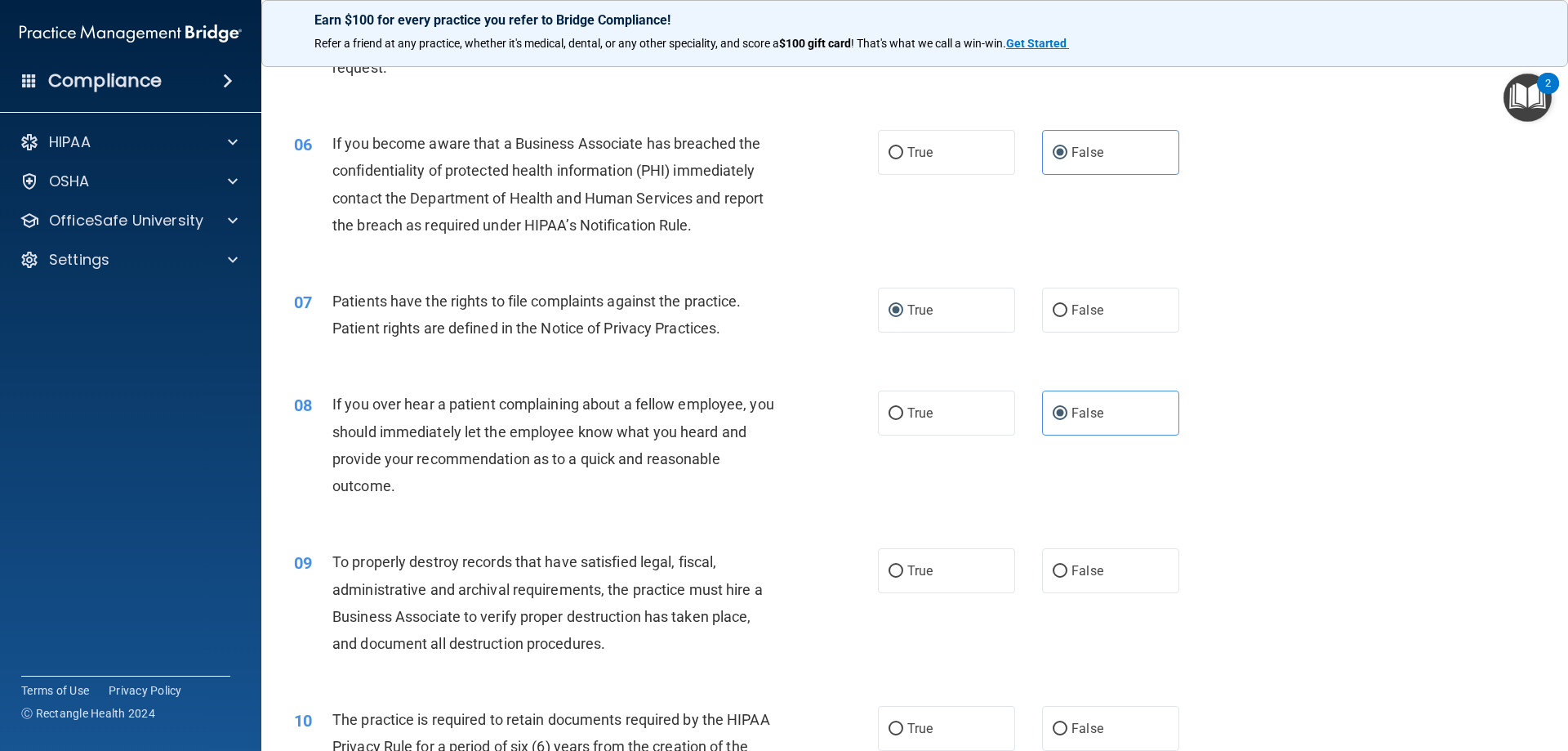
scroll to position [735, 0]
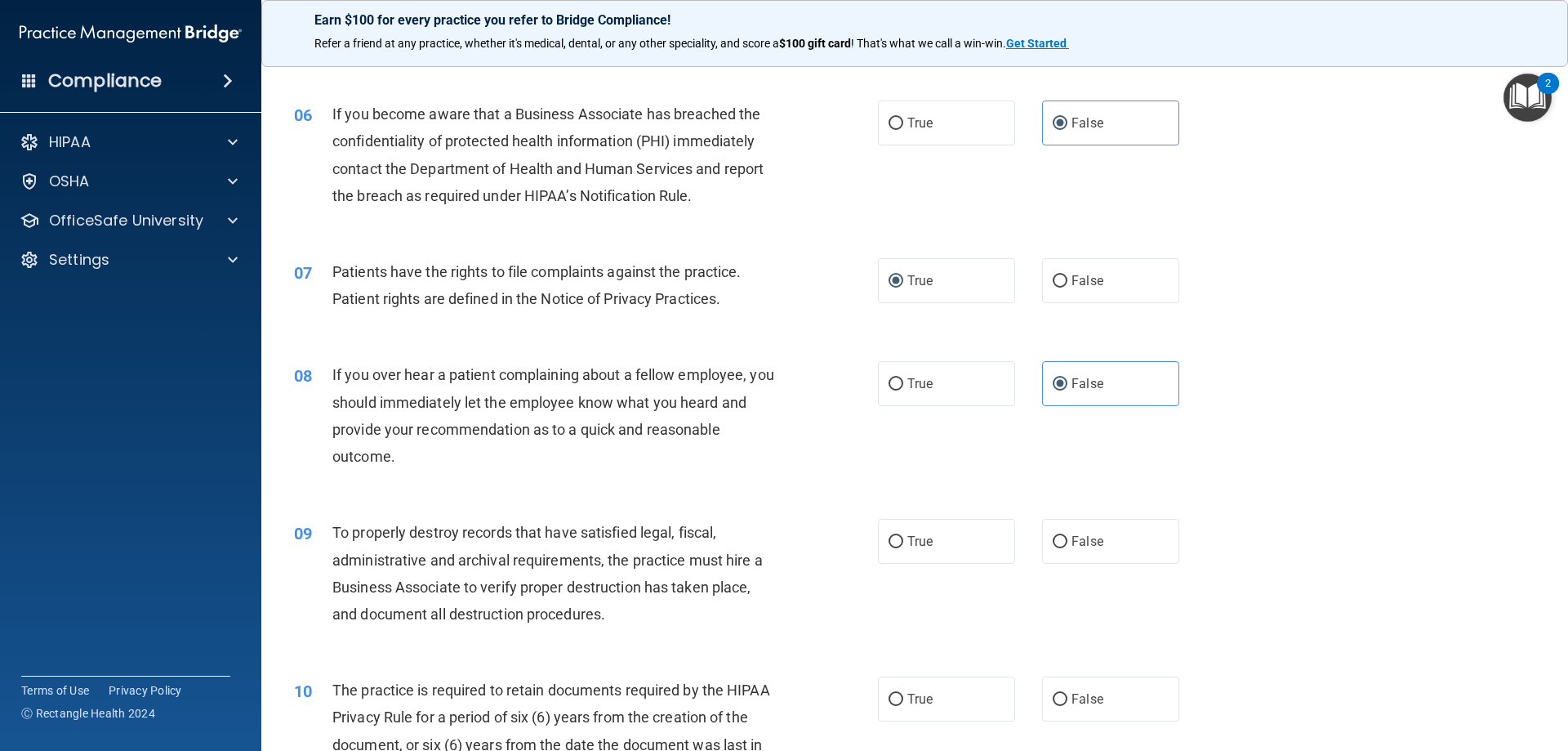
click at [1346, 421] on div "08 If you over hear a patient complaining about a fellow employee, you should i…" at bounding box center [915, 420] width 1265 height 158
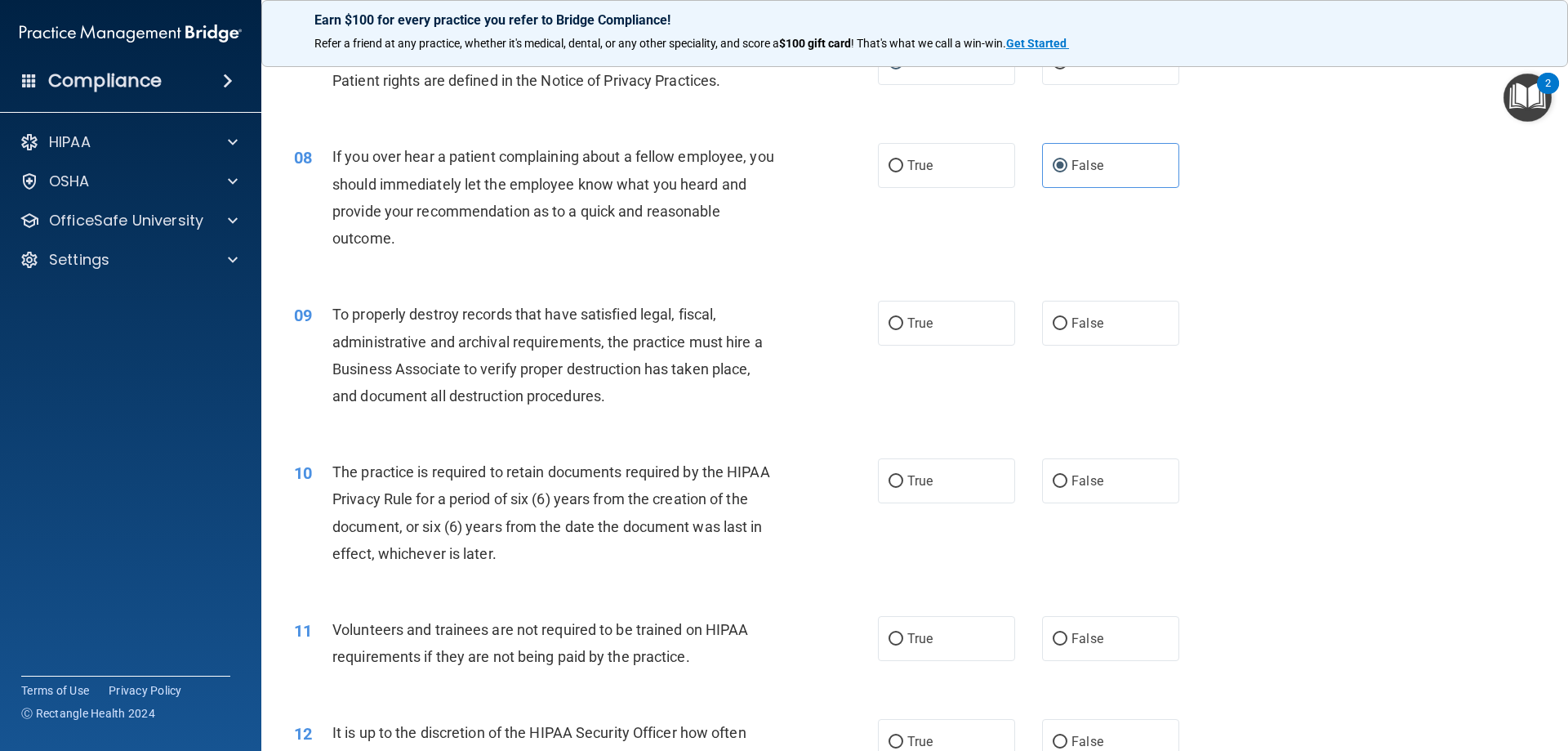
scroll to position [980, 0]
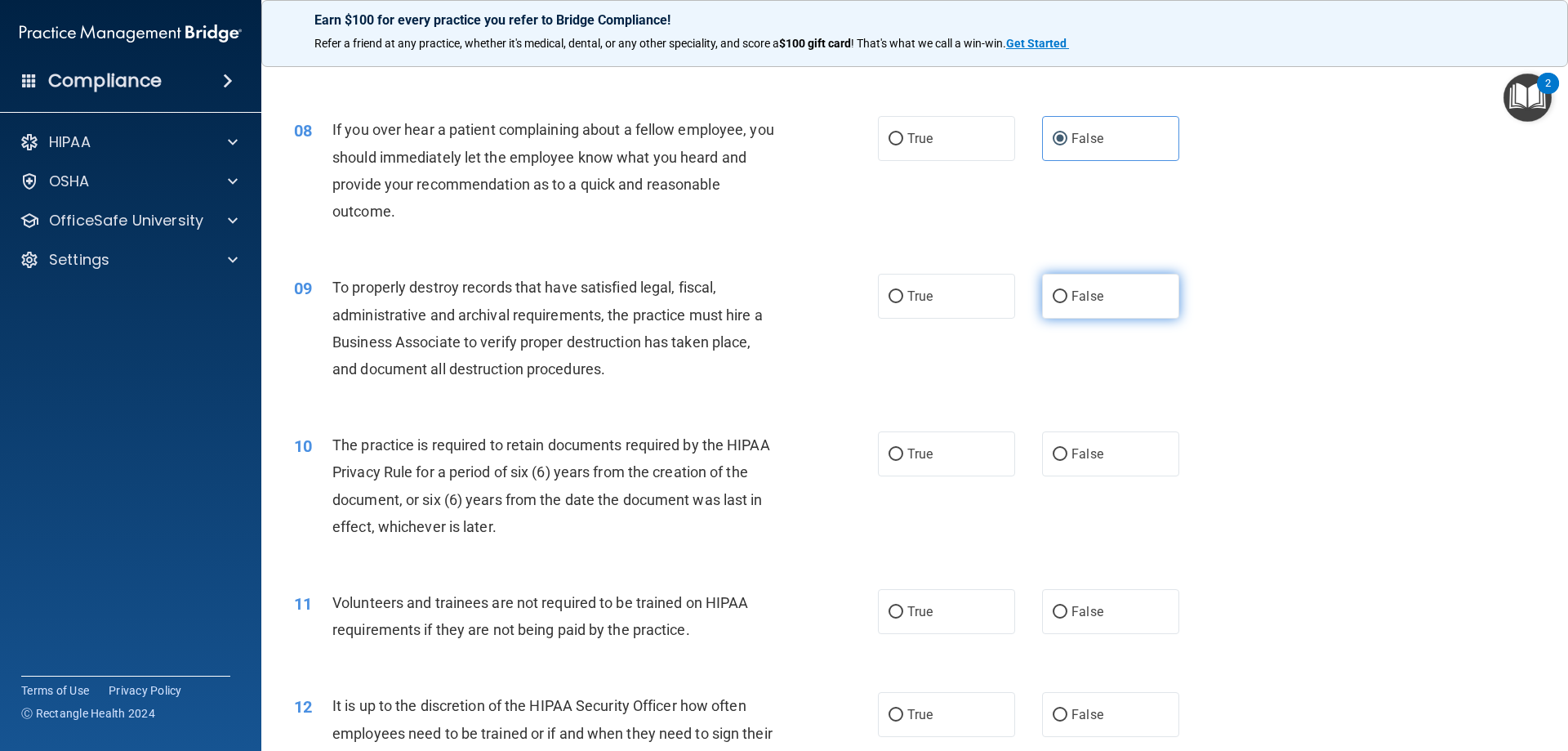
click at [1093, 304] on label "False" at bounding box center [1110, 297] width 137 height 45
click at [1067, 303] on input "False" at bounding box center [1059, 297] width 15 height 12
radio input "true"
click at [1308, 432] on div "10 The practice is required to retain documents required by the HIPAA Privacy R…" at bounding box center [915, 490] width 1265 height 158
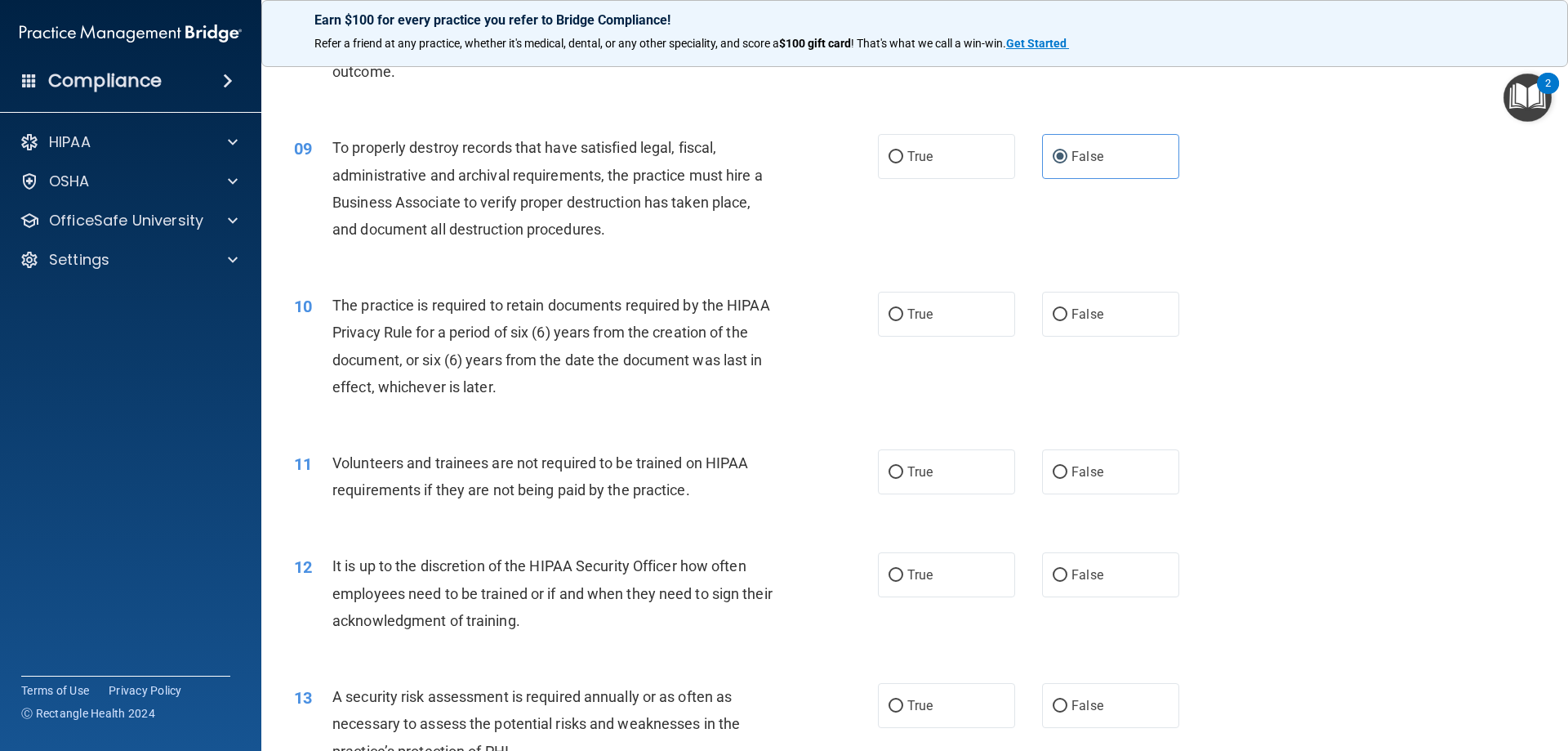
scroll to position [1143, 0]
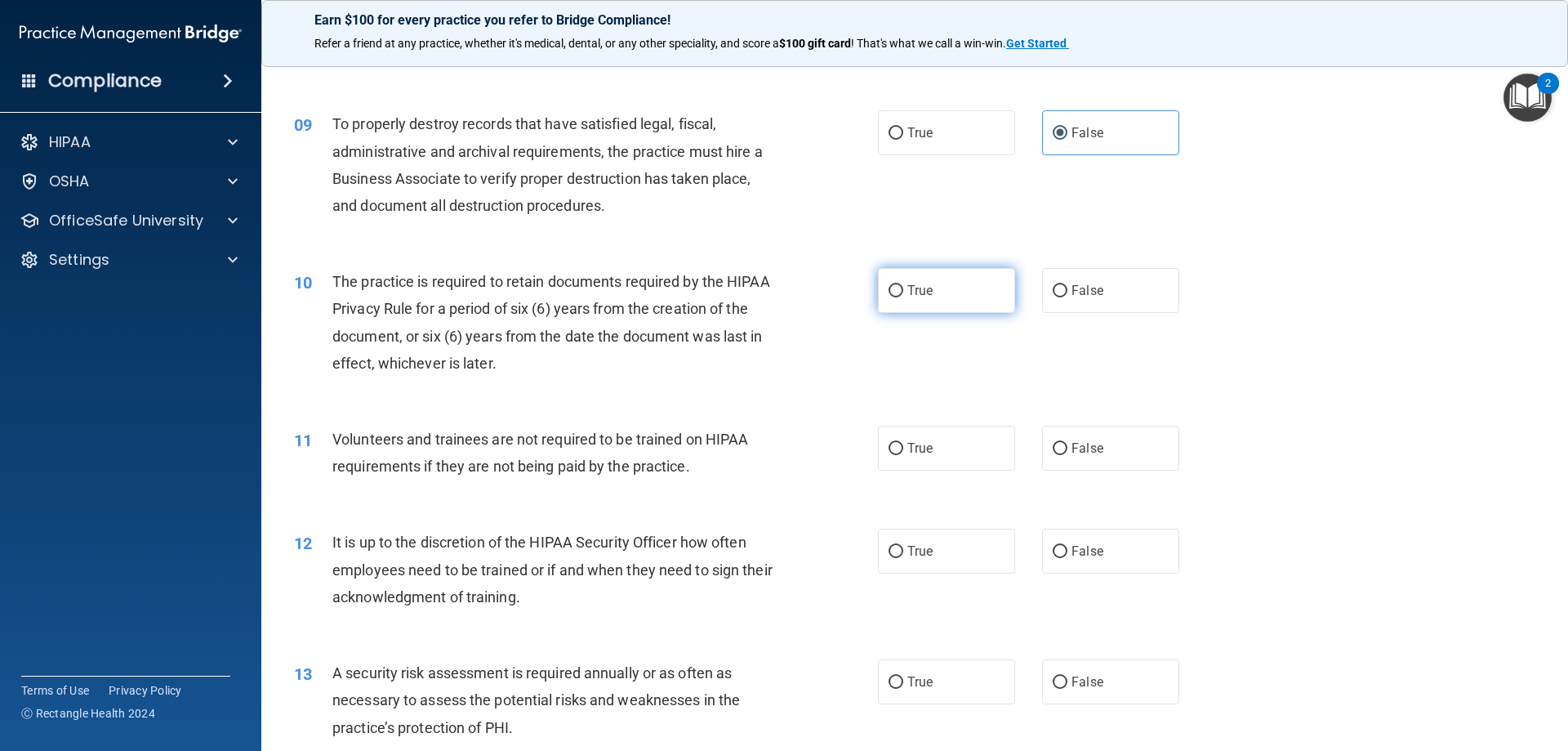
click at [897, 288] on label "True" at bounding box center [946, 291] width 137 height 45
click at [897, 288] on input "True" at bounding box center [896, 291] width 15 height 12
radio input "true"
click at [1267, 403] on div "10 The practice is required to retain documents required by the HIPAA Privacy R…" at bounding box center [915, 326] width 1265 height 158
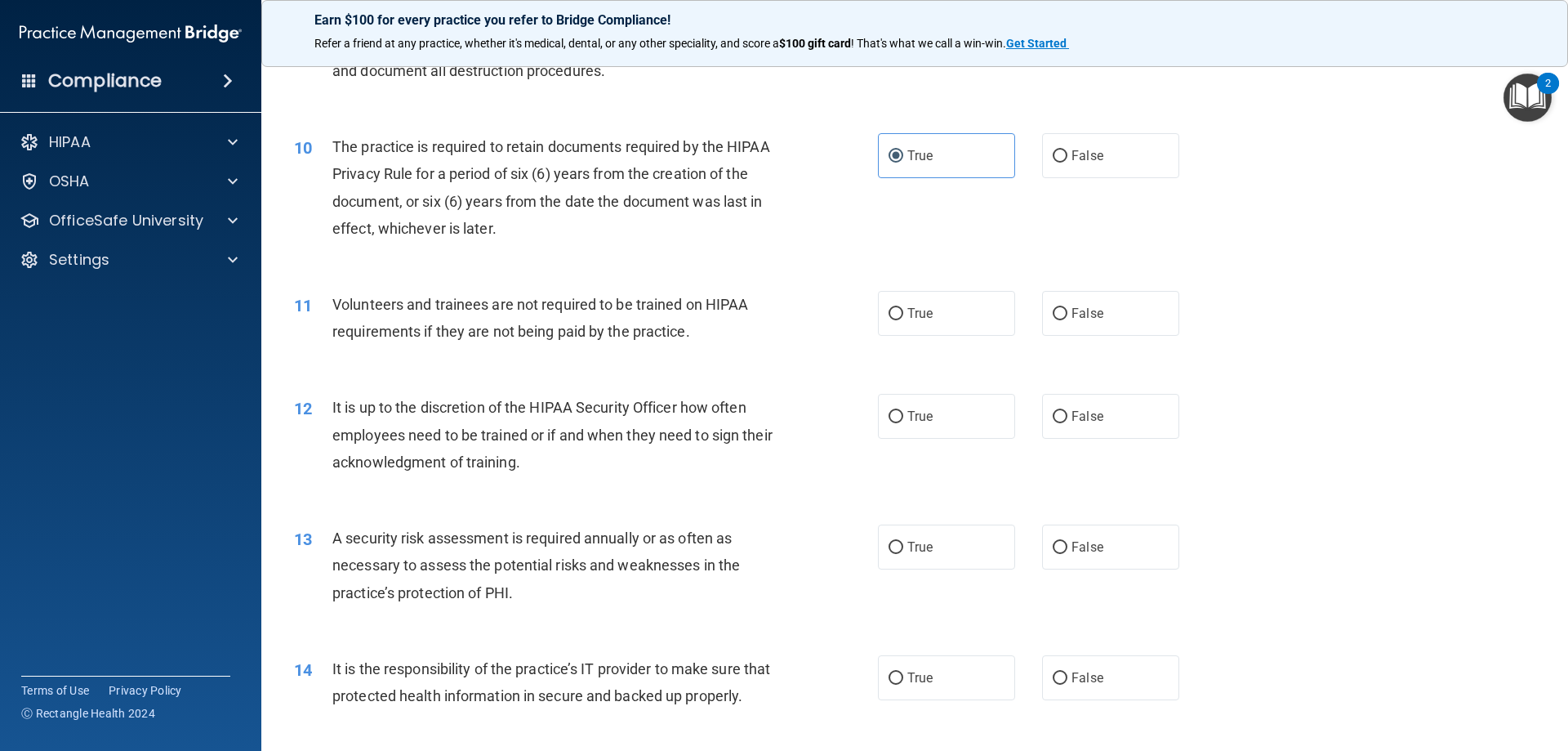
scroll to position [1307, 0]
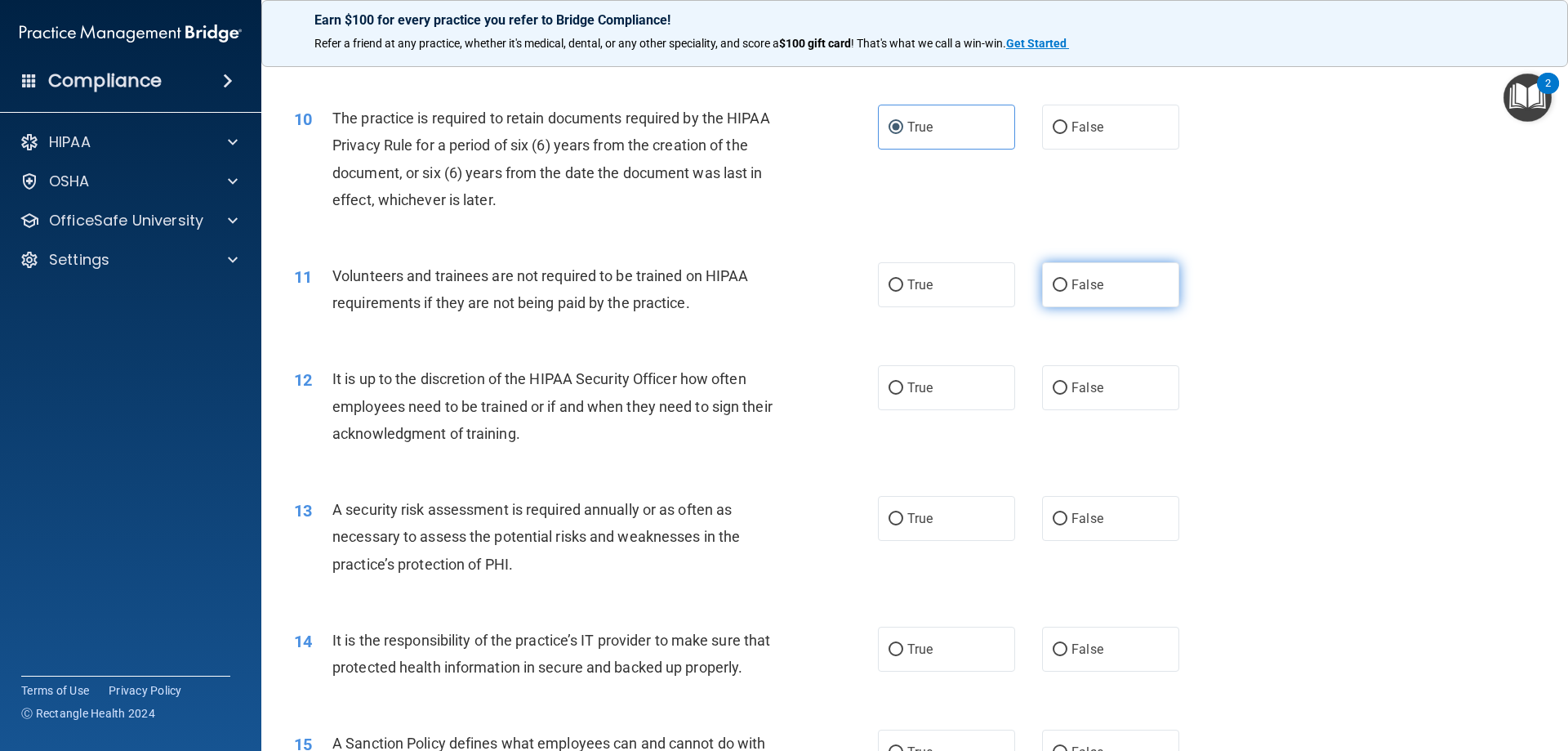
click at [1082, 281] on span "False" at bounding box center [1087, 285] width 32 height 16
click at [1067, 281] on input "False" at bounding box center [1059, 285] width 15 height 12
radio input "true"
click at [1456, 495] on div "13 A security risk assessment is required annually or as often as necessary to …" at bounding box center [915, 540] width 1265 height 131
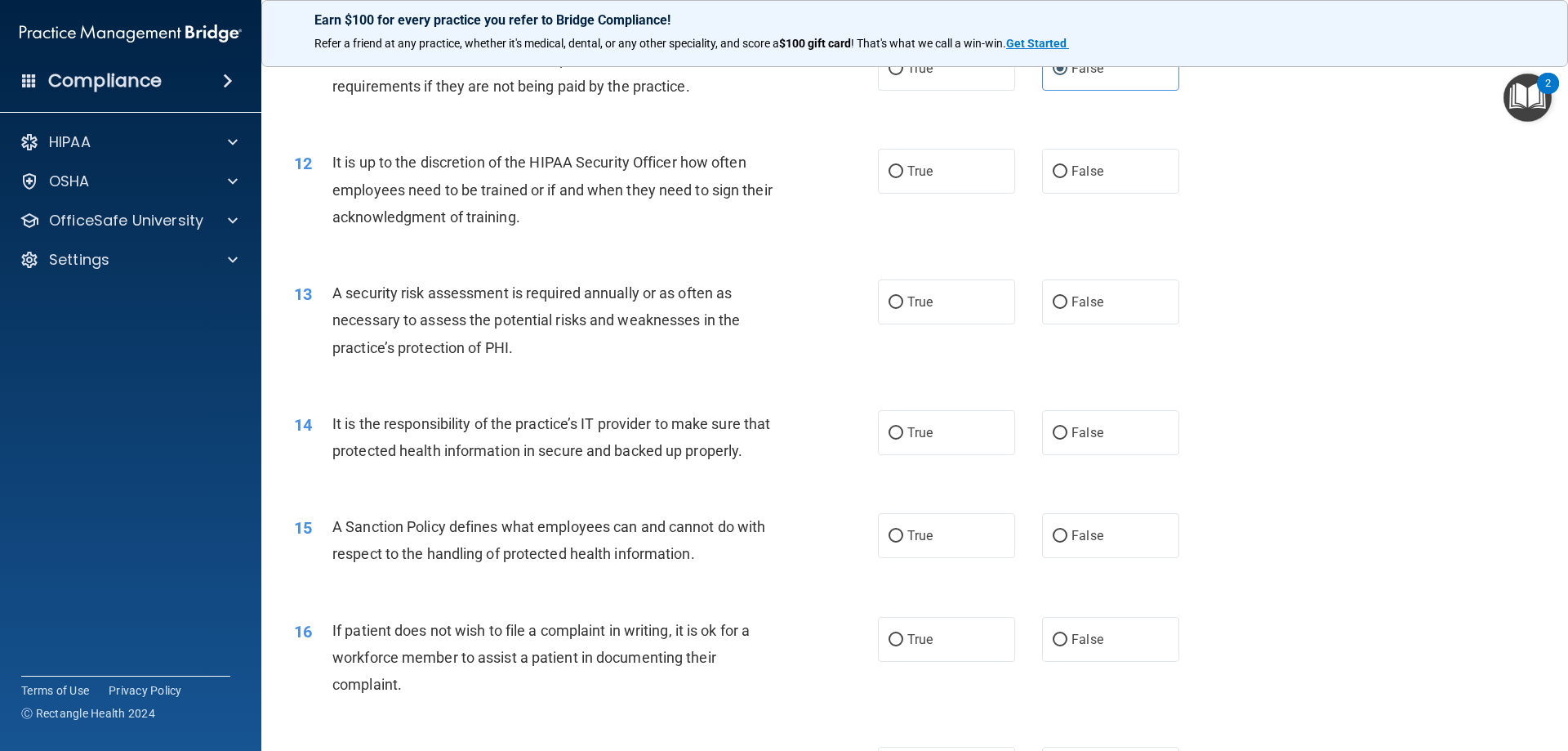
scroll to position [1551, 0]
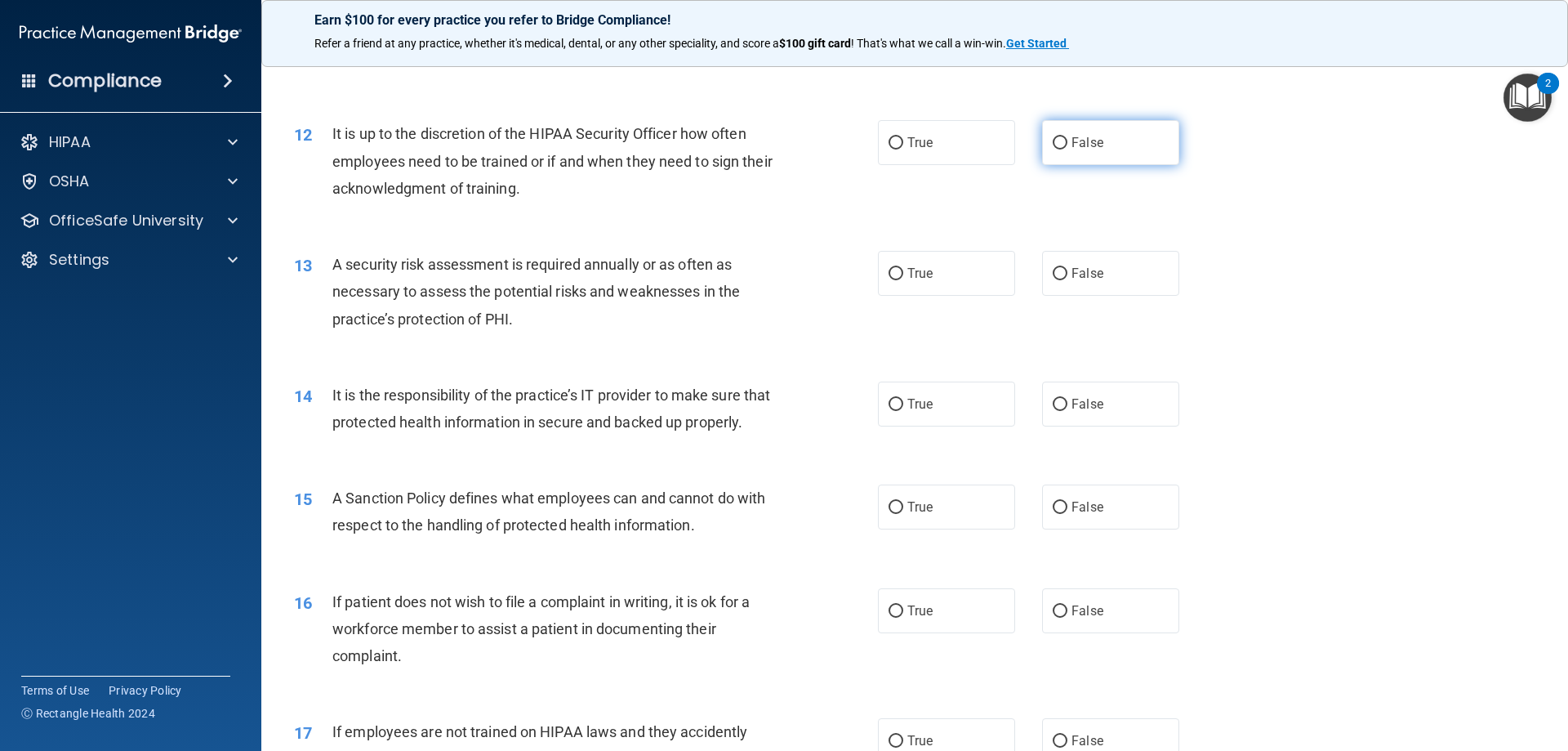
click at [1095, 149] on label "False" at bounding box center [1110, 143] width 137 height 45
click at [1067, 149] on input "False" at bounding box center [1059, 143] width 15 height 12
radio input "true"
click at [931, 290] on label "True" at bounding box center [946, 273] width 137 height 45
click at [903, 280] on input "True" at bounding box center [896, 274] width 15 height 12
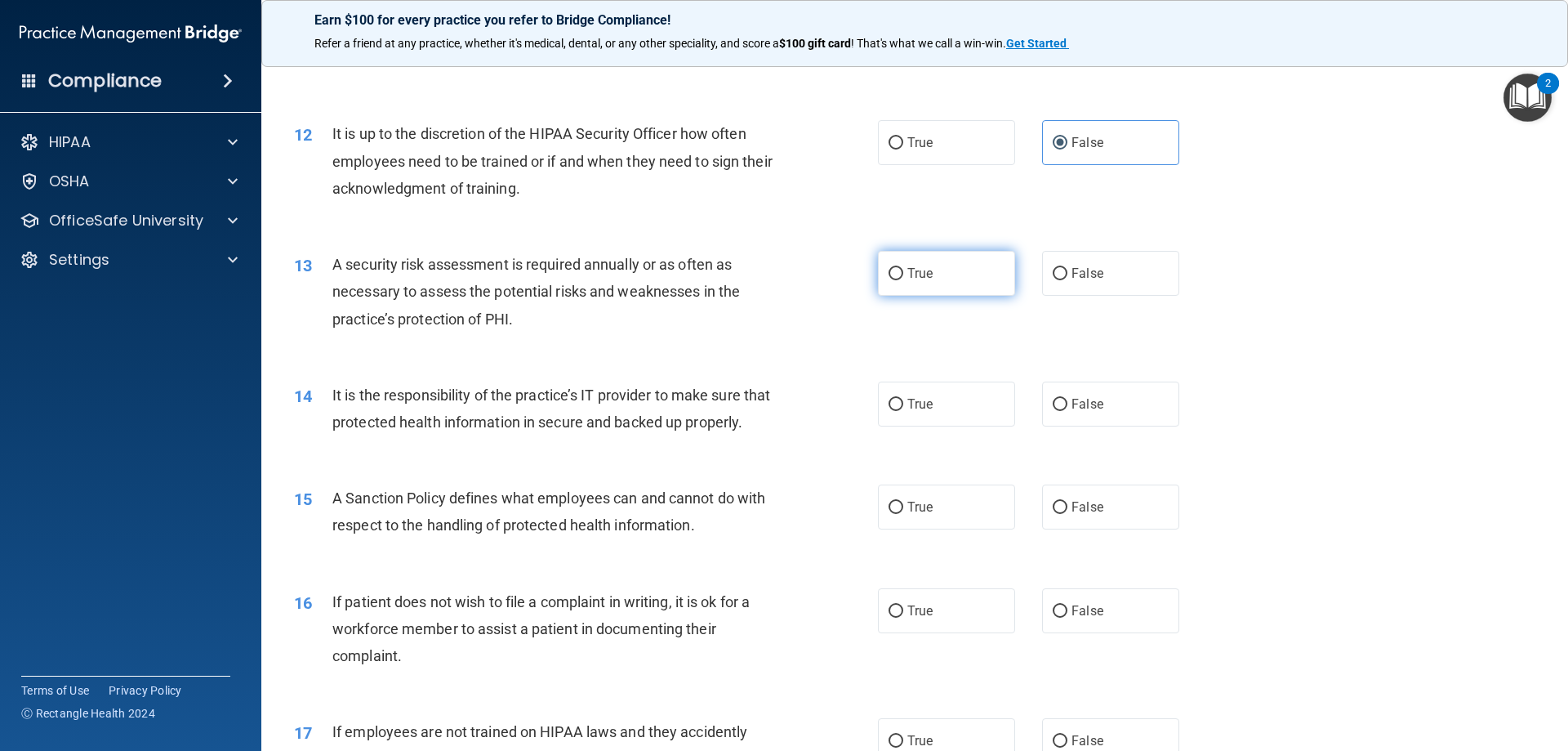
radio input "true"
click at [1300, 436] on div "14 It is the responsibility of the practice’s IT provider to make sure that pro…" at bounding box center [915, 412] width 1265 height 102
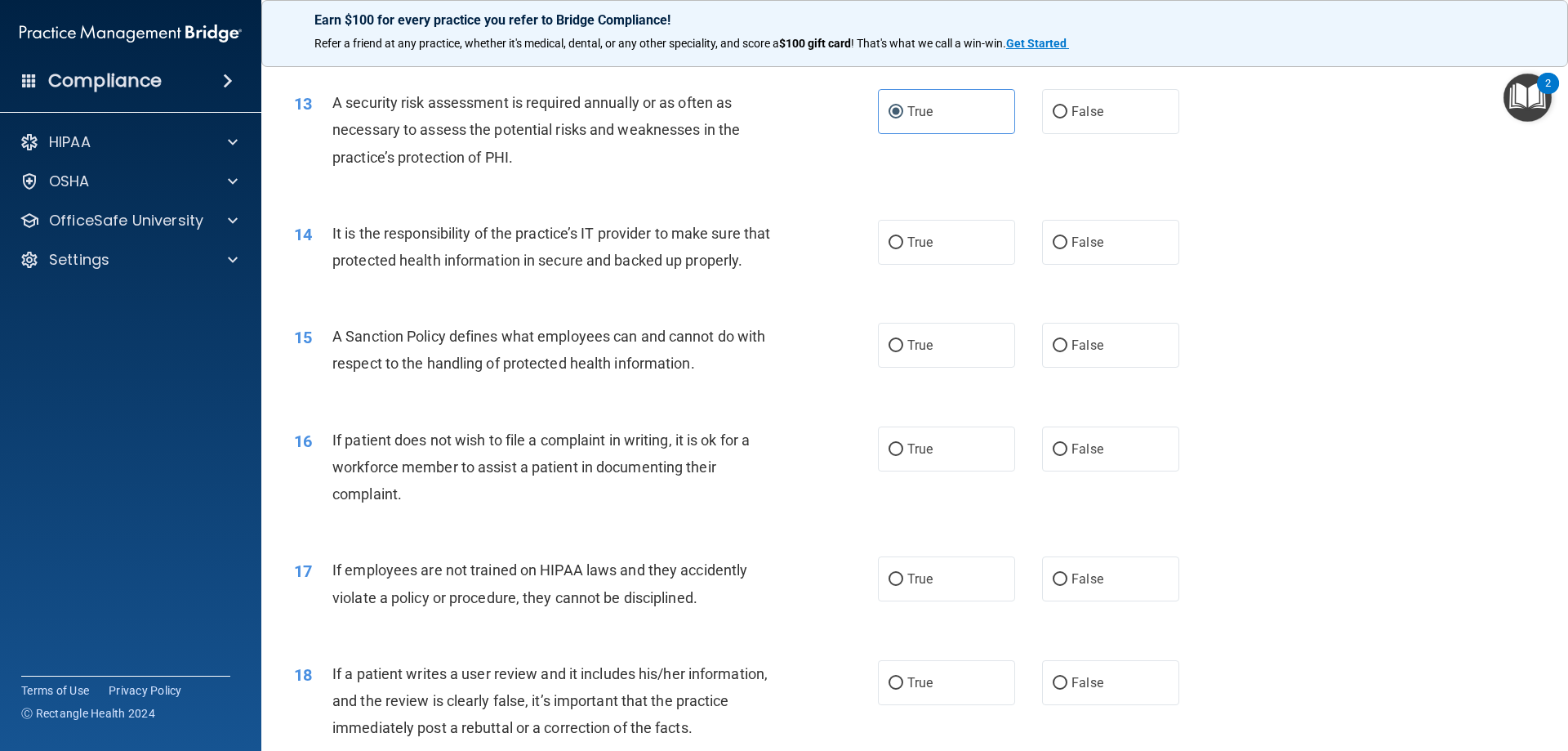
scroll to position [1715, 0]
click at [1081, 238] on span "False" at bounding box center [1087, 240] width 32 height 16
click at [1067, 238] on input "False" at bounding box center [1059, 241] width 15 height 12
radio input "true"
click at [1336, 403] on div "15 A Sanction Policy defines what employees can and cannot do with respect to t…" at bounding box center [915, 352] width 1265 height 102
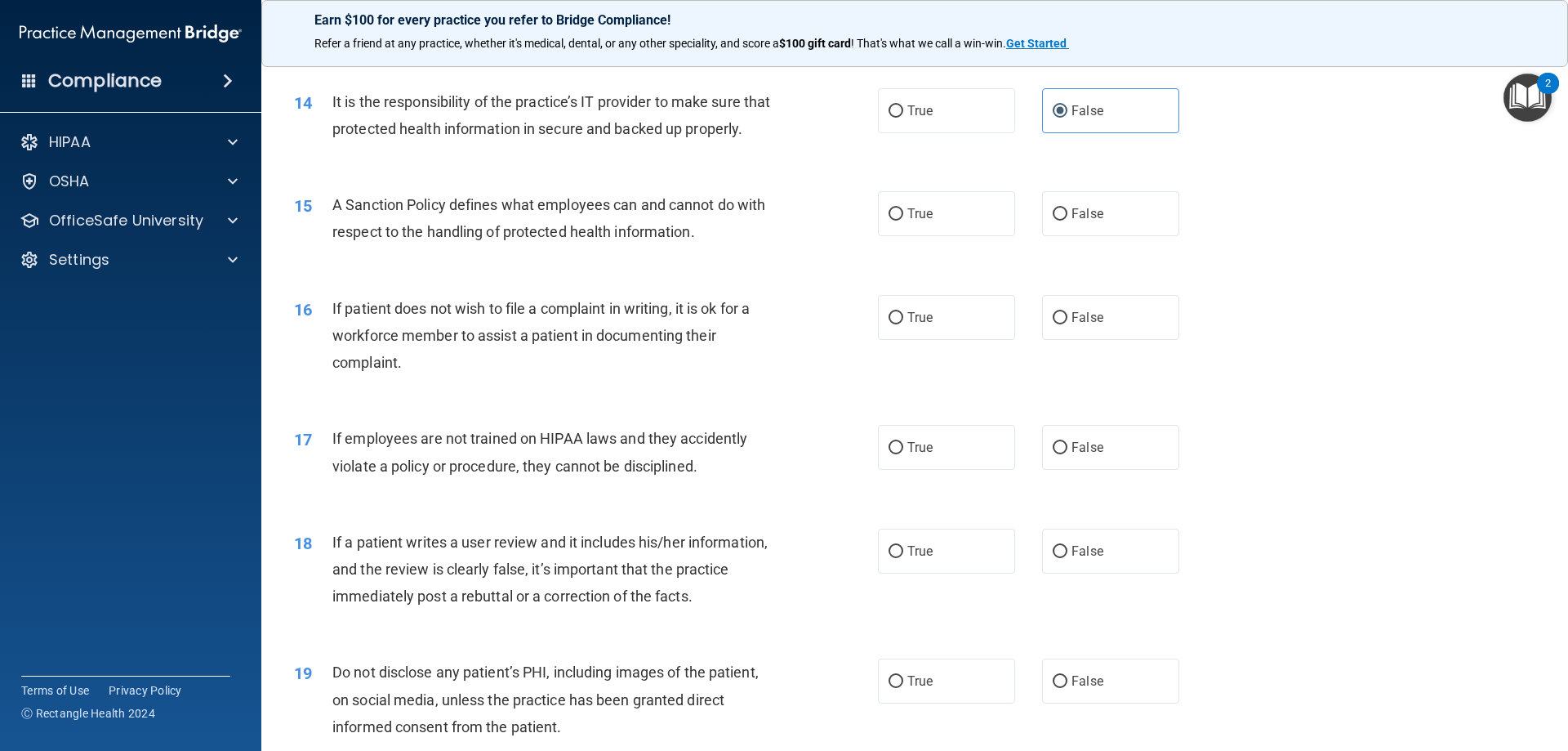
scroll to position [1878, 0]
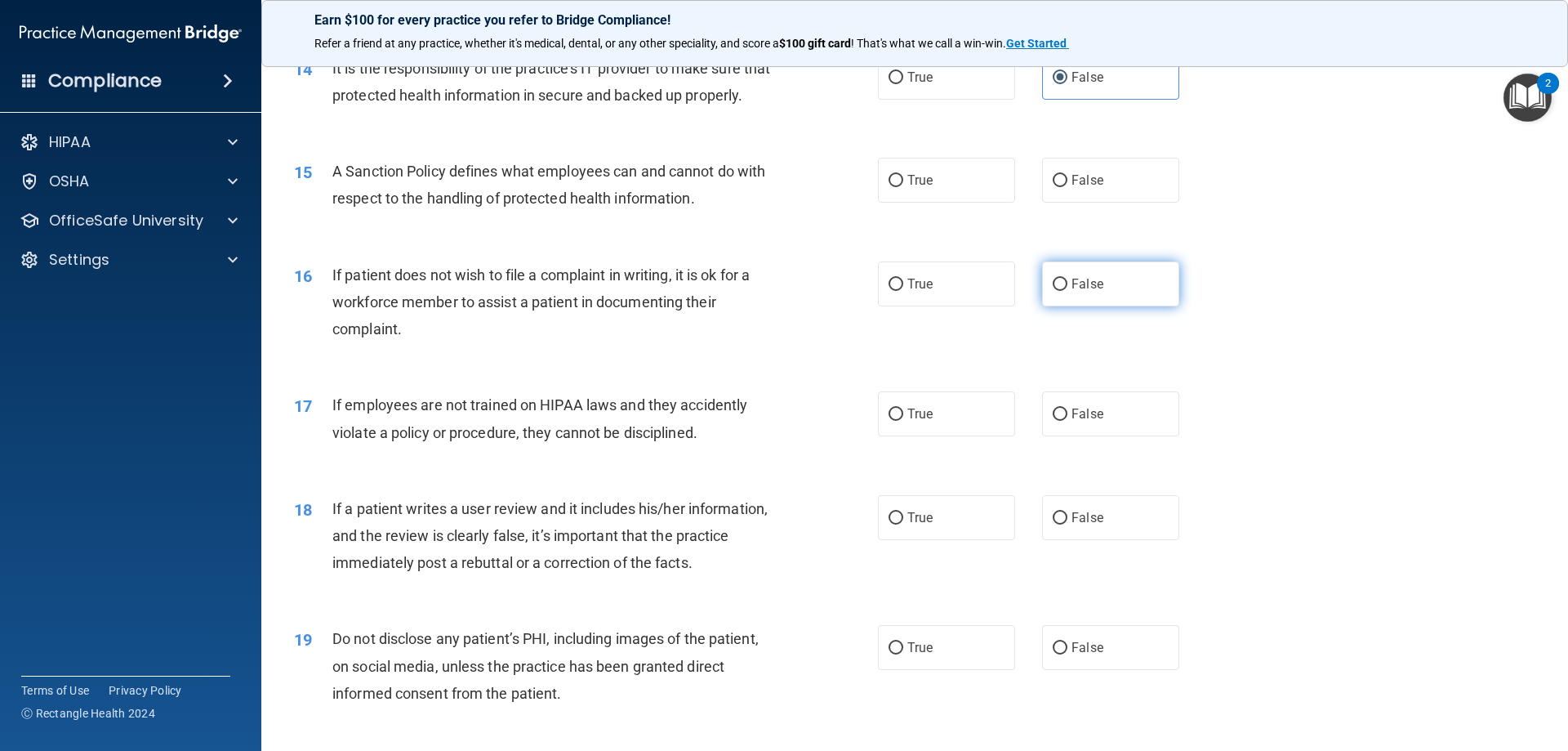
click at [1071, 292] on span "False" at bounding box center [1087, 284] width 32 height 16
click at [1067, 291] on input "False" at bounding box center [1059, 285] width 15 height 12
radio input "true"
click at [1338, 438] on div "17 If employees are not trained on HIPAA laws and they accidently violate a pol…" at bounding box center [915, 422] width 1265 height 102
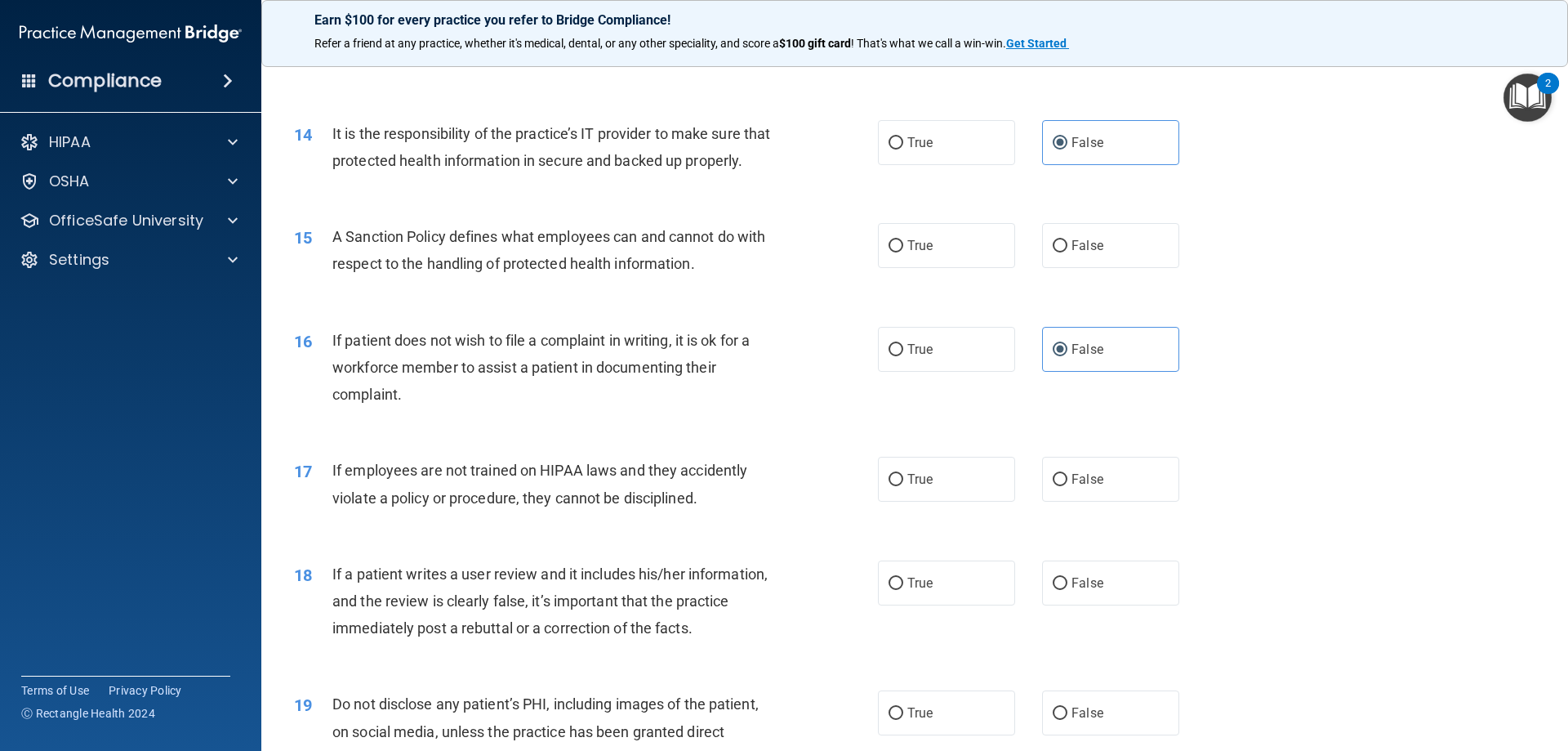
scroll to position [1797, 0]
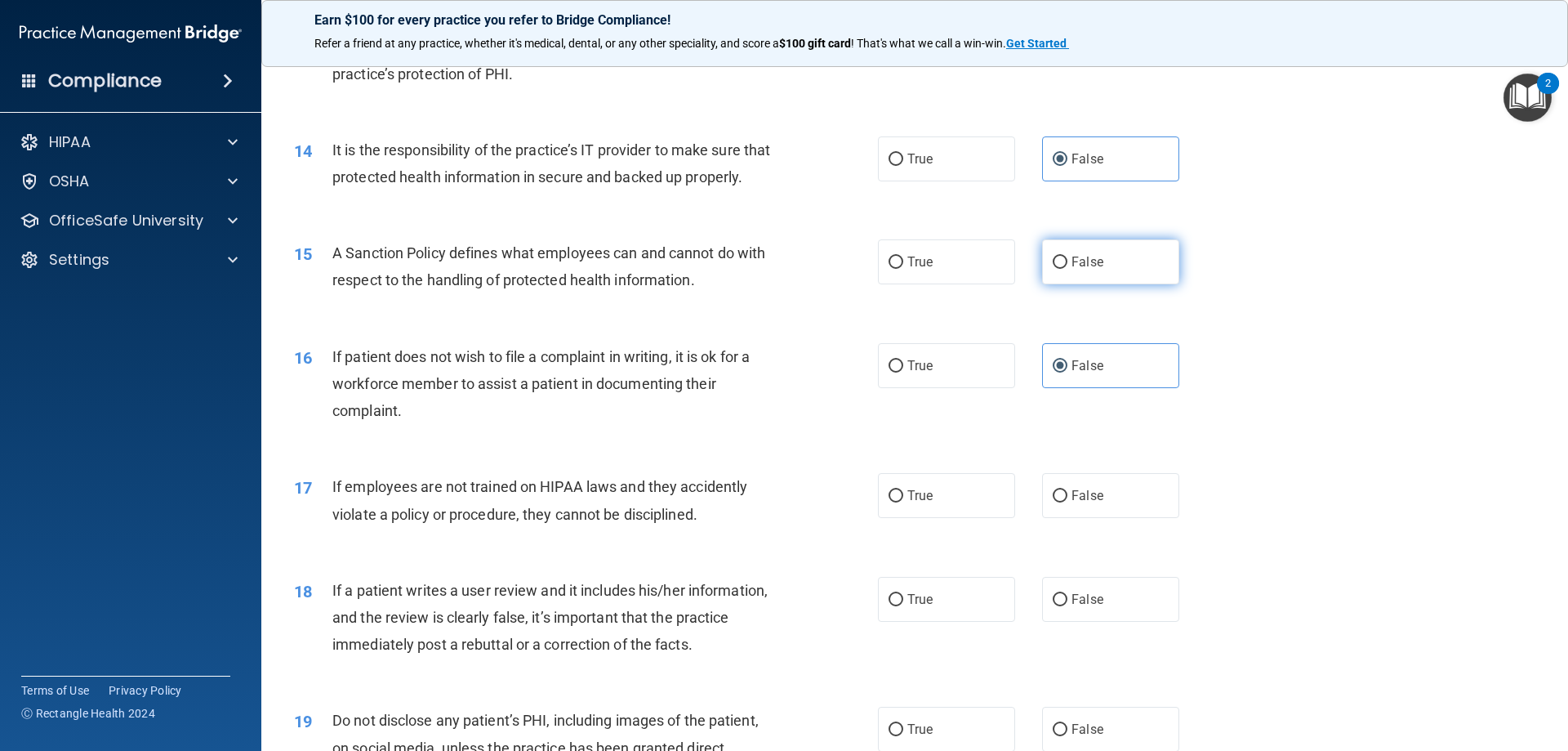
click at [1059, 284] on label "False" at bounding box center [1110, 262] width 137 height 45
click at [1059, 269] on input "False" at bounding box center [1059, 262] width 15 height 12
radio input "true"
click at [879, 388] on label "True" at bounding box center [946, 366] width 137 height 45
click at [889, 373] on input "True" at bounding box center [896, 366] width 15 height 12
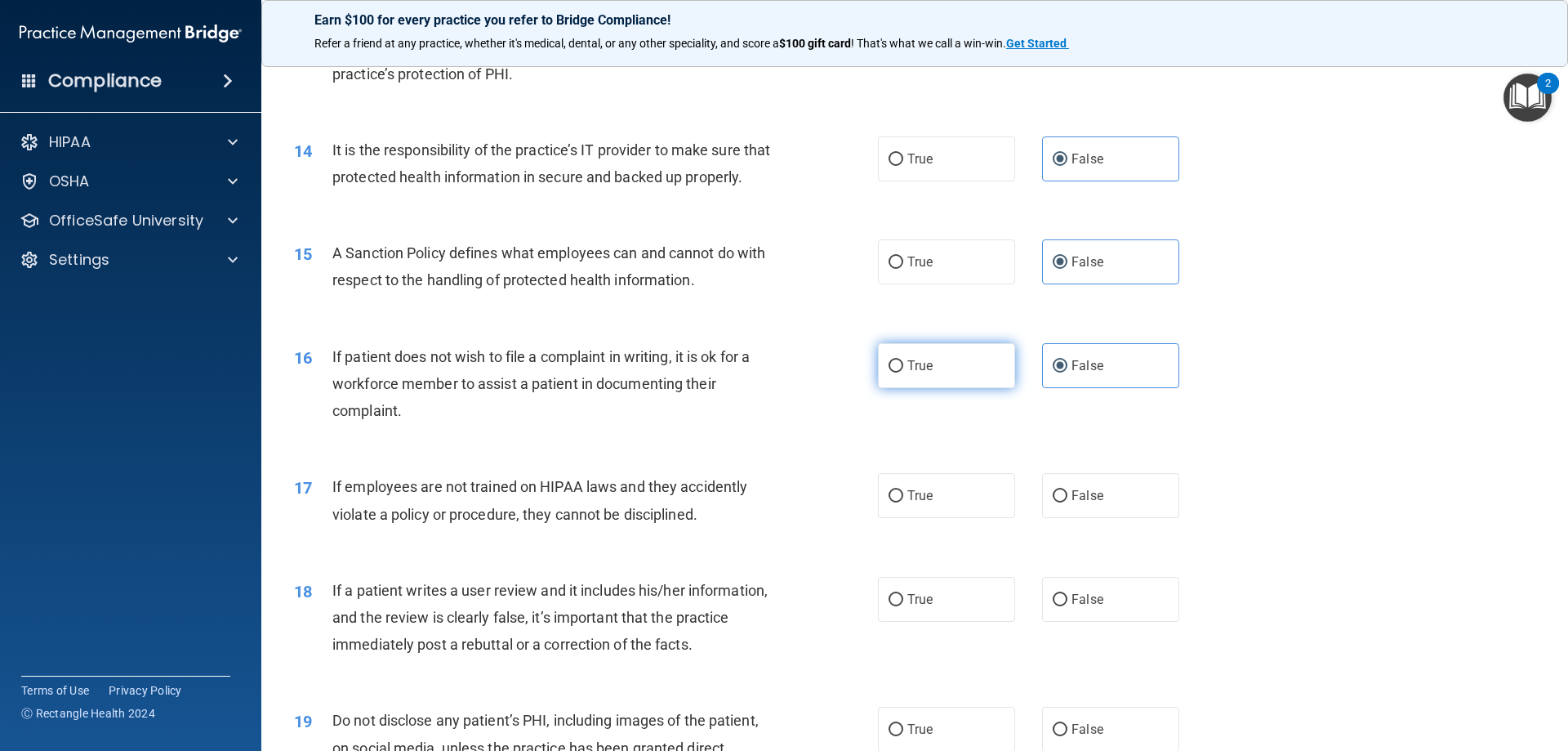
radio input "true"
radio input "false"
click at [1257, 449] on div "16 If patient does not wish to file a complaint in writing, it is ok for a work…" at bounding box center [915, 387] width 1265 height 131
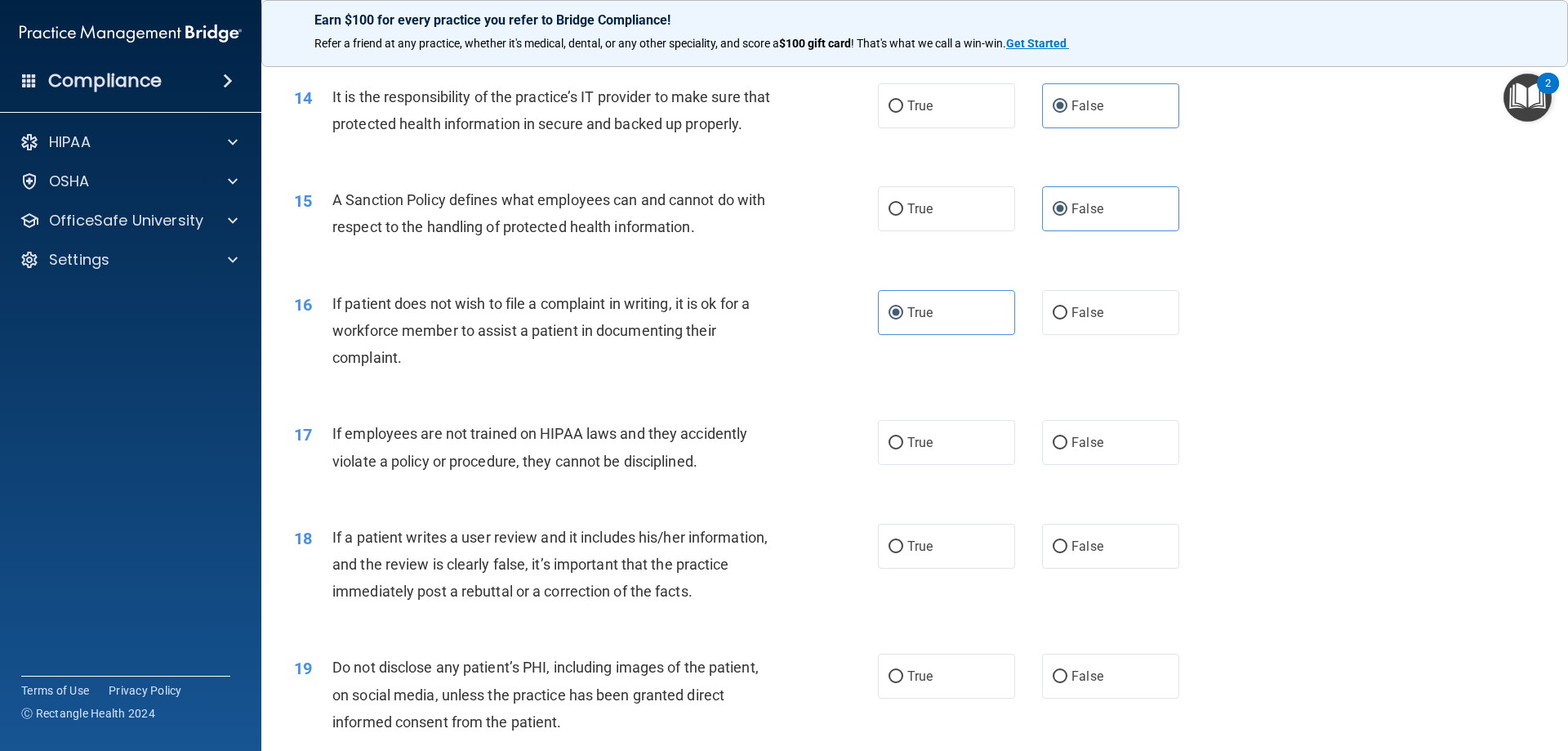
scroll to position [1878, 0]
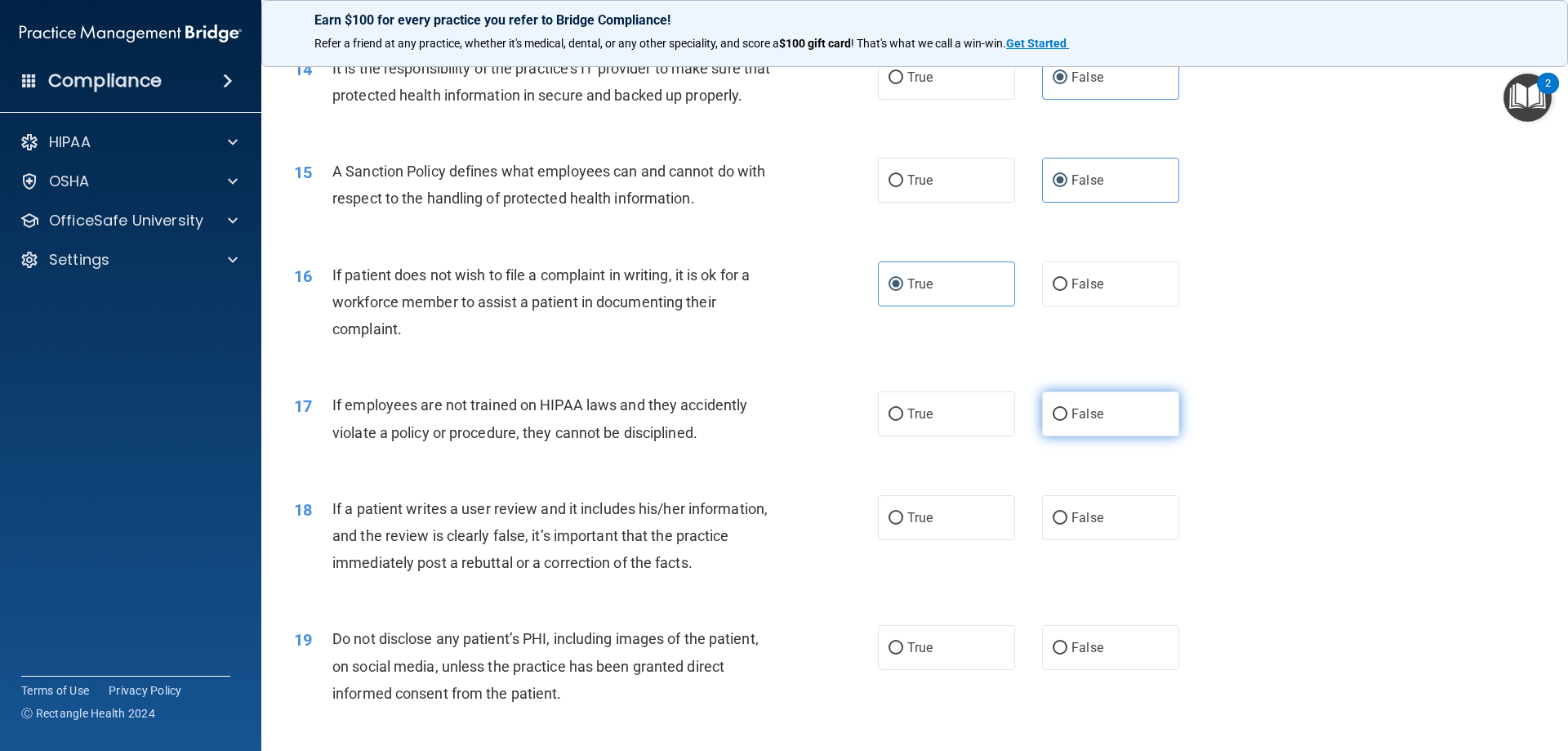
click at [1048, 432] on label "False" at bounding box center [1110, 414] width 137 height 45
click at [1053, 421] on input "False" at bounding box center [1059, 414] width 15 height 12
radio input "true"
click at [1447, 474] on div "17 If employees are not trained on HIPAA laws and they accidently violate a pol…" at bounding box center [915, 422] width 1265 height 102
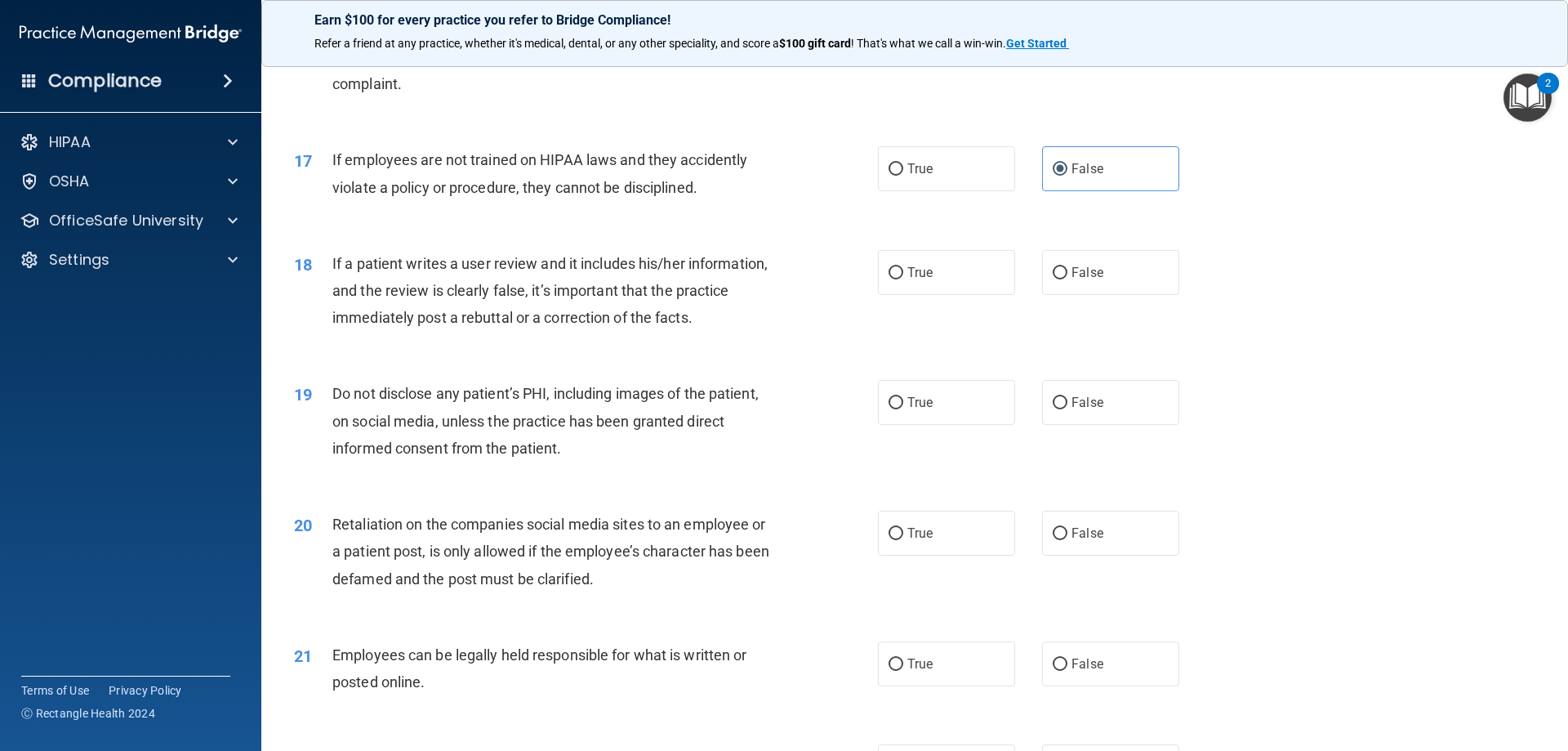
scroll to position [2205, 0]
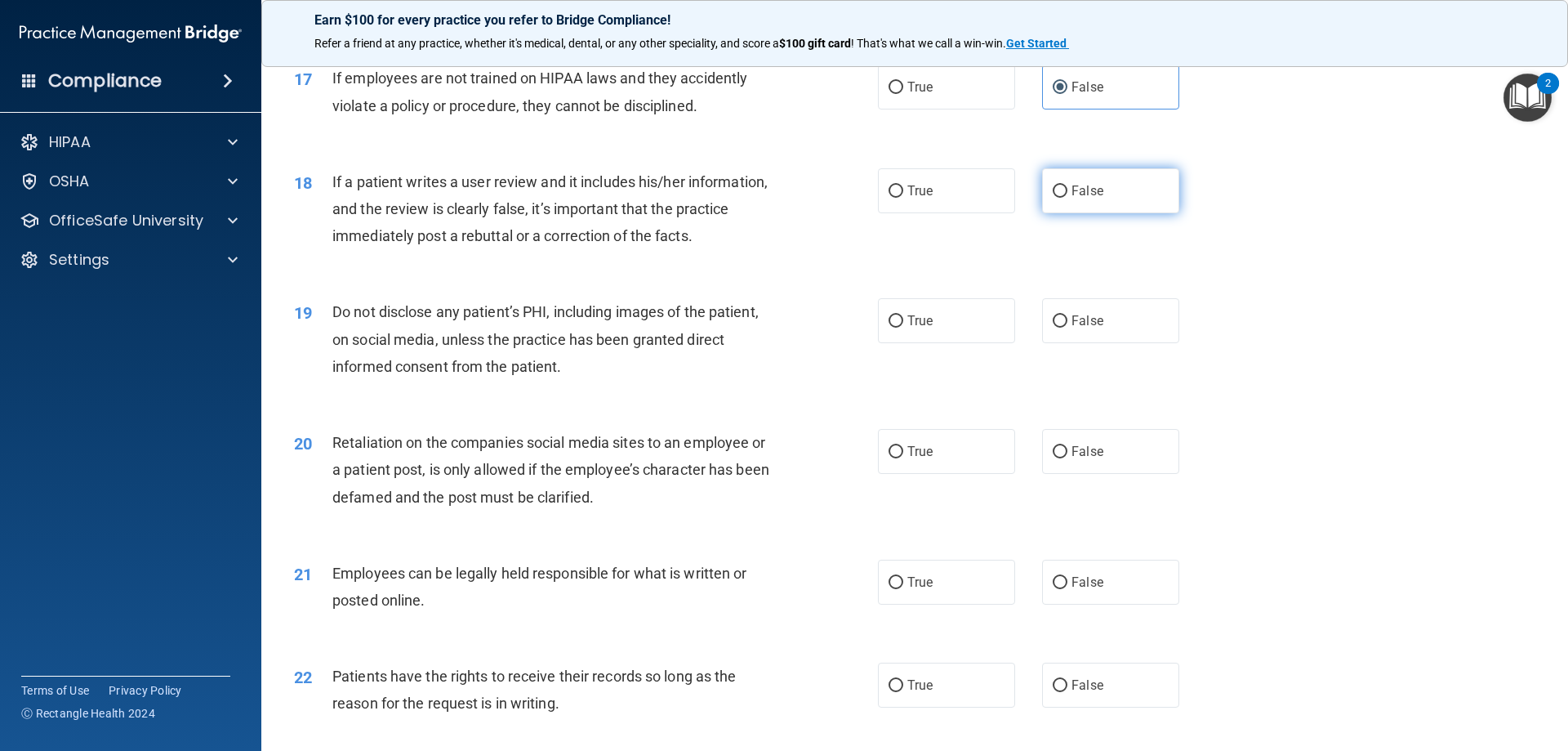
click at [1073, 198] on span "False" at bounding box center [1087, 191] width 32 height 16
click at [1067, 198] on input "False" at bounding box center [1059, 191] width 15 height 12
radio input "true"
click at [1224, 342] on div "19 Do not disclose any patient’s PHI, including images of the patient, on socia…" at bounding box center [915, 343] width 1265 height 131
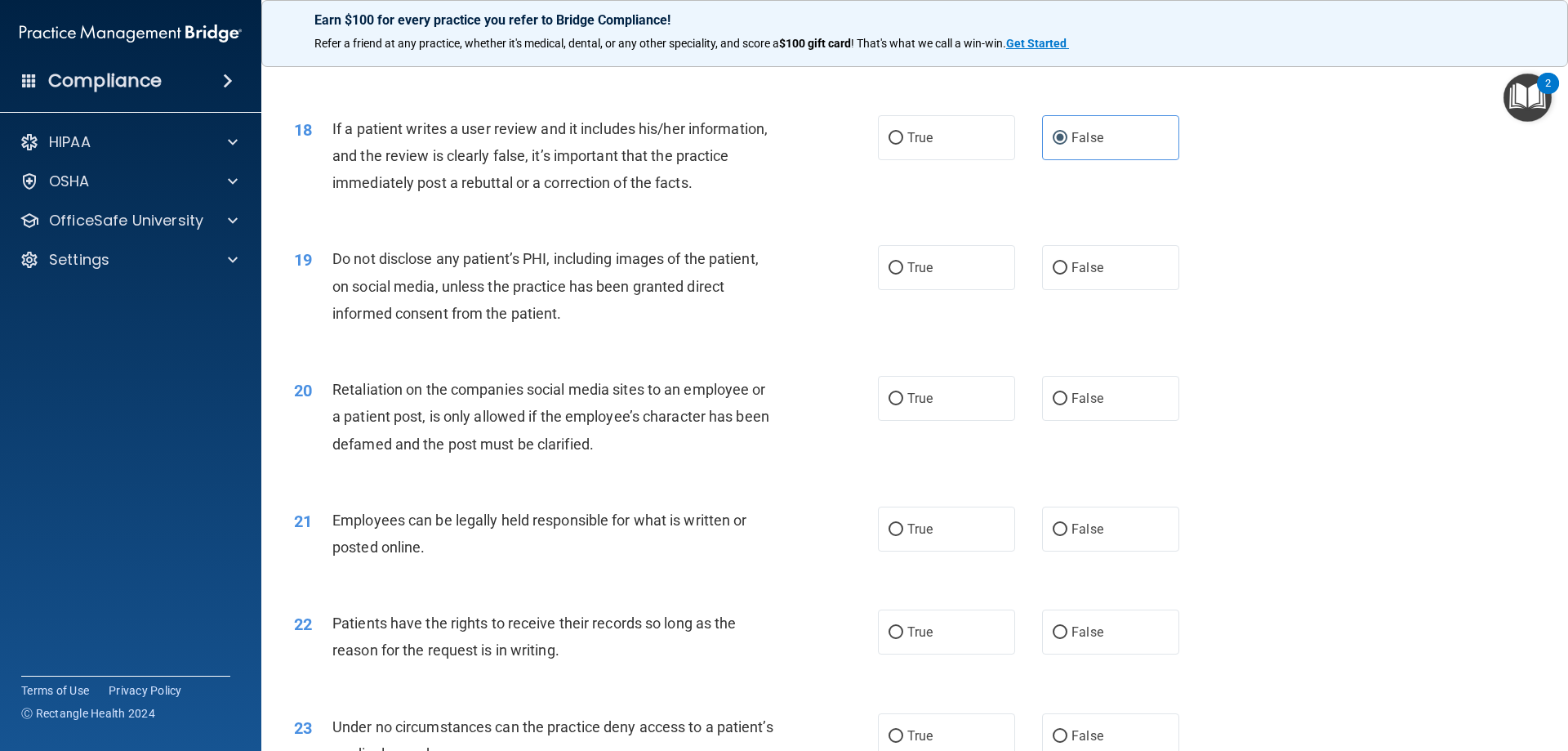
scroll to position [2287, 0]
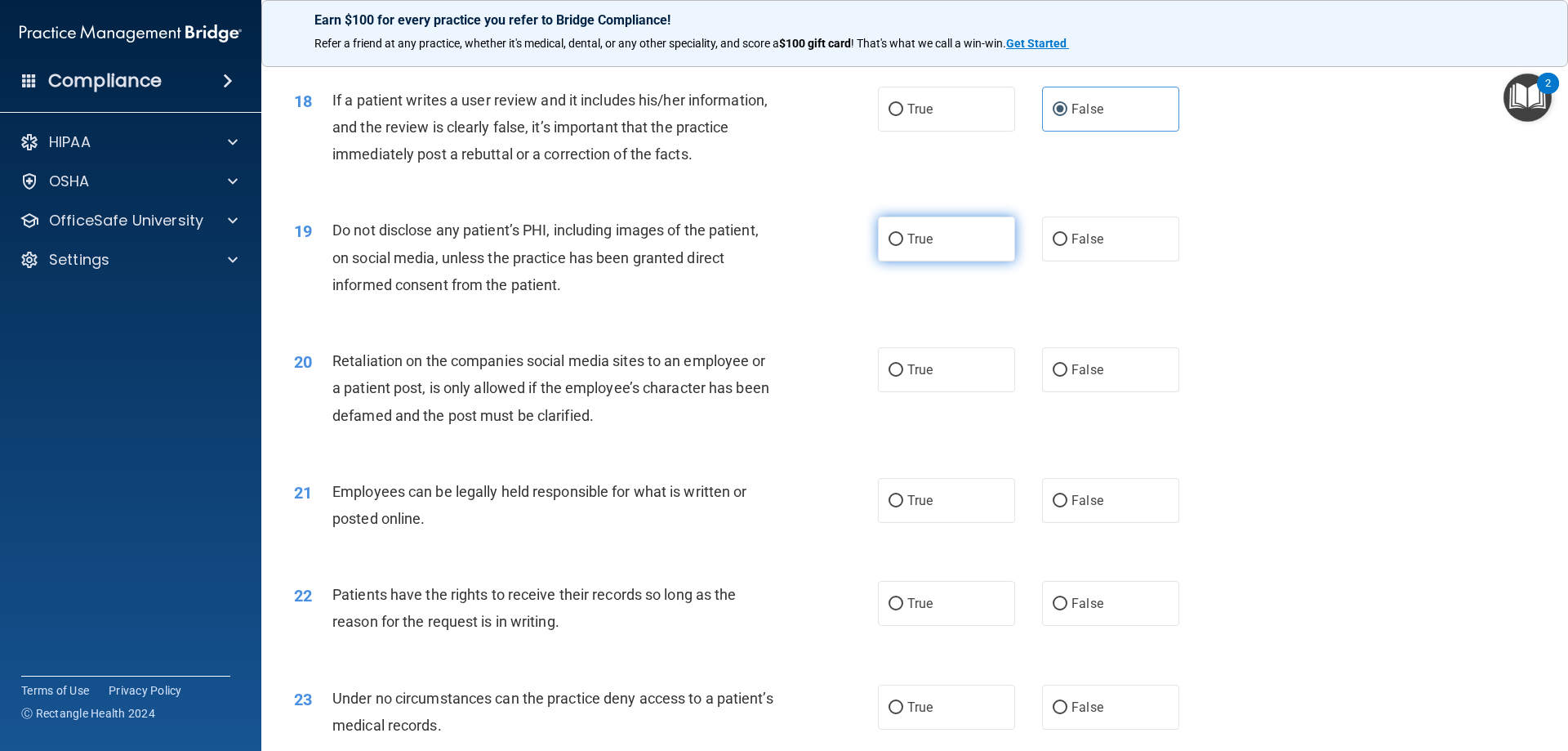
click at [959, 261] on label "True" at bounding box center [946, 239] width 137 height 45
click at [903, 245] on input "True" at bounding box center [896, 239] width 15 height 12
radio input "true"
click at [1333, 370] on div "20 Retaliation on the companies social media sites to an employee or a patient …" at bounding box center [915, 391] width 1265 height 131
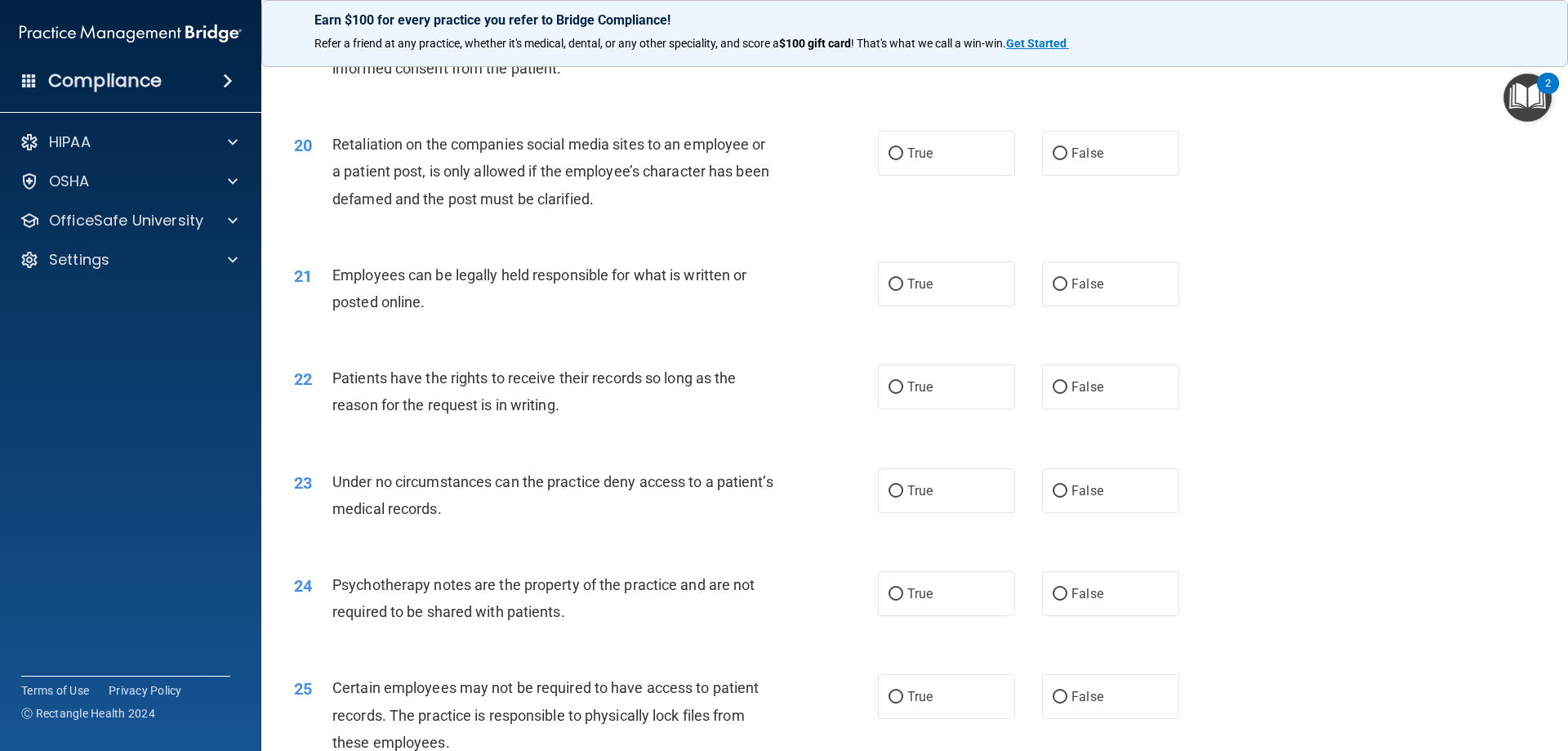
scroll to position [2532, 0]
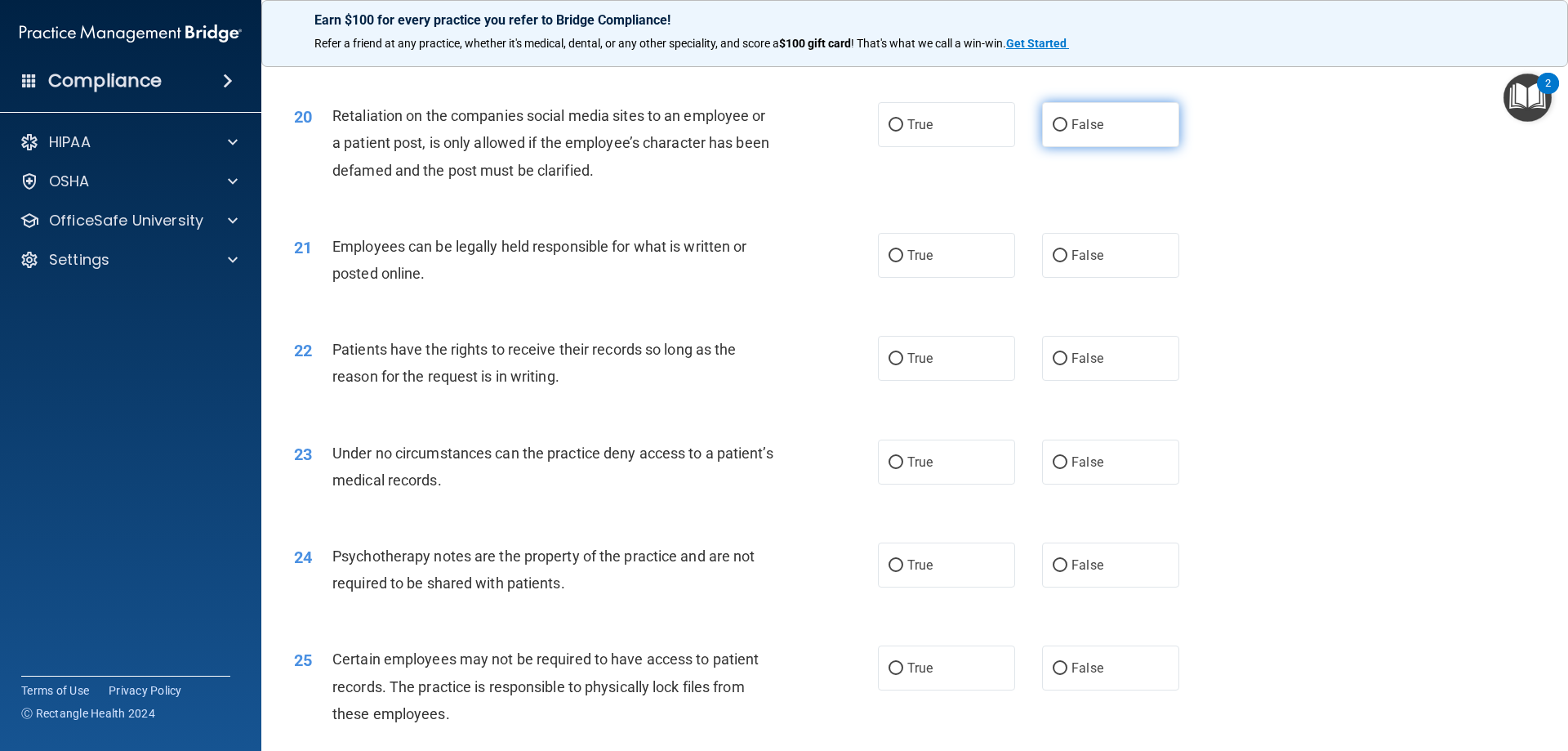
click at [1085, 147] on label "False" at bounding box center [1110, 125] width 137 height 45
click at [1067, 131] on input "False" at bounding box center [1059, 125] width 15 height 12
radio input "true"
click at [918, 278] on label "True" at bounding box center [946, 255] width 137 height 45
click at [903, 262] on input "True" at bounding box center [896, 256] width 15 height 12
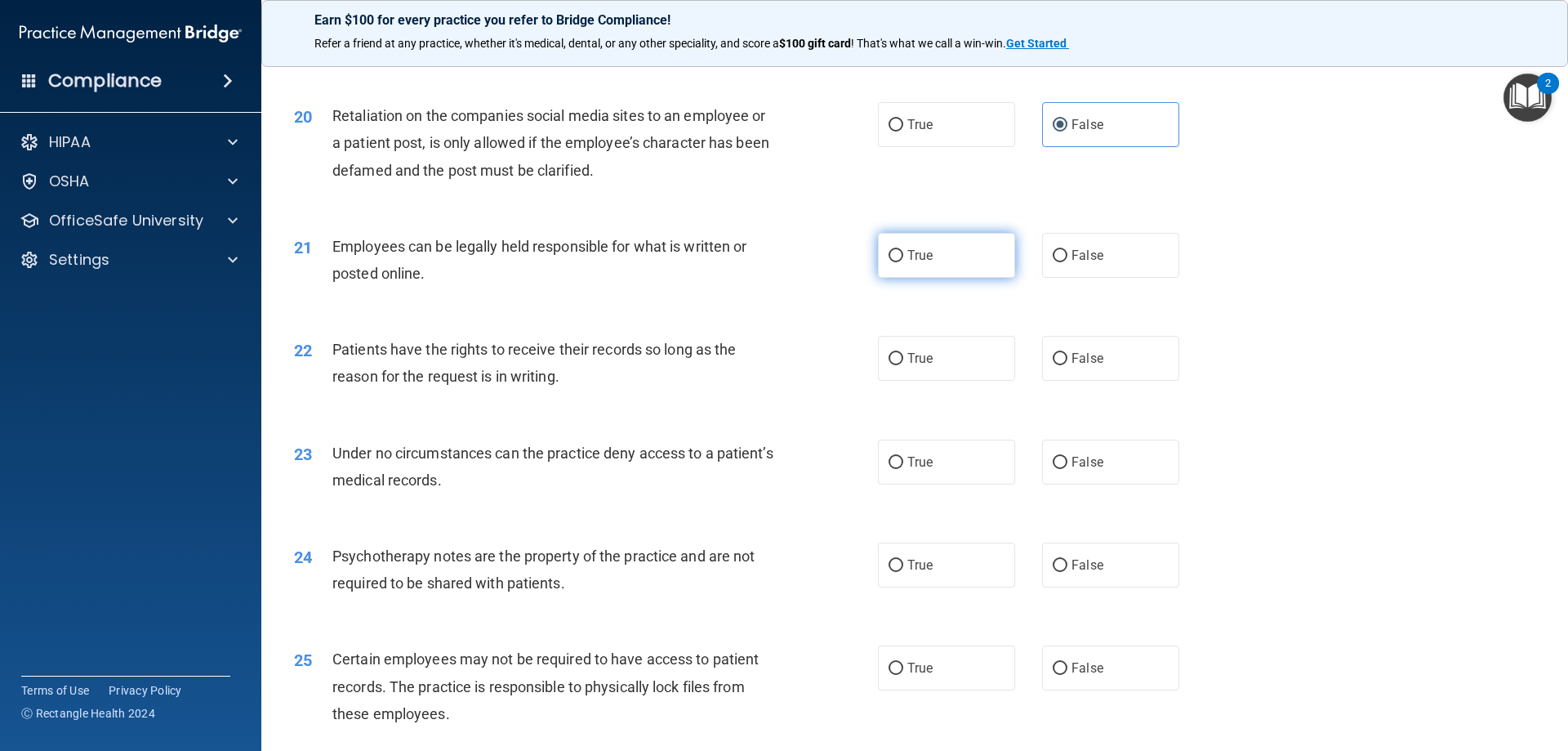
radio input "true"
click at [1400, 400] on div "22 Patients have the rights to receive their records so long as the reason for …" at bounding box center [915, 367] width 1265 height 102
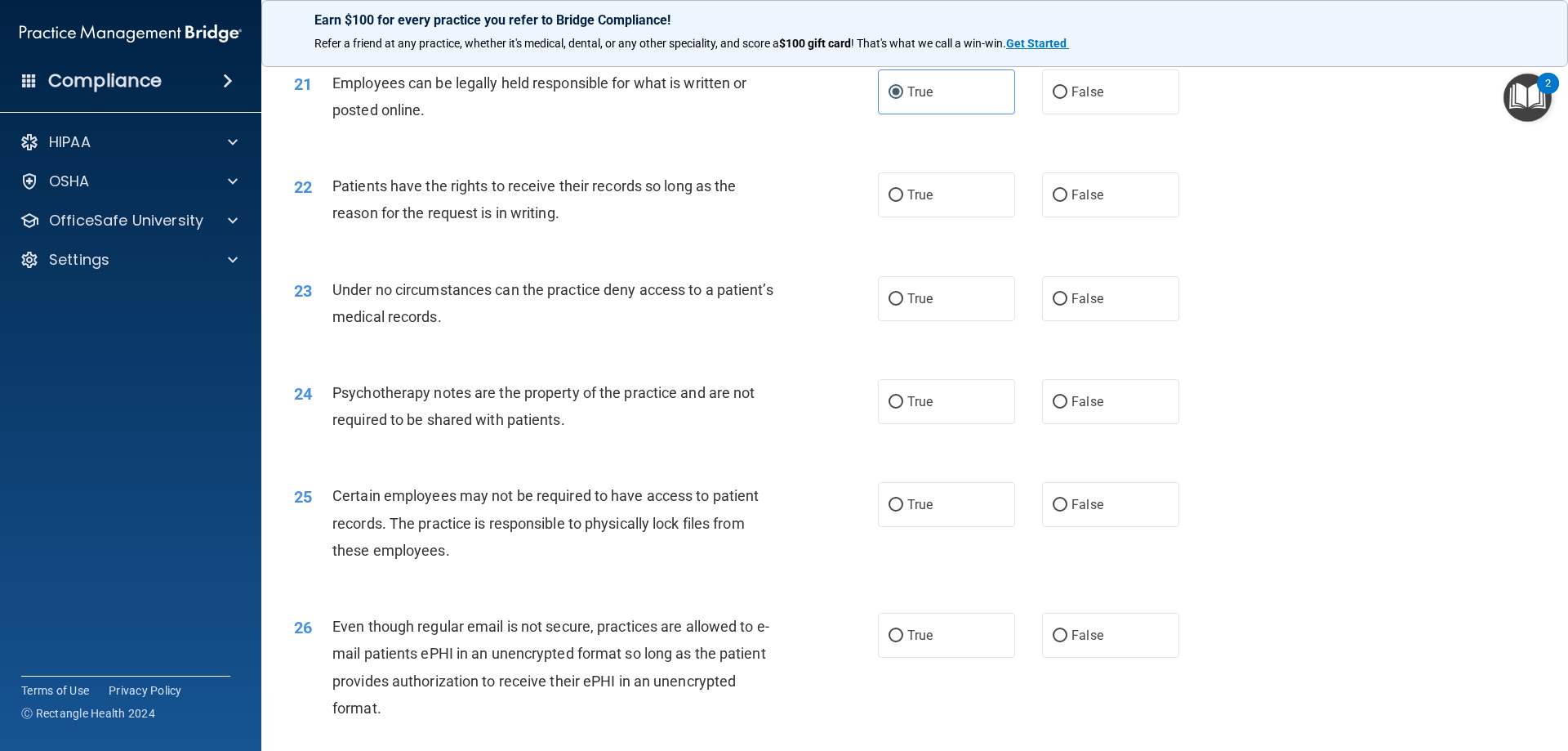
scroll to position [2776, 0]
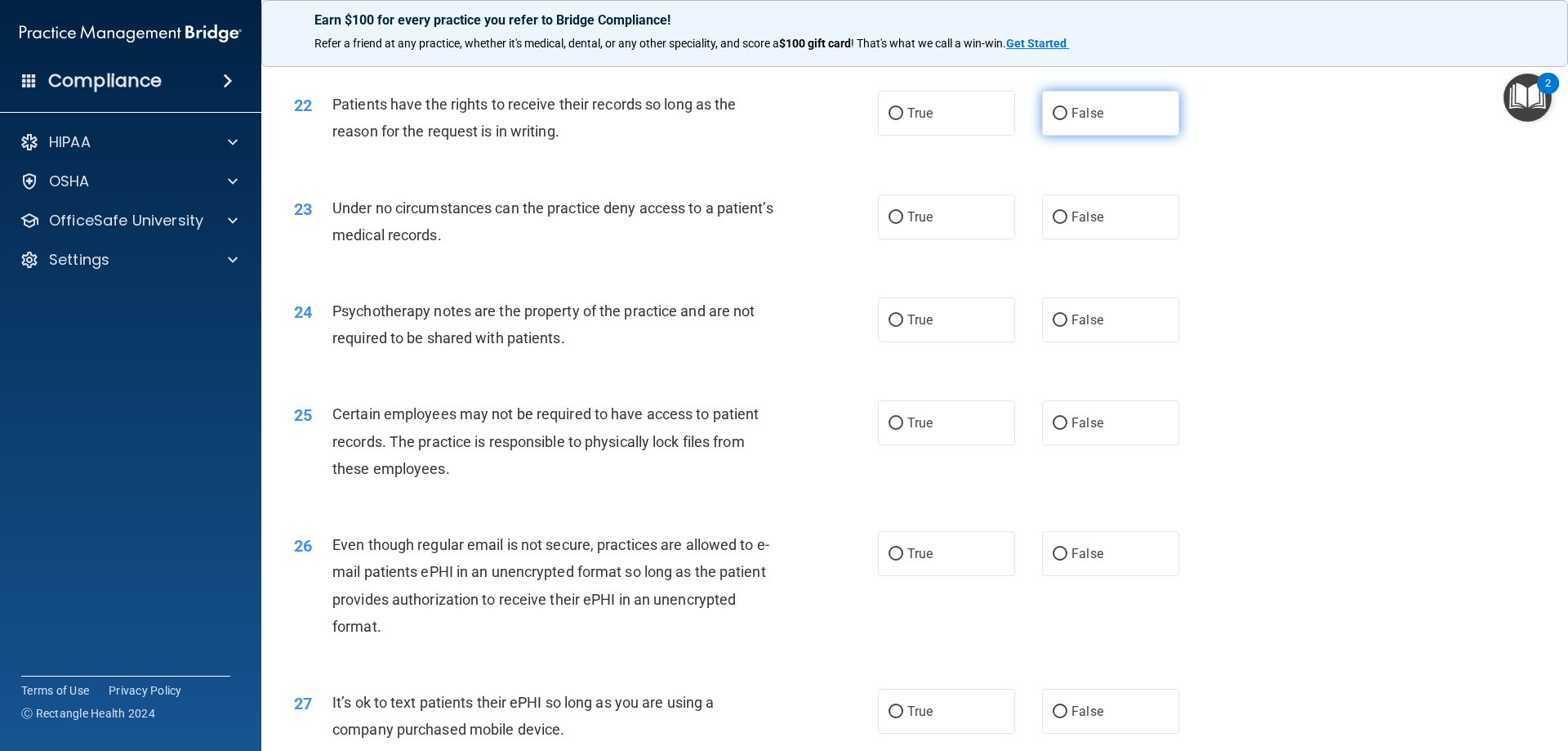
click at [1056, 136] on label "False" at bounding box center [1110, 113] width 137 height 45
click at [1056, 120] on input "False" at bounding box center [1059, 113] width 15 height 12
radio input "true"
click at [1296, 365] on div "24 Psychotherapy notes are the property of the practice and are not required to…" at bounding box center [915, 328] width 1265 height 102
click at [1053, 224] on input "False" at bounding box center [1059, 218] width 15 height 12
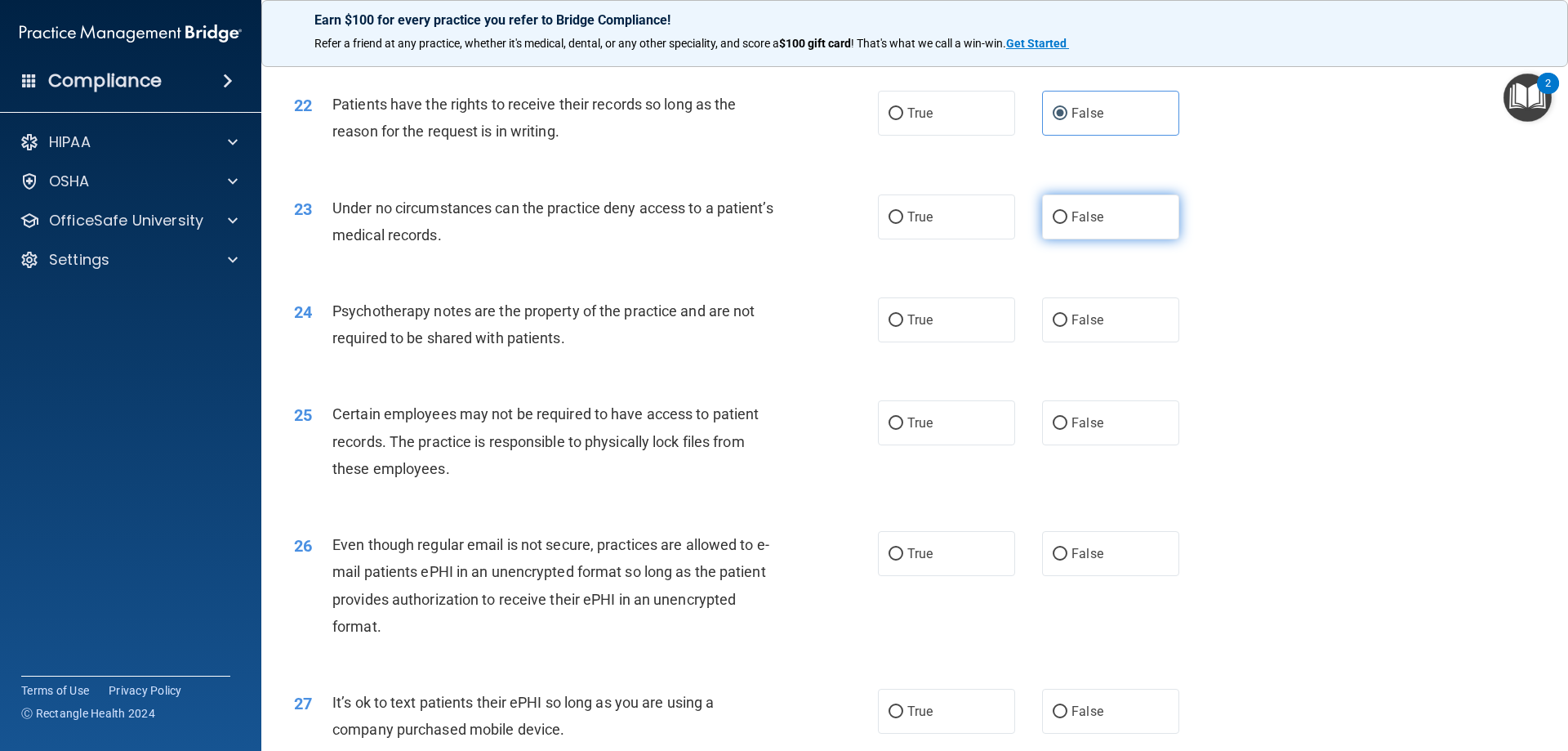
radio input "true"
click at [1388, 337] on div "24 Psychotherapy notes are the property of the practice and are not required to…" at bounding box center [915, 328] width 1265 height 102
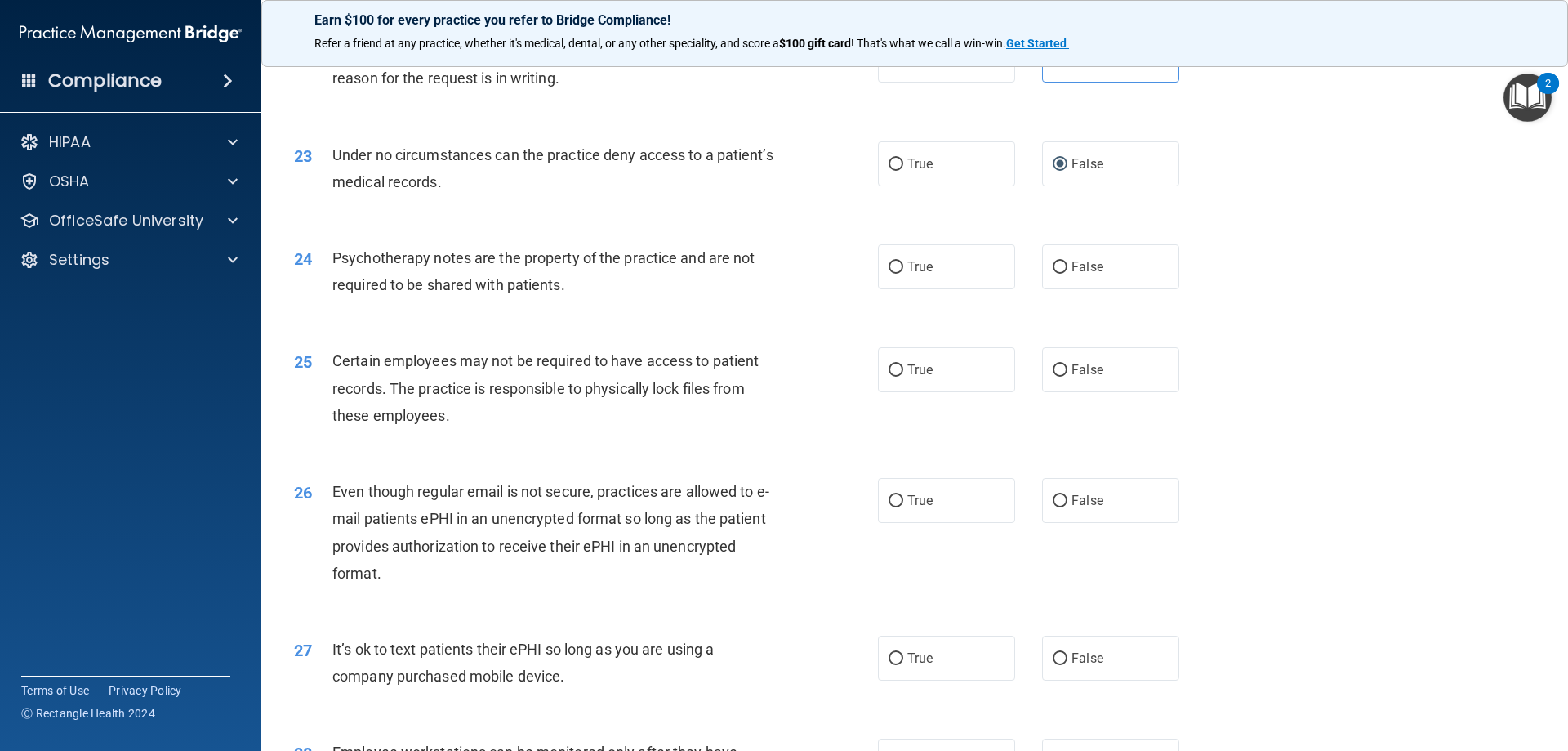
scroll to position [2858, 0]
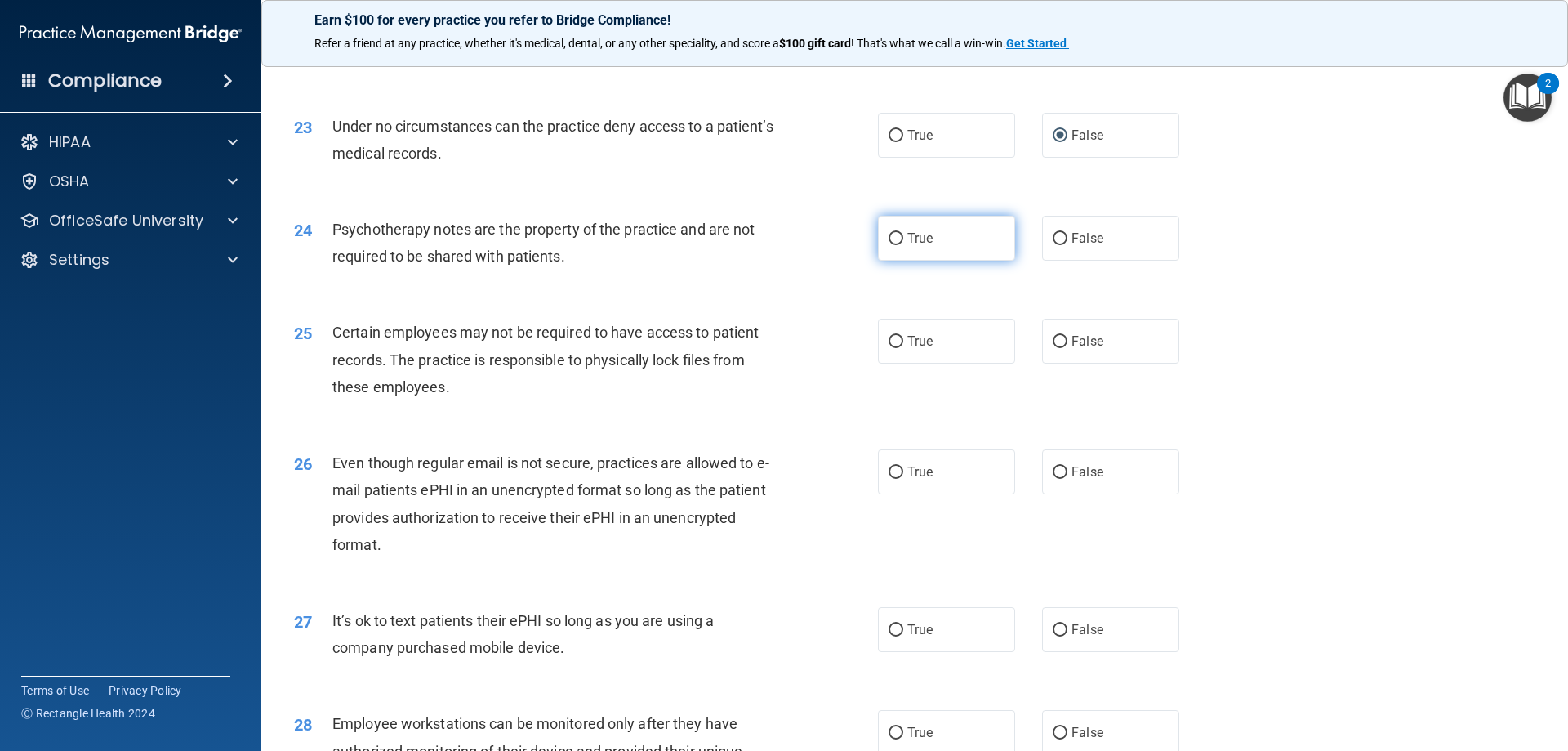
click at [896, 245] on input "True" at bounding box center [896, 239] width 15 height 12
radio input "true"
click at [1278, 298] on div "24 Psychotherapy notes are the property of the practice and are not required to…" at bounding box center [915, 246] width 1265 height 102
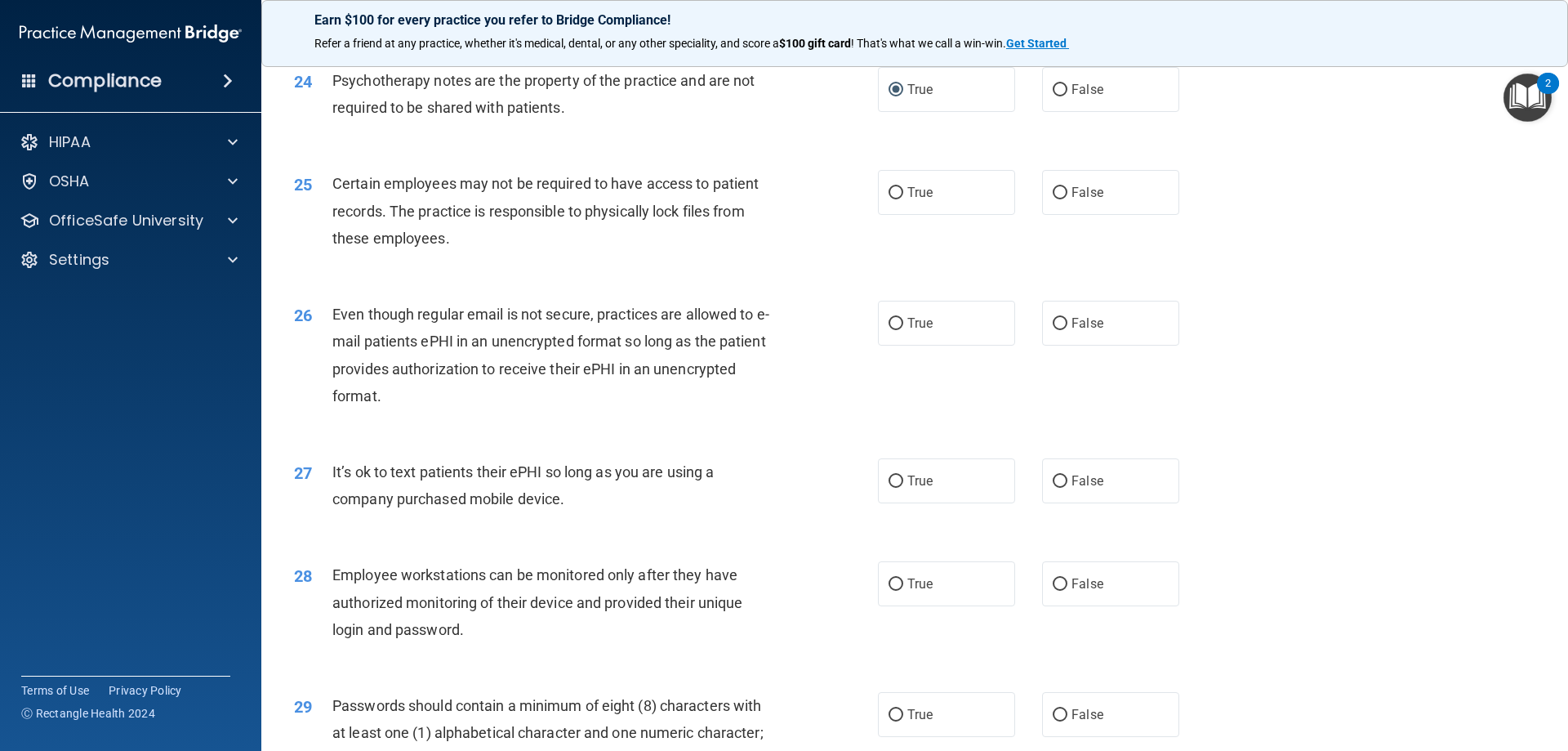
scroll to position [3022, 0]
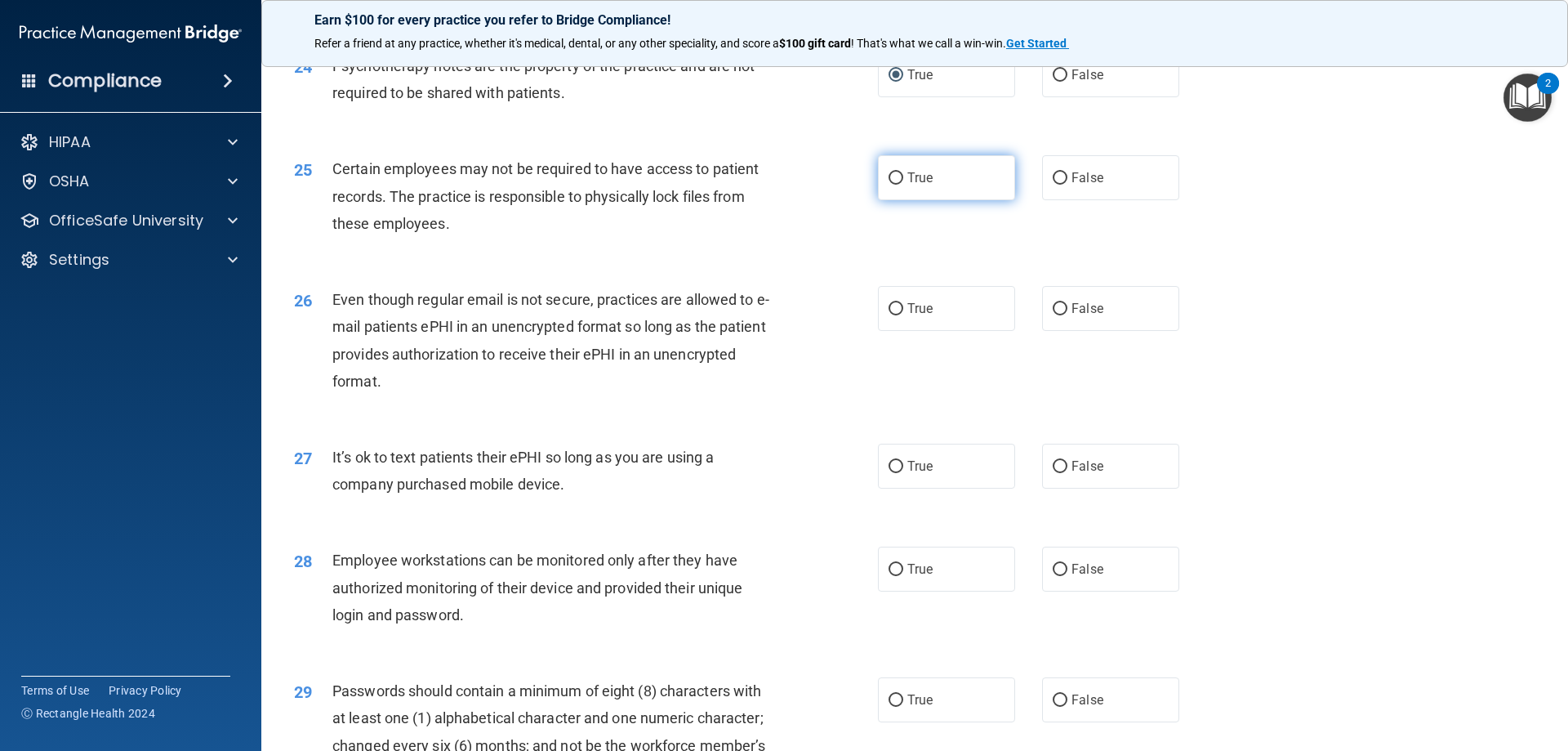
click at [903, 200] on label "True" at bounding box center [946, 177] width 137 height 45
click at [903, 184] on input "True" at bounding box center [896, 178] width 15 height 12
radio input "true"
click at [889, 315] on input "True" at bounding box center [896, 308] width 15 height 12
radio input "true"
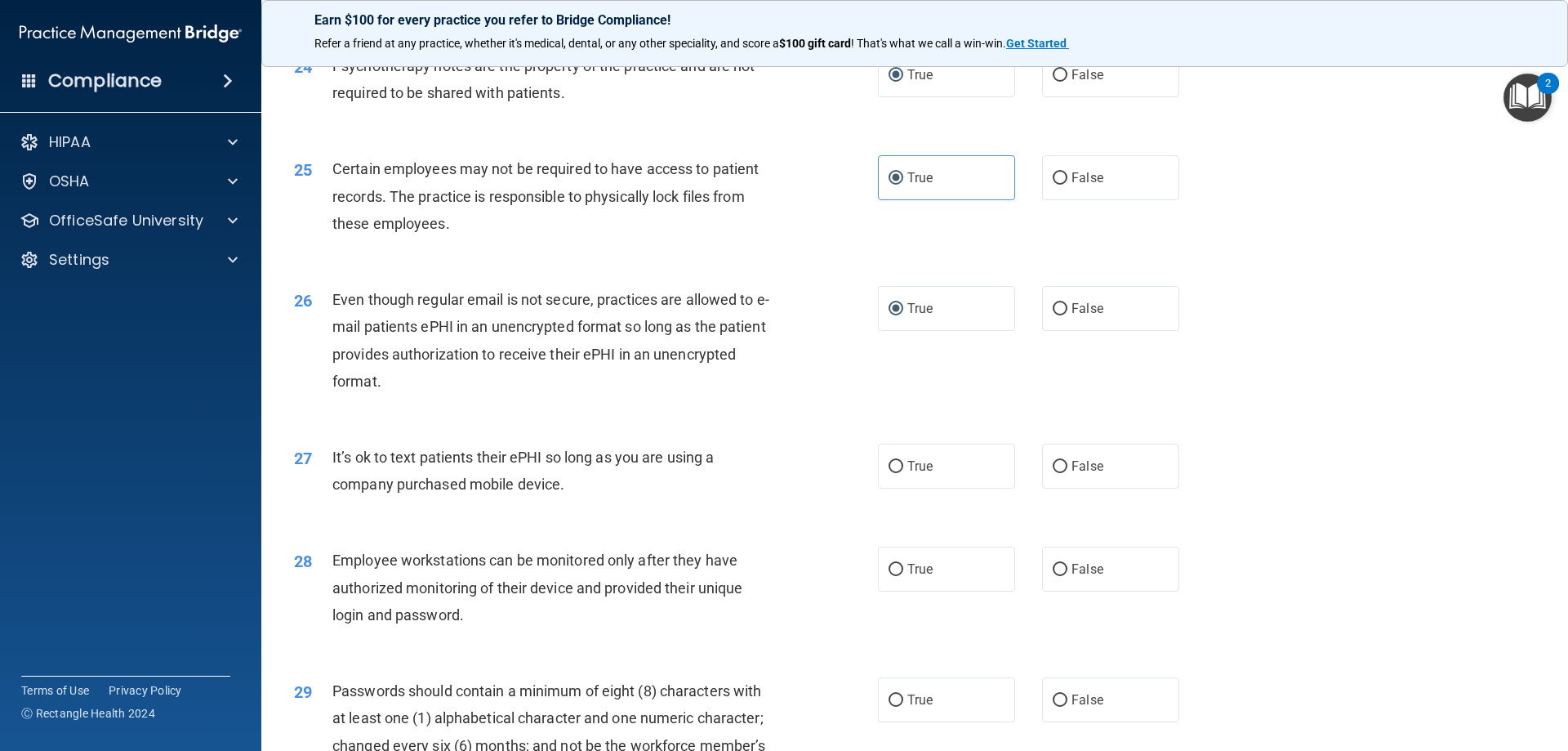
click at [1387, 423] on div "26 Even though regular email is not secure, practices are allowed to e-mail pat…" at bounding box center [915, 344] width 1265 height 158
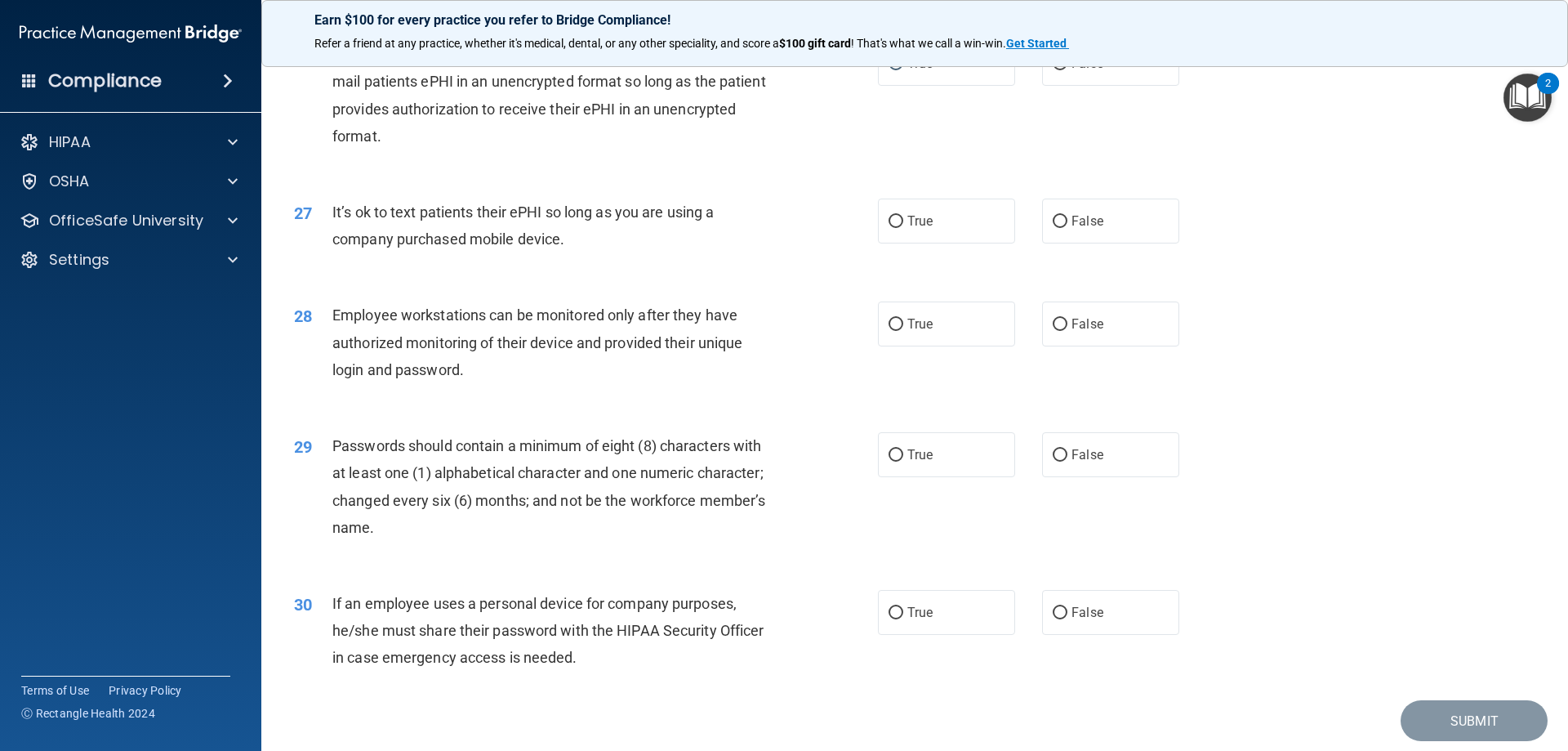
scroll to position [3348, 0]
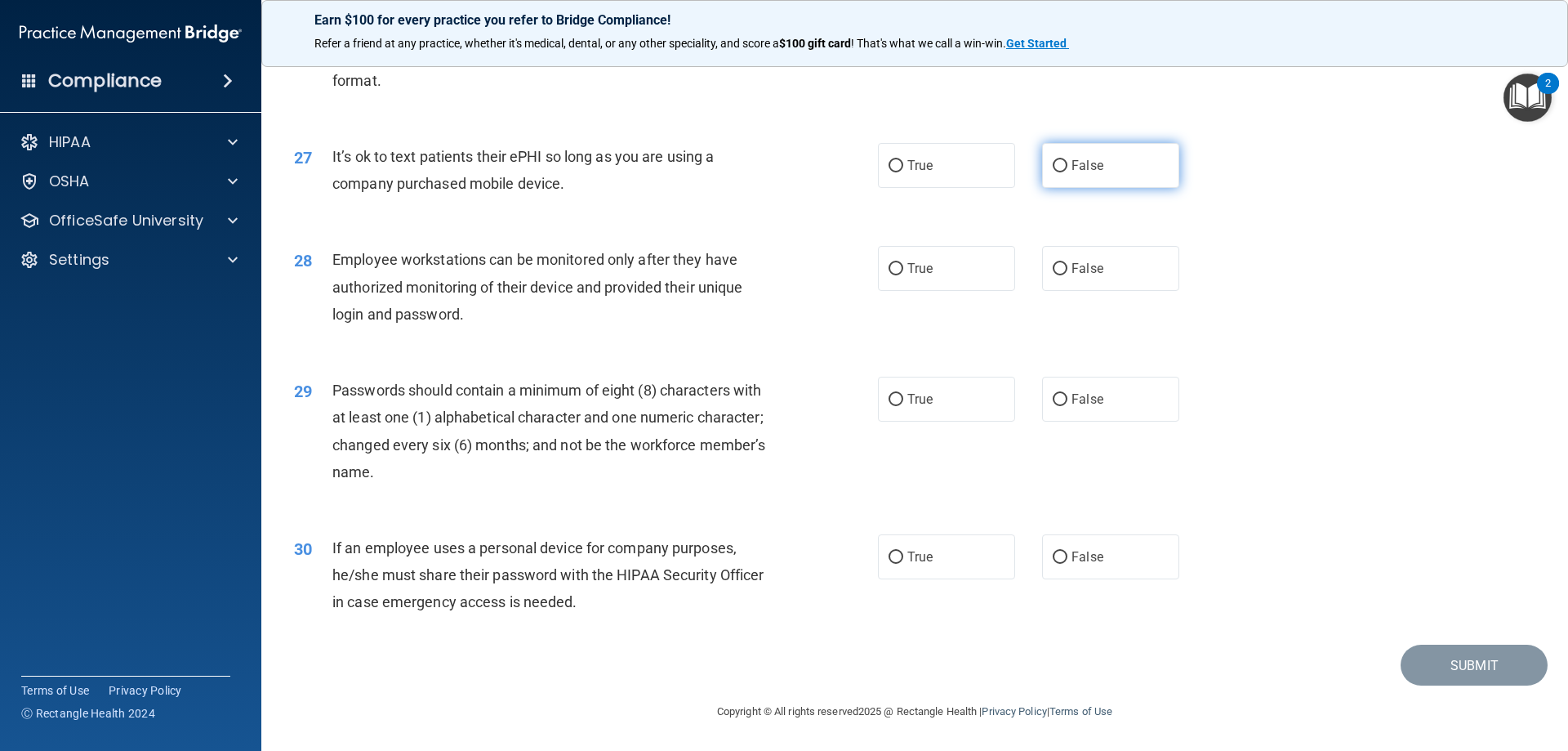
click at [1071, 172] on span "False" at bounding box center [1087, 166] width 32 height 16
click at [1067, 172] on input "False" at bounding box center [1059, 166] width 15 height 12
radio input "true"
click at [1071, 275] on span "False" at bounding box center [1087, 268] width 32 height 16
click at [1067, 275] on input "False" at bounding box center [1059, 269] width 15 height 12
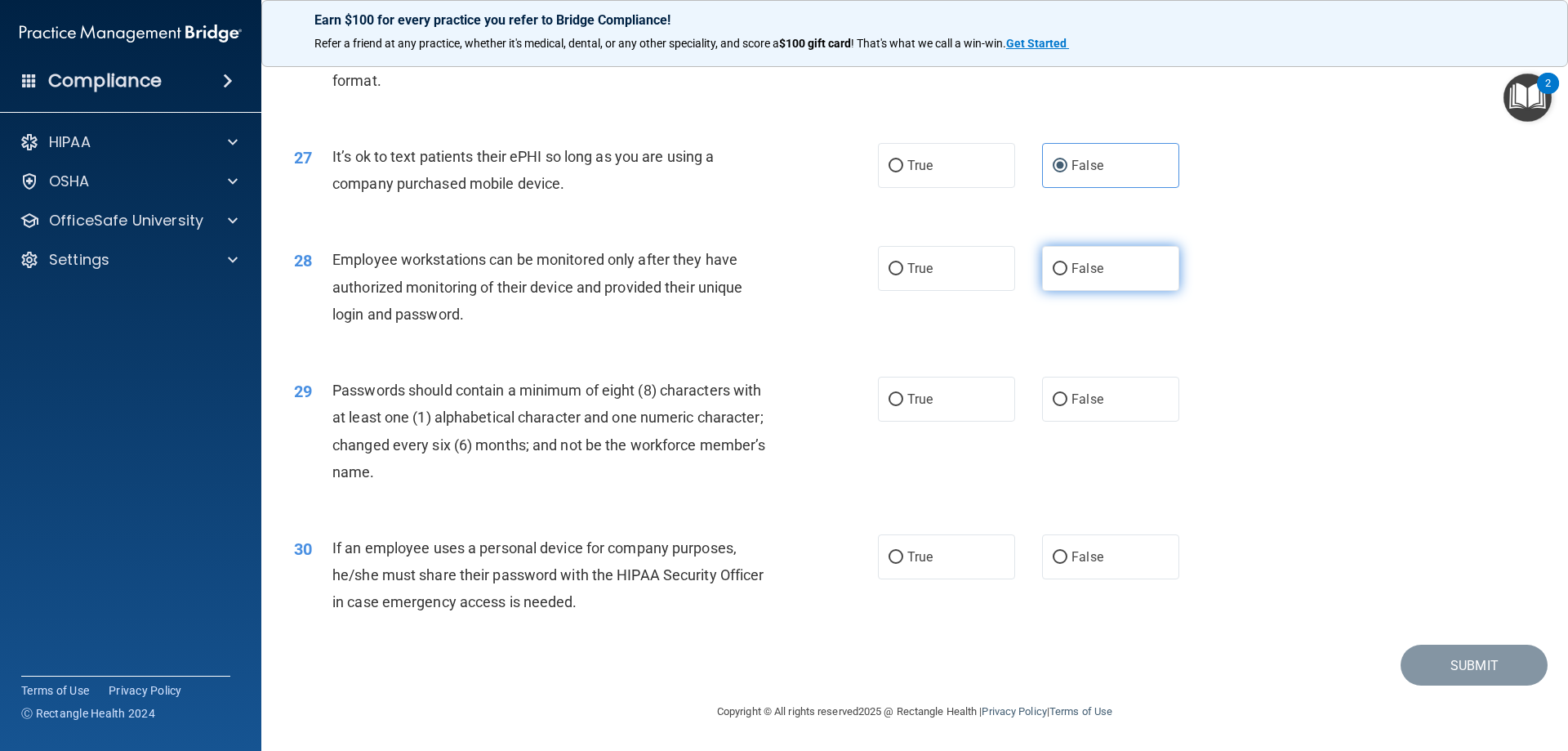
radio input "true"
click at [1363, 376] on div "29 Passwords should contain a minimum of eight (8) characters with at least one…" at bounding box center [915, 435] width 1265 height 158
click at [886, 414] on label "True" at bounding box center [946, 399] width 137 height 45
click at [889, 406] on input "True" at bounding box center [896, 399] width 15 height 12
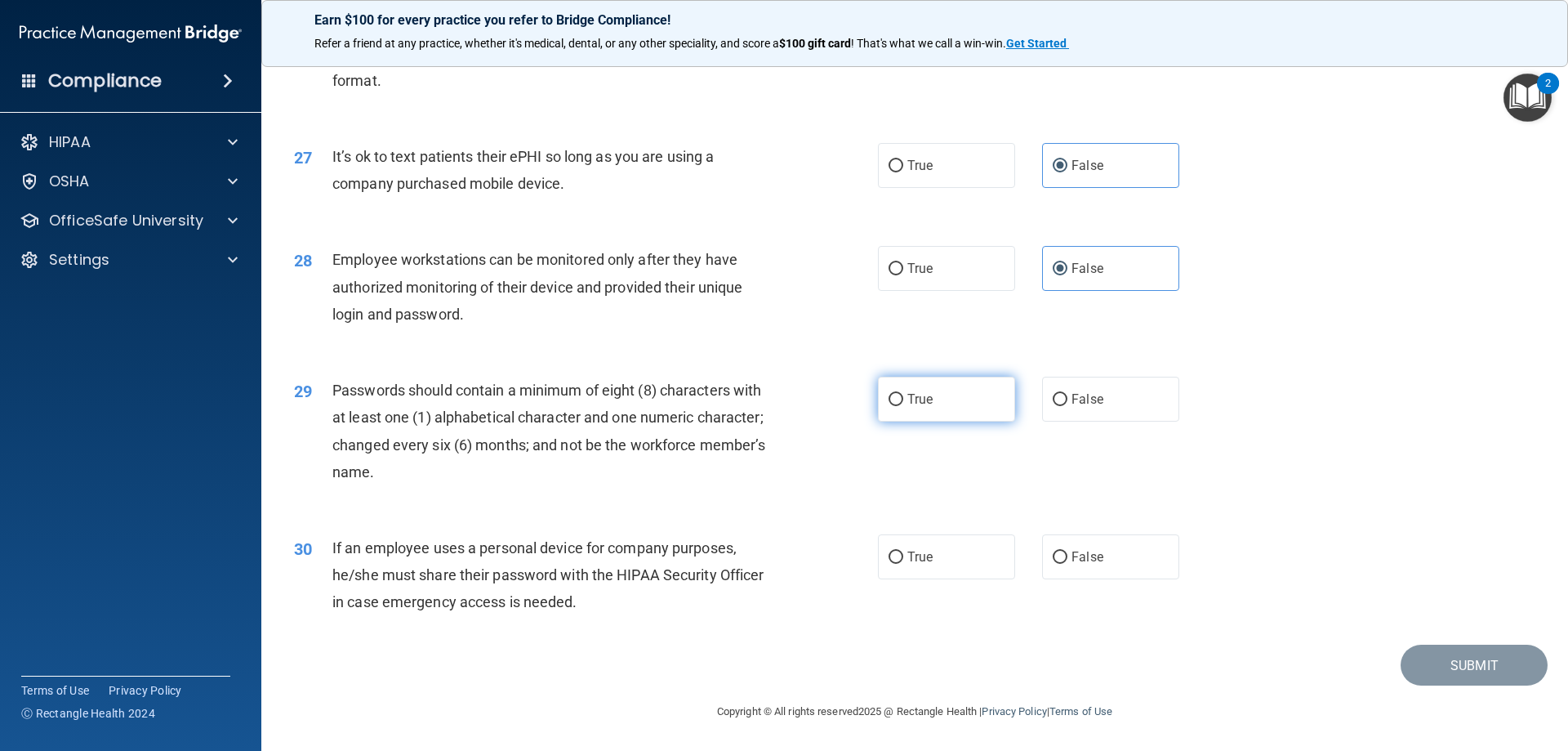
radio input "true"
click at [1071, 553] on span "False" at bounding box center [1087, 557] width 32 height 16
click at [1067, 553] on input "False" at bounding box center [1059, 557] width 15 height 12
radio input "true"
click at [1473, 669] on button "Submit" at bounding box center [1473, 665] width 147 height 41
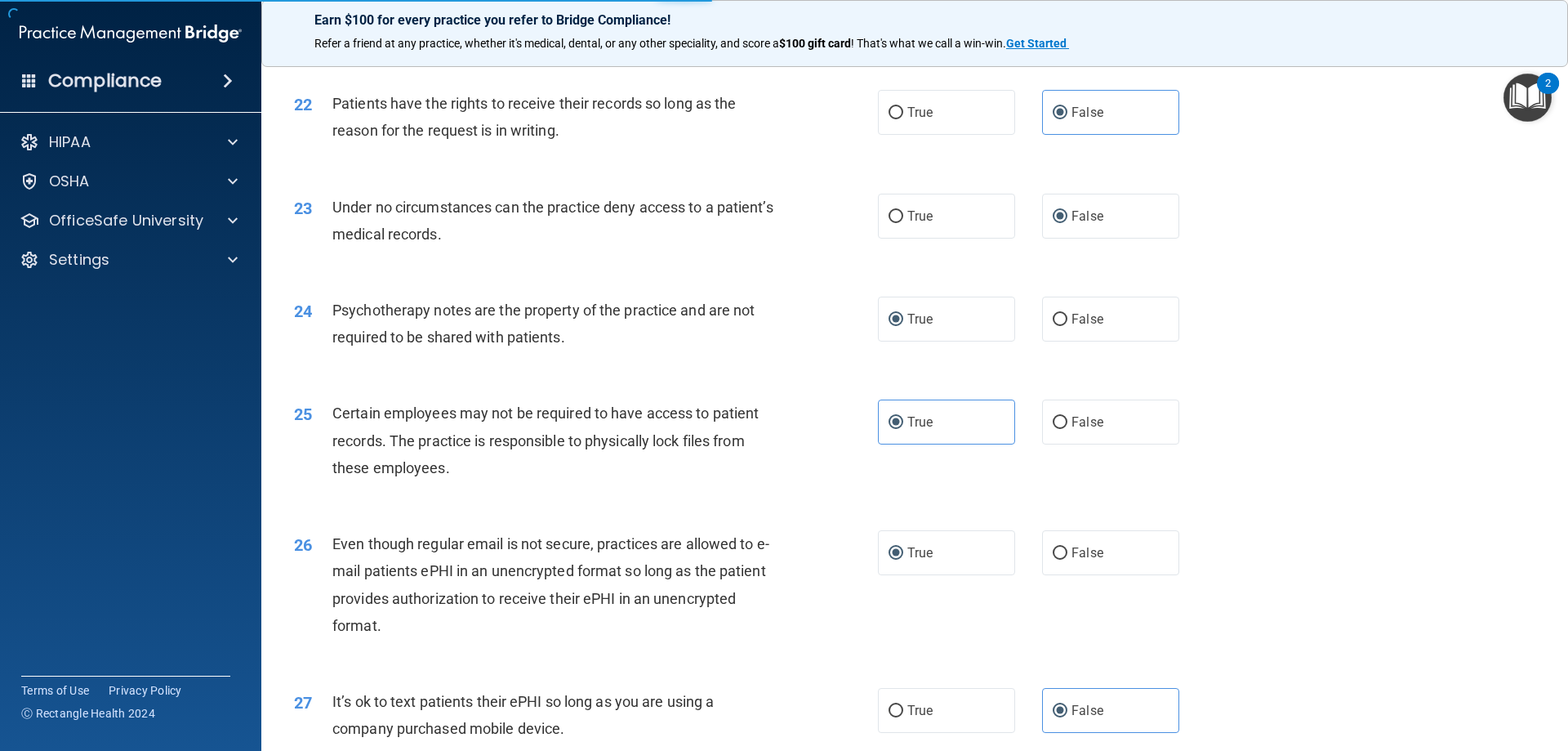
scroll to position [2696, 0]
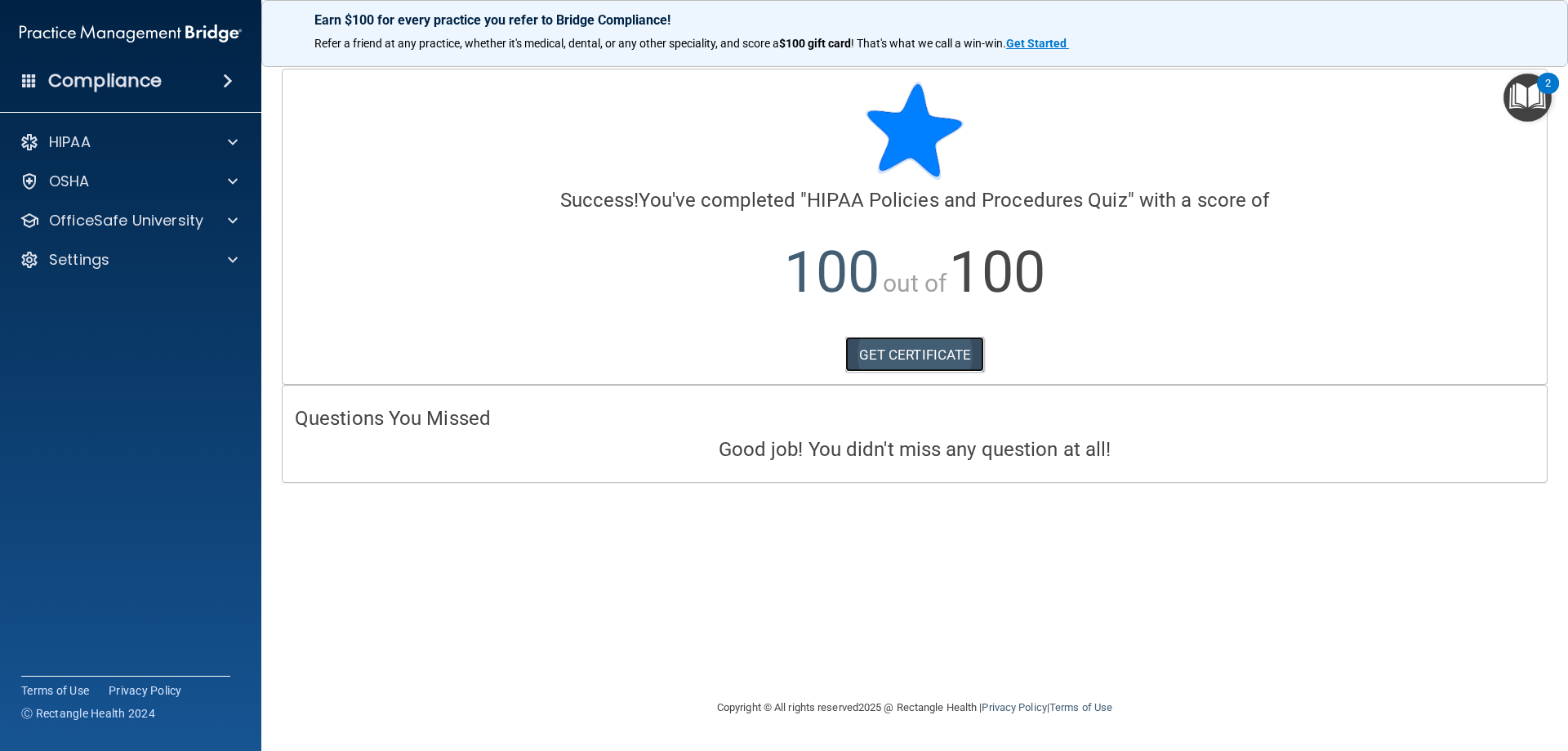
click at [914, 355] on link "GET CERTIFICATE" at bounding box center [916, 354] width 140 height 35
click at [179, 222] on p "OfficeSafe University" at bounding box center [126, 221] width 155 height 20
click at [162, 267] on div "HIPAA Training" at bounding box center [122, 259] width 223 height 17
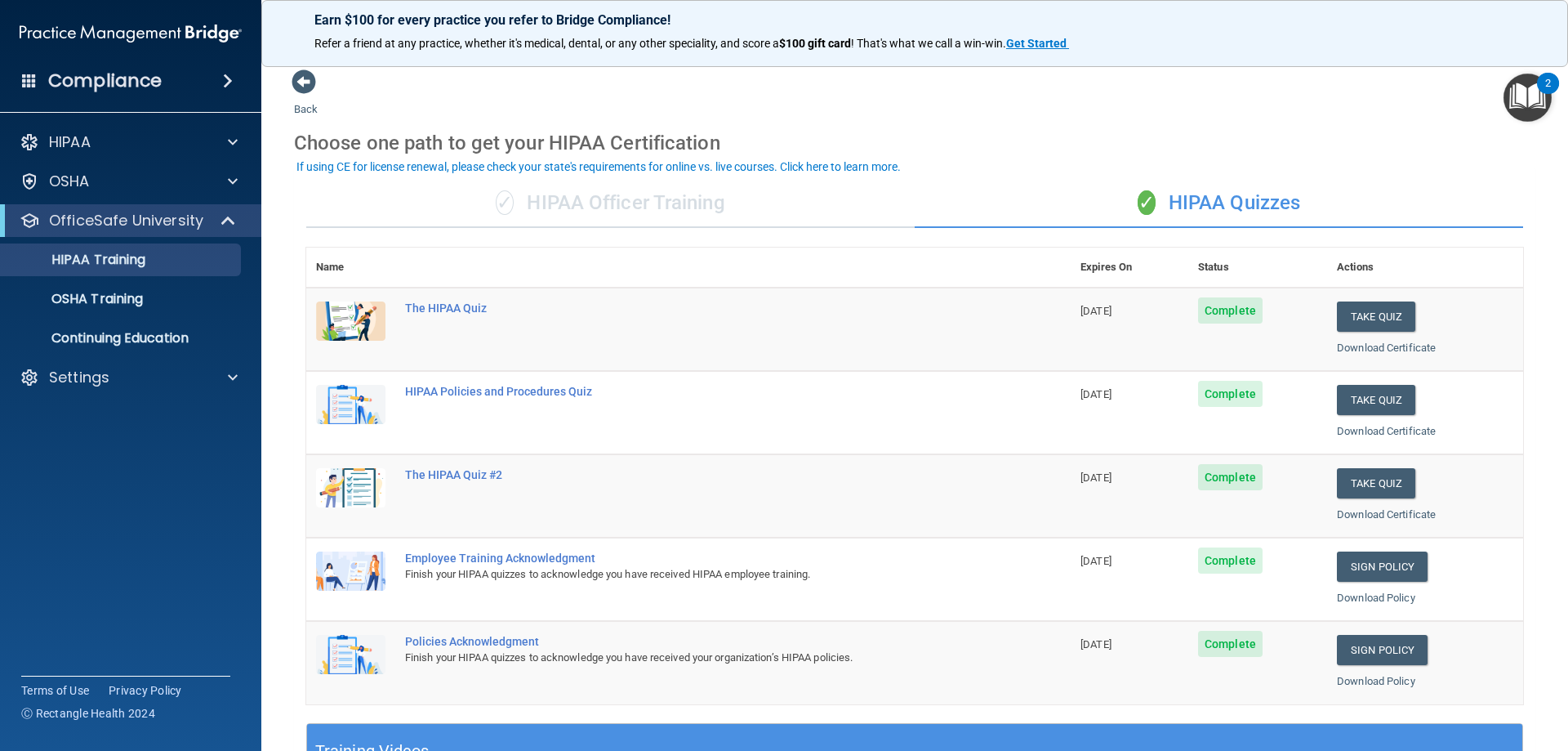
click at [508, 562] on div "Employee Training Acknowledgment" at bounding box center [697, 557] width 583 height 13
click at [1344, 602] on link "Download Policy" at bounding box center [1376, 597] width 79 height 12
click at [1390, 563] on link "Sign Policy" at bounding box center [1382, 566] width 91 height 31
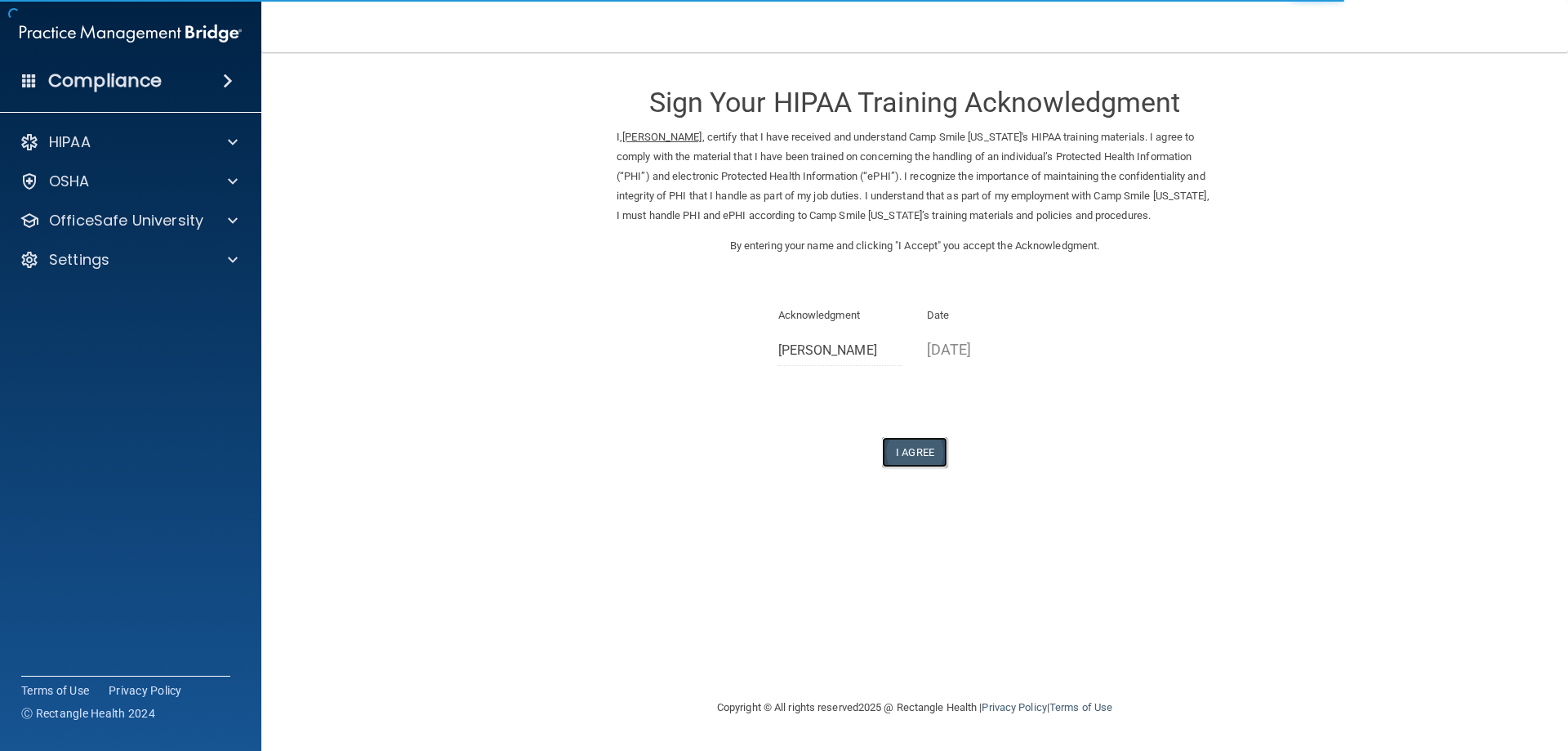
click at [910, 454] on button "I Agree" at bounding box center [915, 451] width 65 height 31
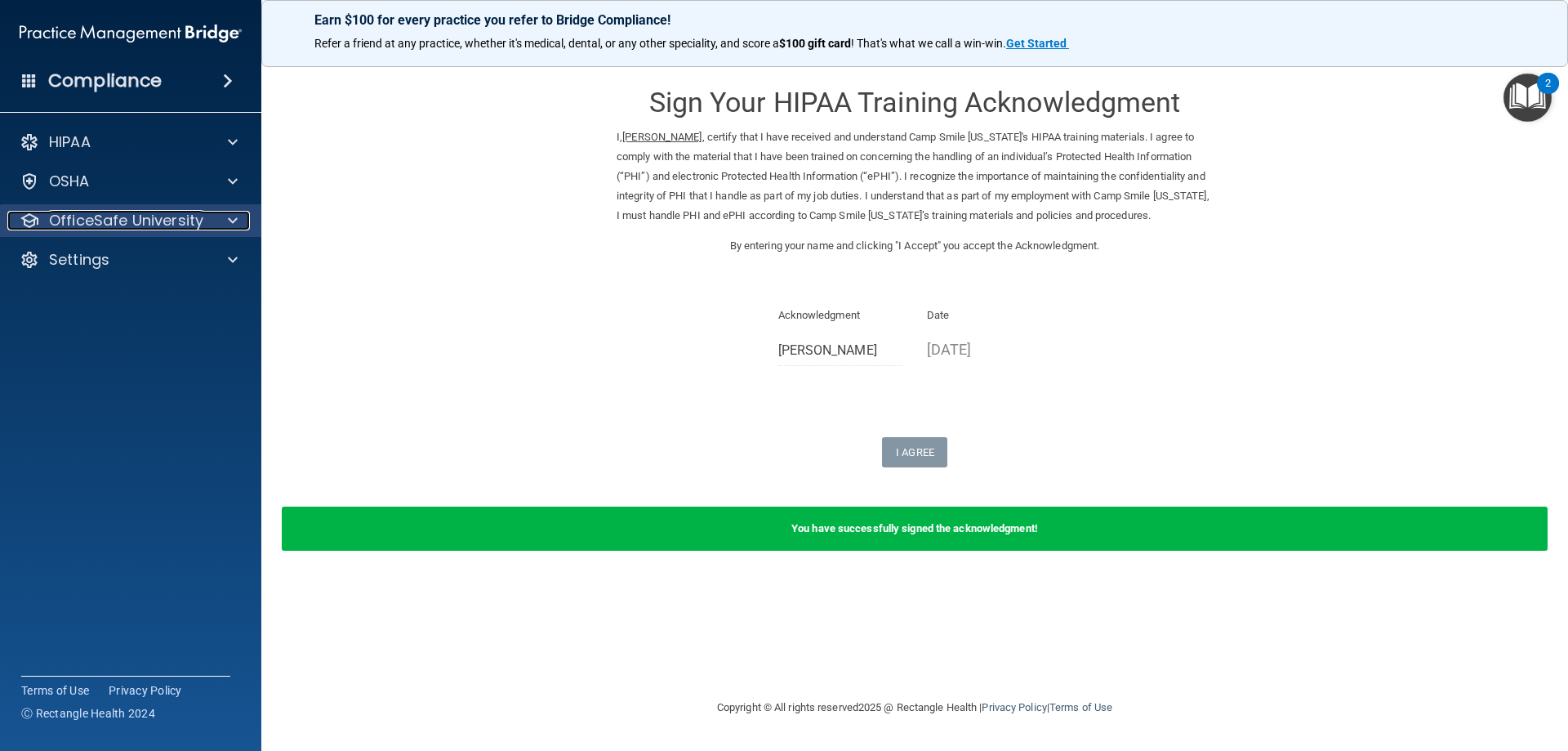
click at [213, 221] on div at bounding box center [230, 221] width 40 height 20
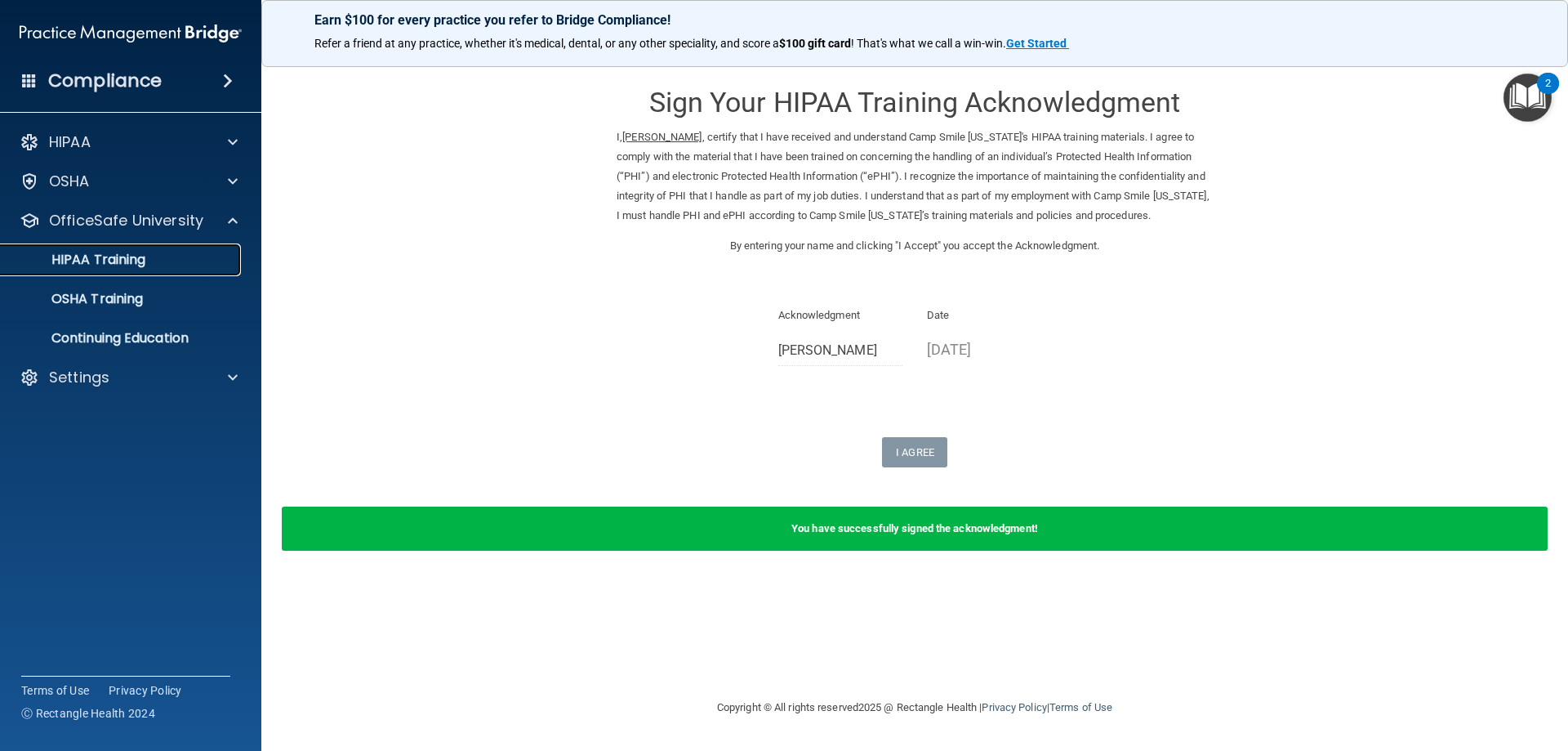
click at [131, 266] on p "HIPAA Training" at bounding box center [78, 259] width 135 height 17
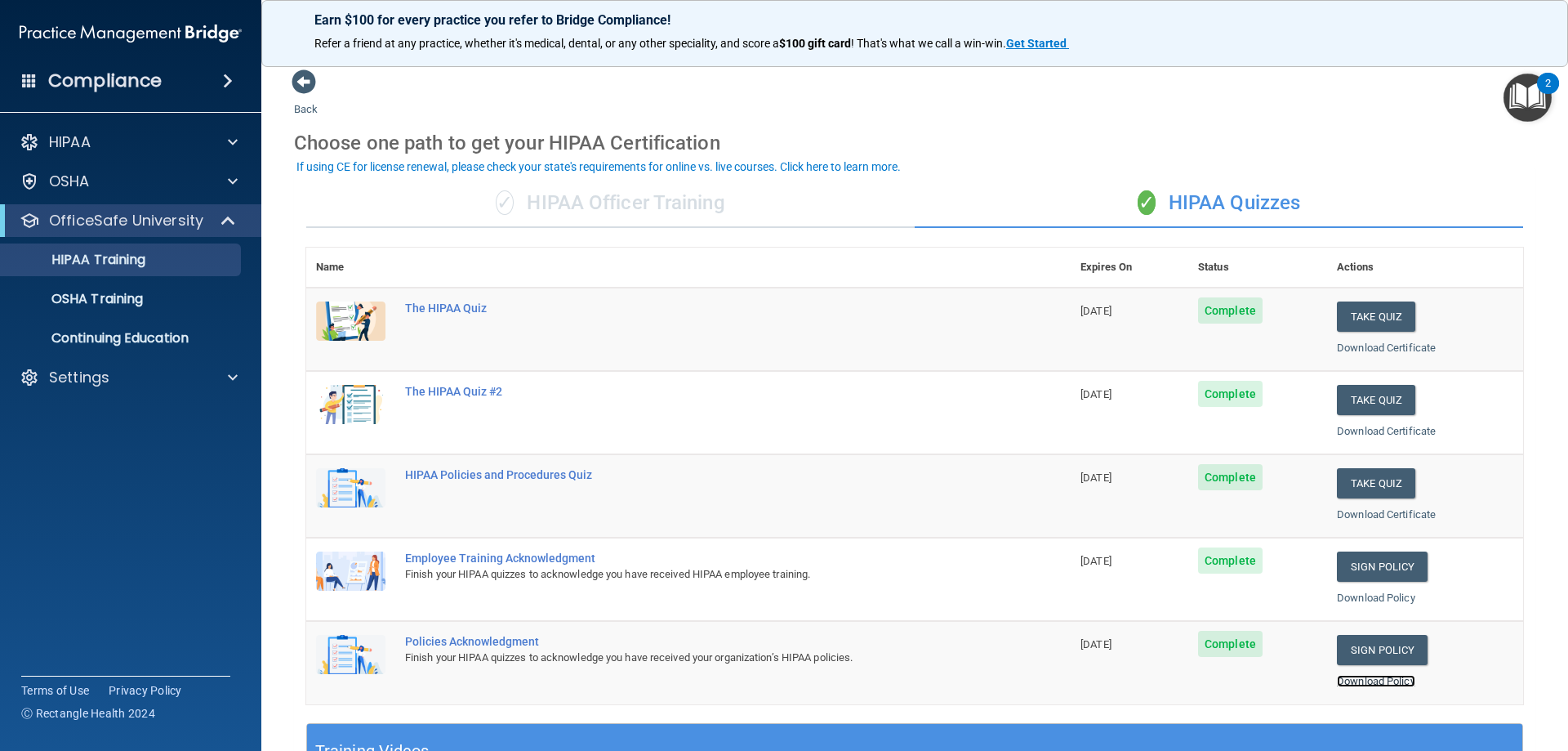
click at [1336, 679] on link "Download Policy" at bounding box center [1376, 680] width 79 height 12
click at [1363, 650] on link "Sign Policy" at bounding box center [1382, 649] width 91 height 31
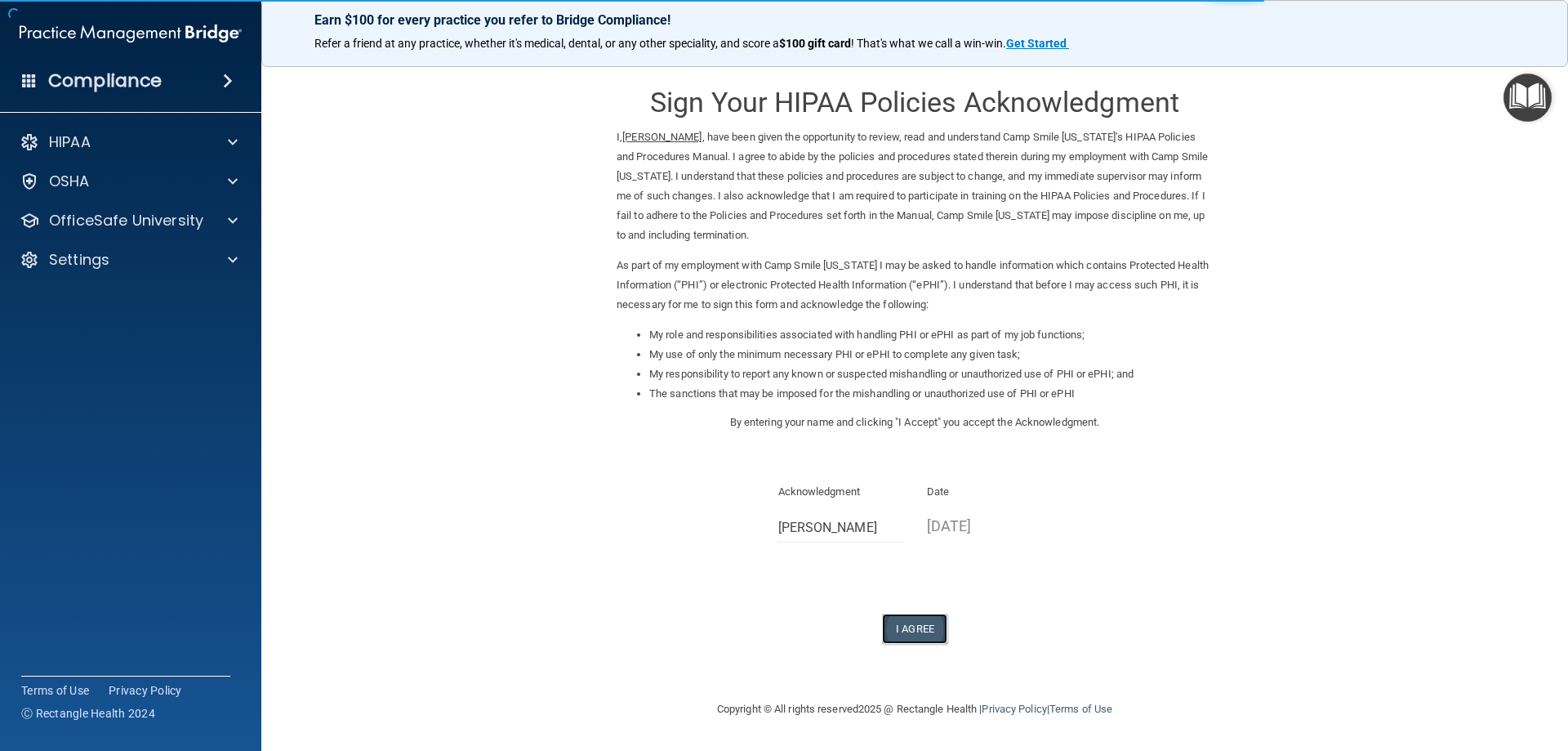
click at [913, 626] on button "I Agree" at bounding box center [915, 628] width 65 height 31
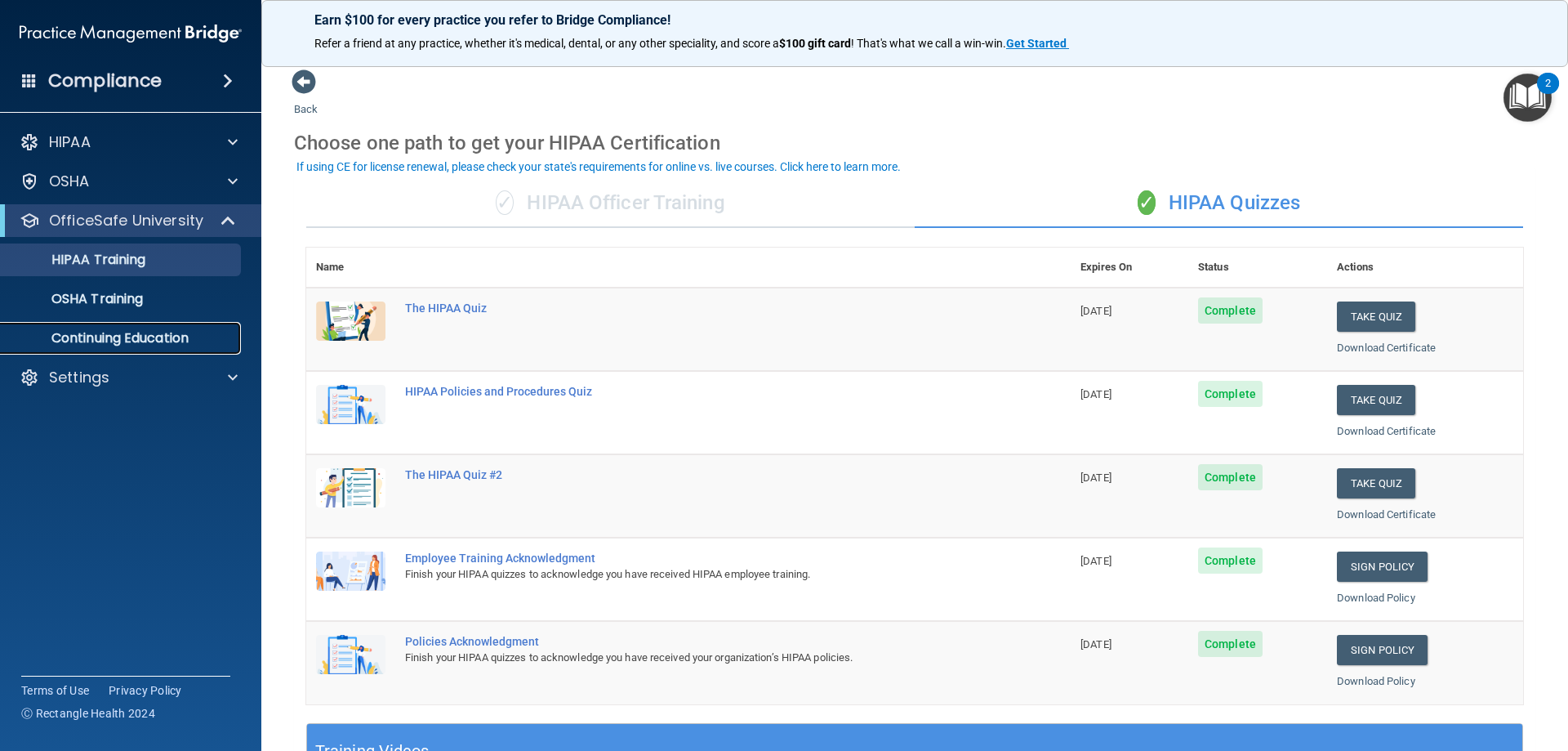
click at [145, 326] on link "Continuing Education" at bounding box center [111, 337] width 257 height 33
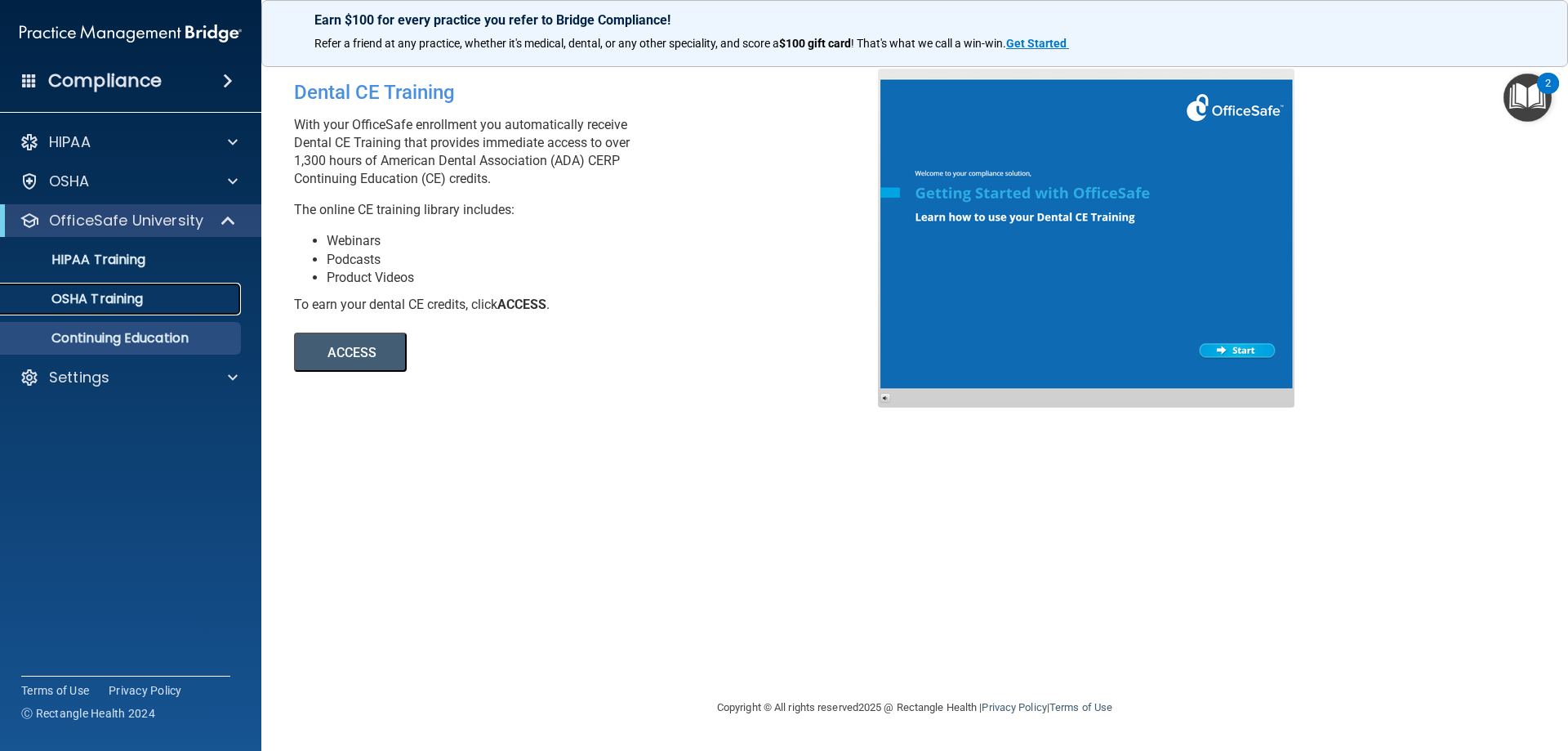
click at [120, 296] on p "OSHA Training" at bounding box center [77, 299] width 132 height 17
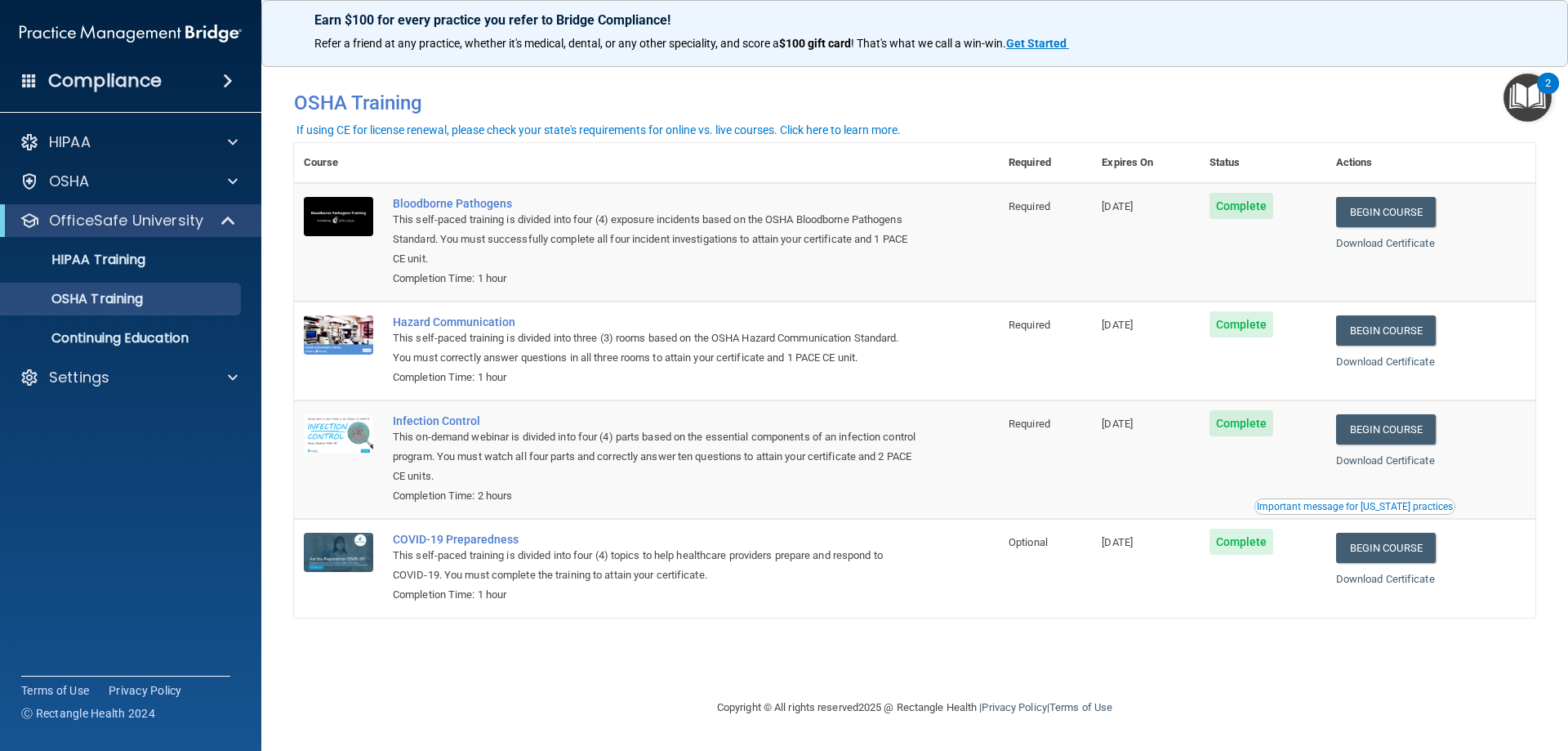
click at [1077, 634] on div "You have a course that has expired or is incomplete. Please complete the course…" at bounding box center [915, 375] width 1242 height 612
click at [1388, 210] on link "Begin Course" at bounding box center [1386, 212] width 100 height 31
